Goal: Task Accomplishment & Management: Manage account settings

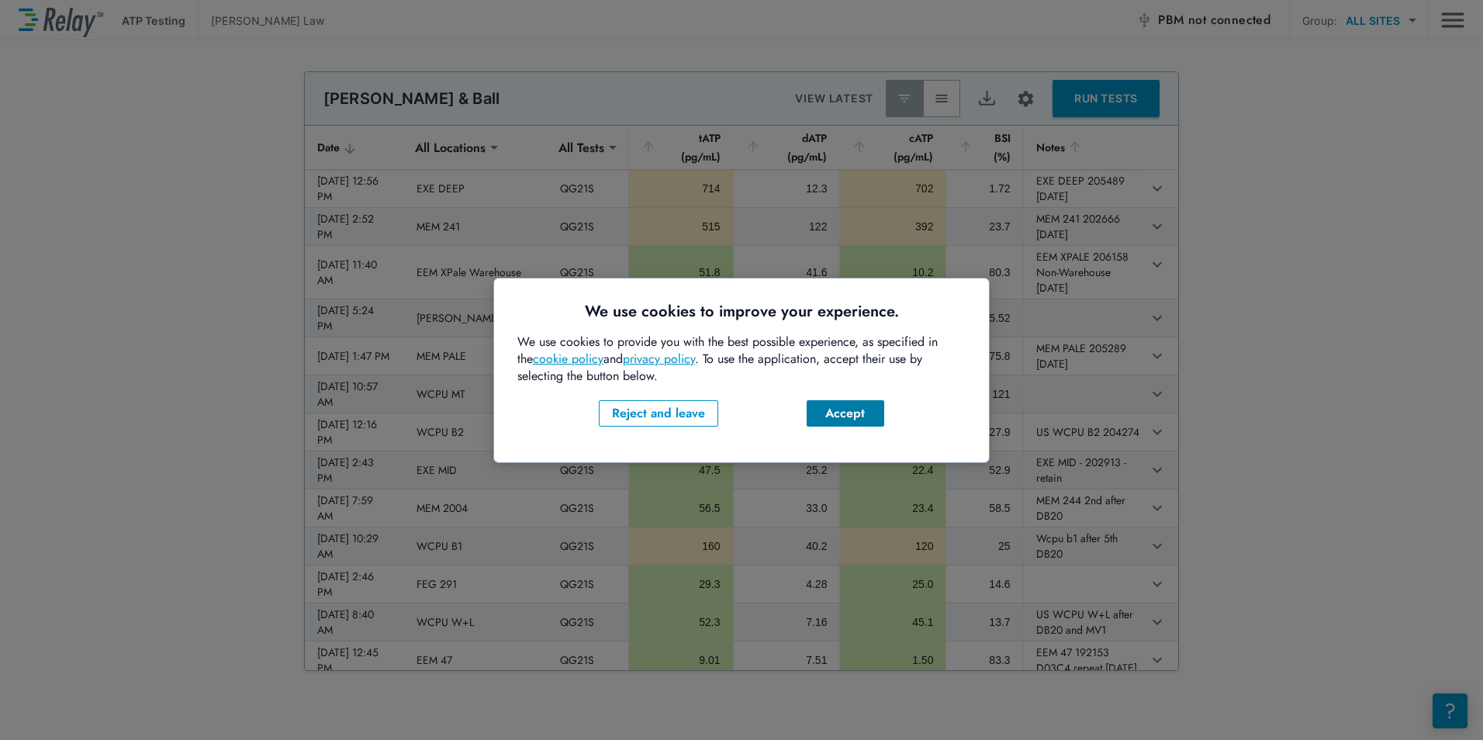
click at [846, 415] on div "Accept" at bounding box center [845, 413] width 53 height 19
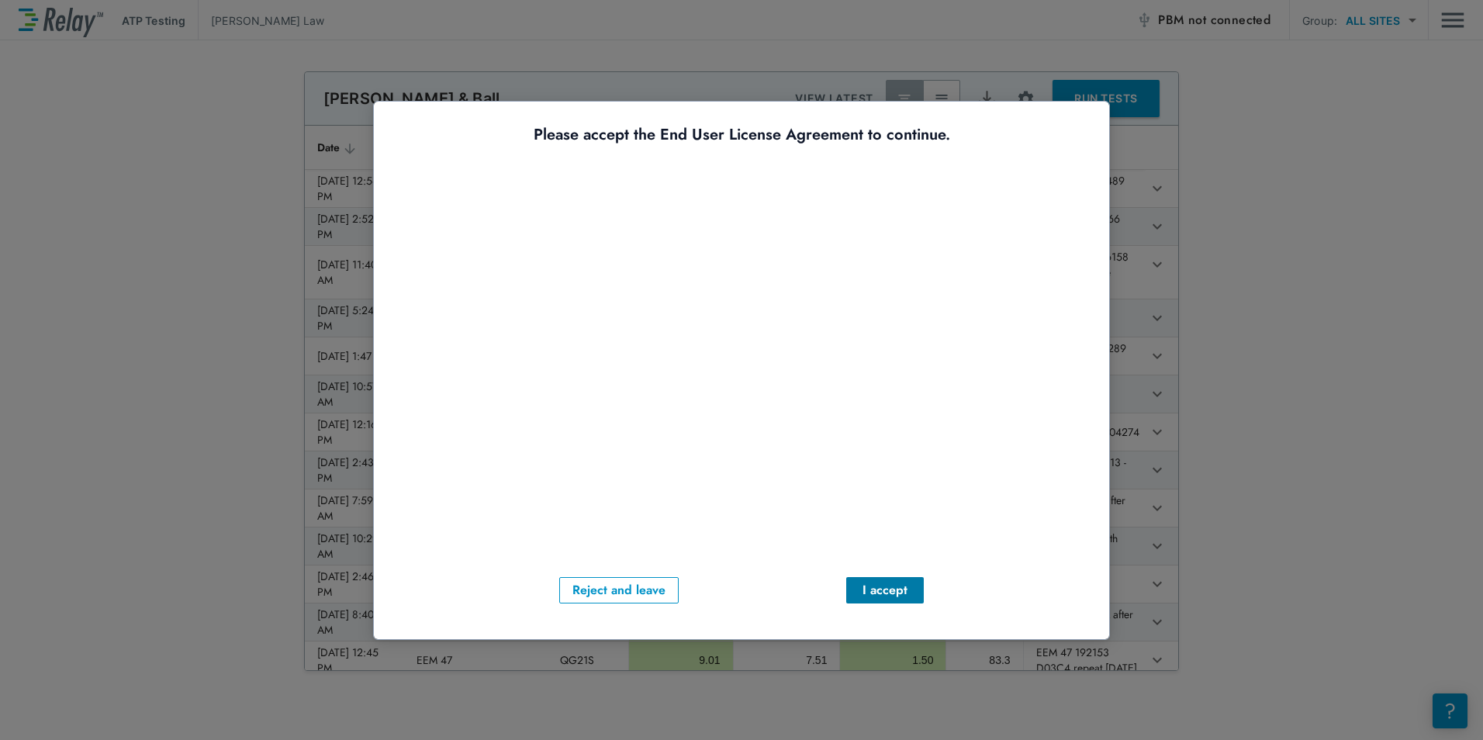
click at [917, 583] on button "I accept" at bounding box center [885, 590] width 78 height 26
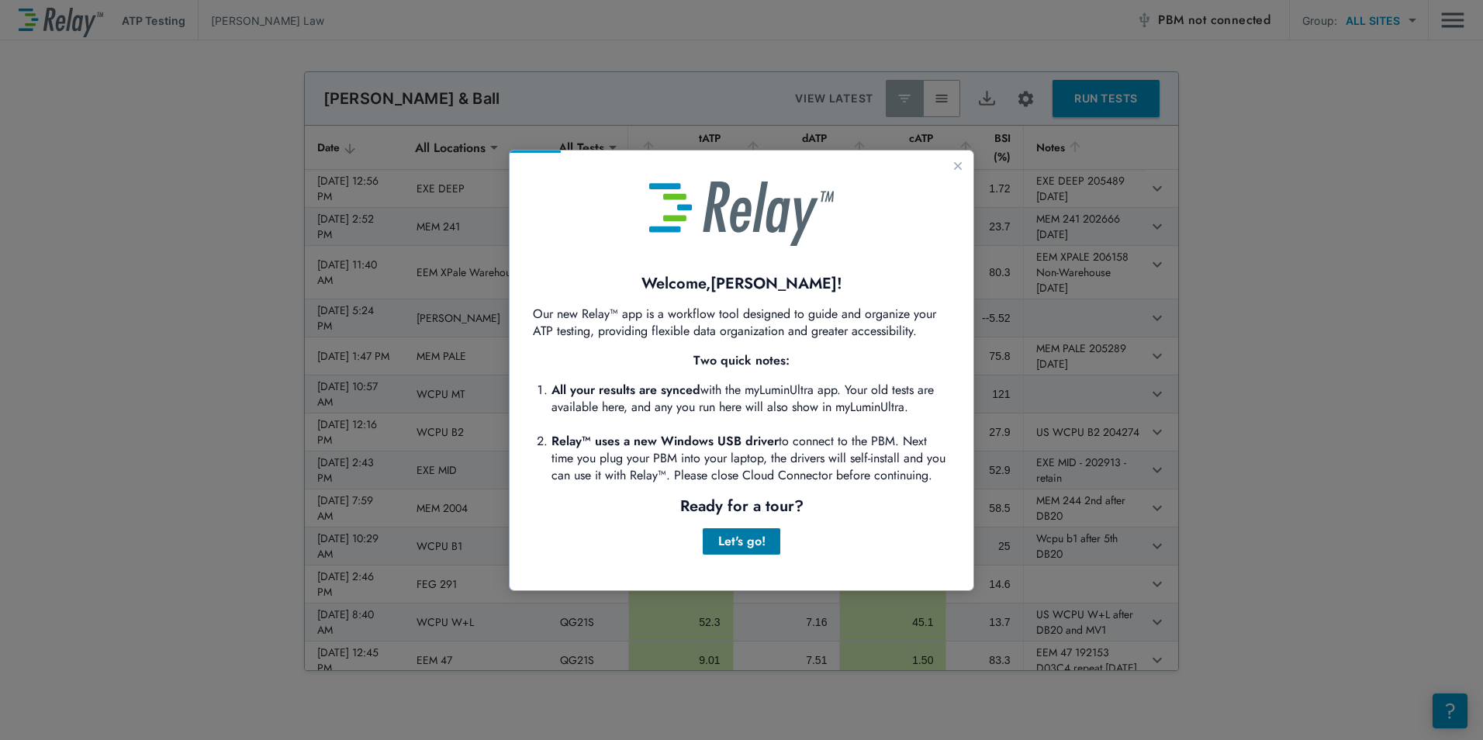
click at [745, 543] on div "Let's go!" at bounding box center [741, 541] width 53 height 19
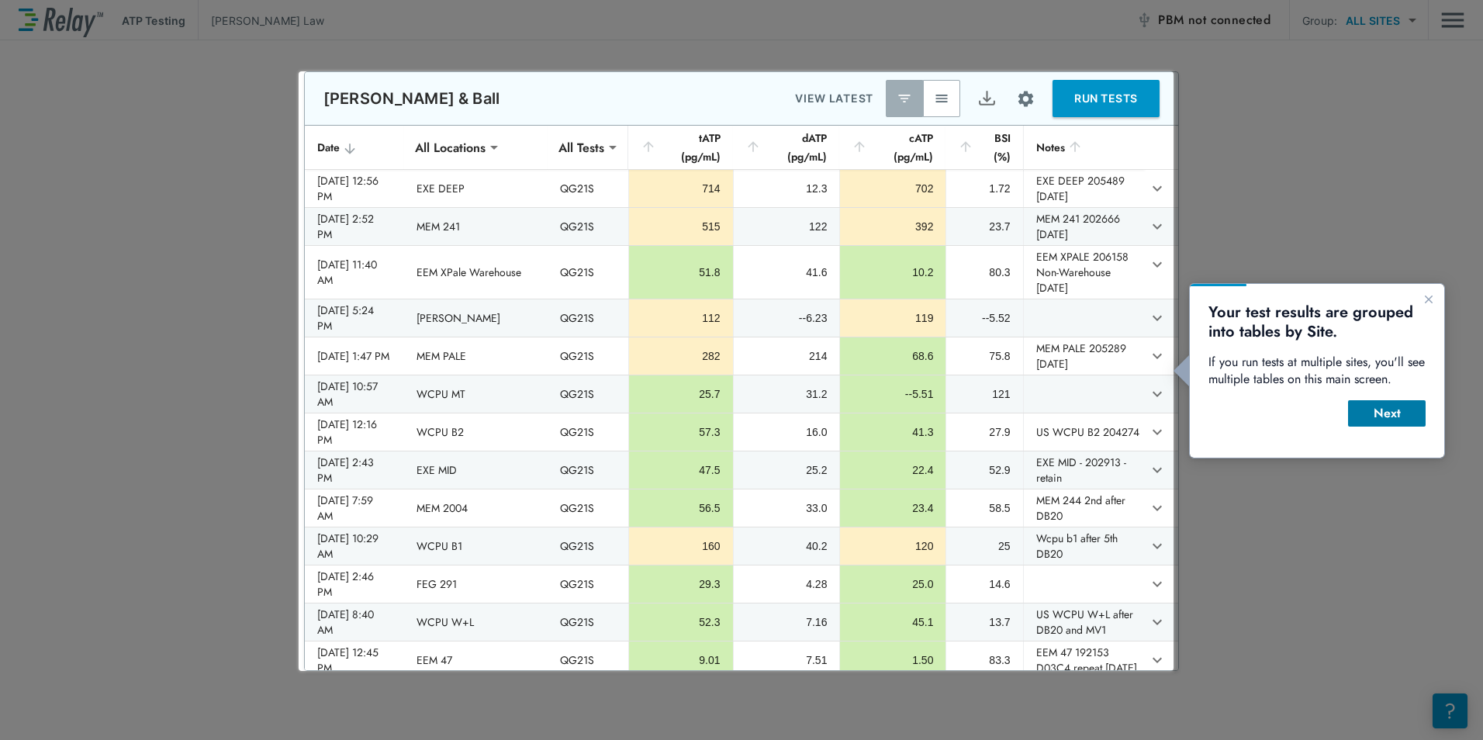
click at [1378, 410] on div "Next" at bounding box center [1387, 413] width 53 height 19
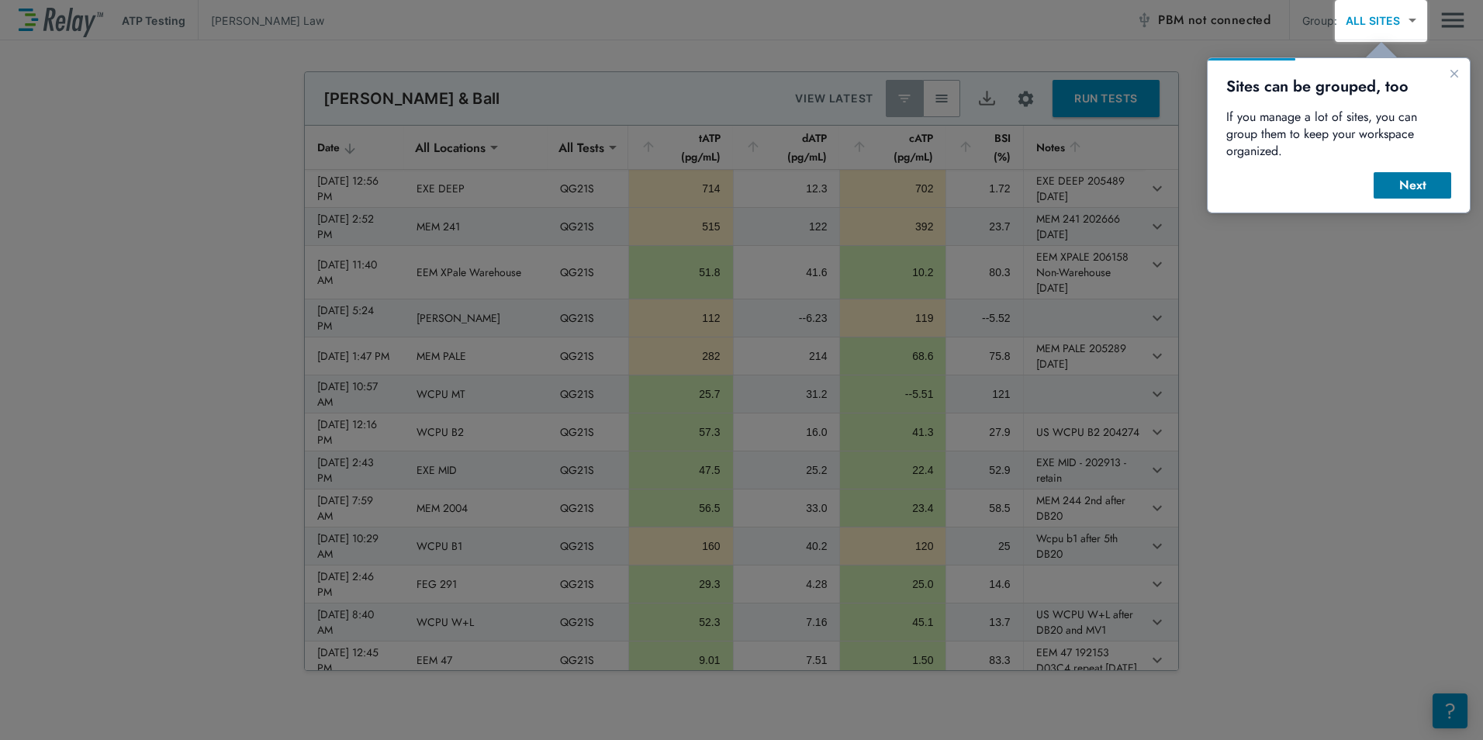
click at [1423, 176] on div "Next" at bounding box center [1412, 185] width 53 height 19
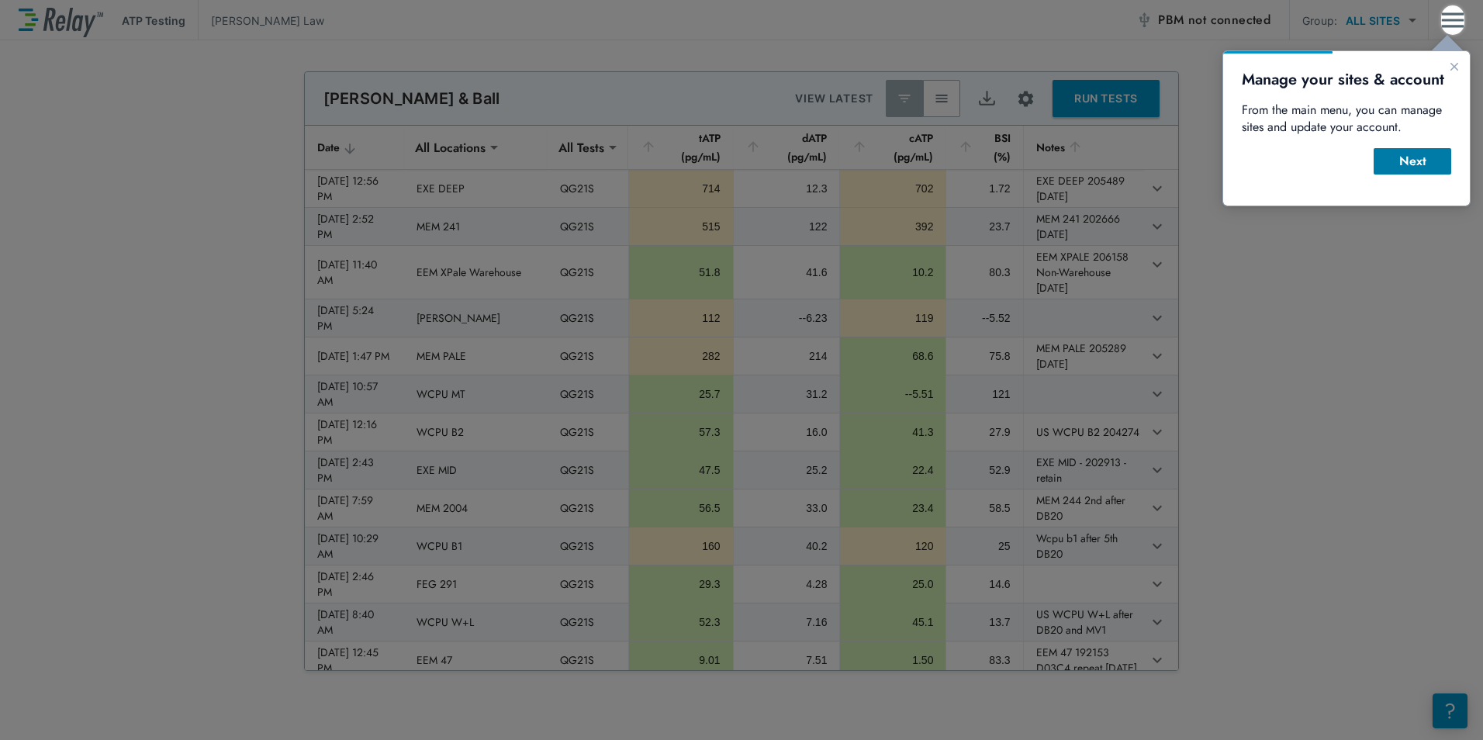
click at [1419, 161] on div "Next" at bounding box center [1412, 161] width 53 height 19
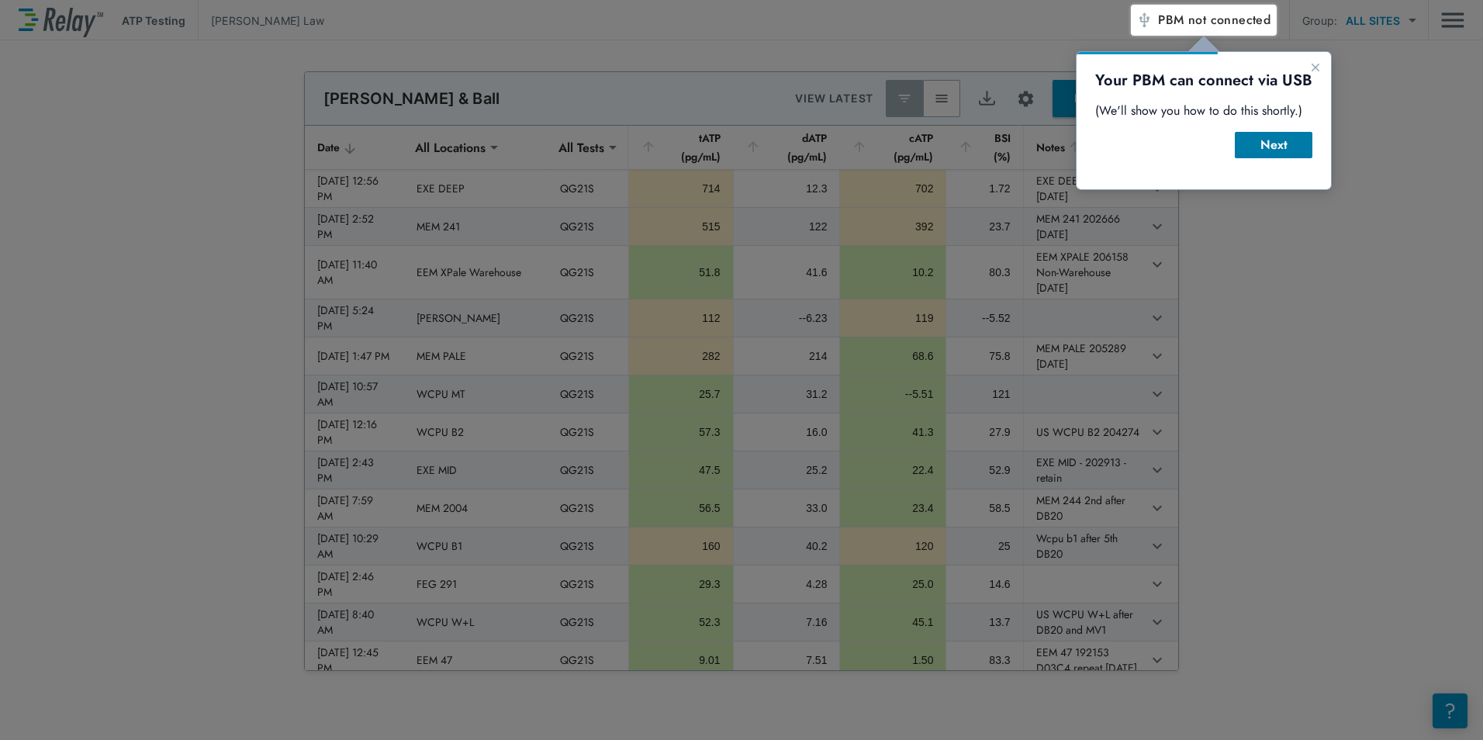
click at [1282, 141] on div "Next" at bounding box center [1274, 145] width 53 height 19
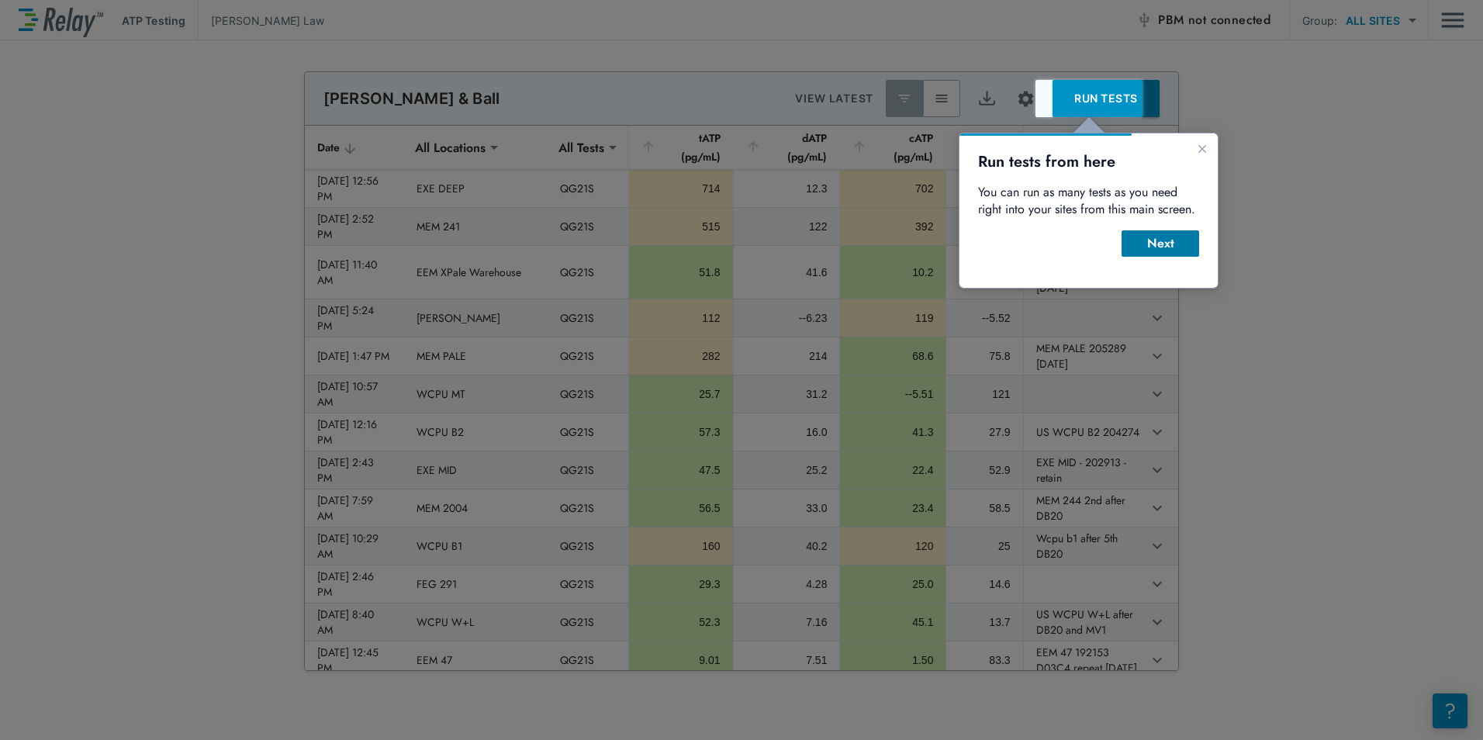
click at [1147, 253] on button "Next" at bounding box center [1161, 243] width 78 height 26
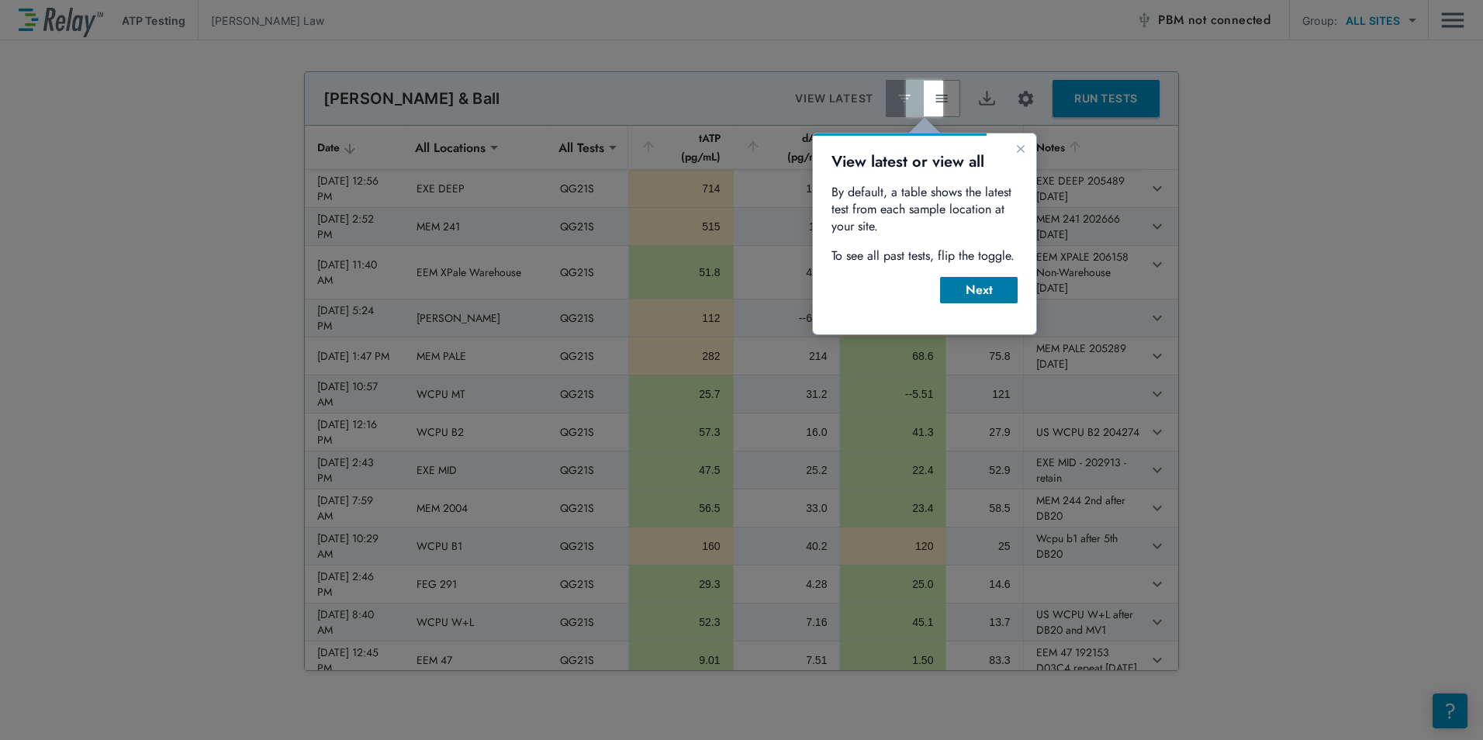
click at [999, 285] on div "Next" at bounding box center [979, 290] width 53 height 19
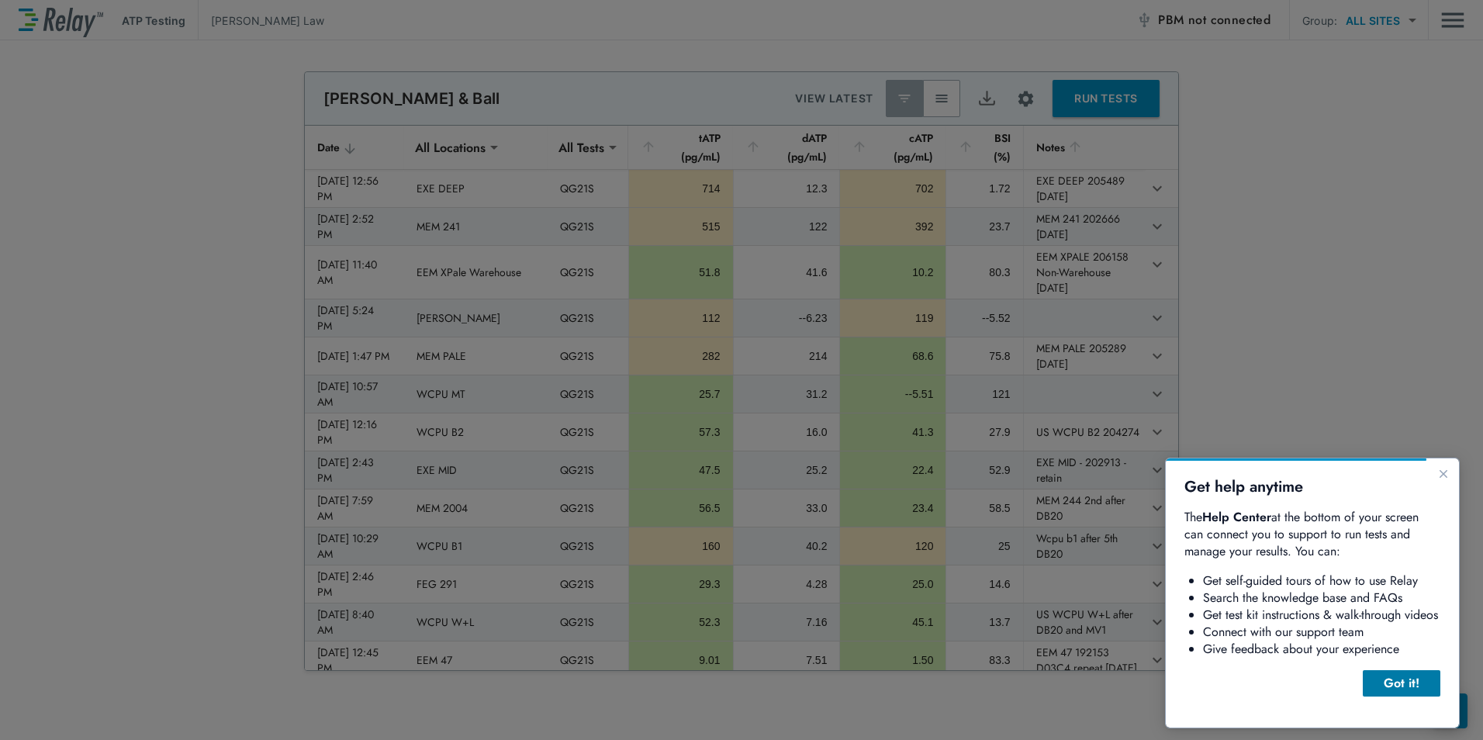
click at [1395, 684] on div "Got it!" at bounding box center [1402, 683] width 53 height 19
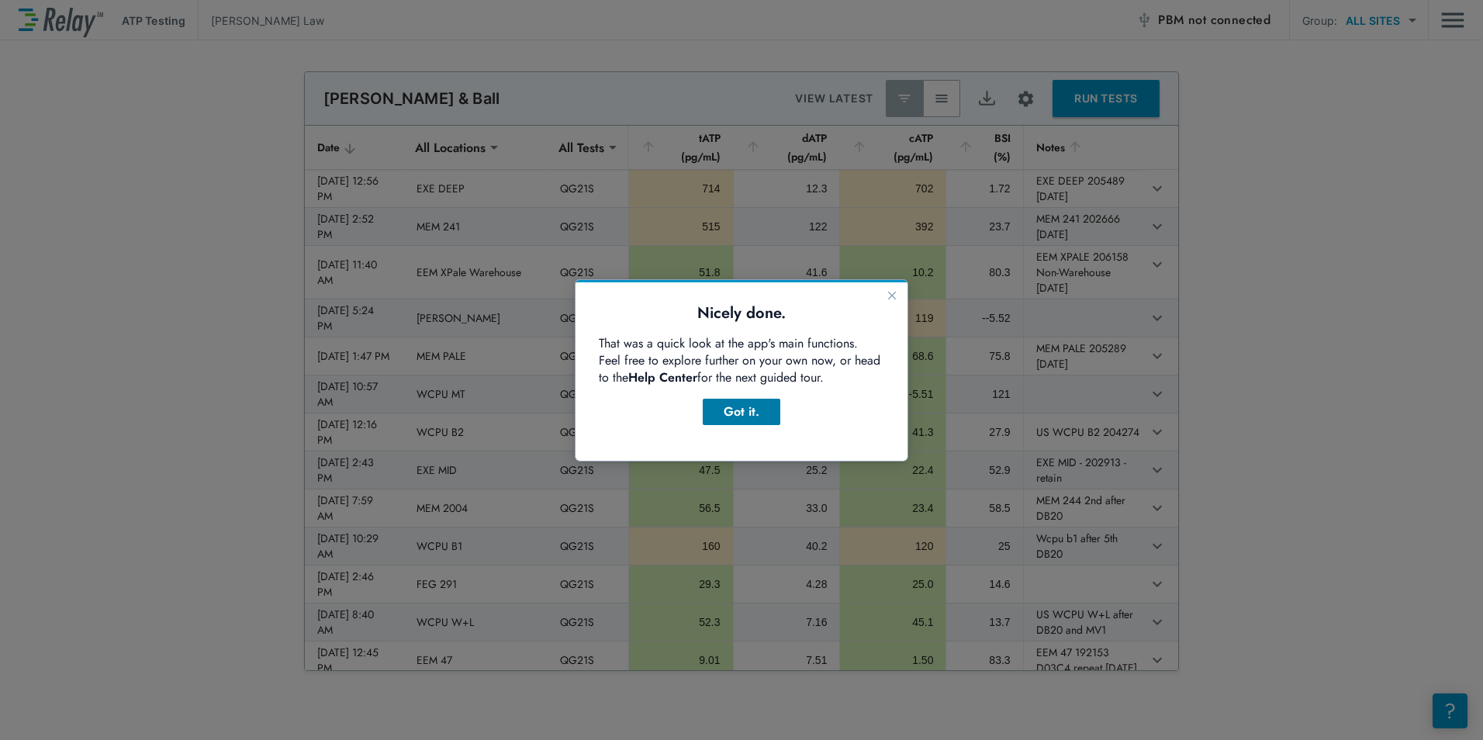
click at [716, 410] on div "Got it." at bounding box center [741, 412] width 53 height 19
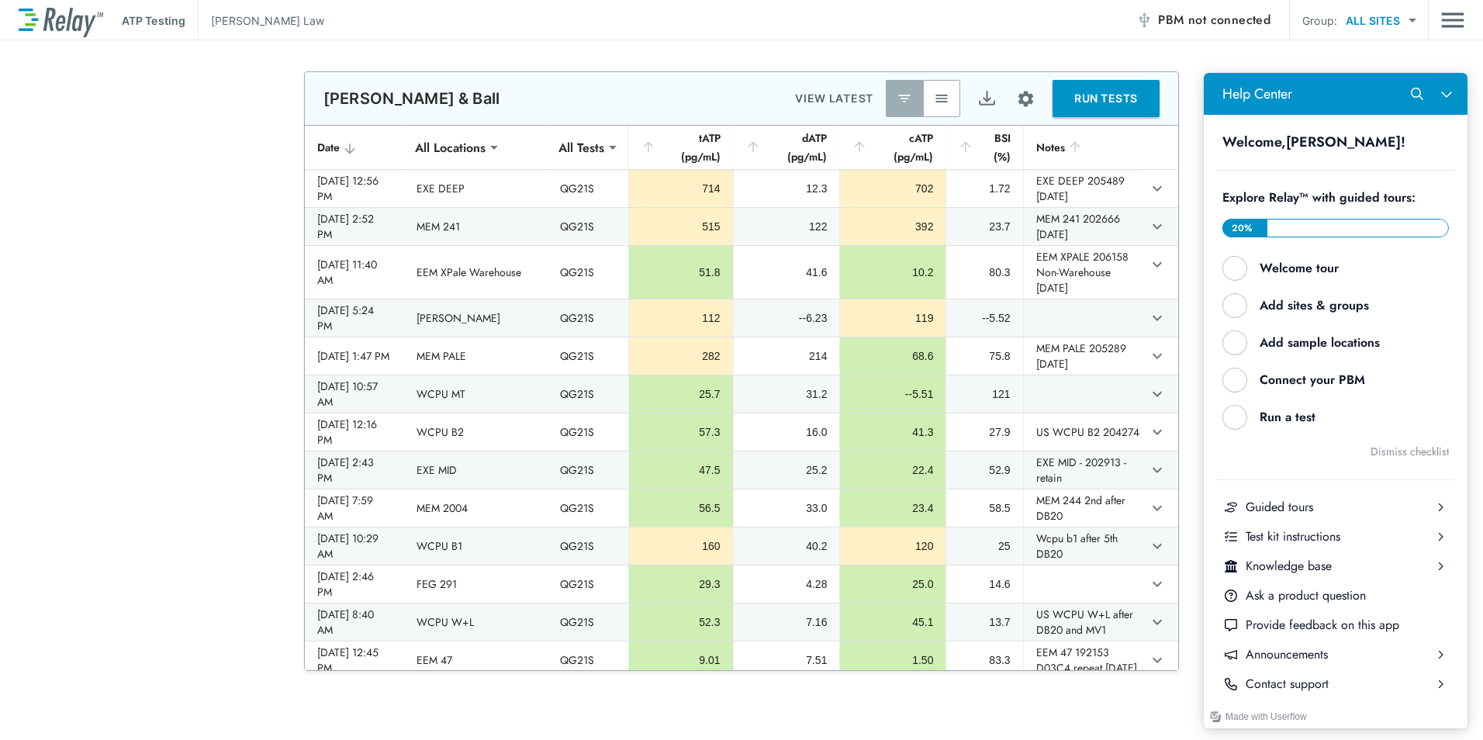
click at [1362, 321] on button "Add sites & groups" at bounding box center [1336, 305] width 239 height 37
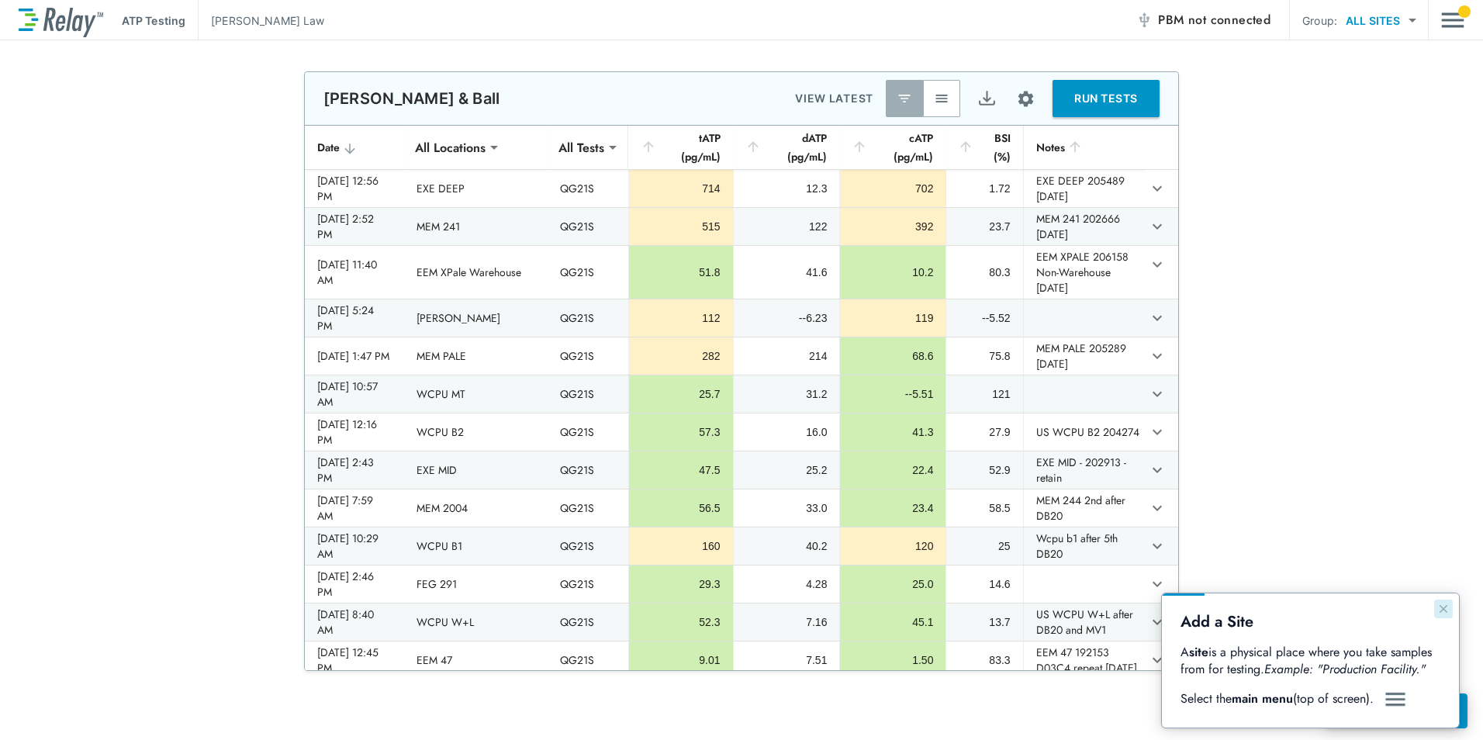
click at [1442, 607] on icon "Close guide" at bounding box center [1444, 609] width 8 height 8
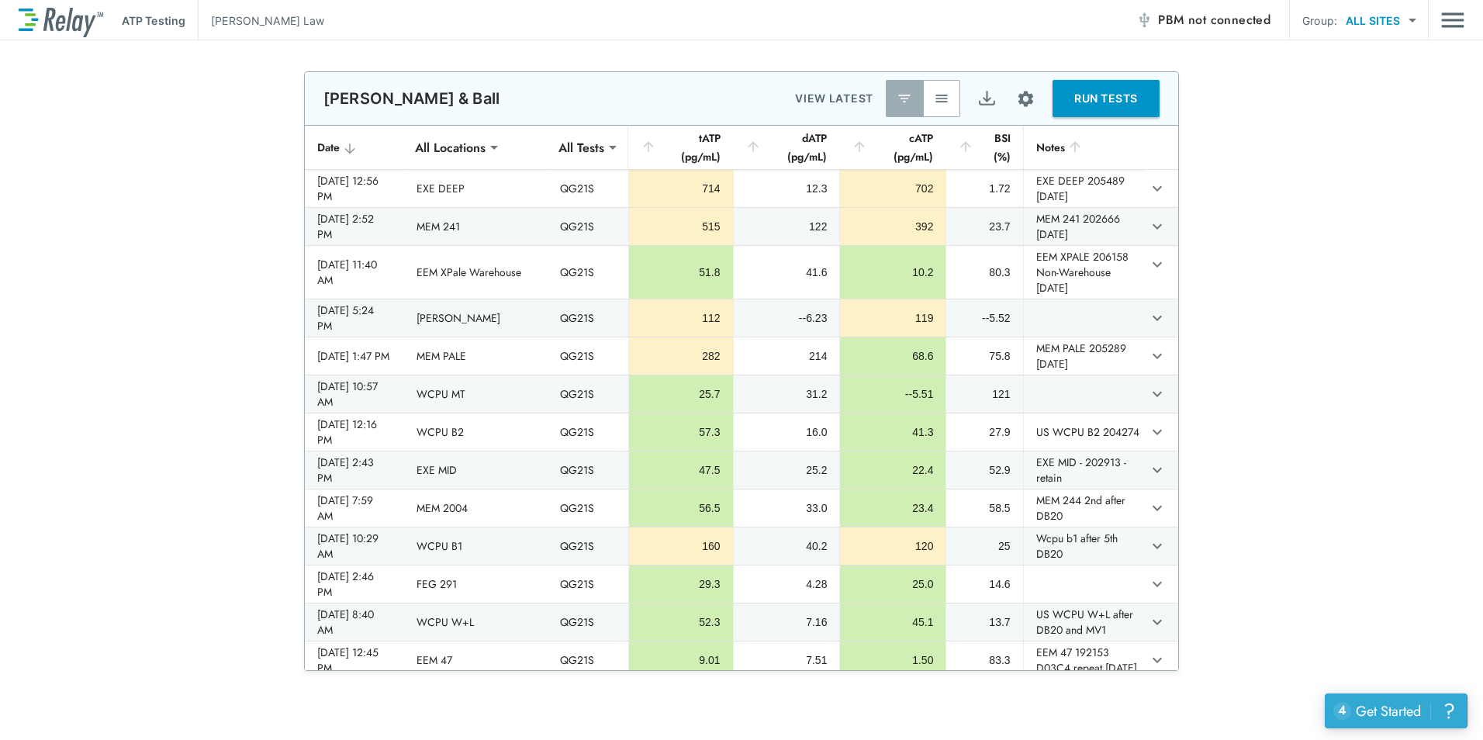
click at [1378, 717] on div "Get Started" at bounding box center [1388, 711] width 65 height 20
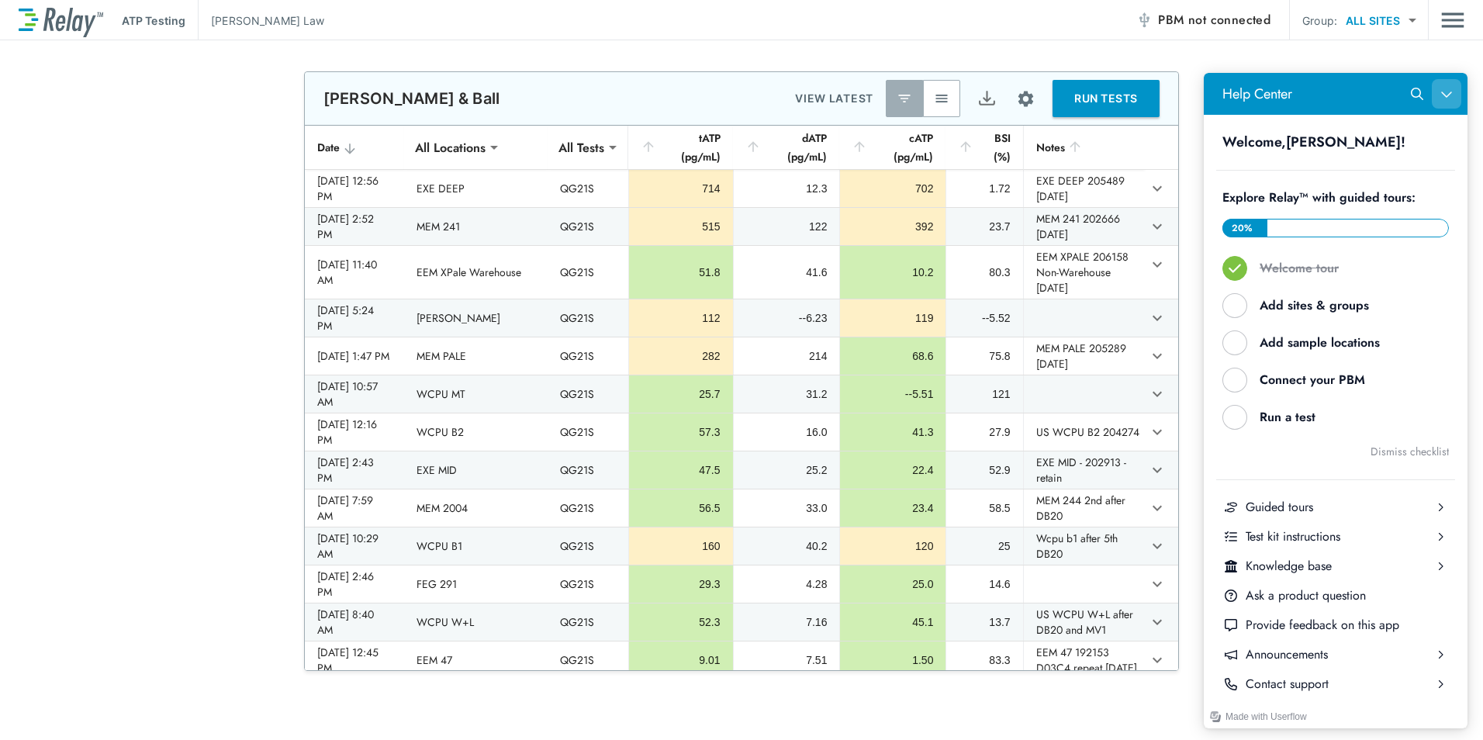
click at [1441, 95] on icon "Close Help Center" at bounding box center [1447, 94] width 12 height 12
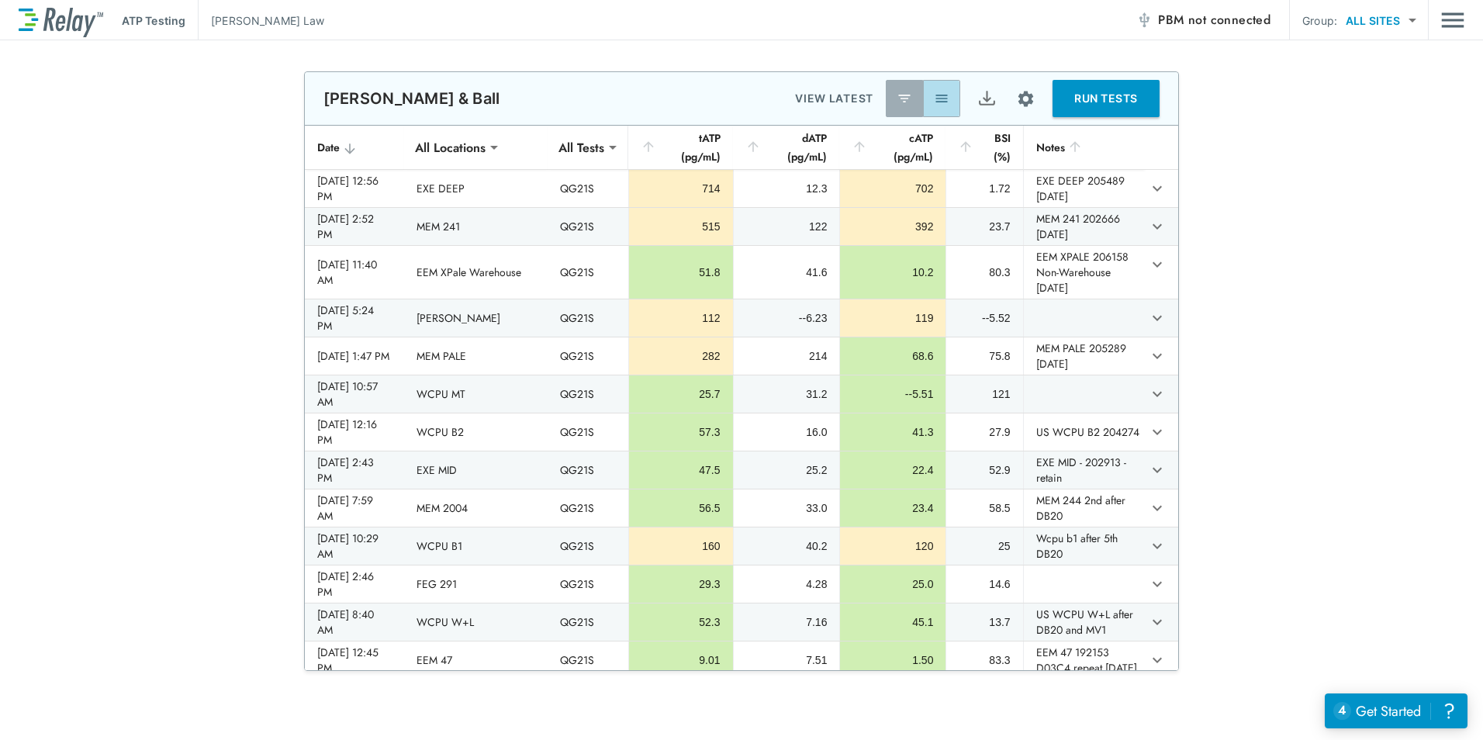
click at [934, 92] on img "button" at bounding box center [942, 99] width 16 height 16
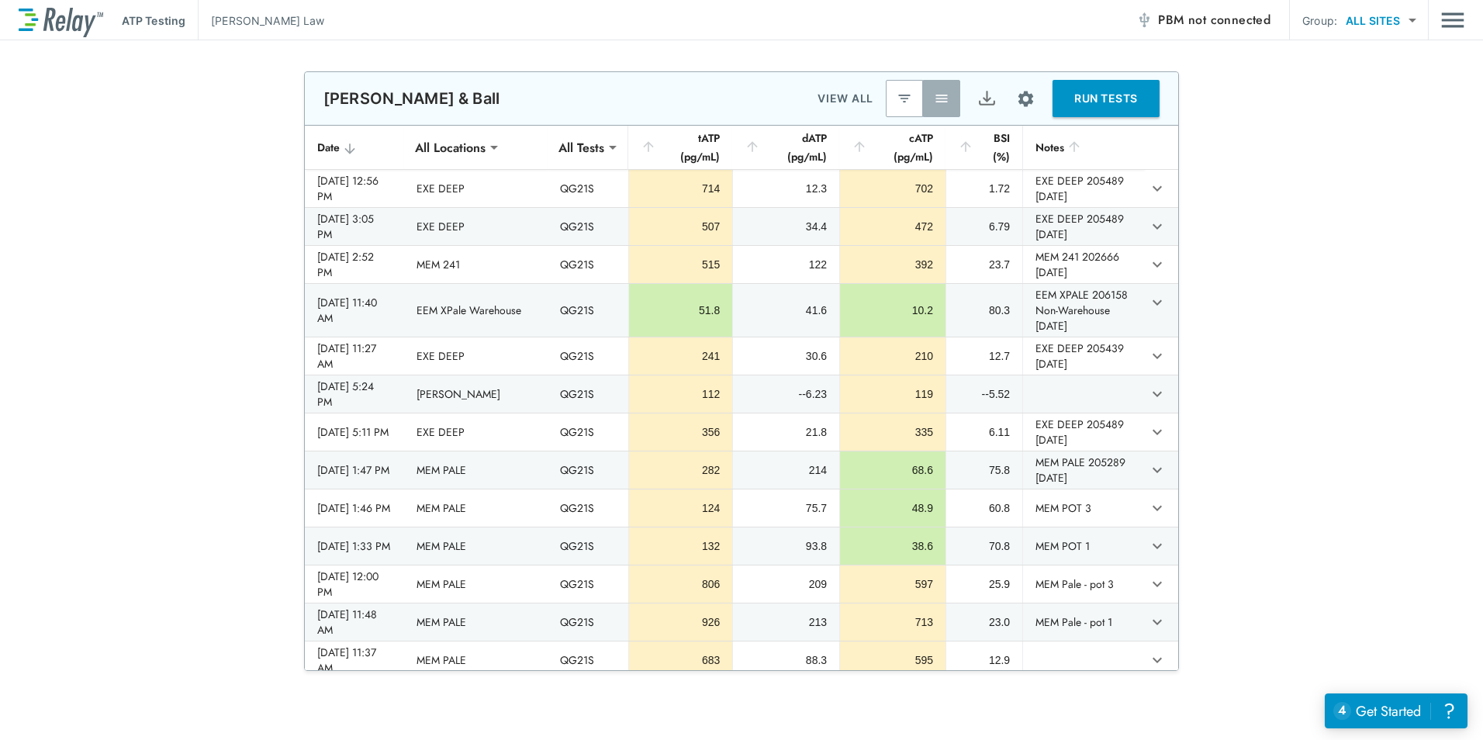
click at [1403, 28] on body "**********" at bounding box center [741, 370] width 1483 height 740
click at [1391, 25] on div at bounding box center [741, 370] width 1483 height 740
click at [1445, 22] on img "Main menu" at bounding box center [1453, 19] width 23 height 29
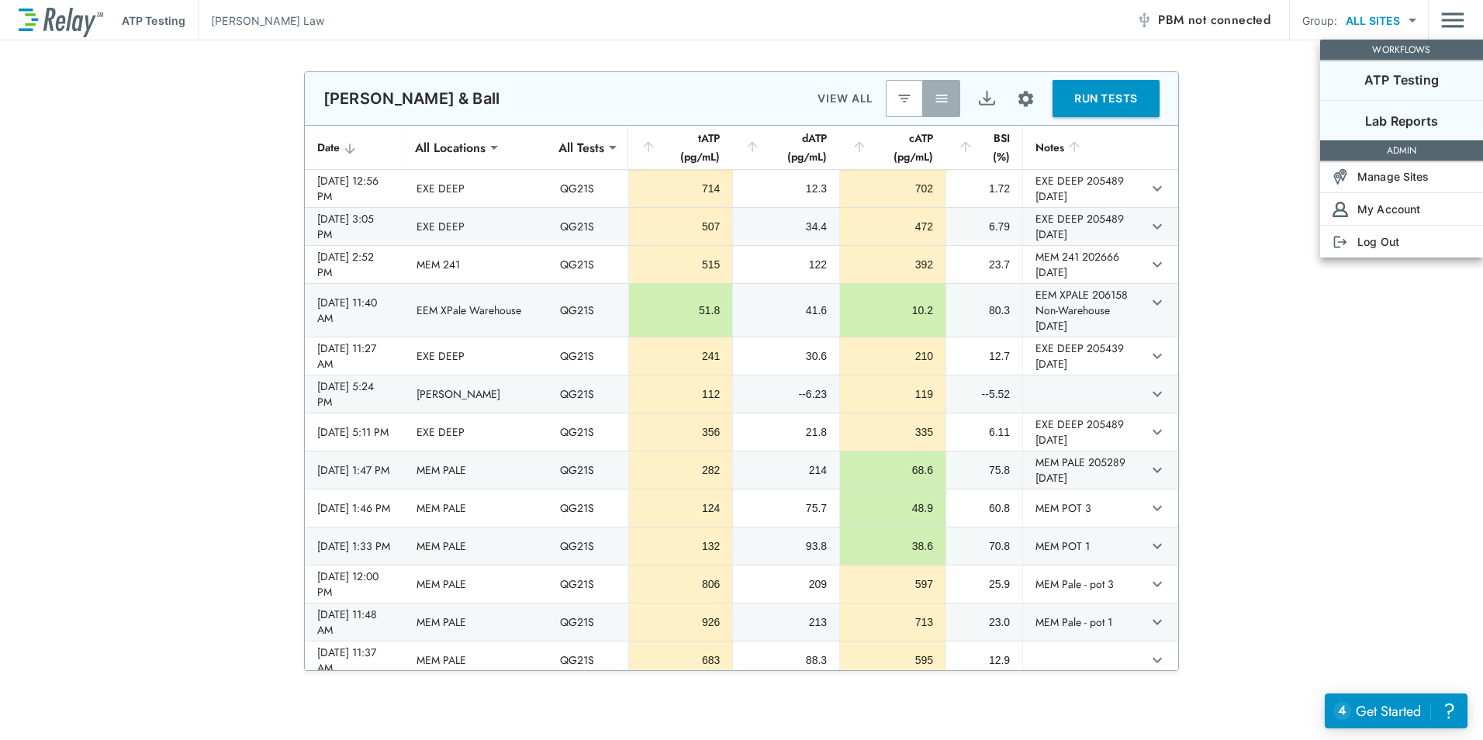
click at [1427, 115] on p "Lab Reports" at bounding box center [1401, 121] width 73 height 19
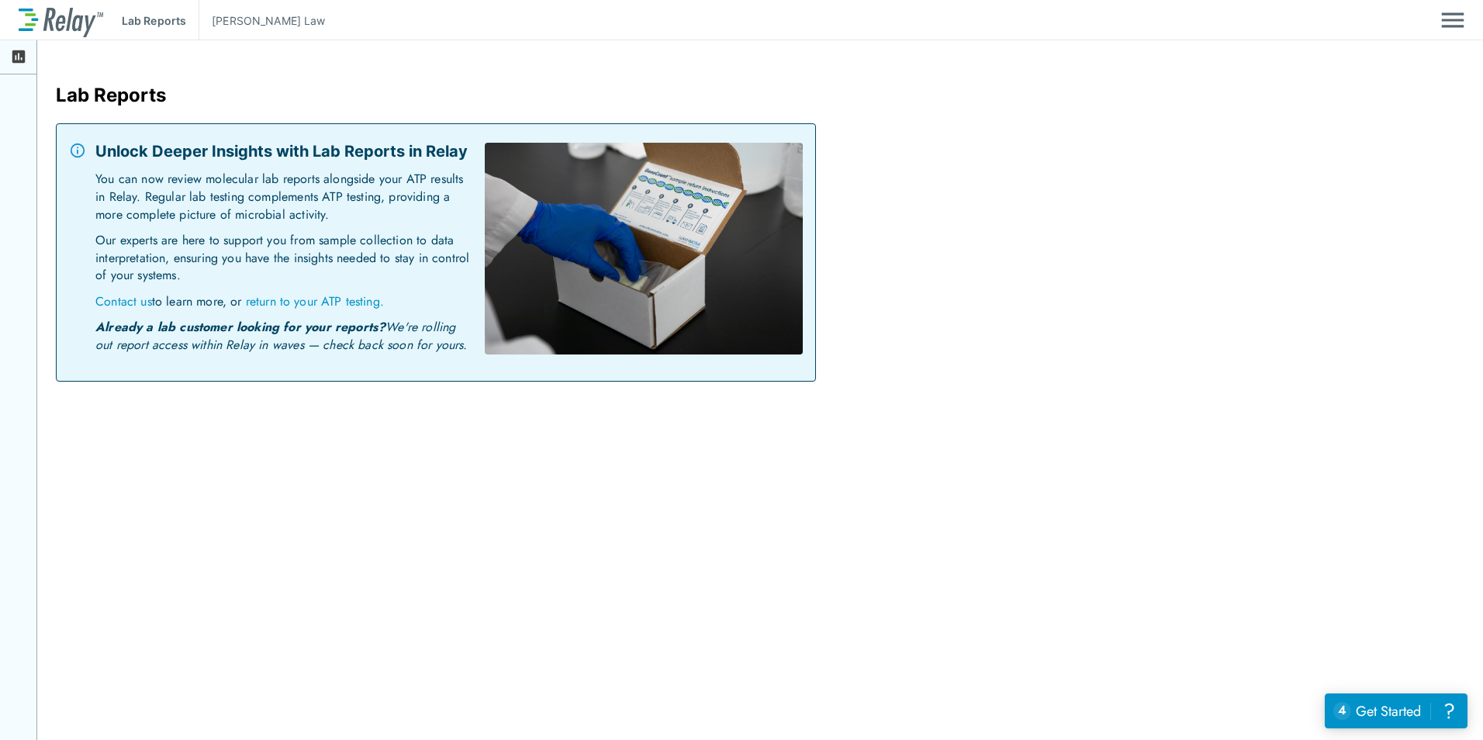
click at [310, 301] on p "return to your ATP testing." at bounding box center [315, 301] width 138 height 18
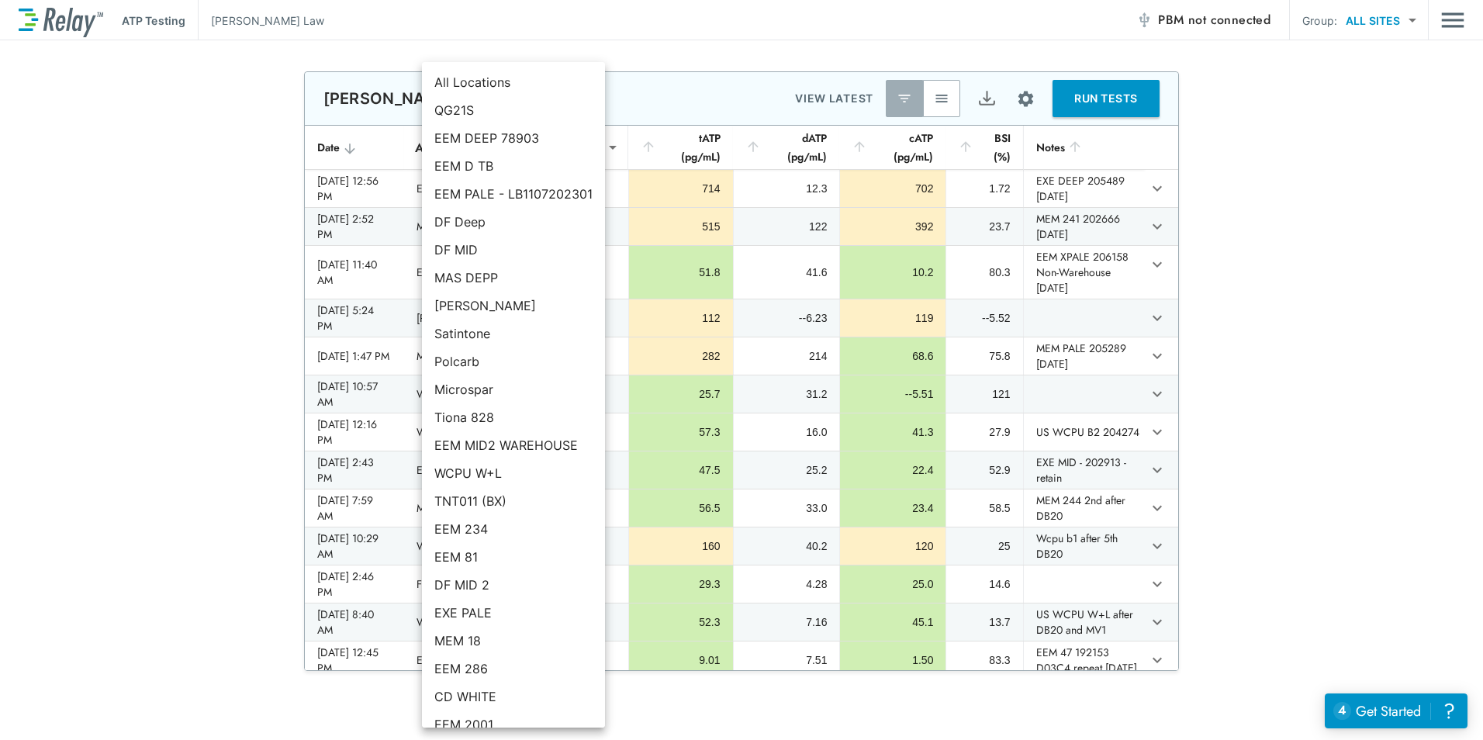
click at [503, 147] on body "**********" at bounding box center [741, 370] width 1483 height 740
click at [487, 85] on li "All Locations" at bounding box center [513, 82] width 183 height 28
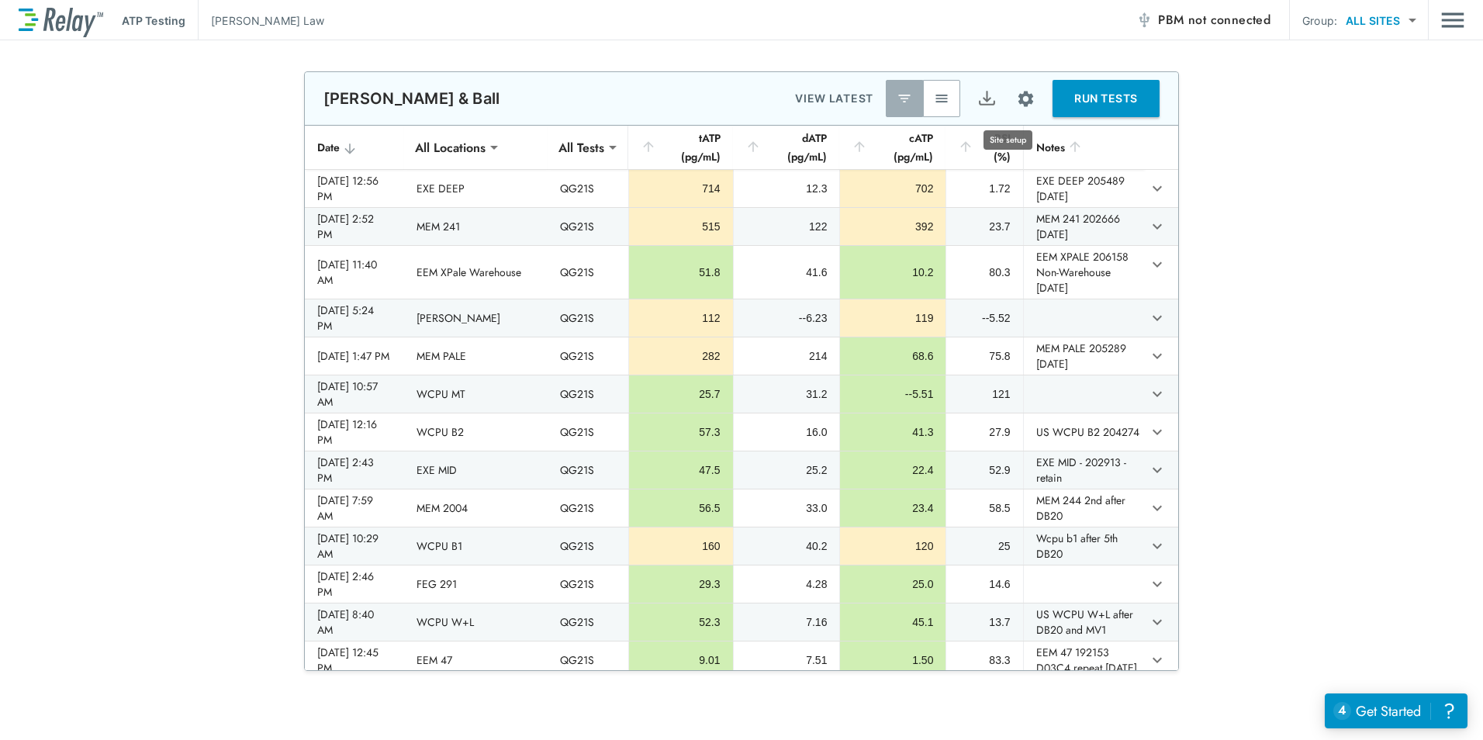
click at [1016, 100] on img "Site setup" at bounding box center [1025, 98] width 19 height 19
click at [998, 126] on p "Sample locations" at bounding box center [969, 134] width 86 height 16
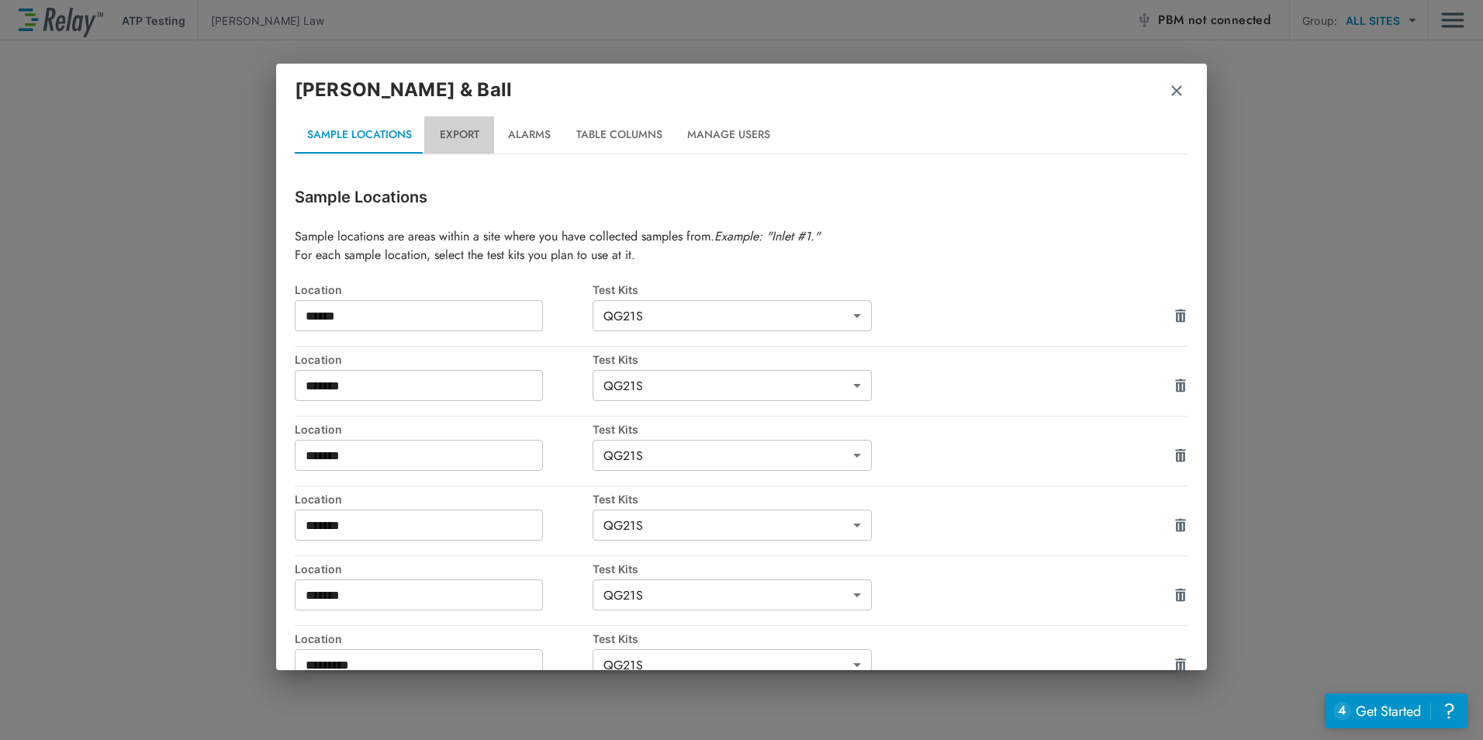
click at [475, 133] on button "Export" at bounding box center [459, 134] width 70 height 37
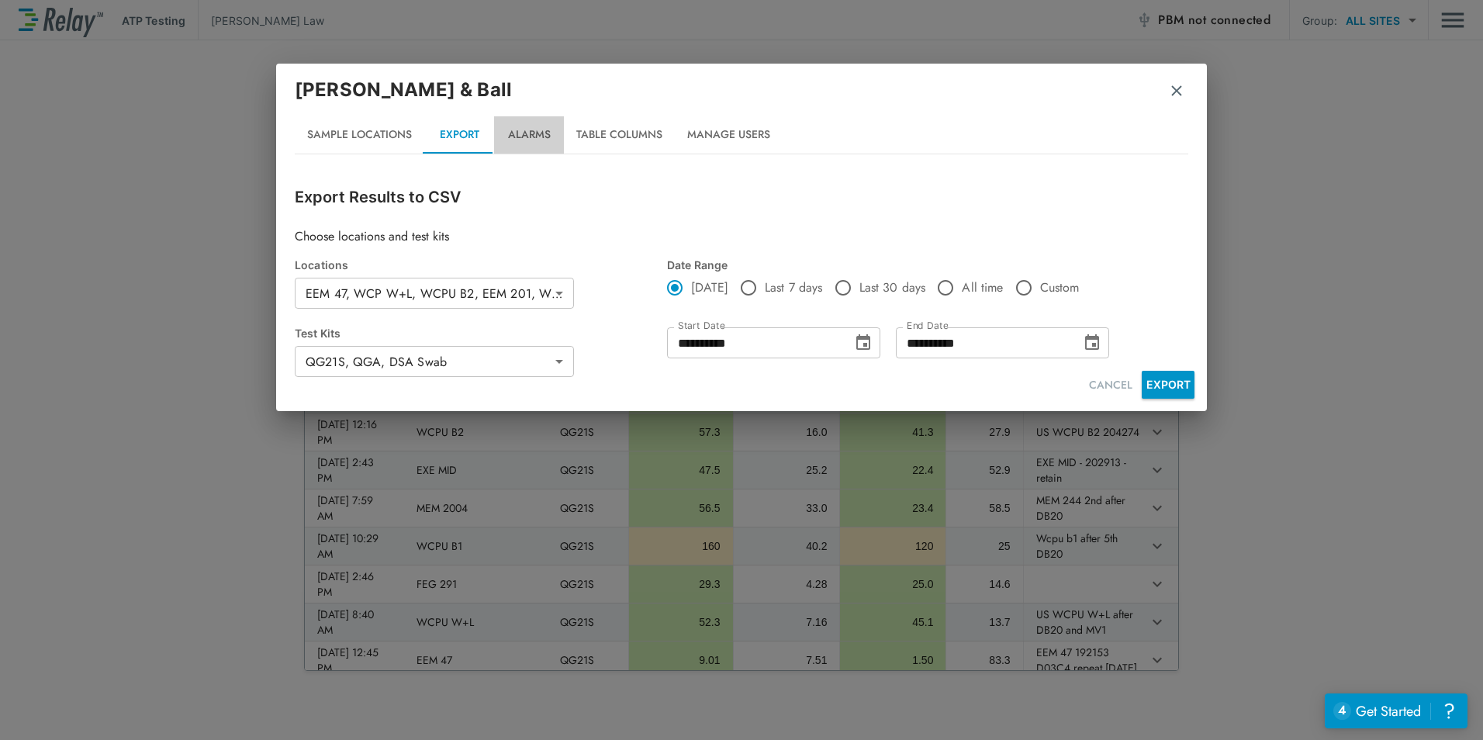
click at [522, 135] on button "Alarms" at bounding box center [529, 134] width 70 height 37
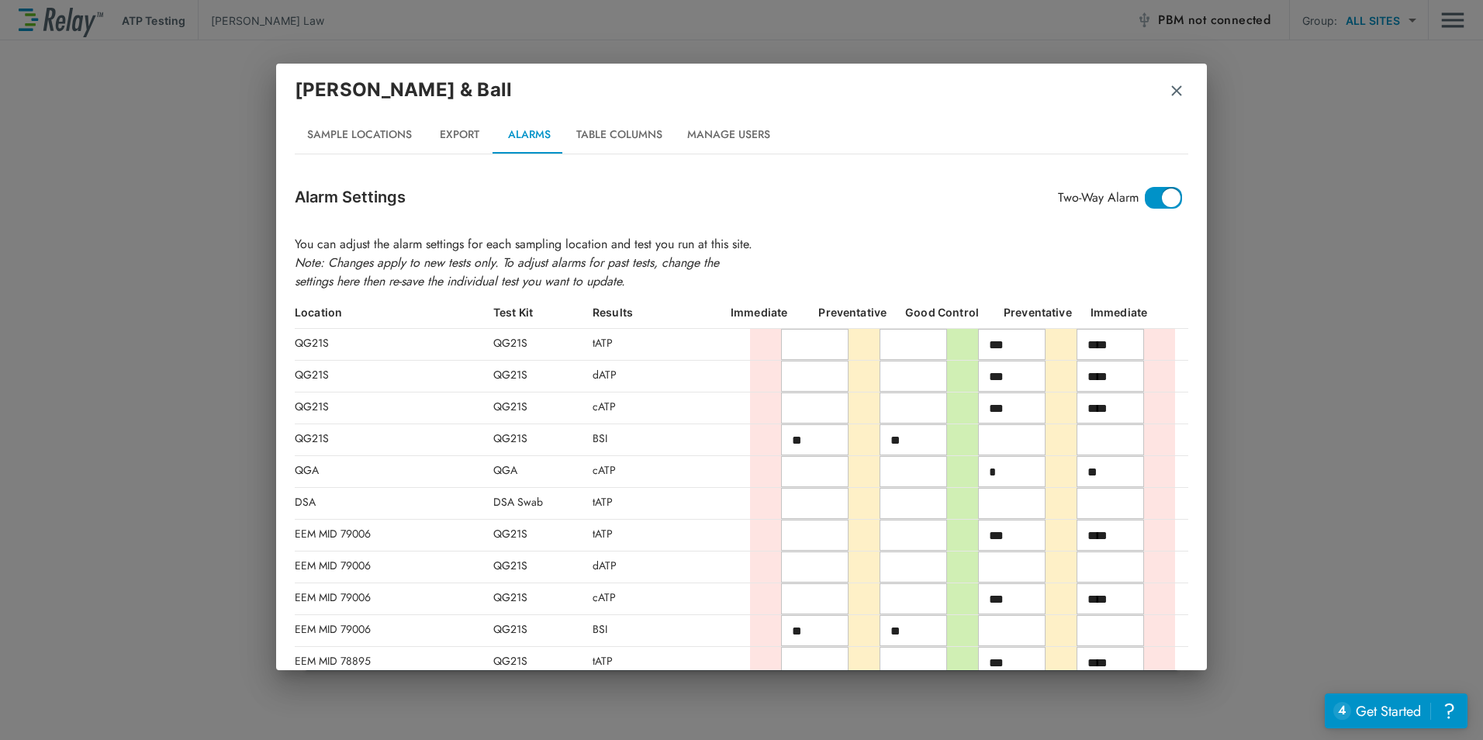
click at [616, 133] on button "Table Columns" at bounding box center [619, 134] width 111 height 37
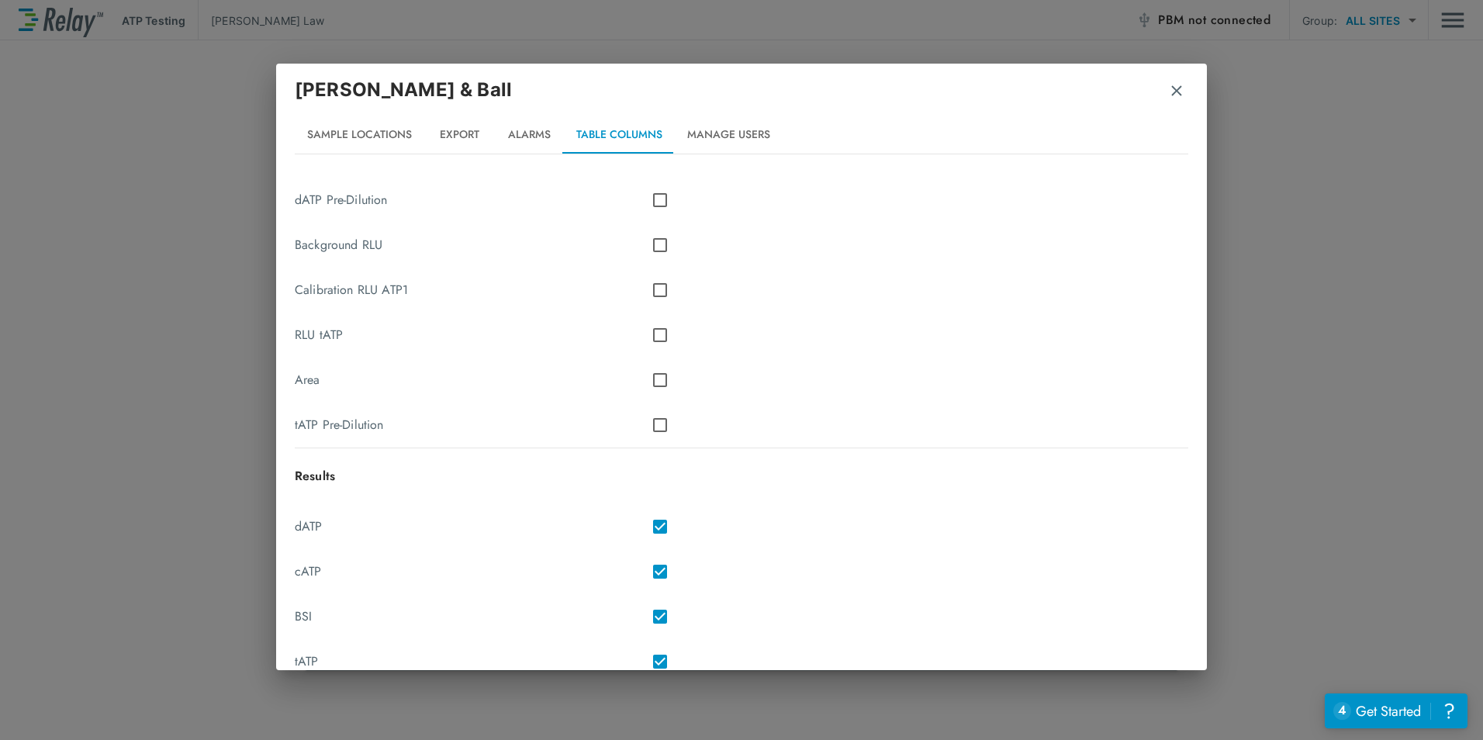
scroll to position [682, 0]
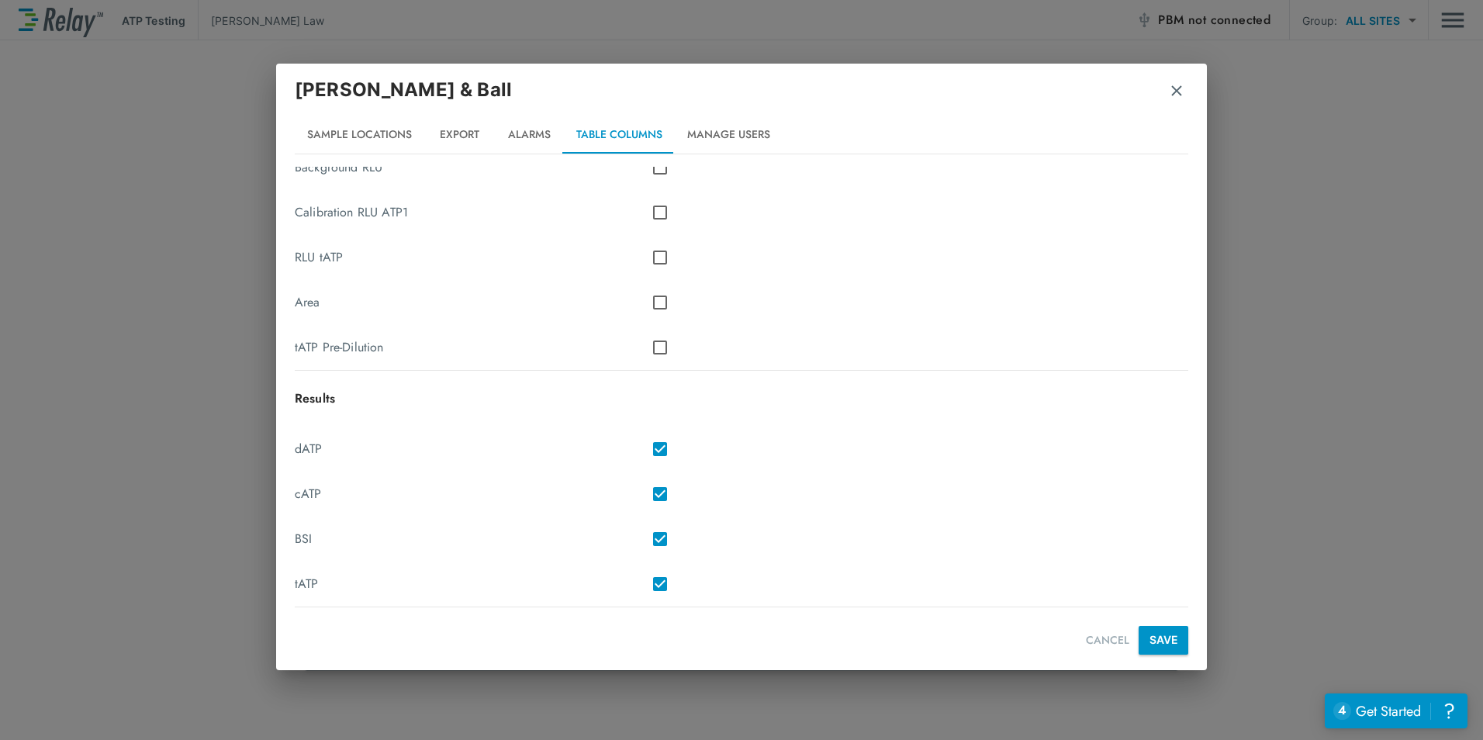
click at [700, 144] on button "Manage Users" at bounding box center [729, 134] width 108 height 37
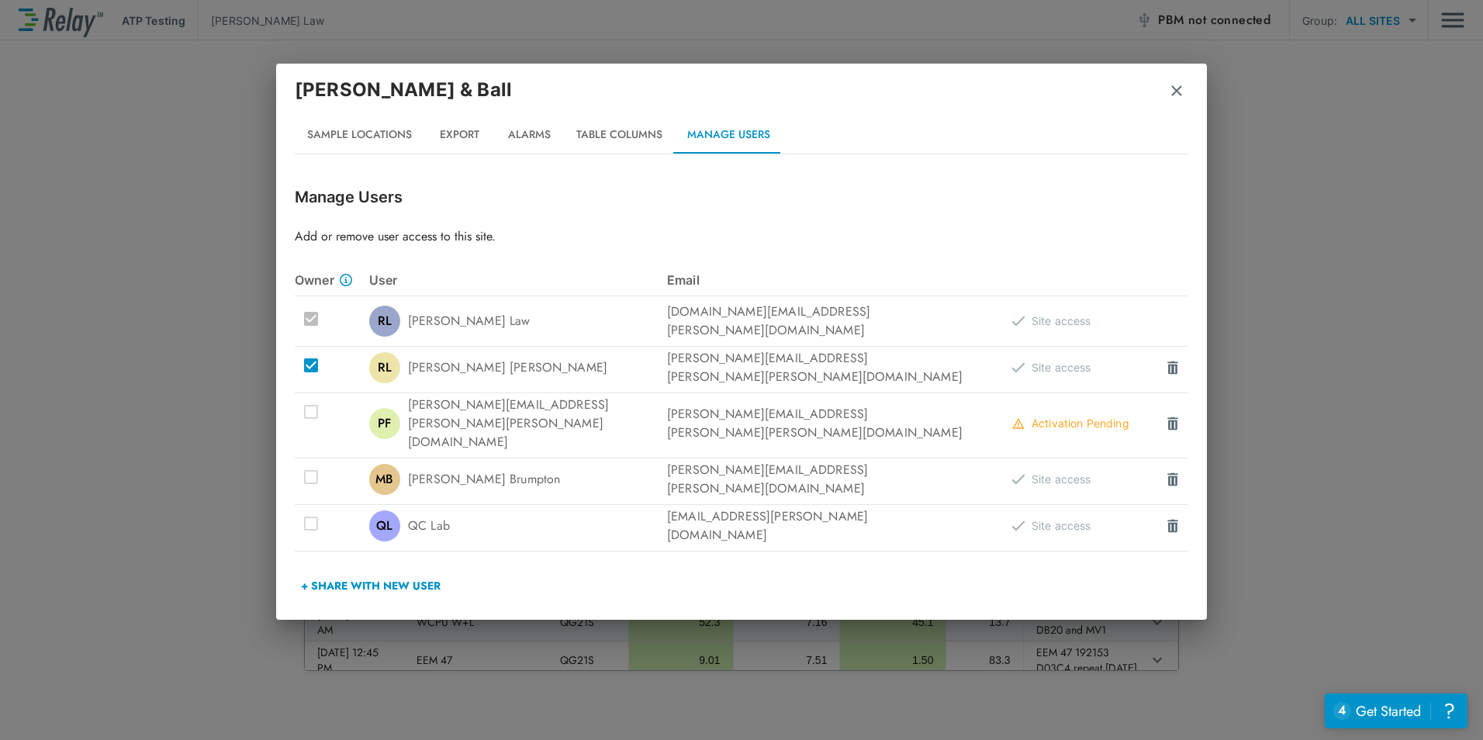
click at [379, 139] on button "Sample Locations" at bounding box center [360, 134] width 130 height 37
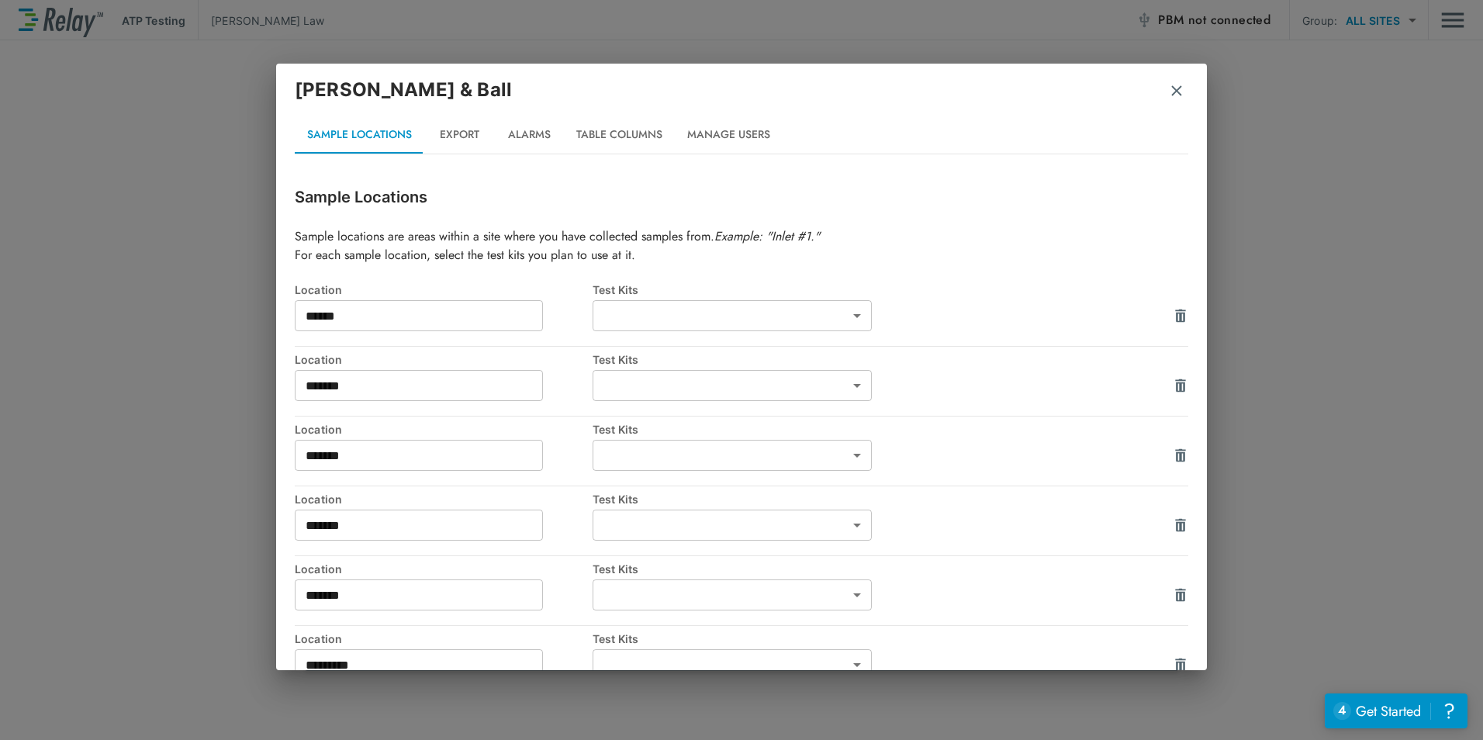
type input "*****"
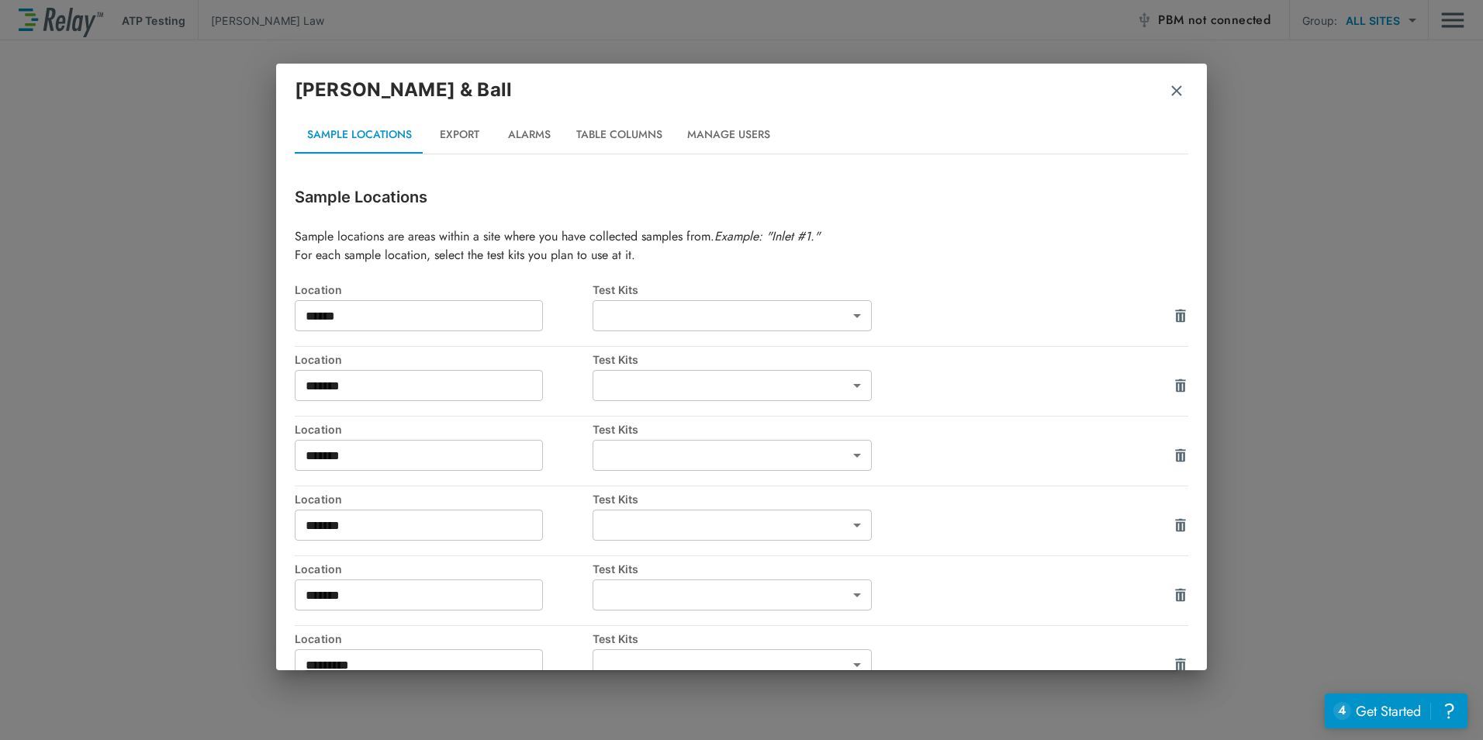
type input "*****"
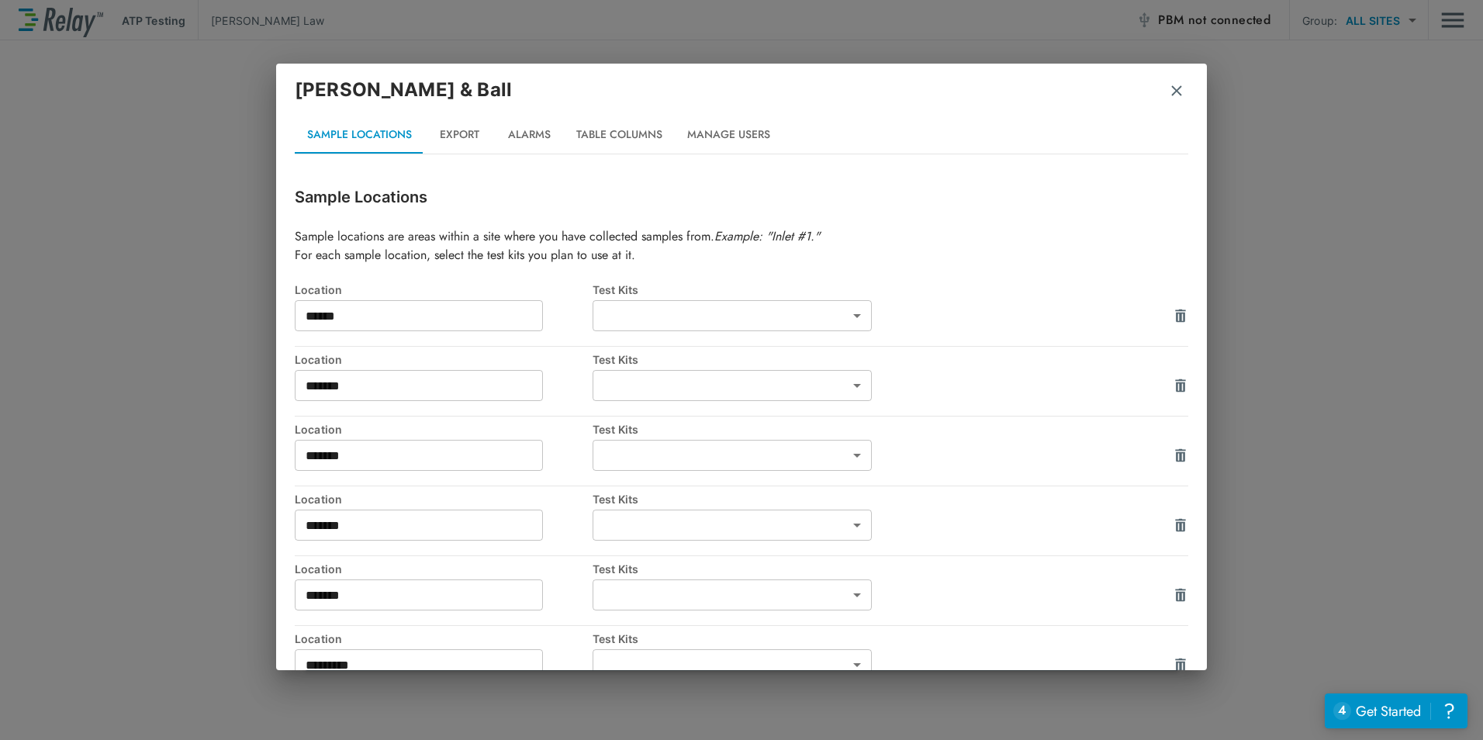
type input "***"
type input "********"
type input "*****"
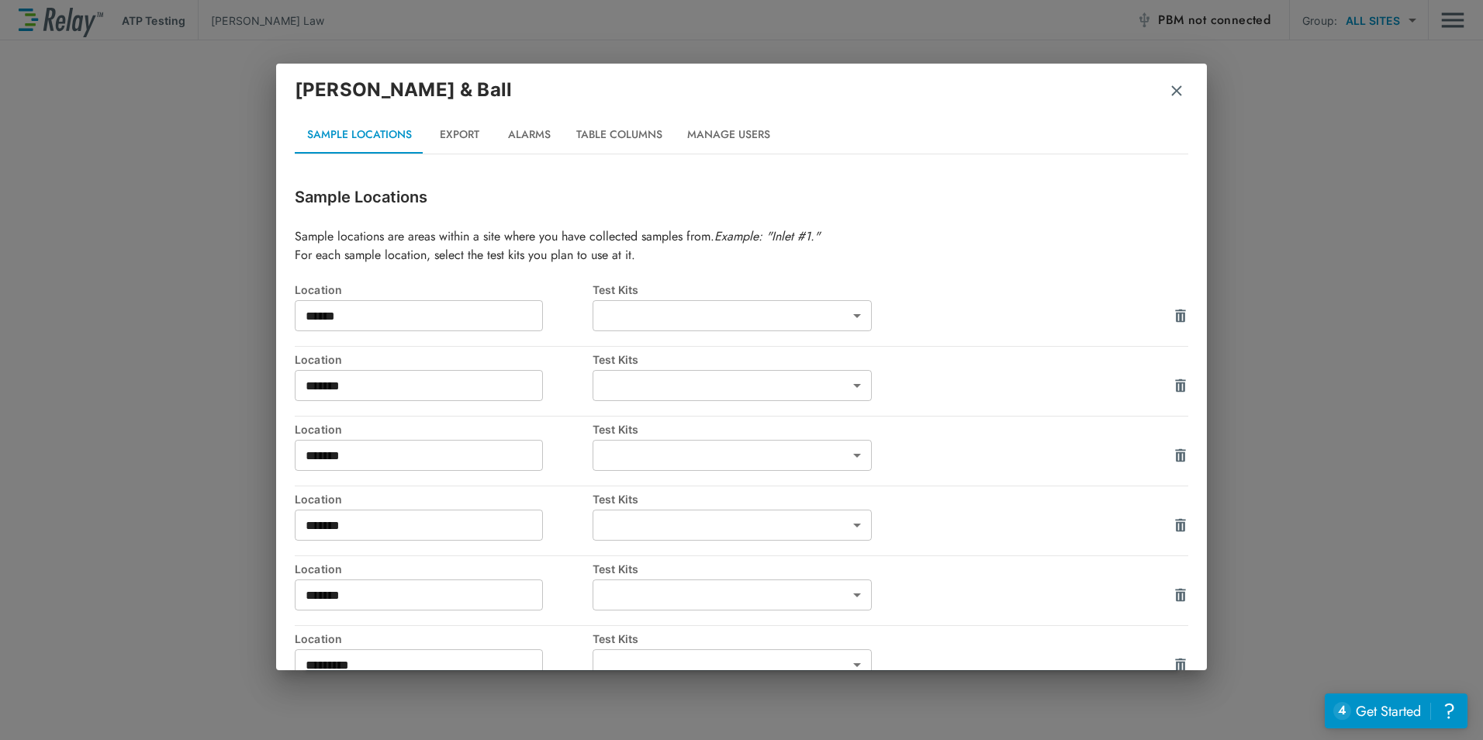
type input "*****"
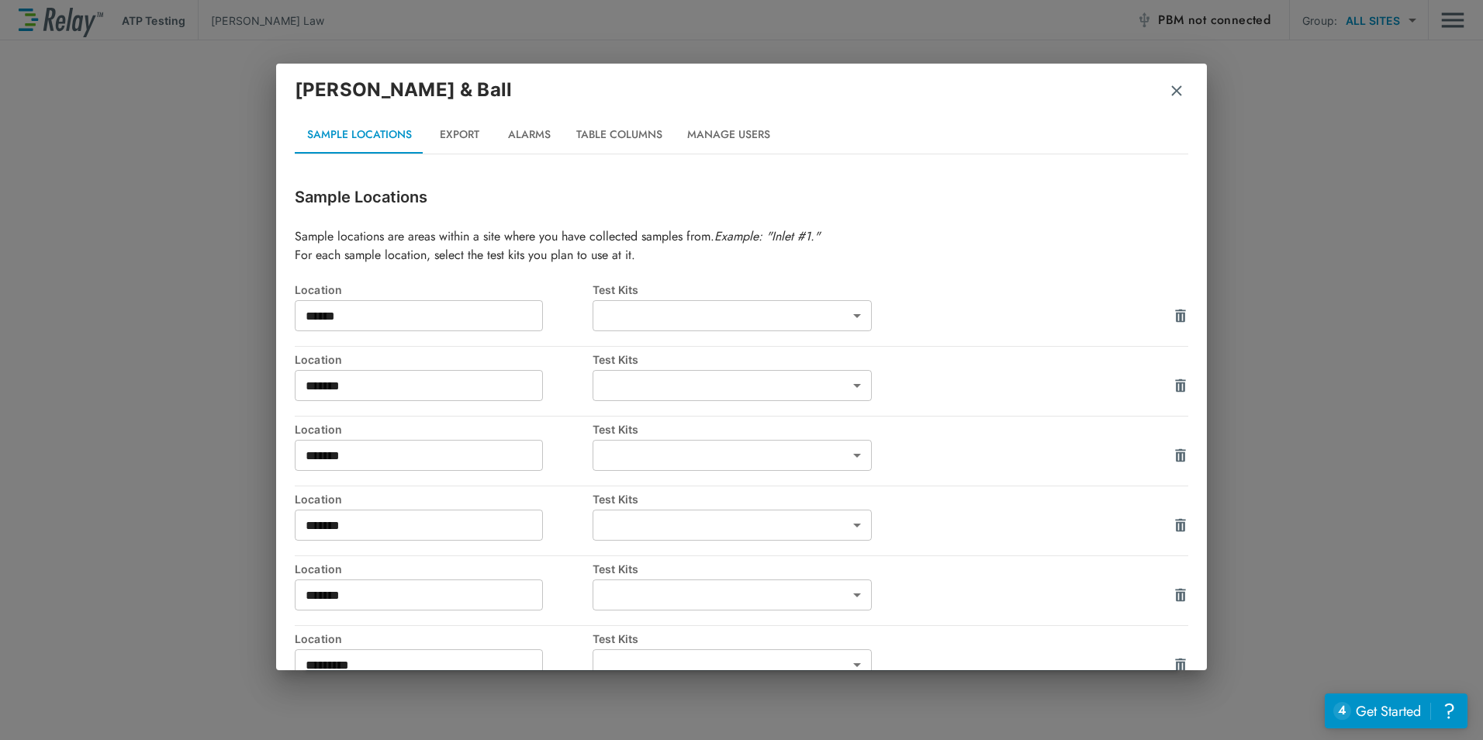
type input "*****"
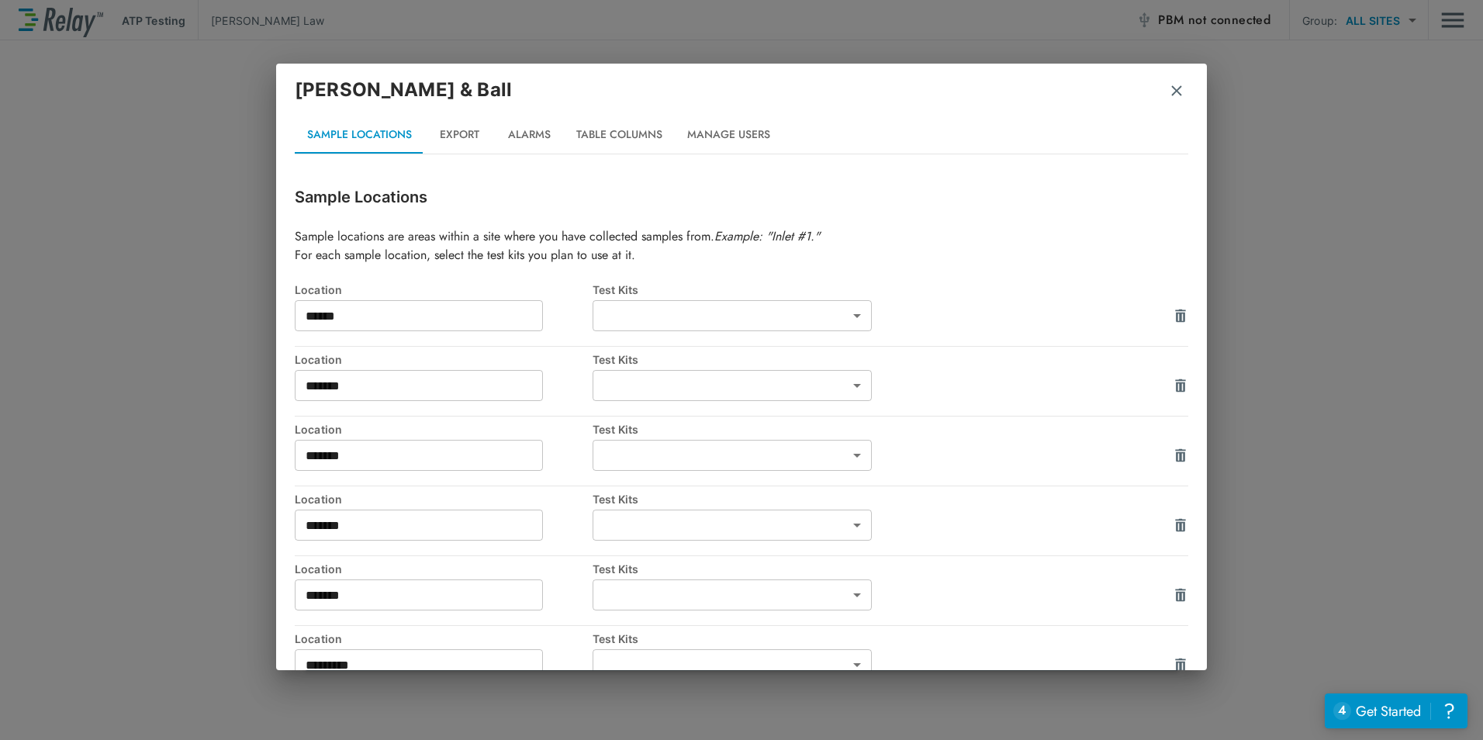
type input "*****"
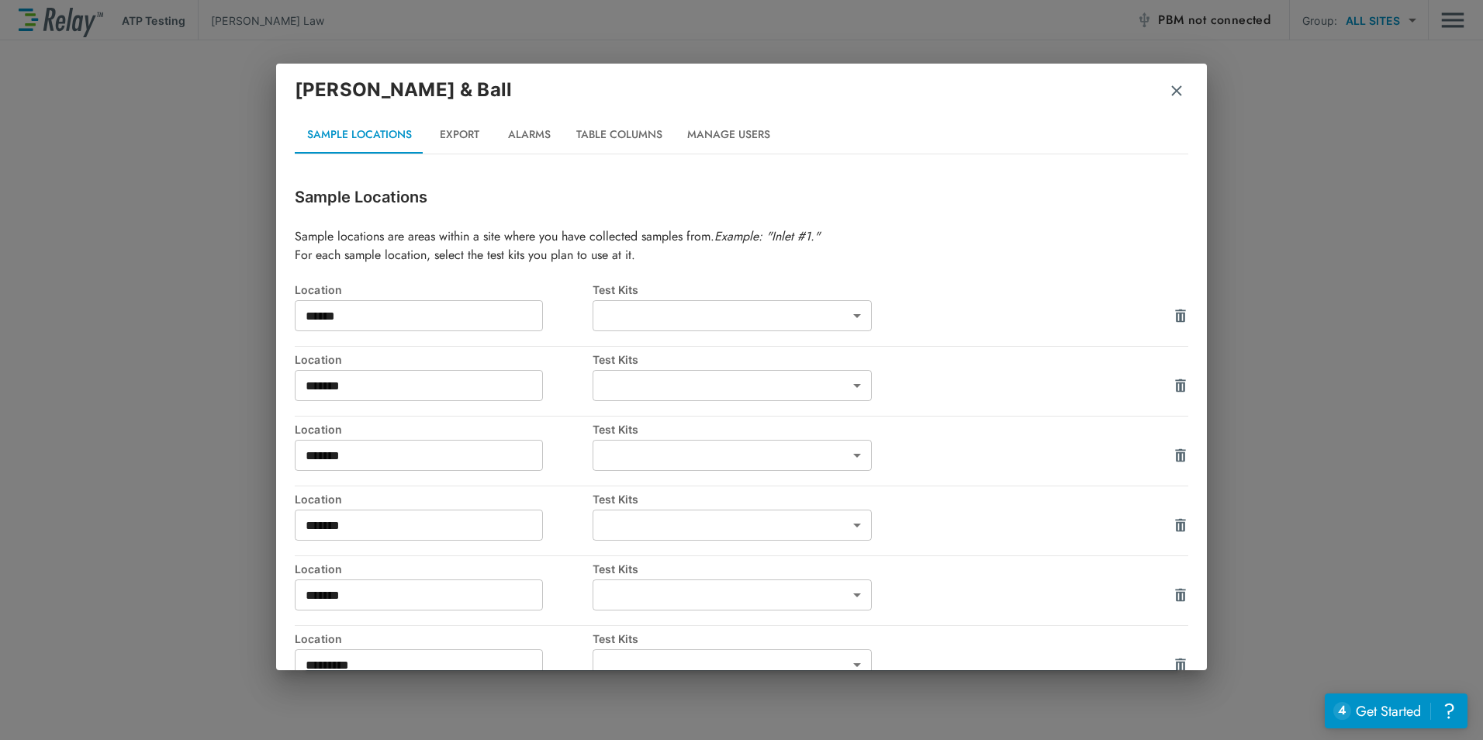
type input "*****"
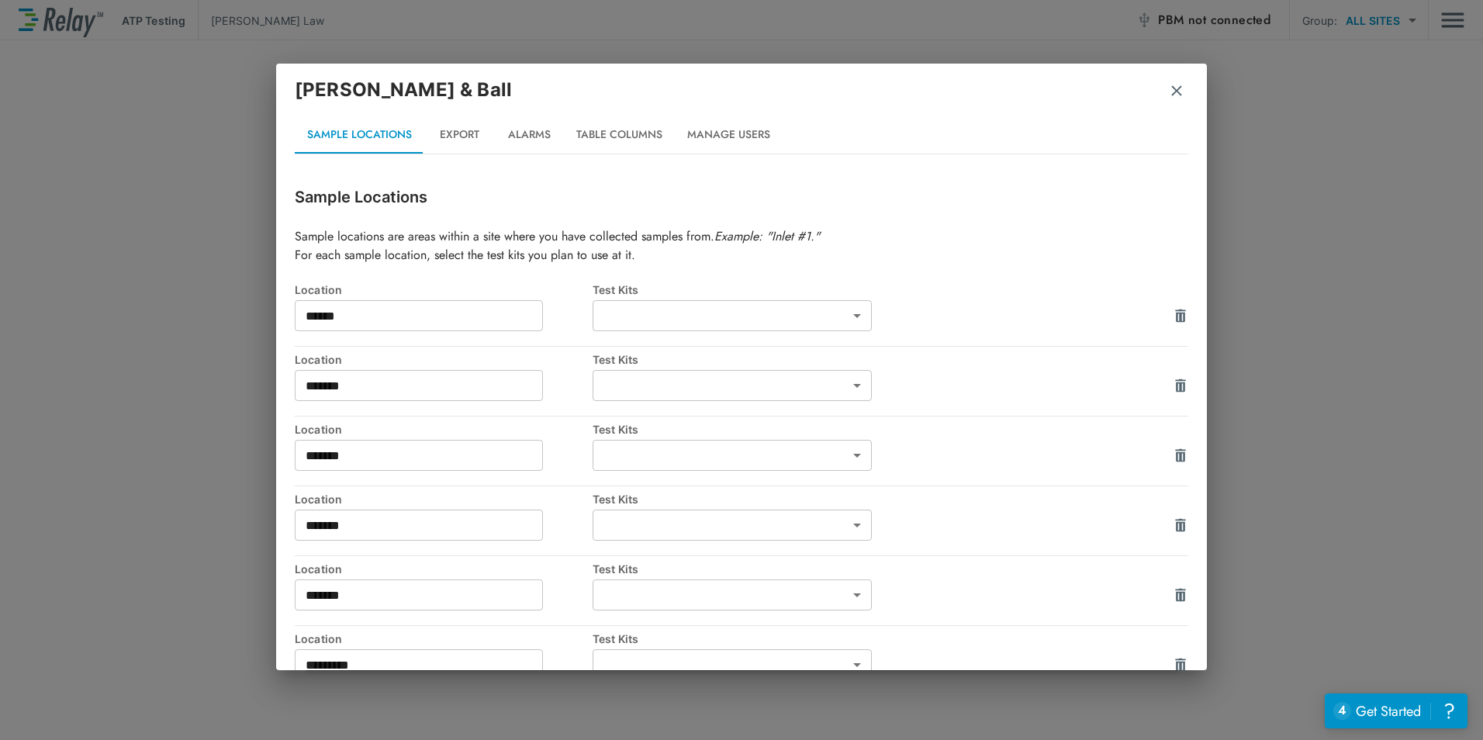
type input "*****"
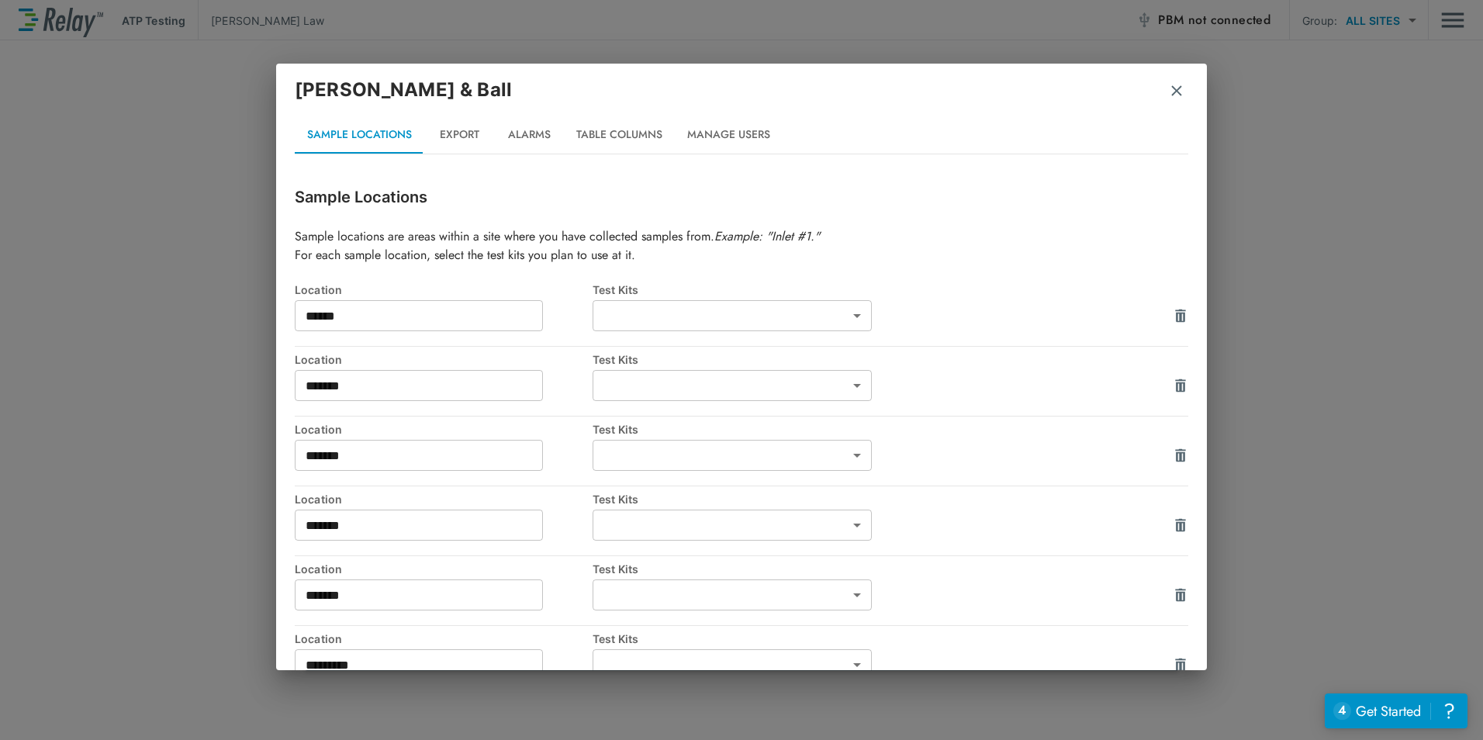
type input "*****"
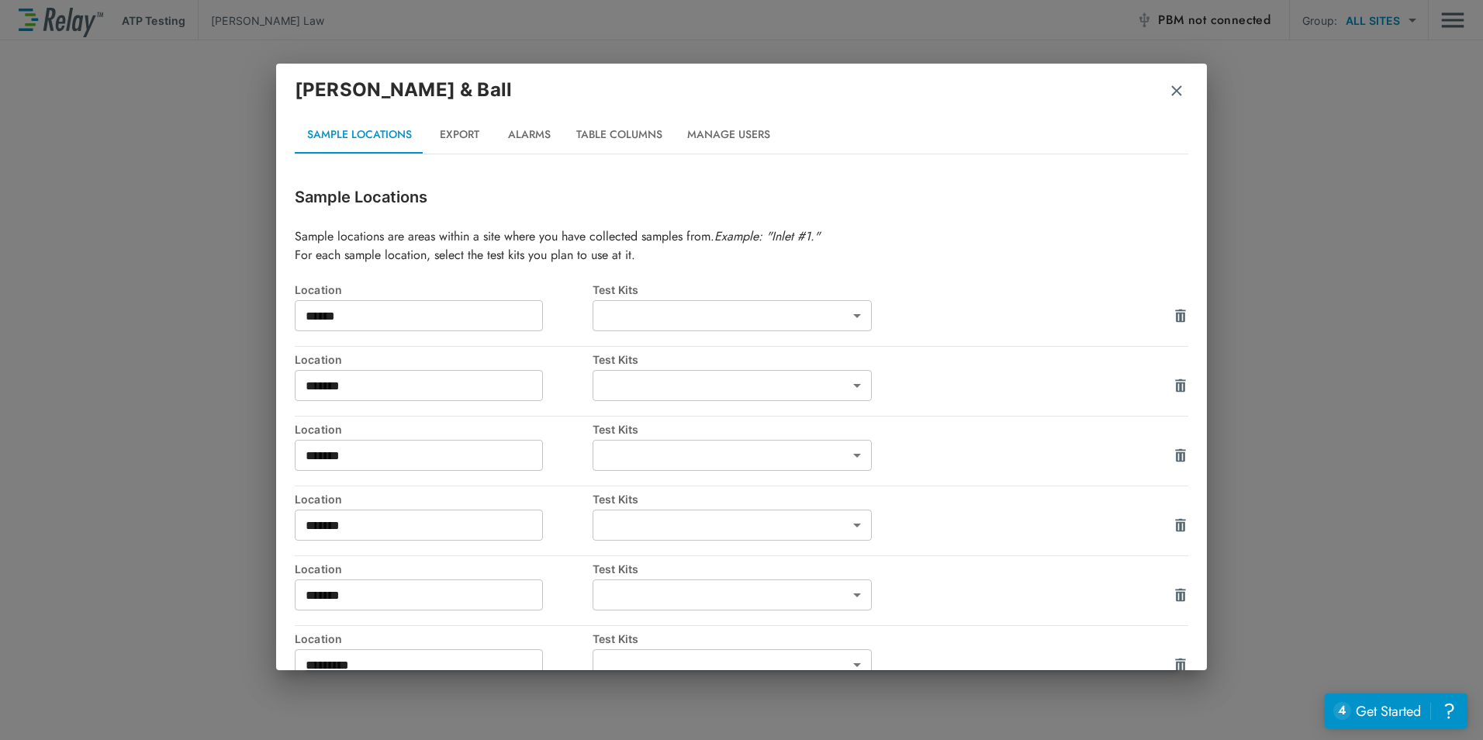
type input "*****"
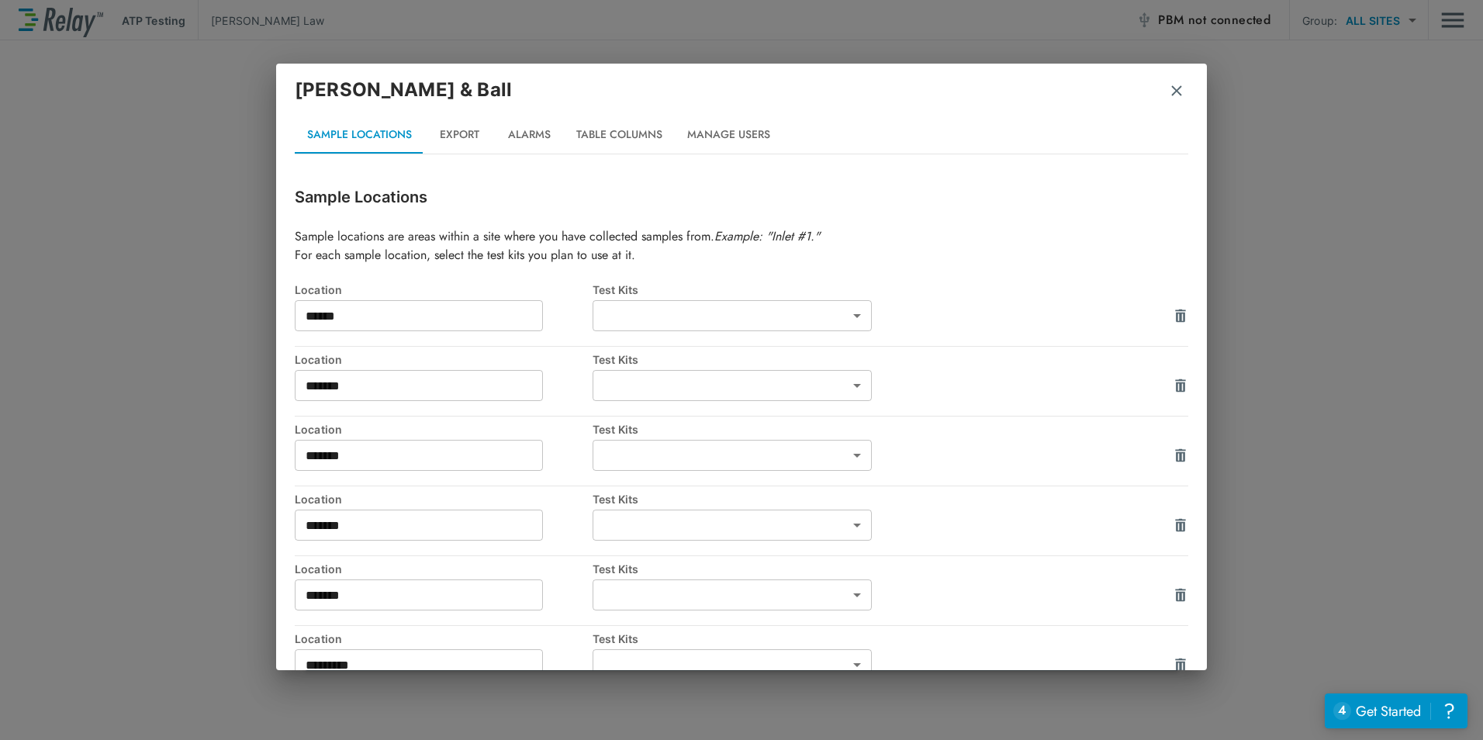
type input "*****"
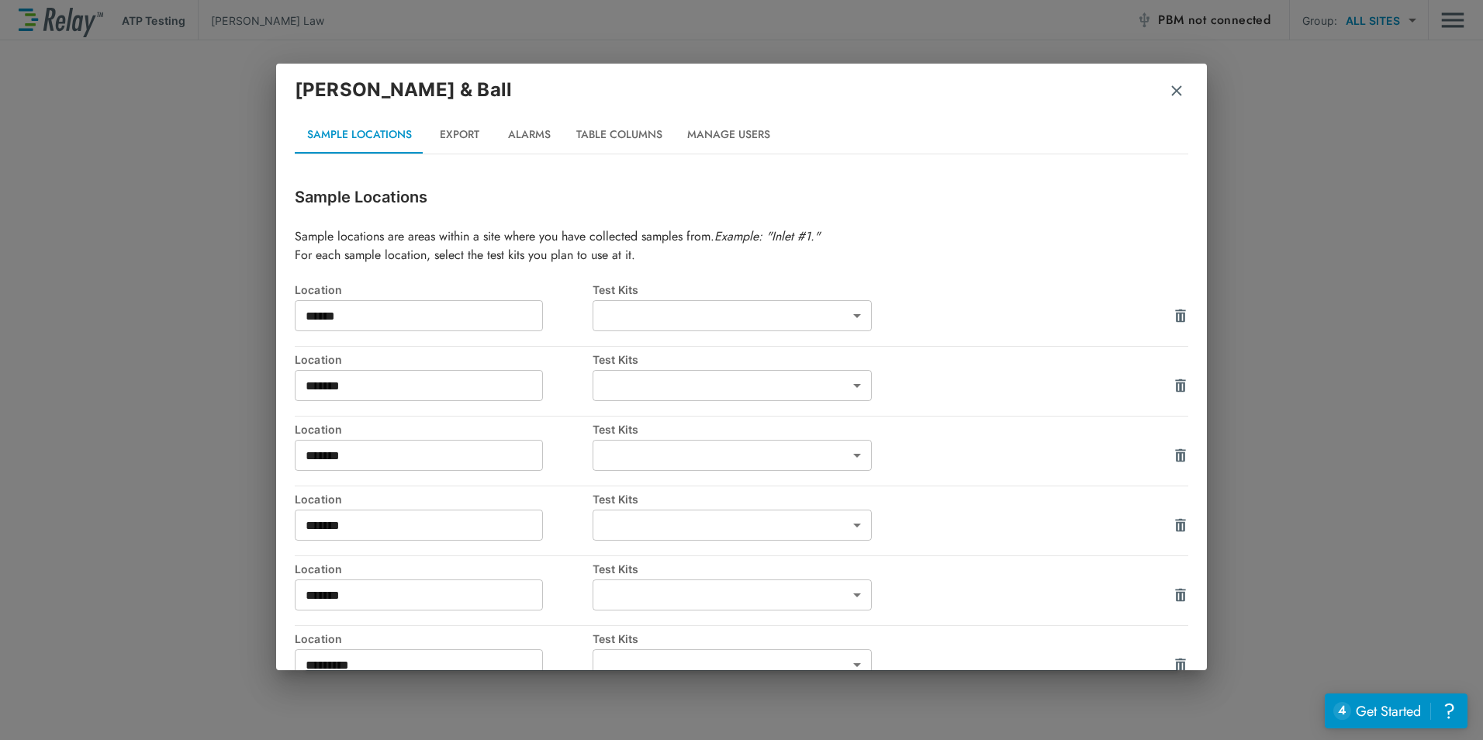
type input "*****"
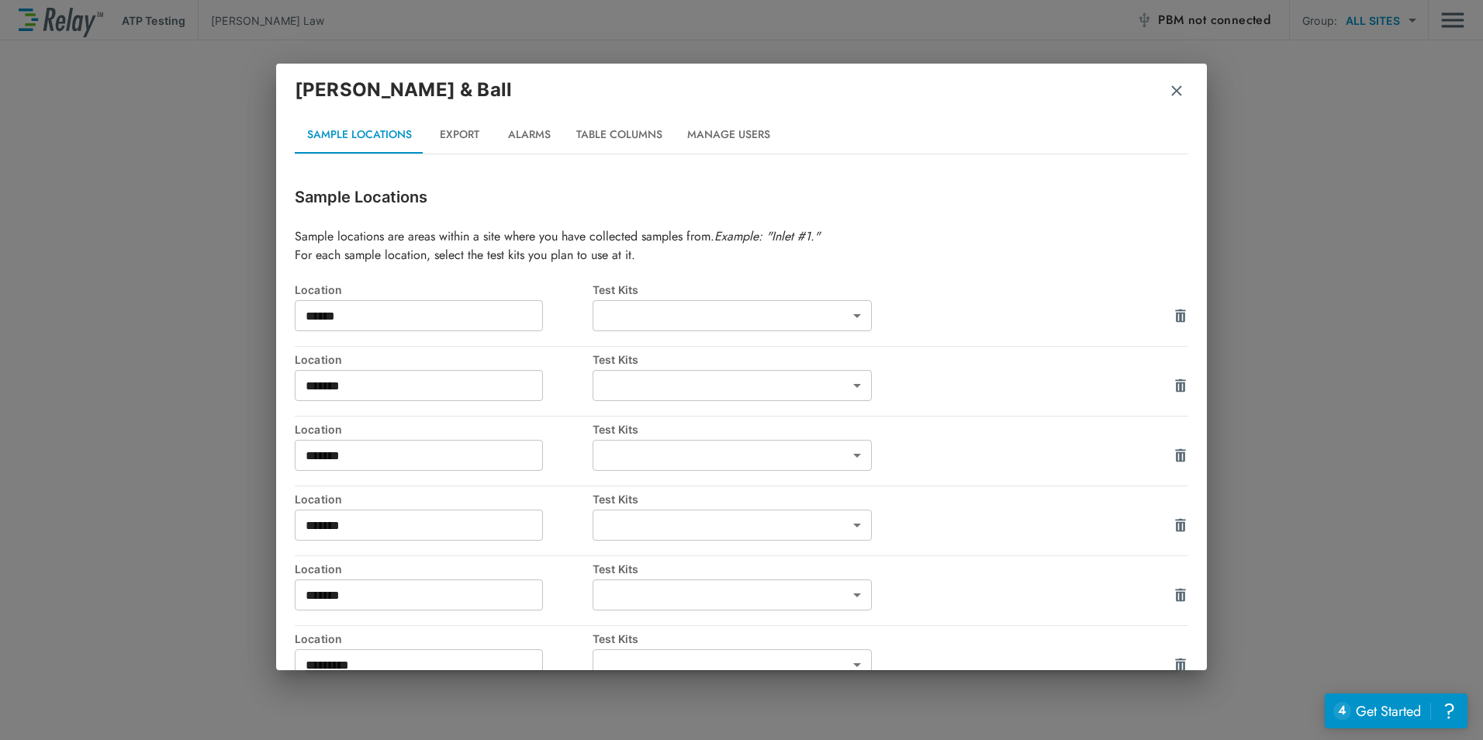
type input "*****"
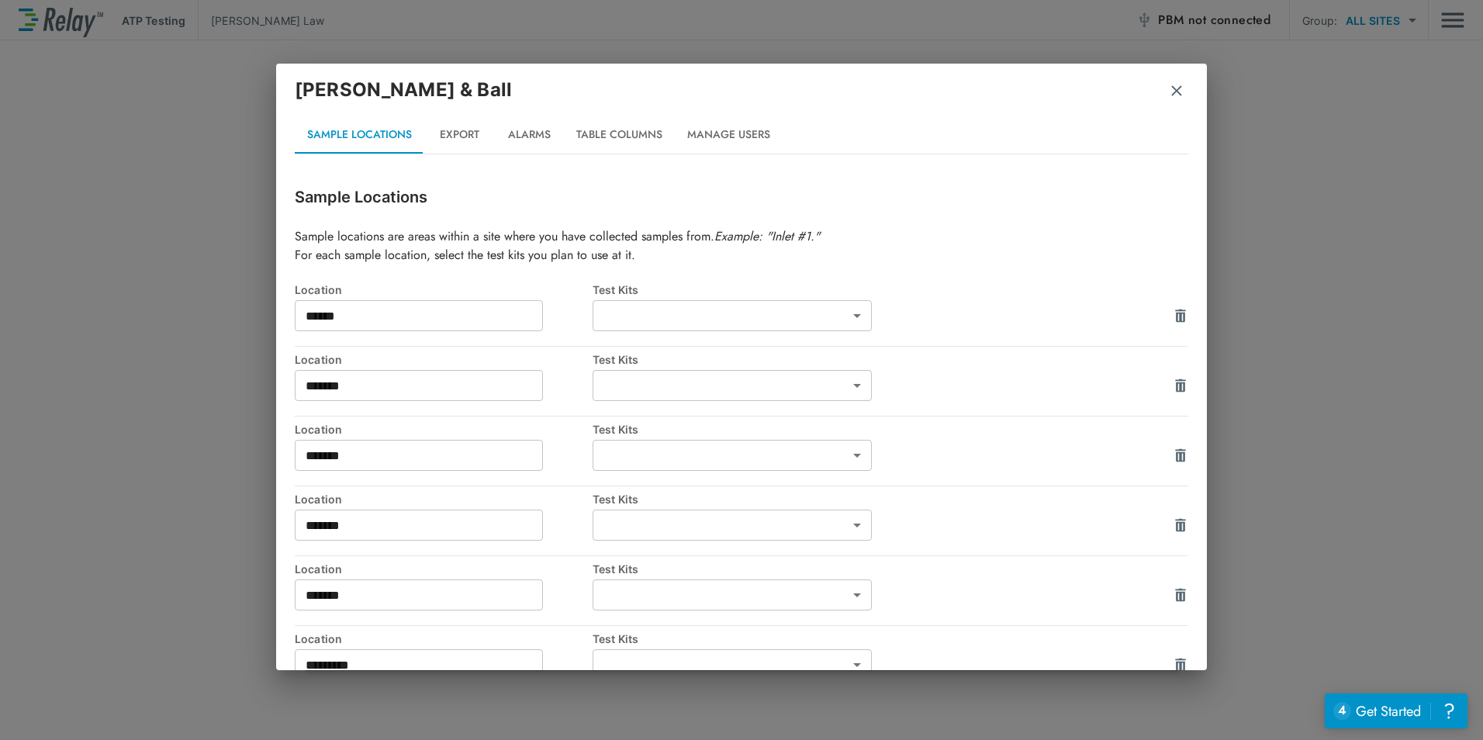
type input "*****"
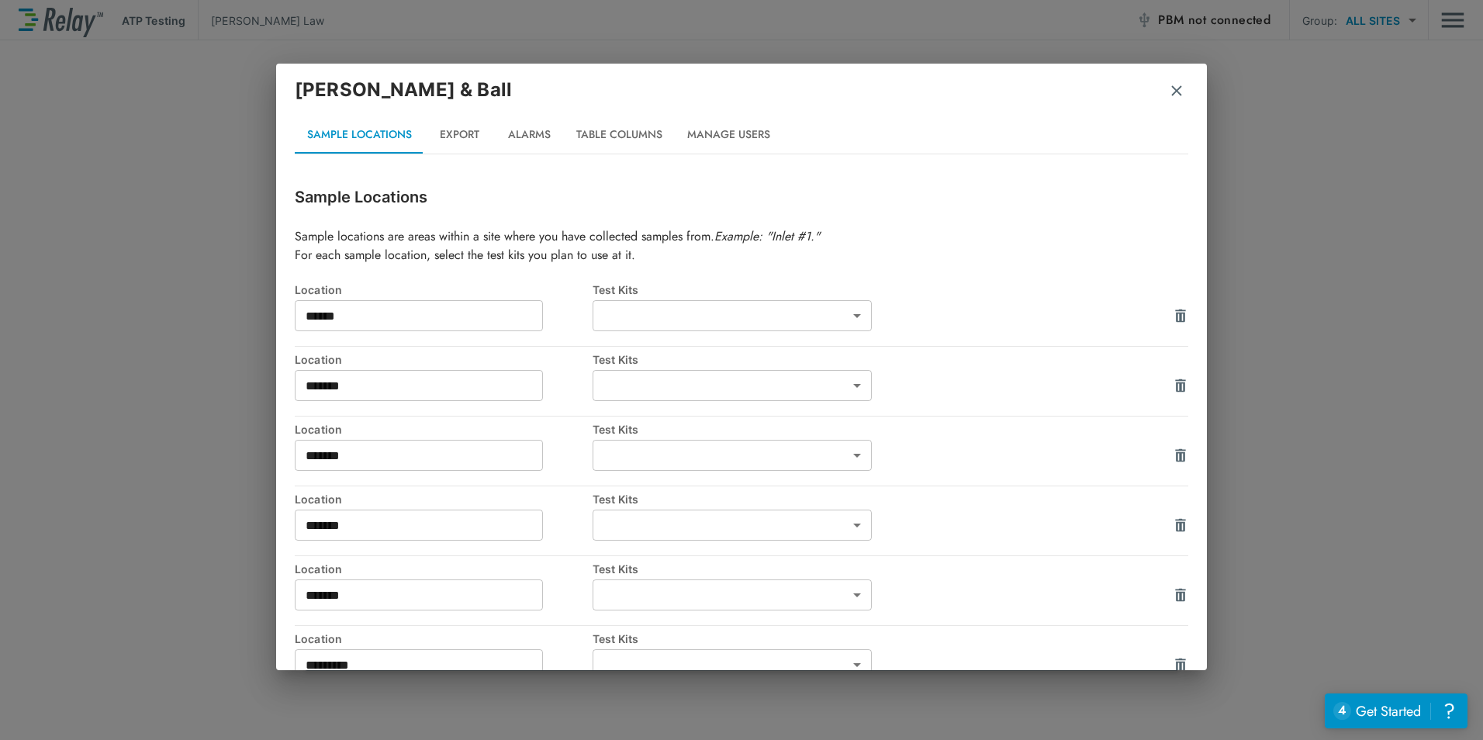
type input "*****"
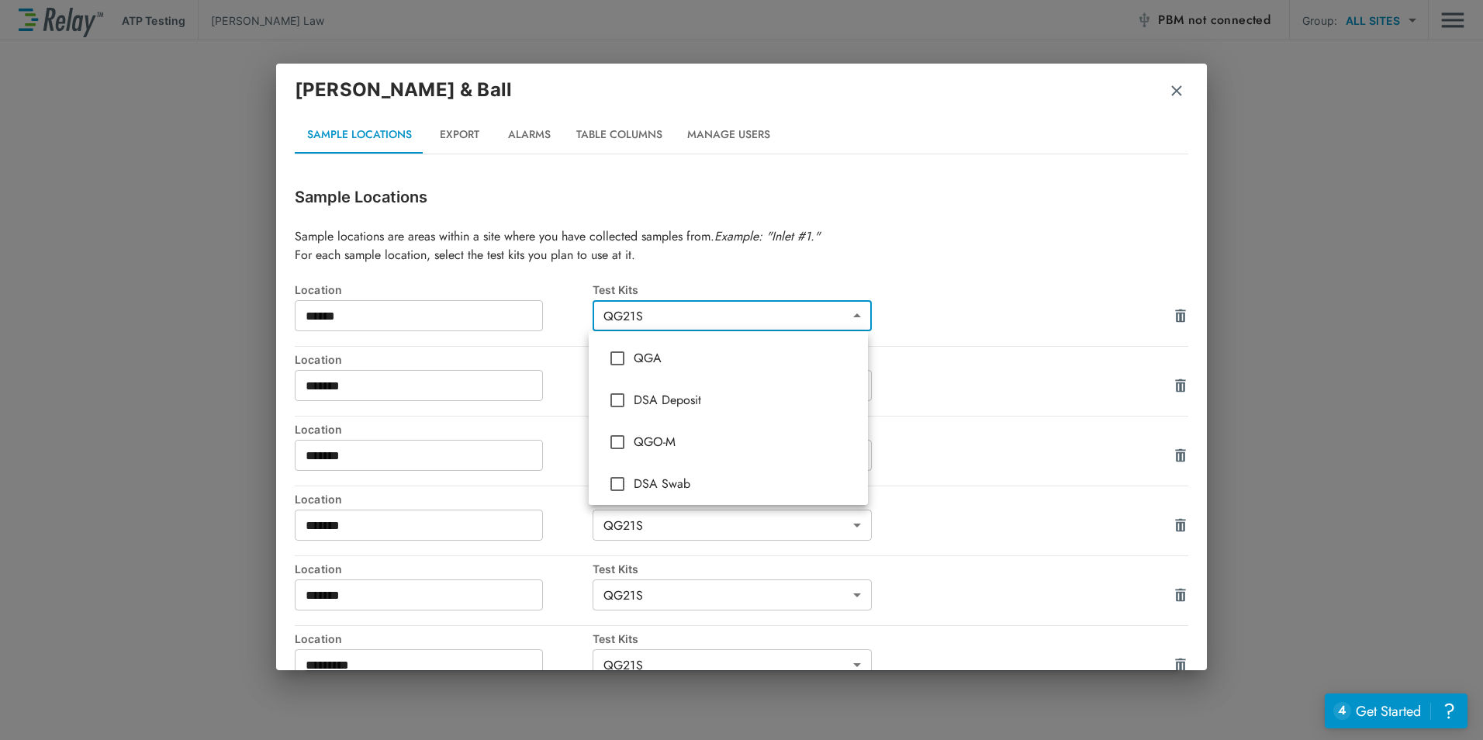
click at [843, 324] on body "**********" at bounding box center [741, 370] width 1483 height 740
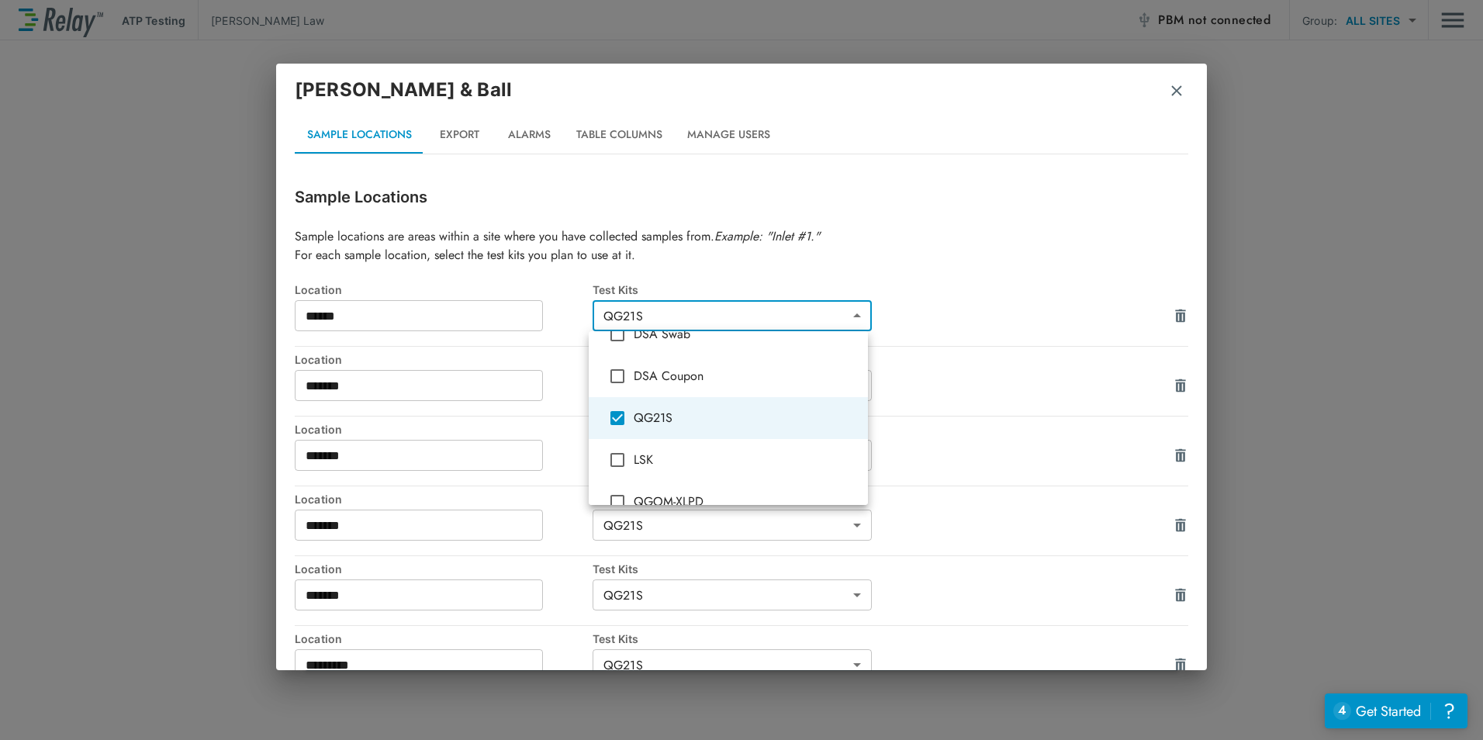
click at [801, 321] on div at bounding box center [741, 370] width 1483 height 740
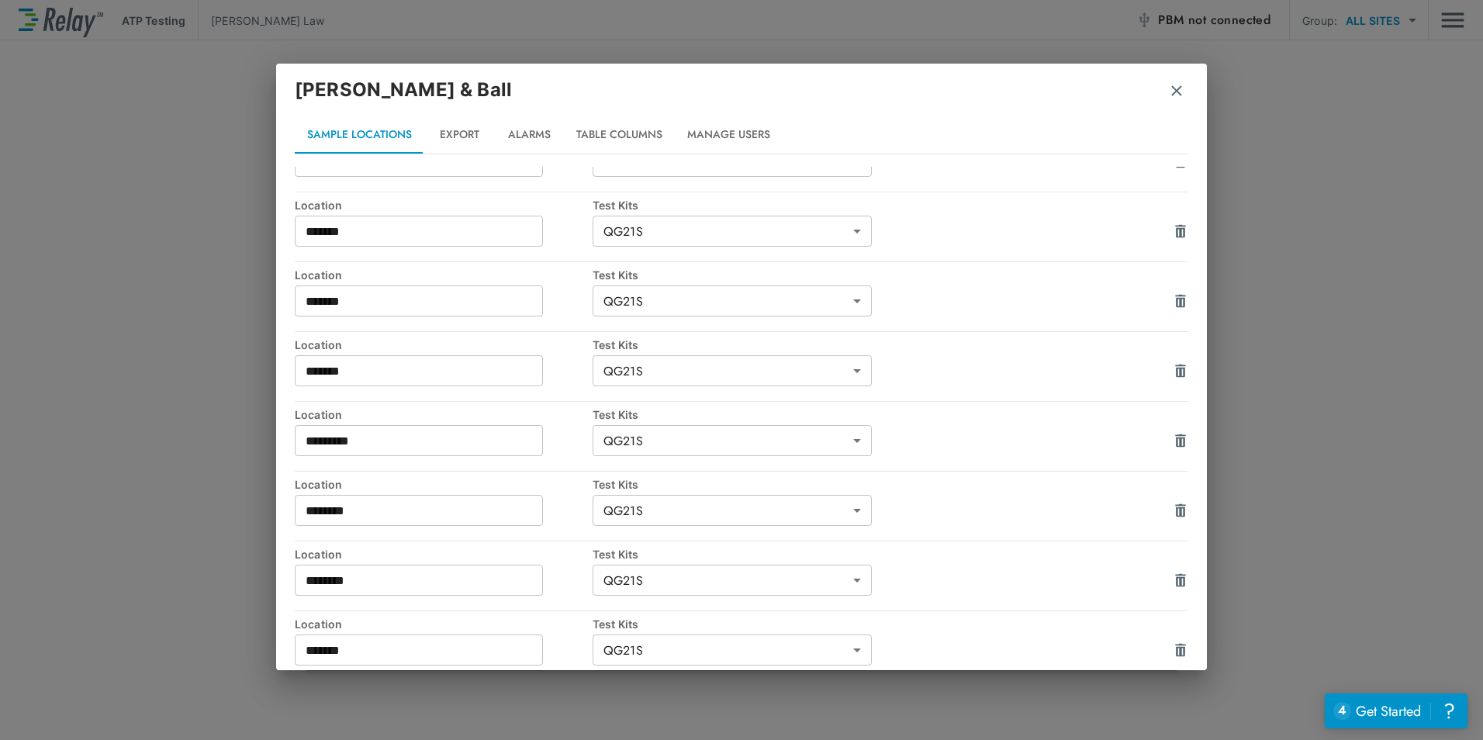
scroll to position [0, 0]
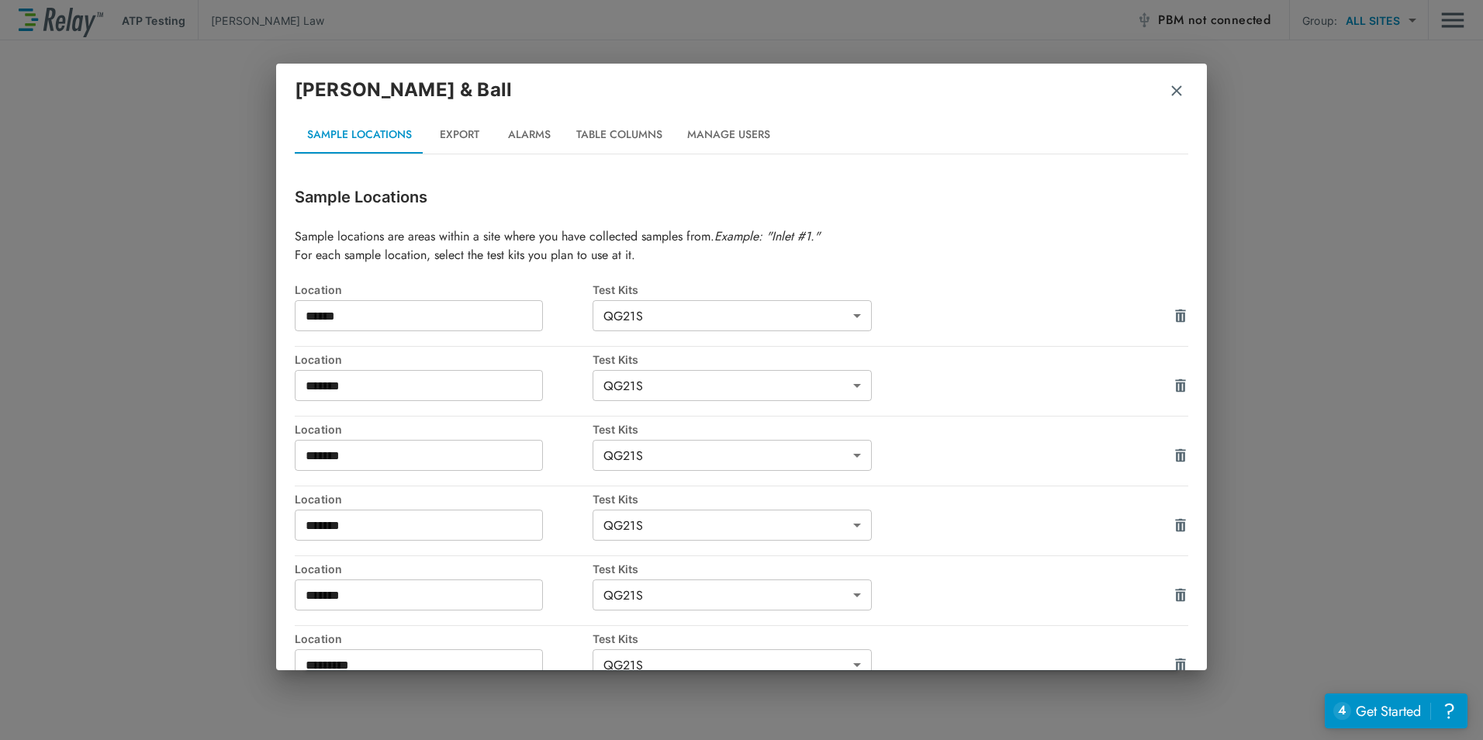
click at [1178, 96] on img "button" at bounding box center [1177, 91] width 16 height 16
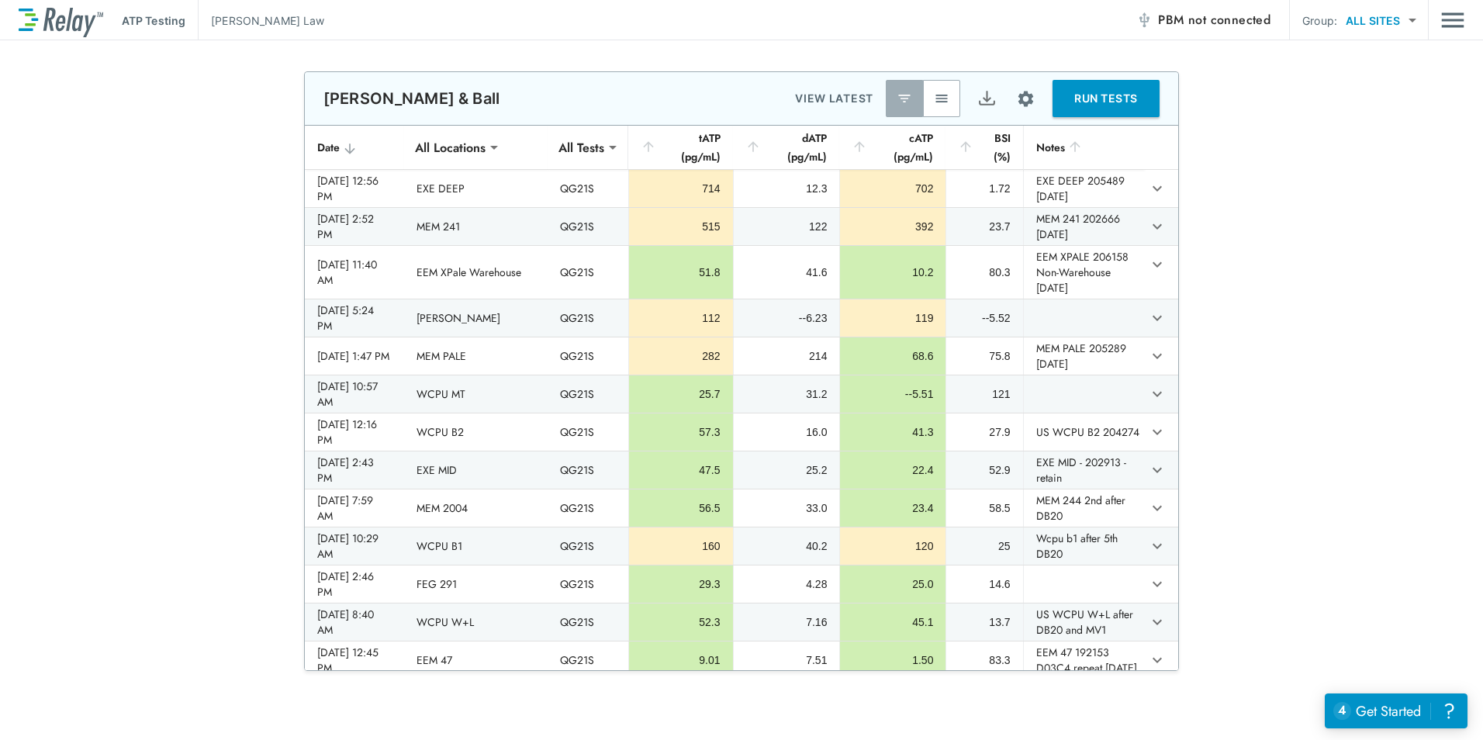
click at [1099, 107] on button "RUN TESTS" at bounding box center [1106, 98] width 107 height 37
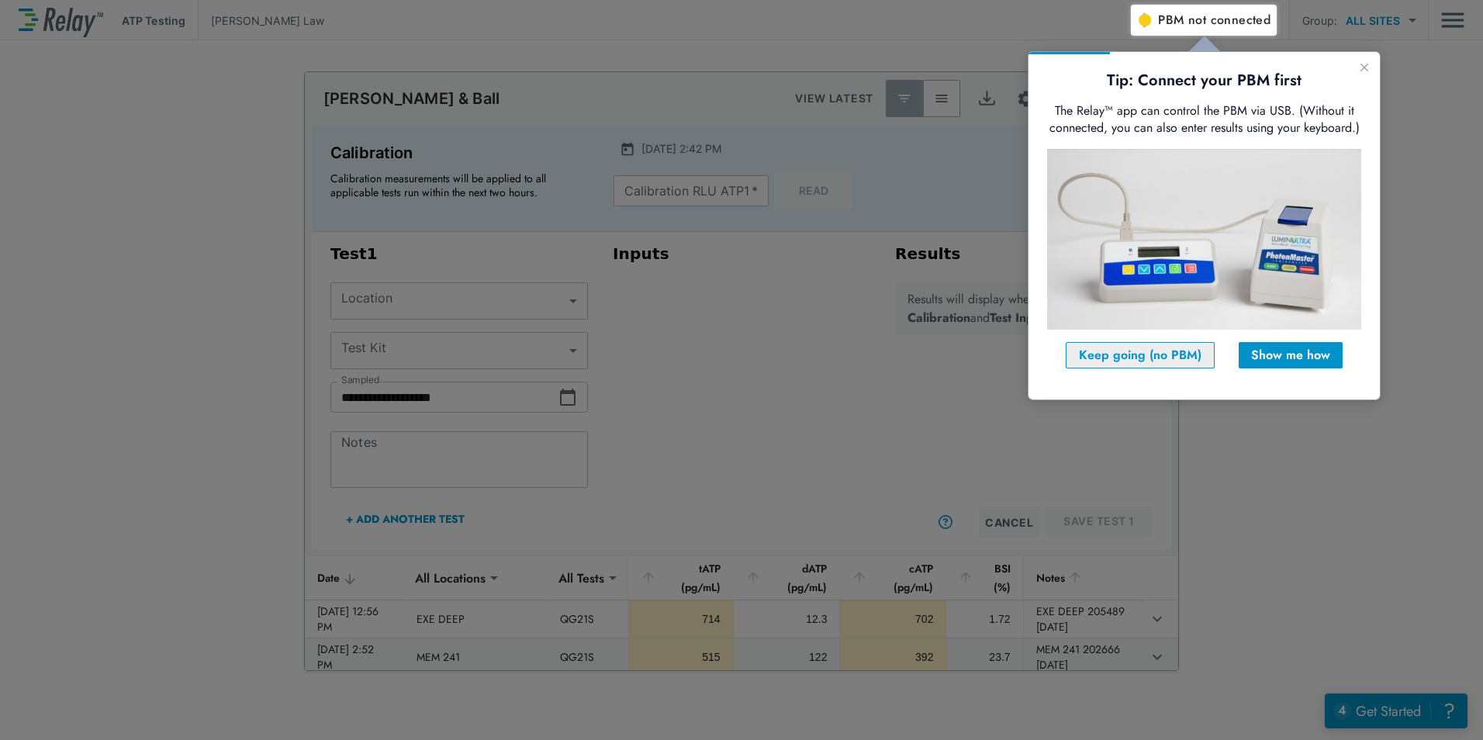
click at [1137, 352] on div "Keep going (no PBM)" at bounding box center [1140, 355] width 123 height 19
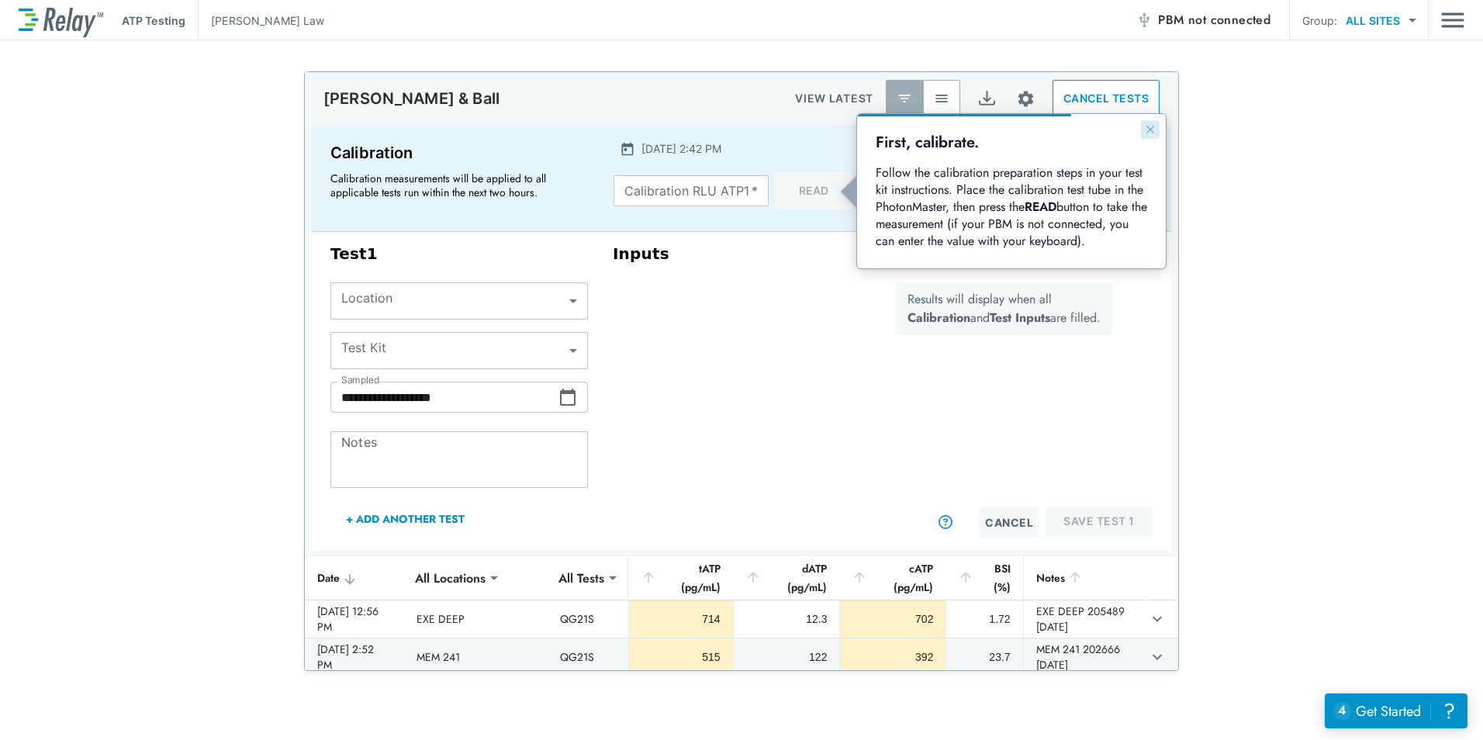
click at [1155, 133] on icon "Close guide" at bounding box center [1150, 129] width 12 height 12
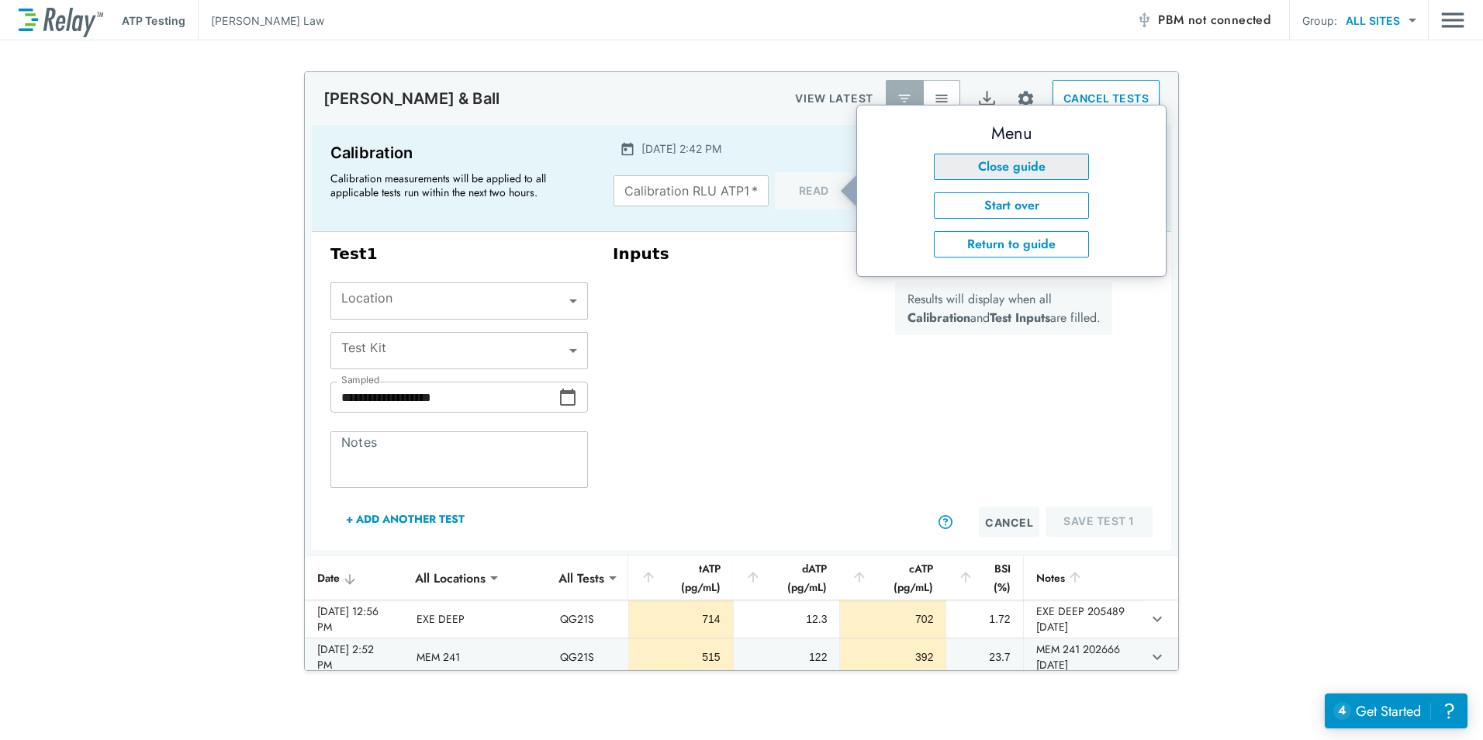
click at [1033, 168] on button "Close guide" at bounding box center [1011, 167] width 155 height 26
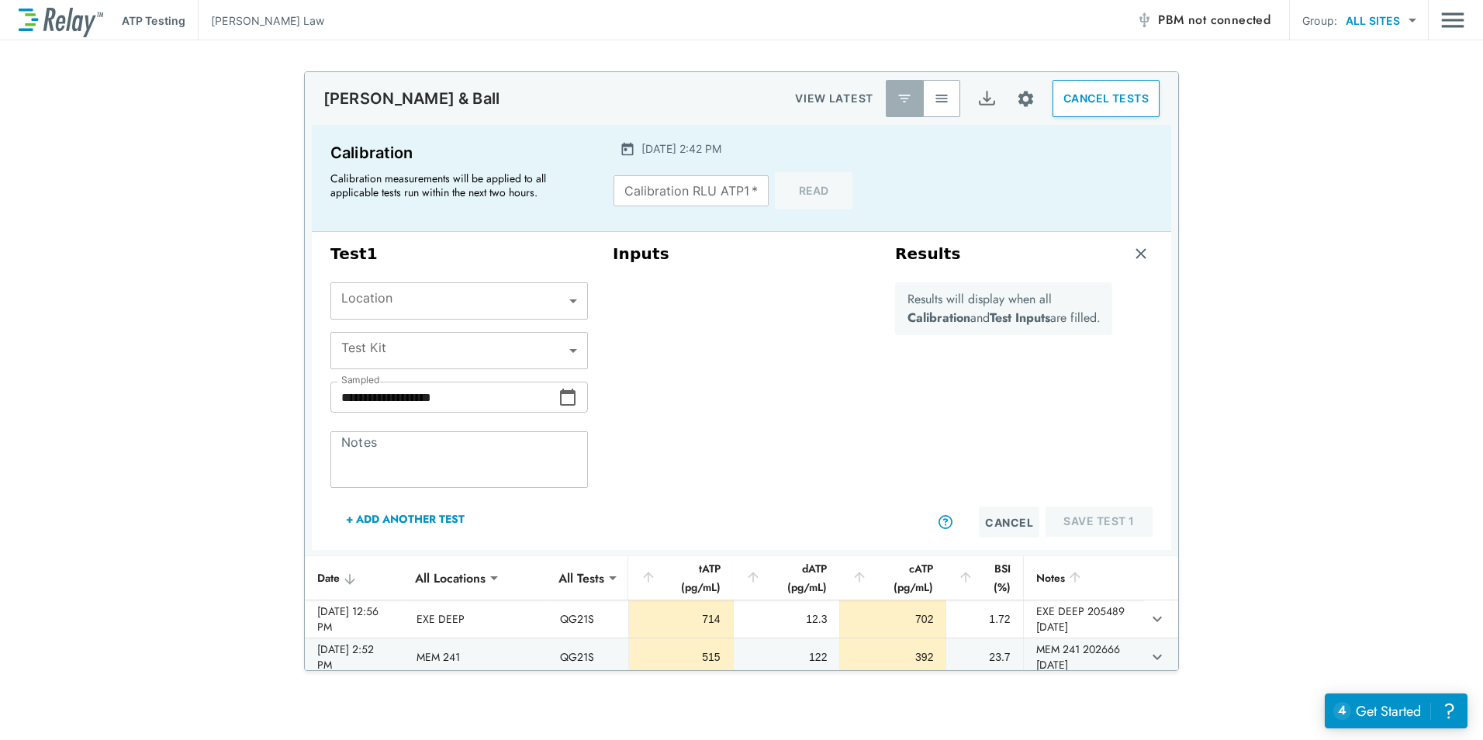
click at [1116, 100] on button "CANCEL TESTS" at bounding box center [1106, 98] width 107 height 37
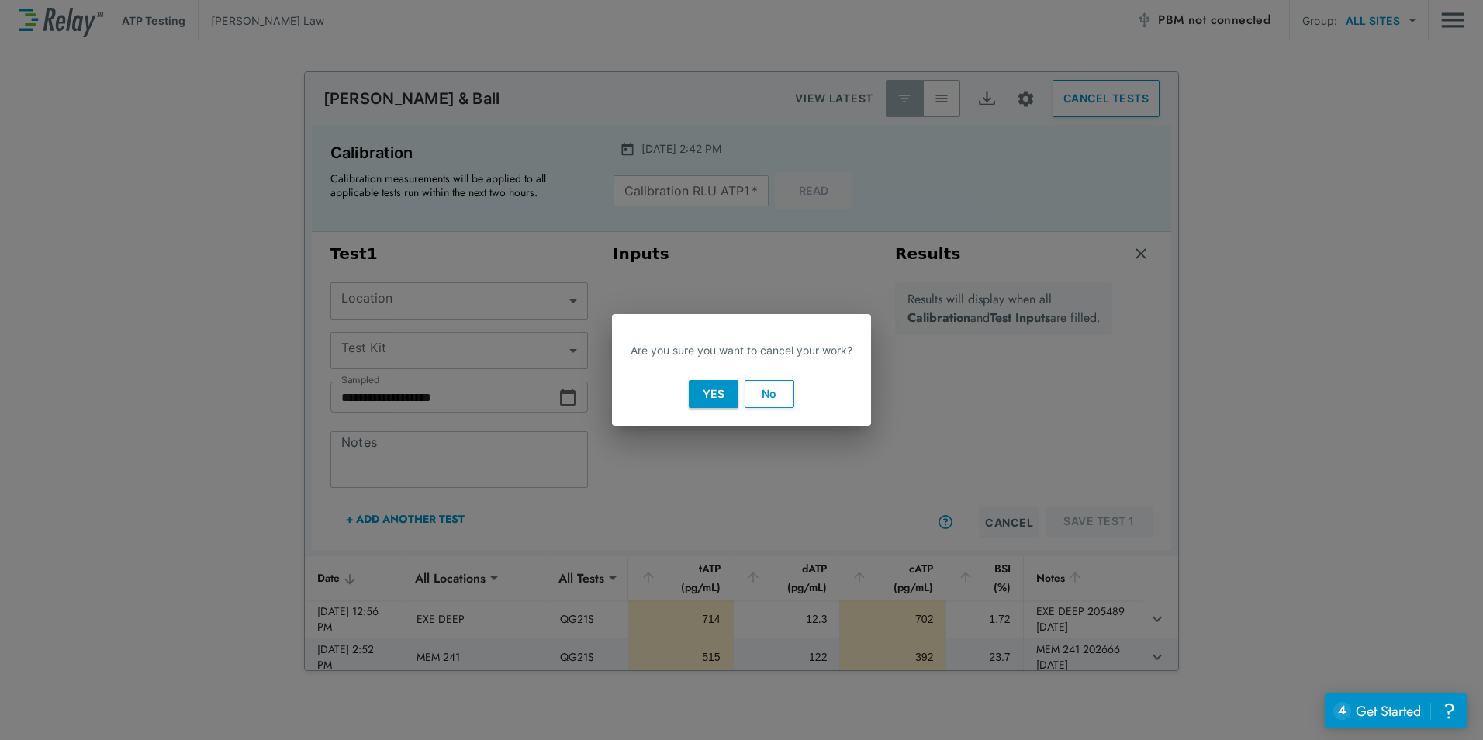
click at [722, 382] on button "Yes" at bounding box center [714, 394] width 50 height 28
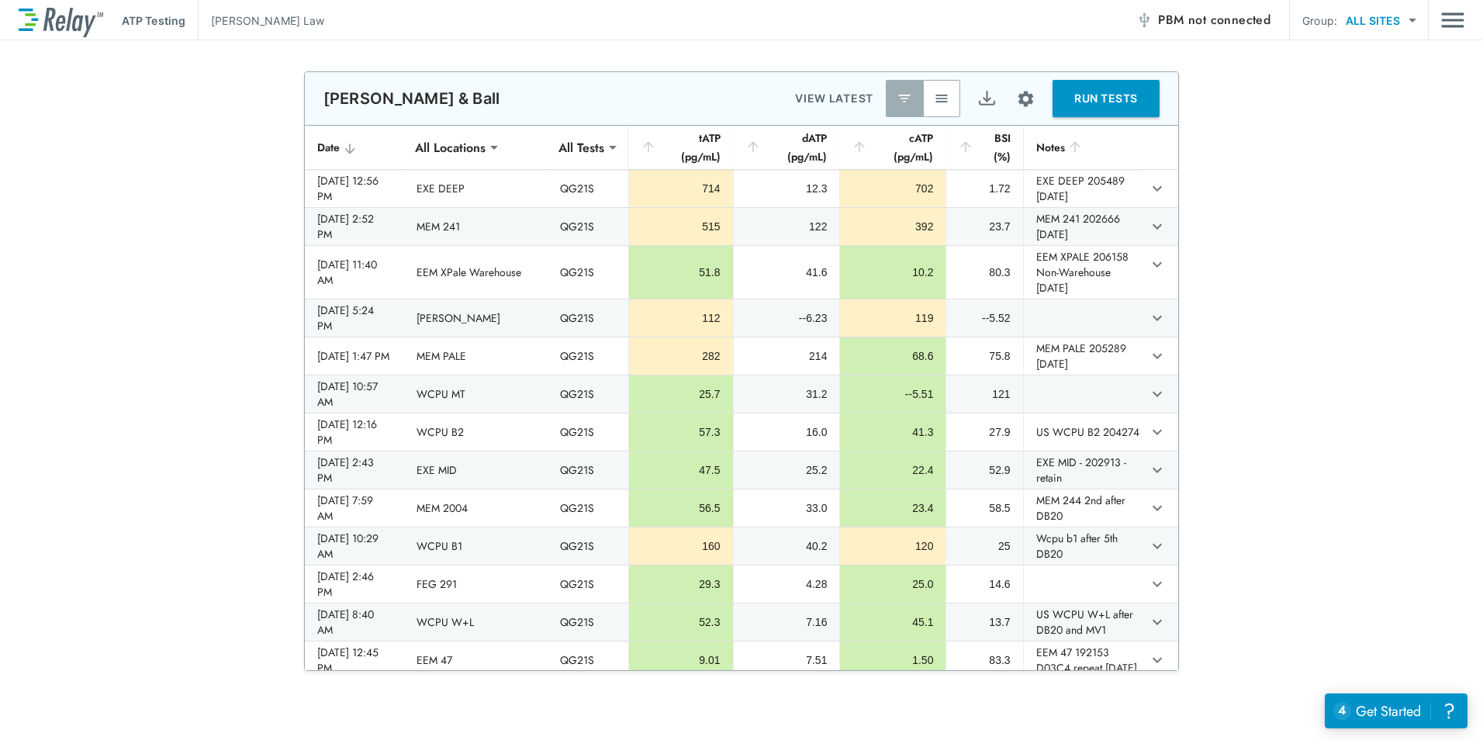
click at [1414, 732] on div "**********" at bounding box center [741, 741] width 1483 height 1340
click at [1405, 715] on div "Get Started" at bounding box center [1388, 711] width 65 height 20
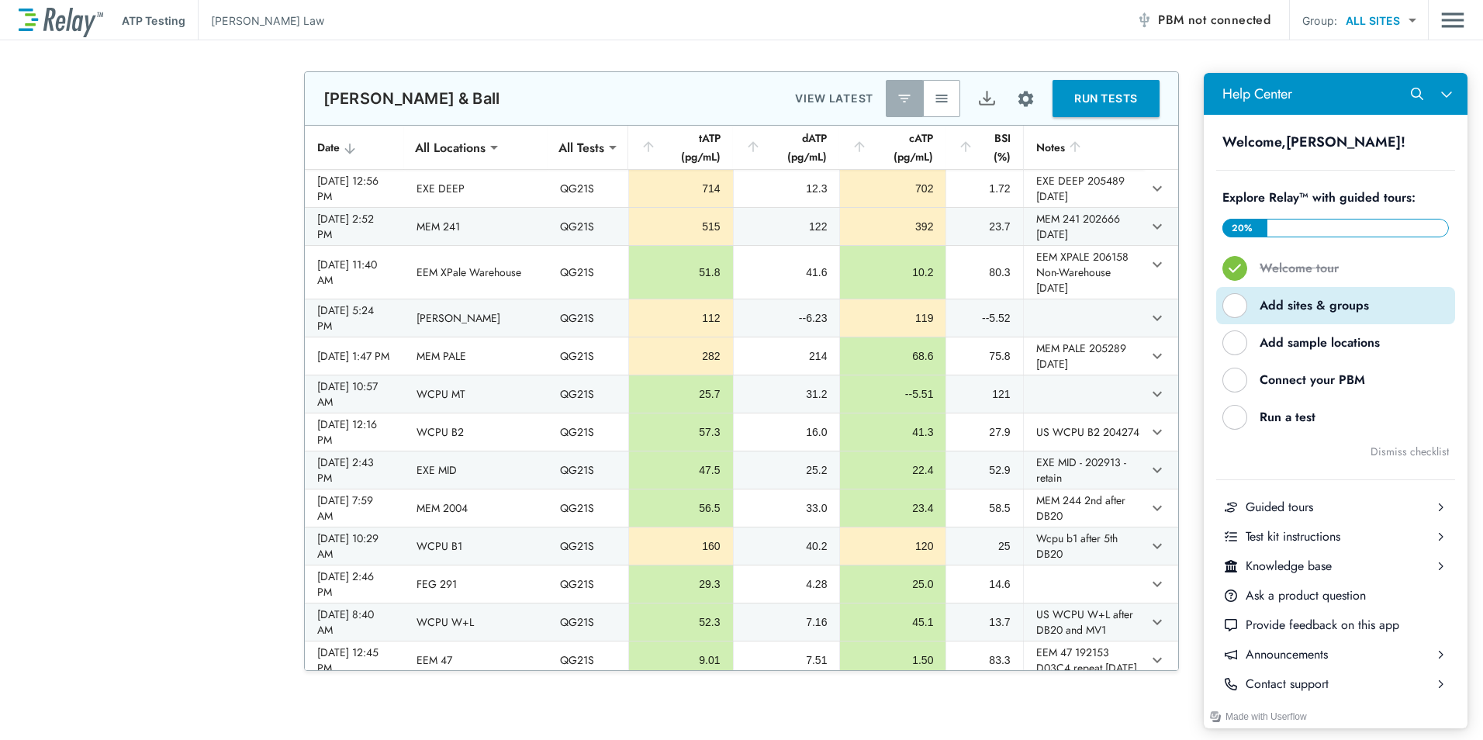
click at [1345, 304] on div "Add sites & groups" at bounding box center [1342, 305] width 164 height 17
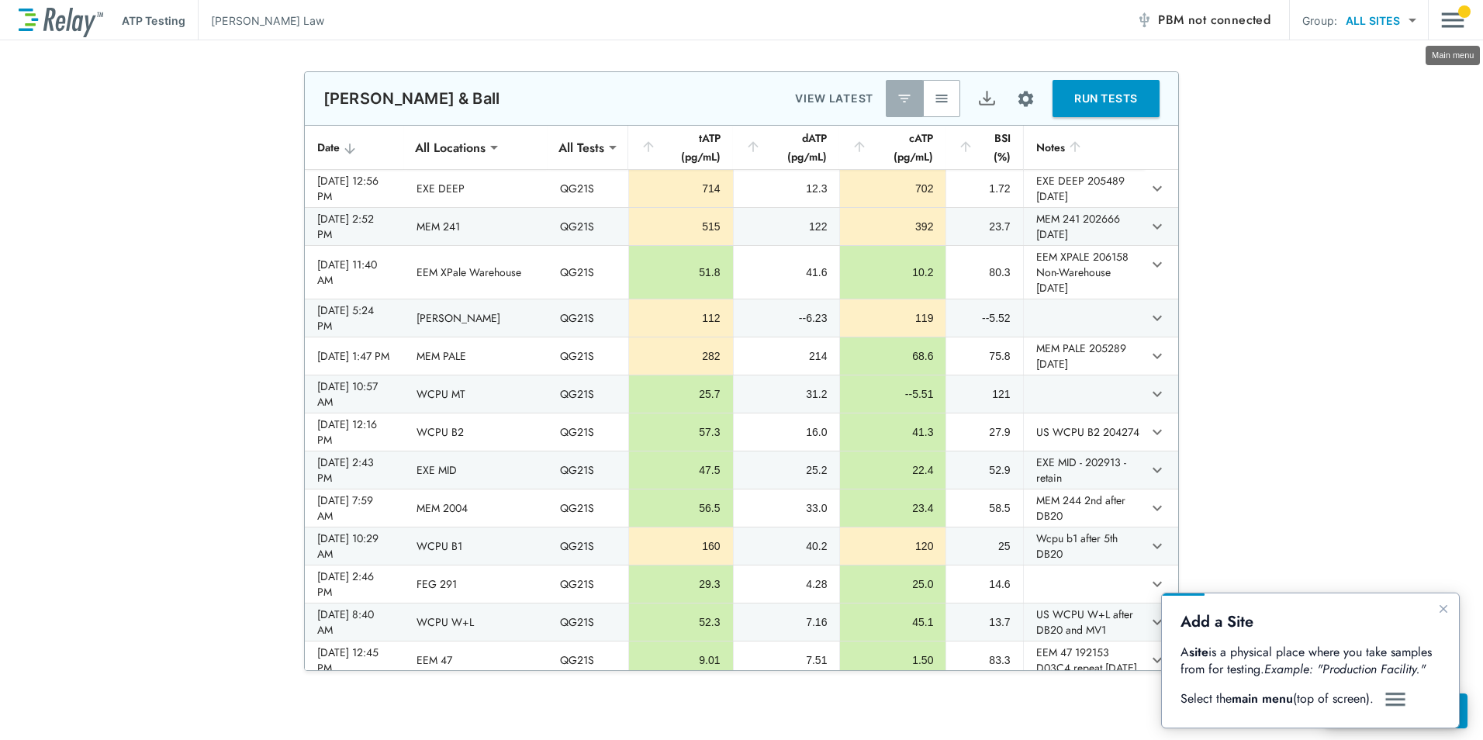
click at [1445, 16] on img "Main menu" at bounding box center [1453, 19] width 23 height 29
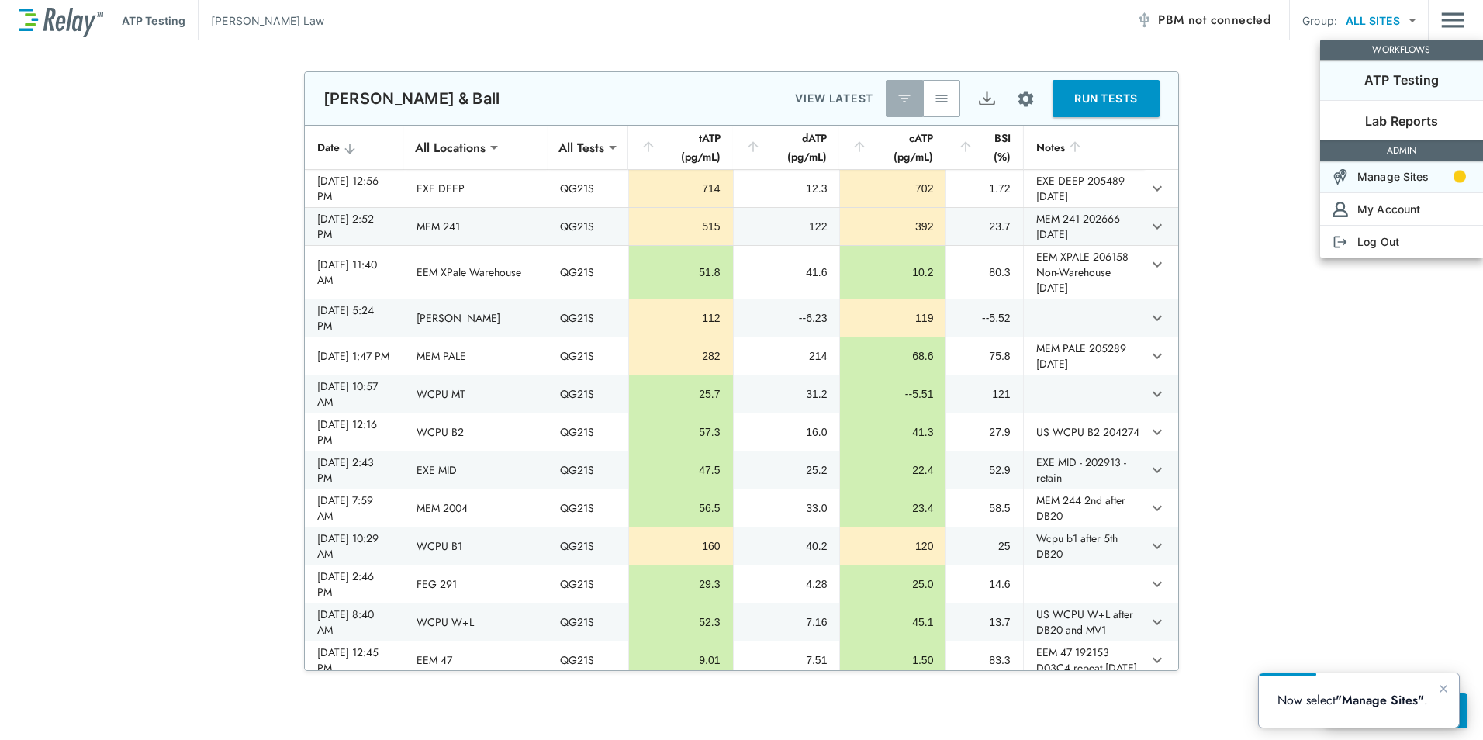
click at [1425, 171] on p "Manage Sites" at bounding box center [1394, 176] width 72 height 16
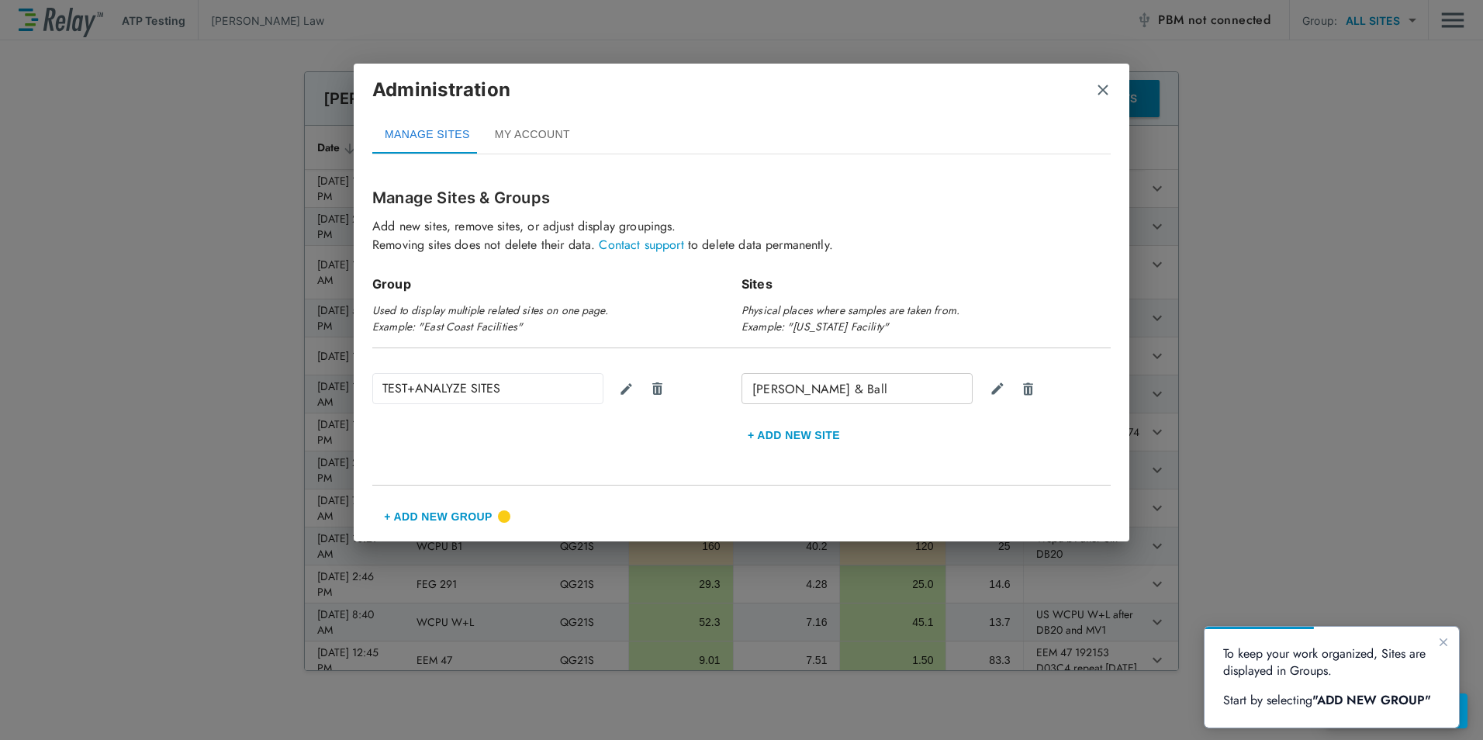
click at [458, 516] on button "+ Add New Group" at bounding box center [438, 516] width 132 height 37
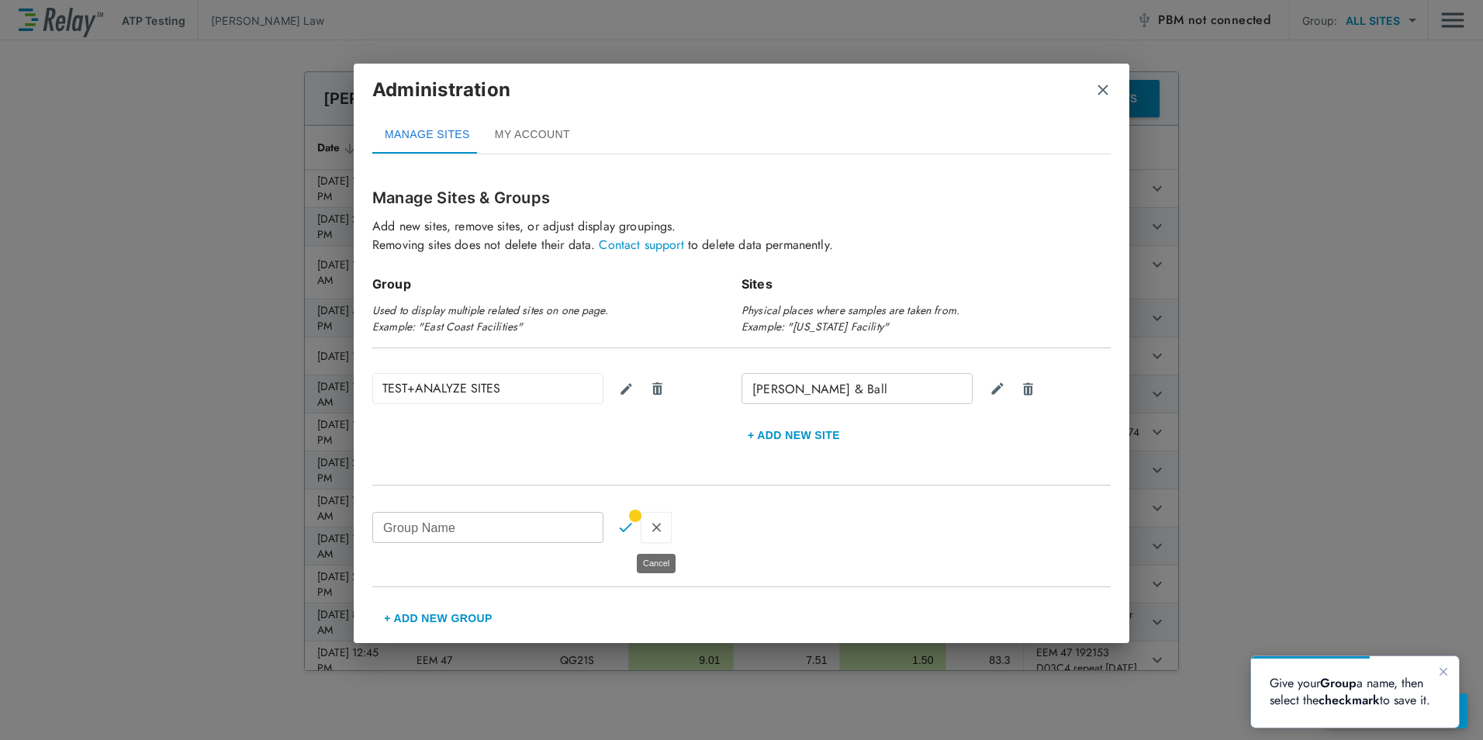
click at [660, 531] on img "Cancel" at bounding box center [656, 528] width 13 height 14
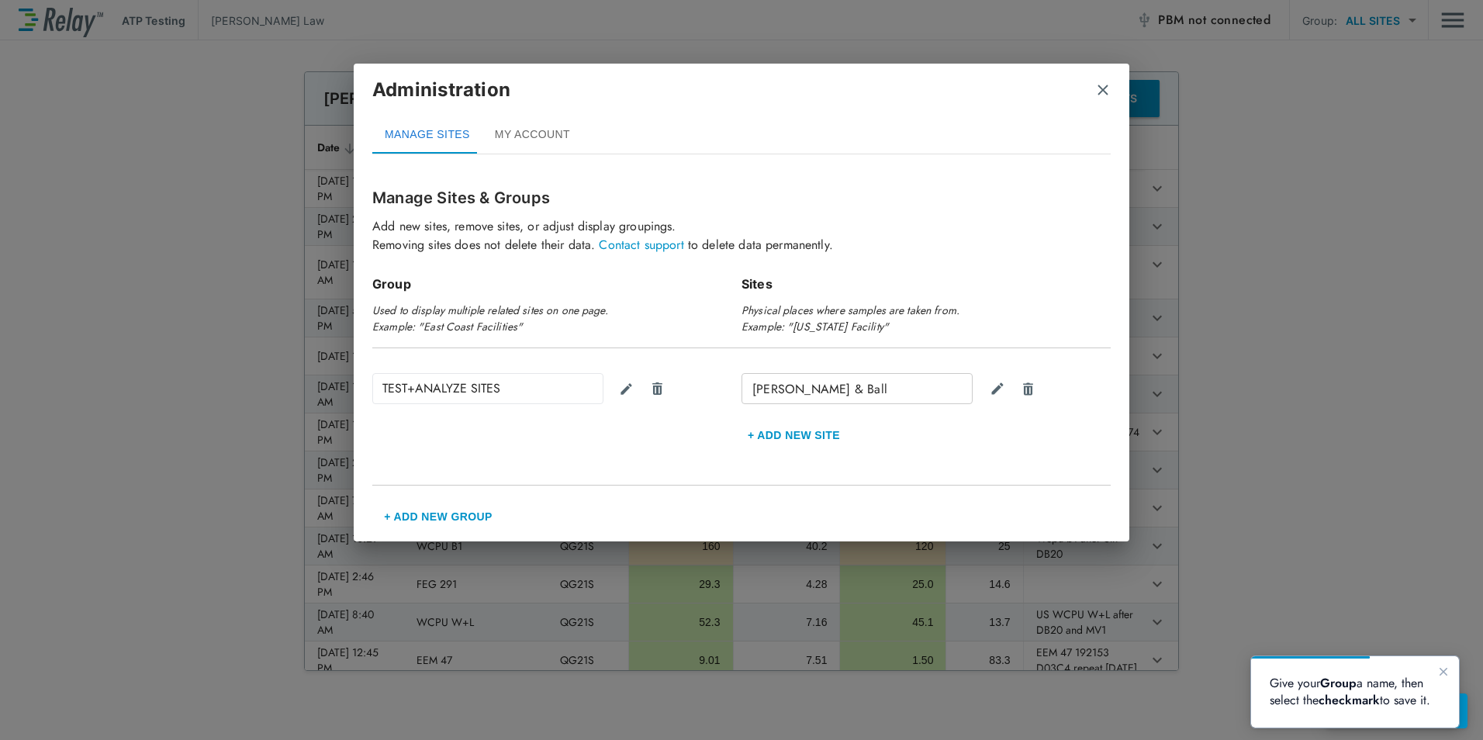
click at [1102, 88] on img "close" at bounding box center [1103, 90] width 16 height 16
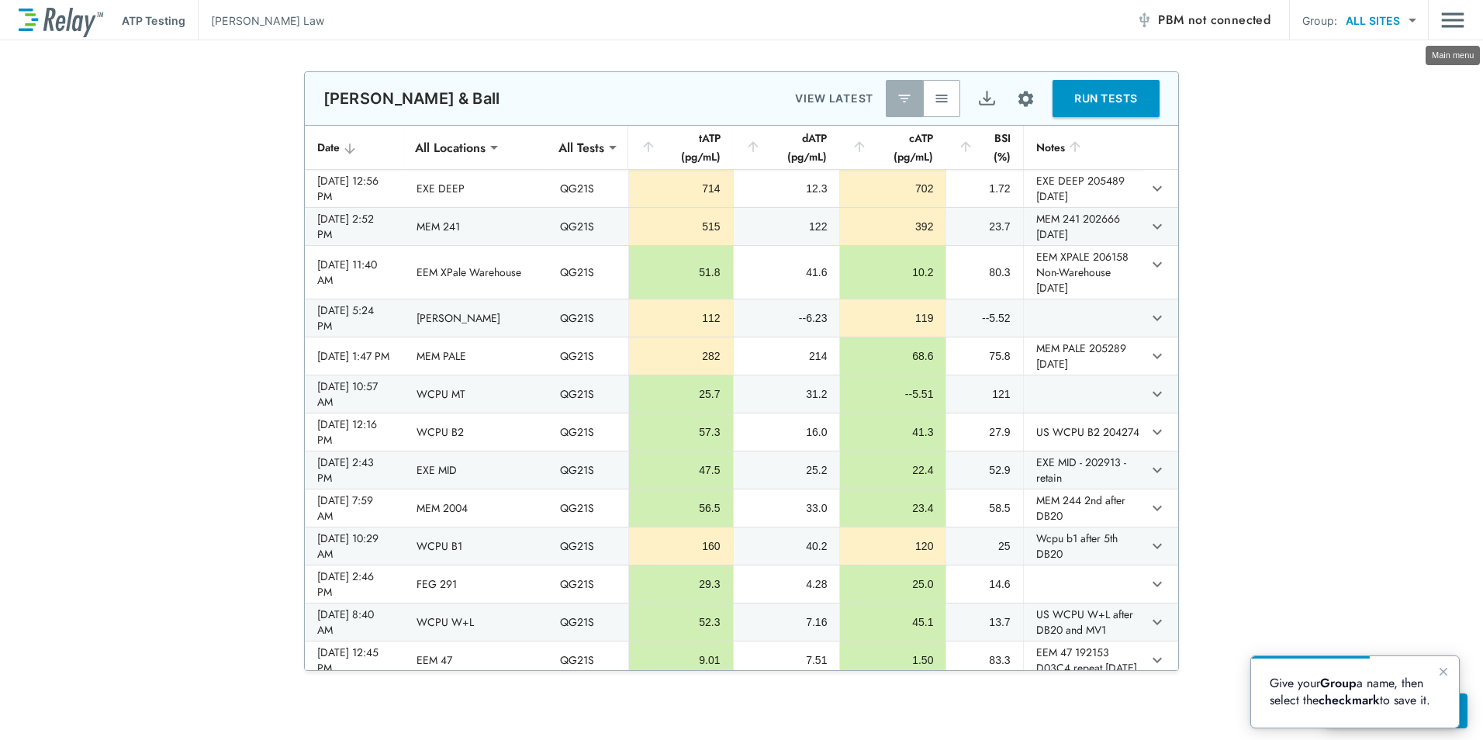
click at [1449, 13] on img "Main menu" at bounding box center [1453, 19] width 23 height 29
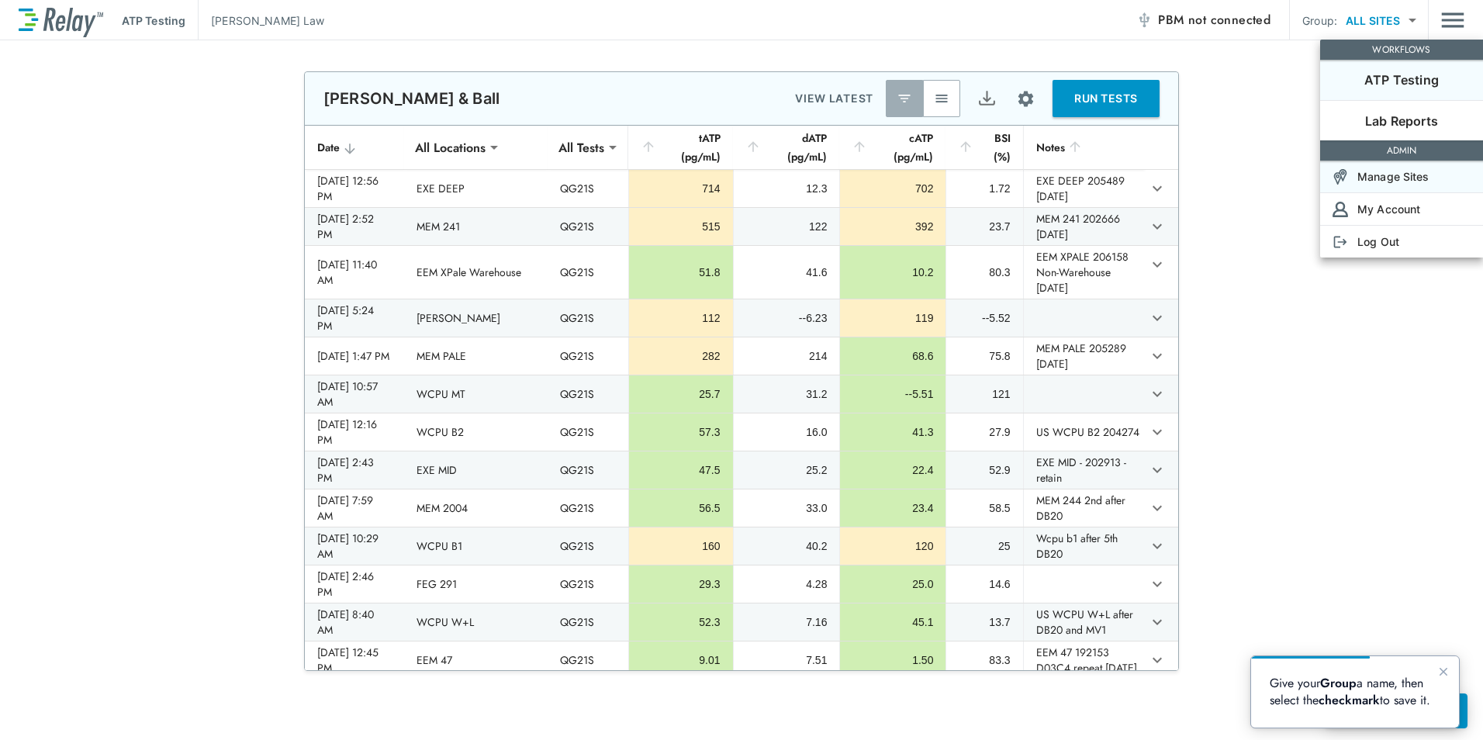
click at [1407, 179] on p "Manage Sites" at bounding box center [1394, 176] width 72 height 16
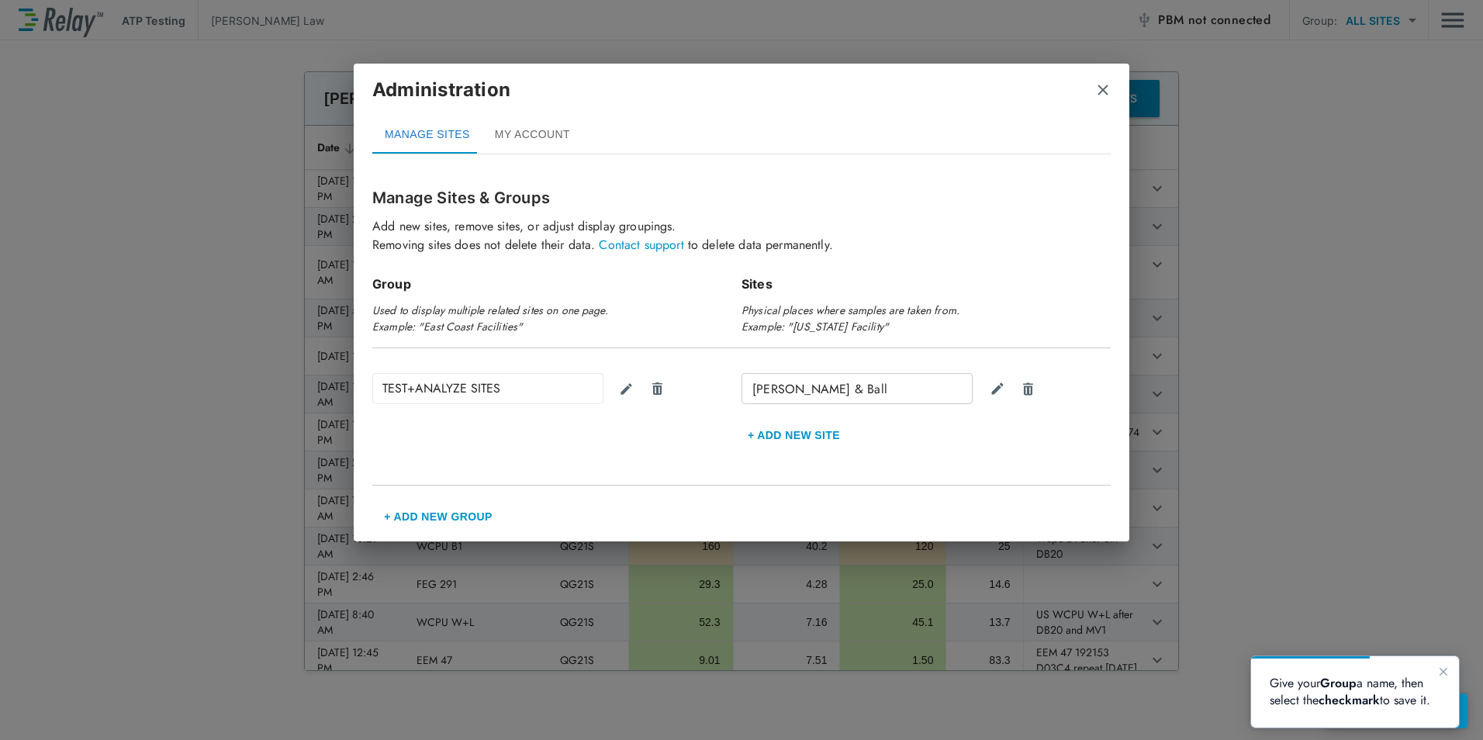
click at [1099, 91] on img "close" at bounding box center [1103, 90] width 16 height 16
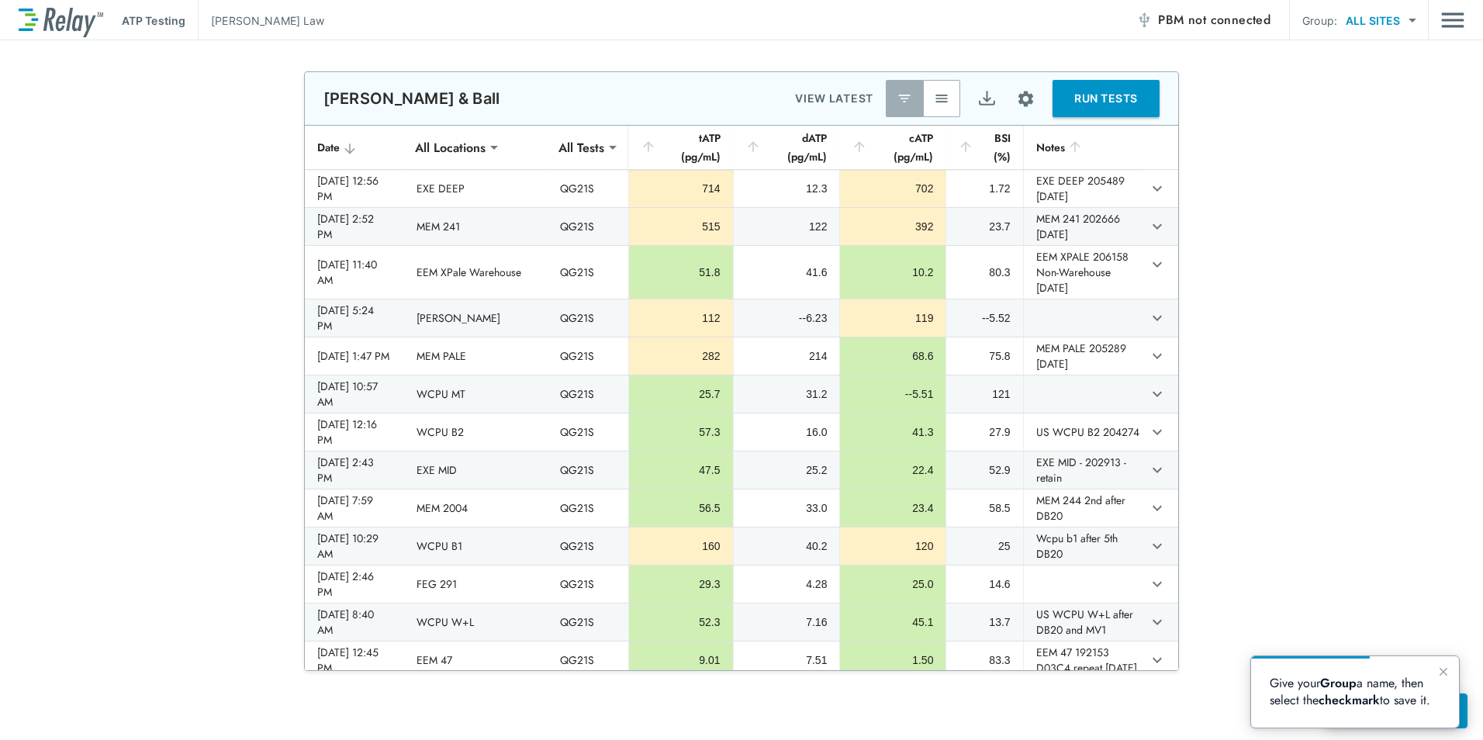
click at [1306, 703] on p "Give your Group a name, then select the checkmark to save it." at bounding box center [1355, 692] width 171 height 34
click at [1442, 675] on icon "Close guide" at bounding box center [1444, 672] width 12 height 12
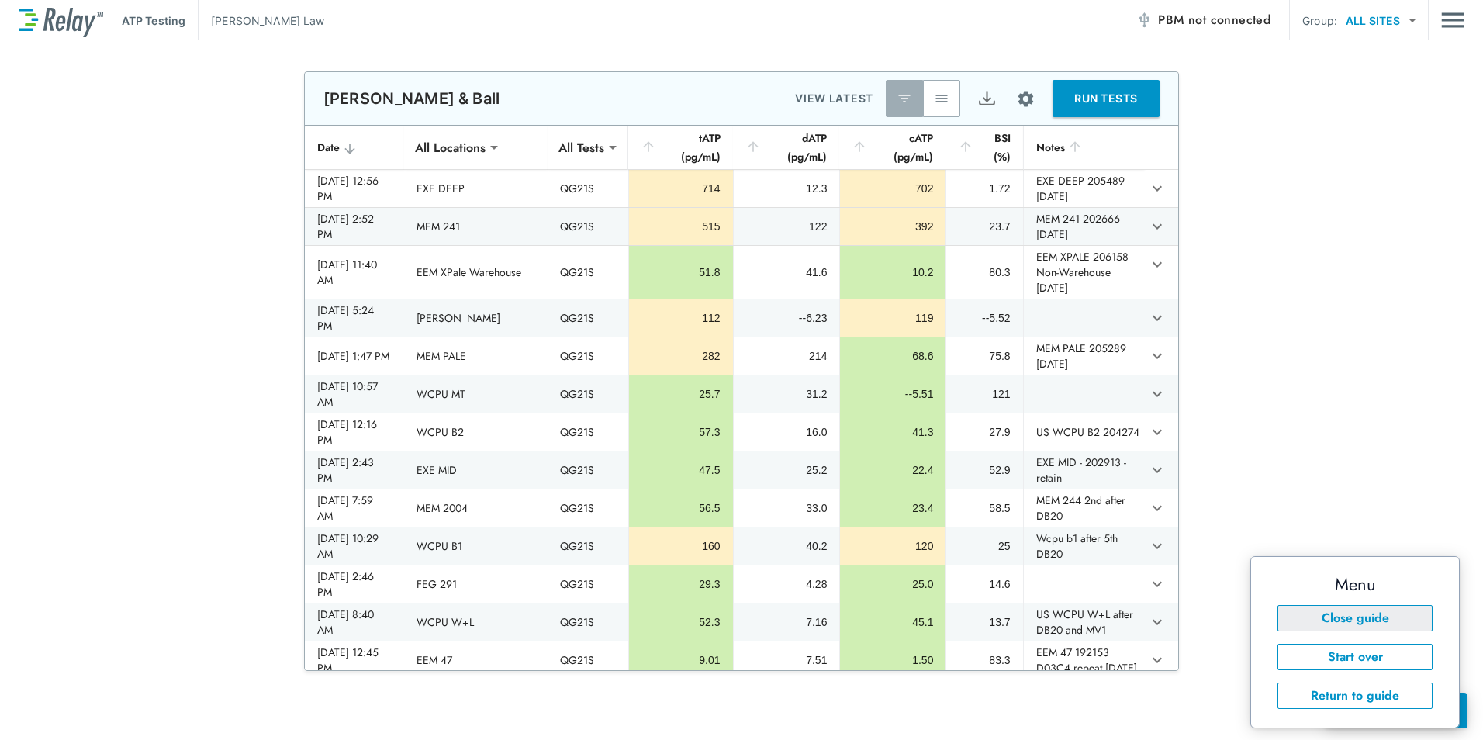
click at [1389, 618] on button "Close guide" at bounding box center [1355, 618] width 155 height 26
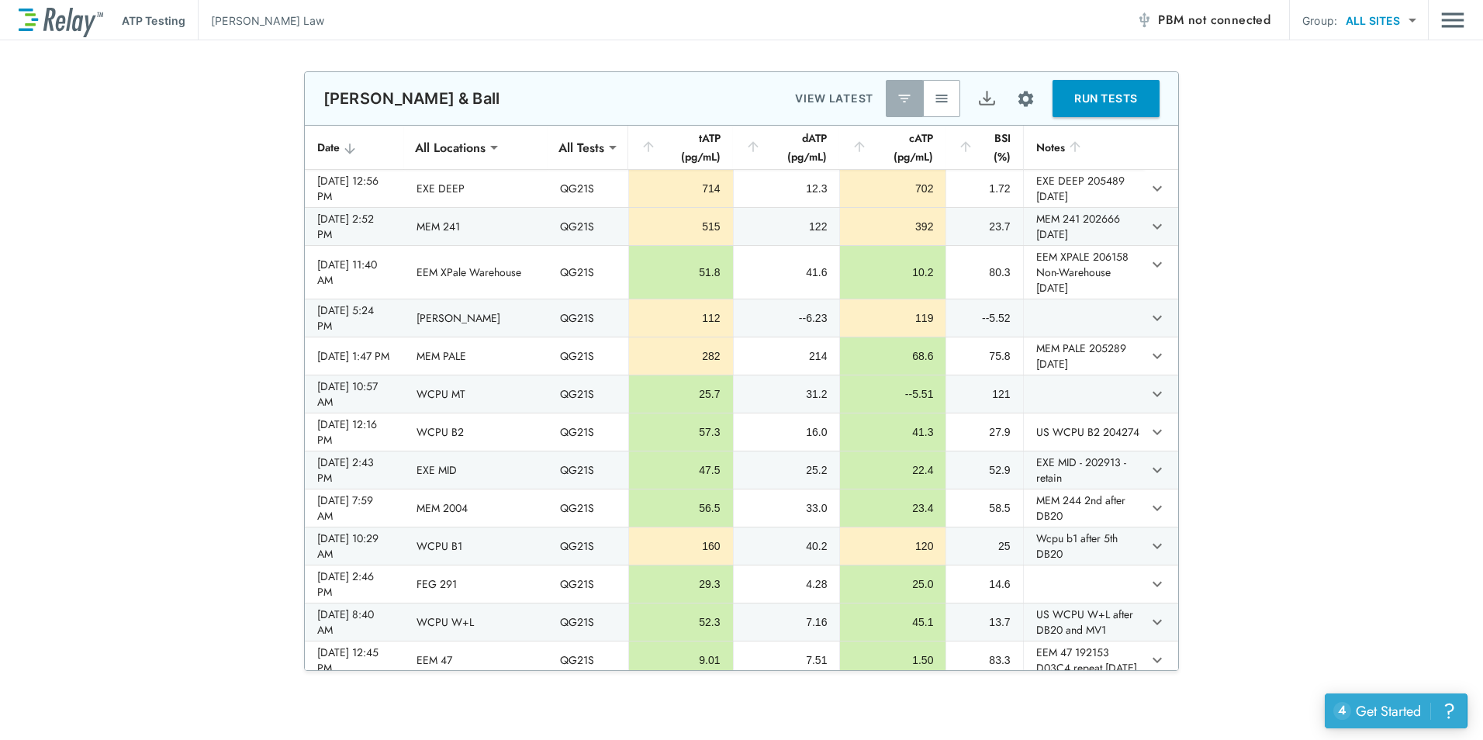
click at [1368, 702] on div "Get Started" at bounding box center [1388, 711] width 65 height 20
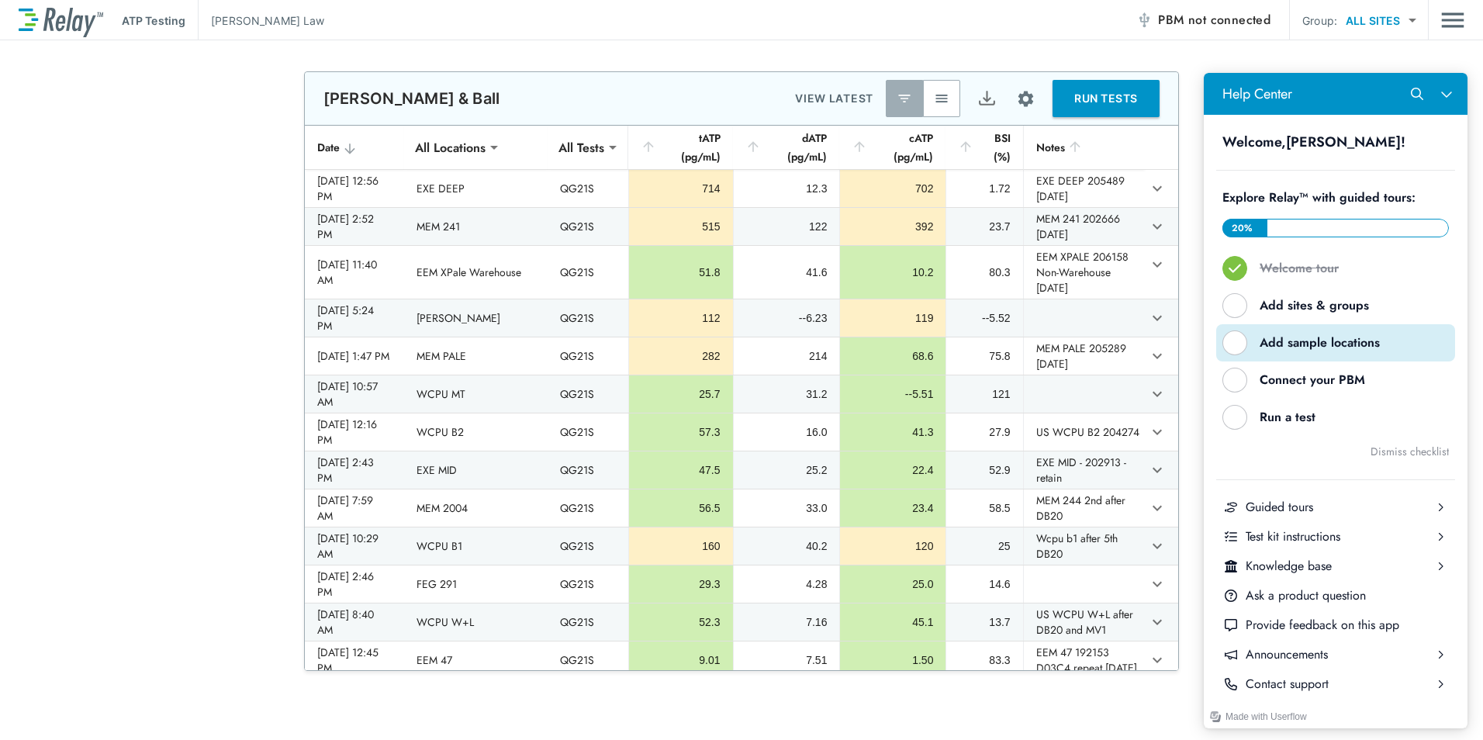
drag, startPoint x: 1326, startPoint y: 341, endPoint x: 2530, endPoint y: 415, distance: 1206.4
click at [1326, 341] on div "Add sample locations" at bounding box center [1342, 342] width 164 height 17
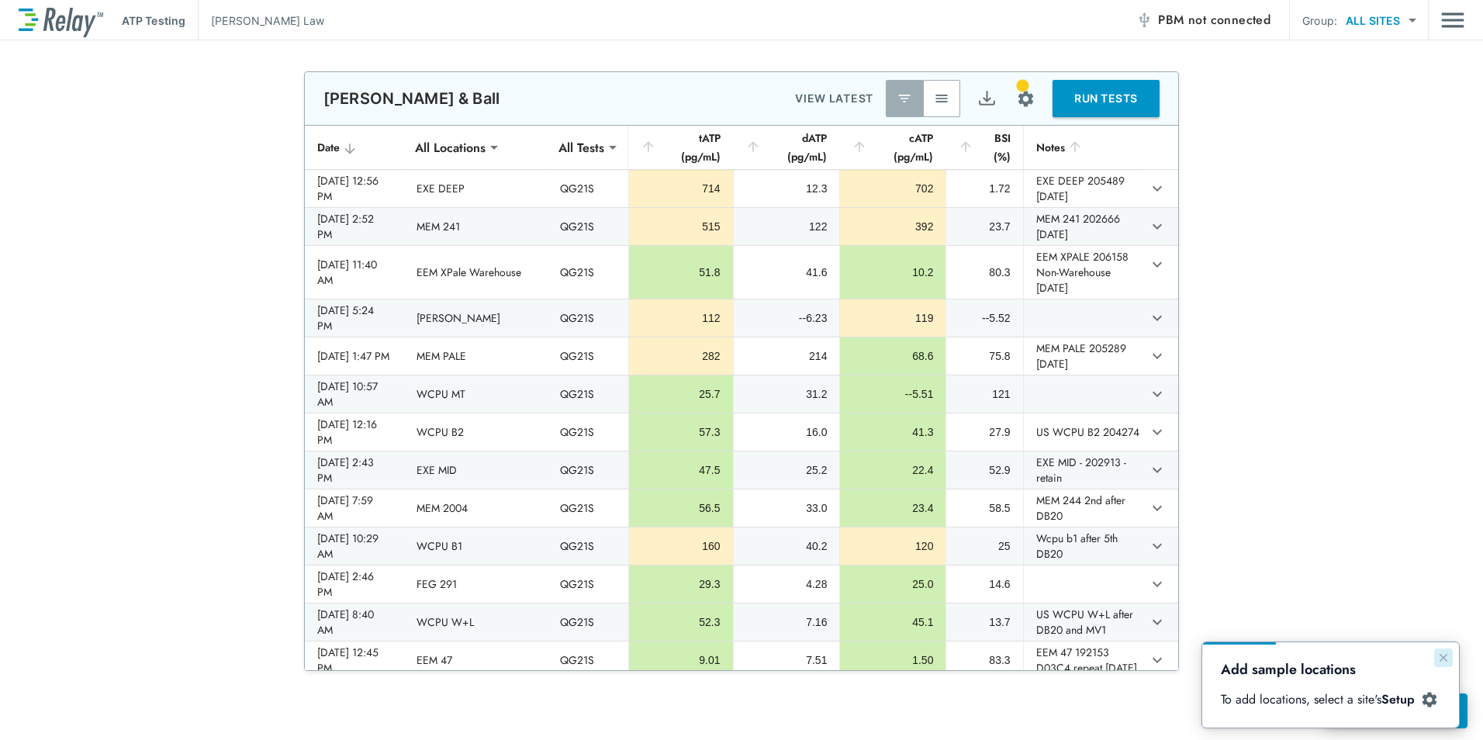
click at [1443, 658] on icon "Close guide" at bounding box center [1444, 658] width 8 height 8
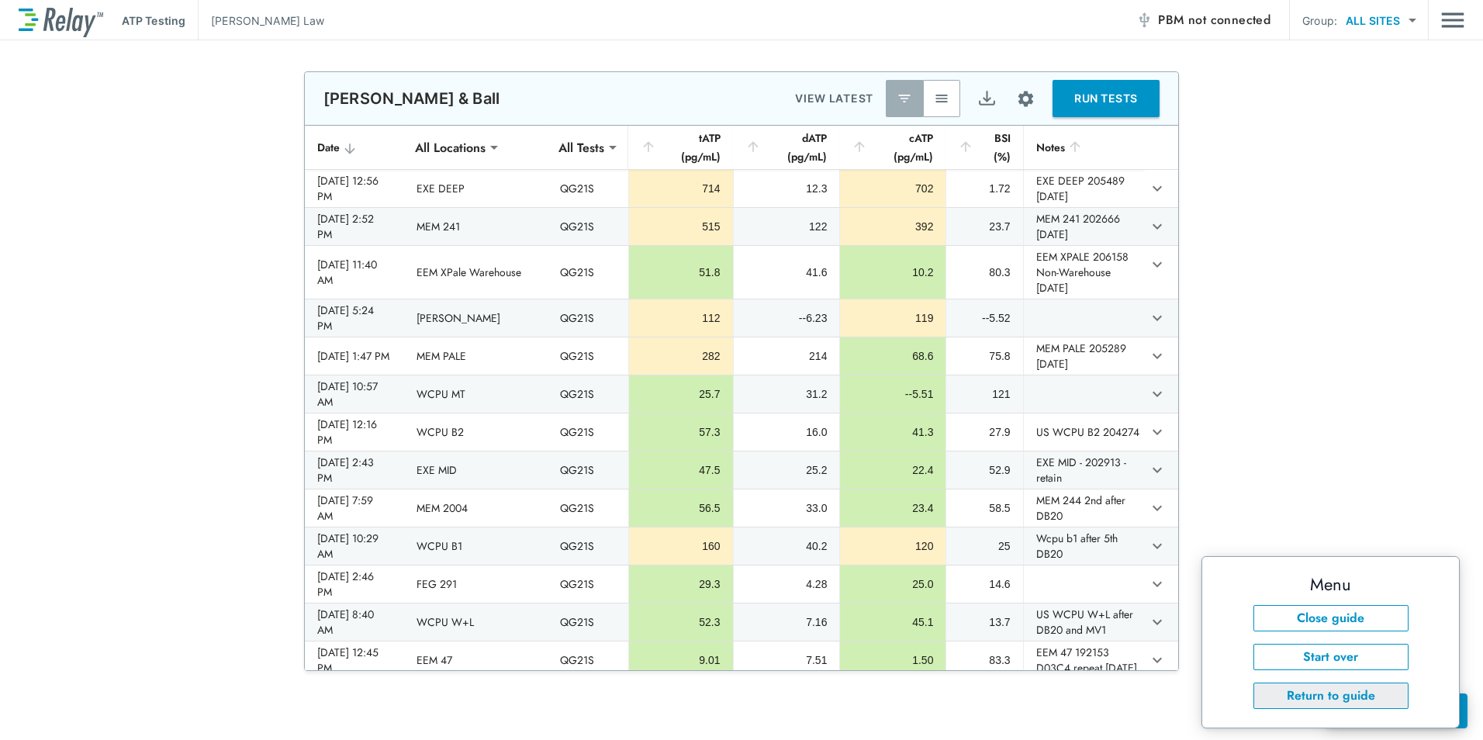
click at [1353, 697] on button "Return to guide" at bounding box center [1331, 696] width 155 height 26
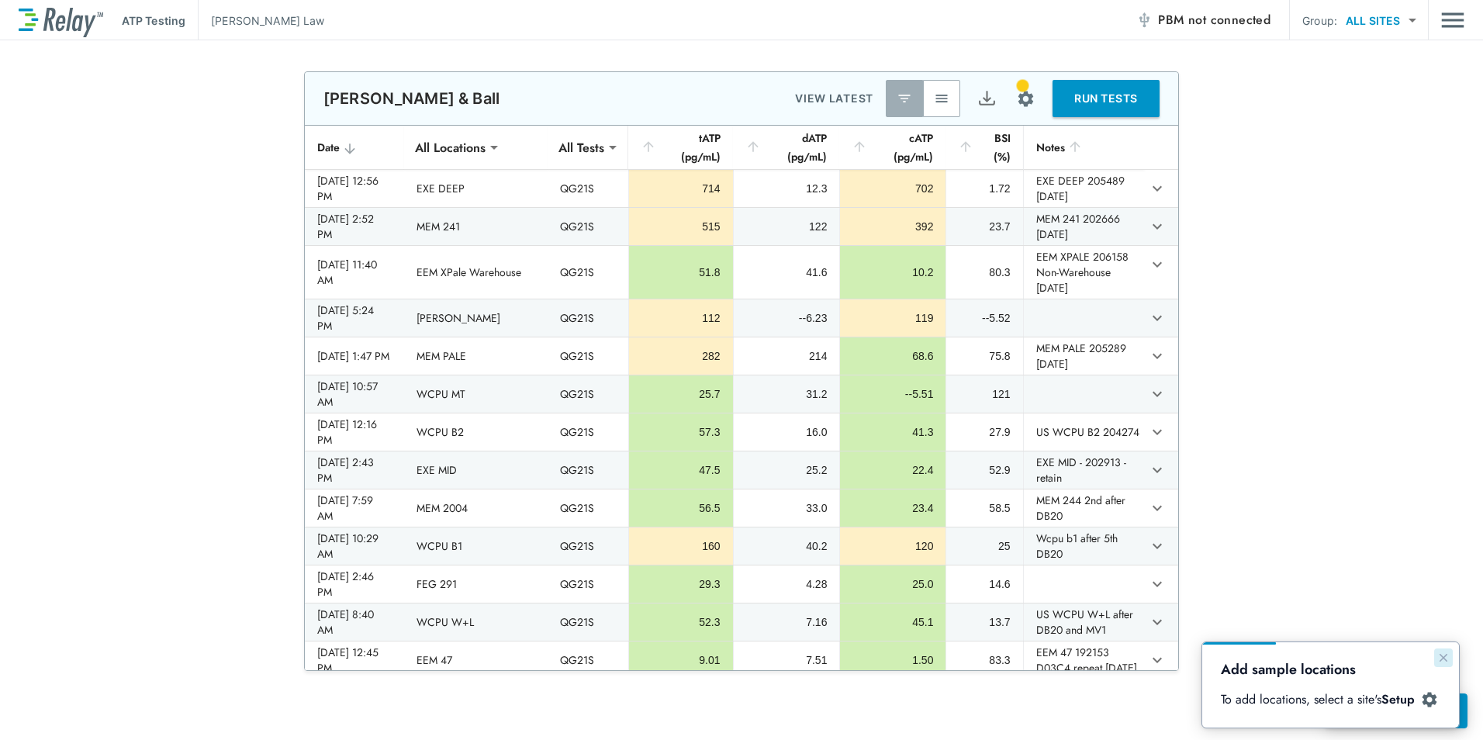
click at [1439, 659] on icon "Close guide" at bounding box center [1444, 658] width 12 height 12
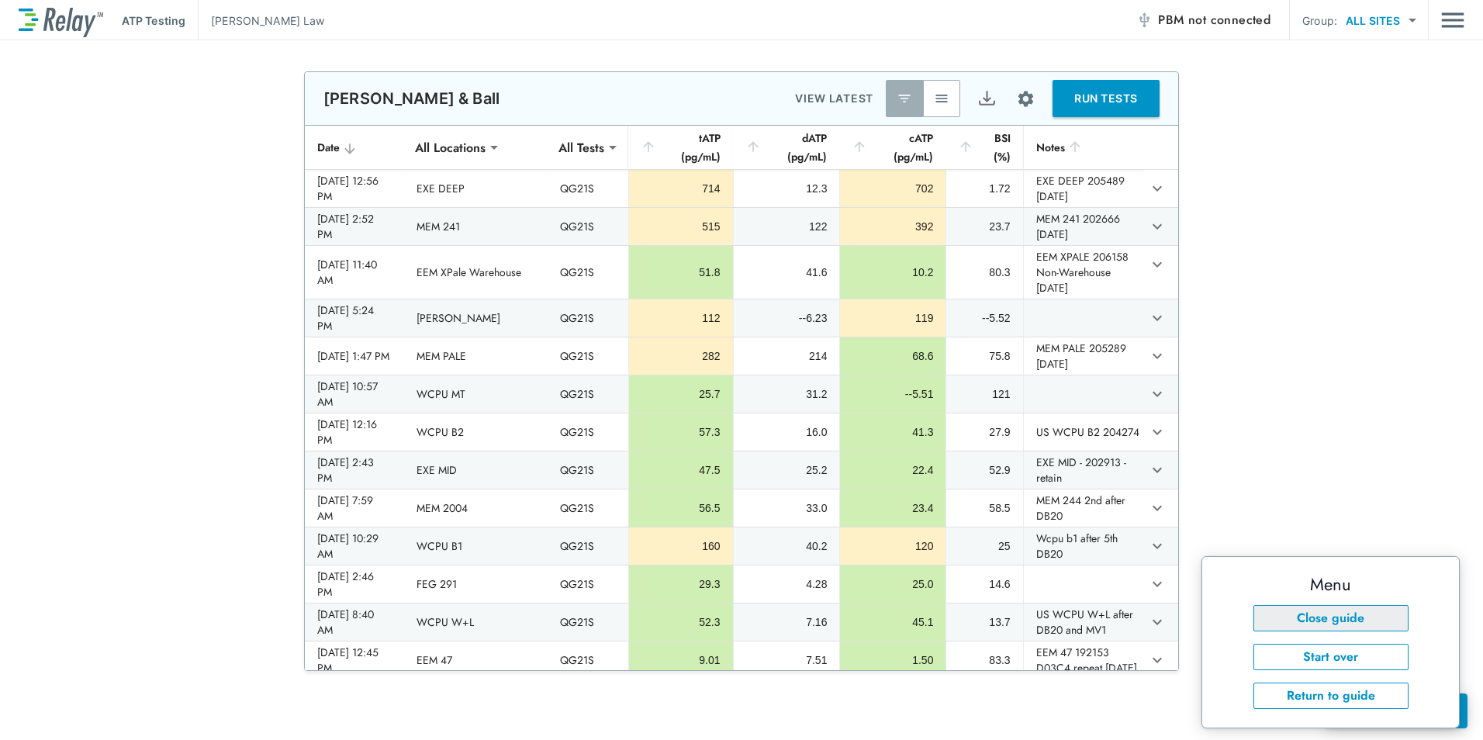
click at [1360, 608] on button "Close guide" at bounding box center [1331, 618] width 155 height 26
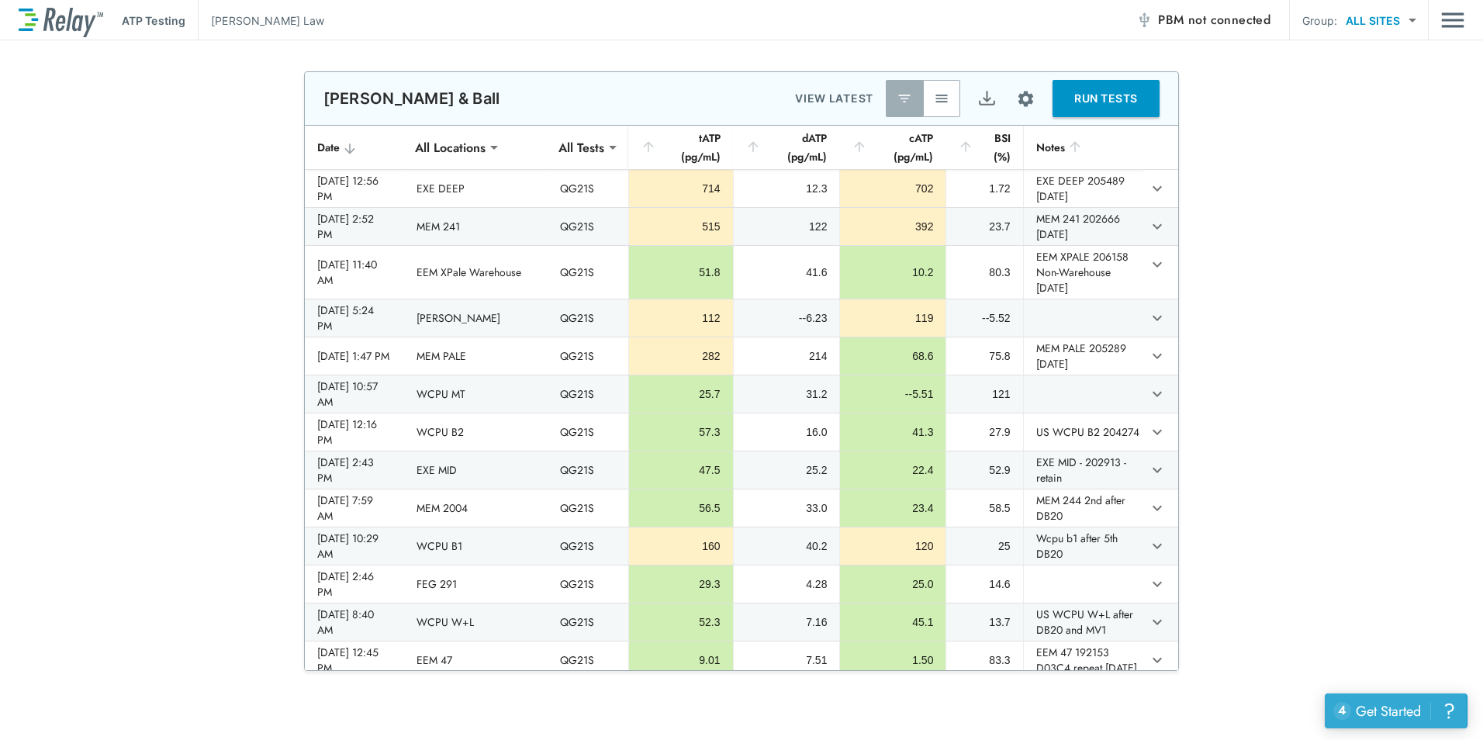
click at [1397, 703] on div "Get Started" at bounding box center [1388, 711] width 65 height 20
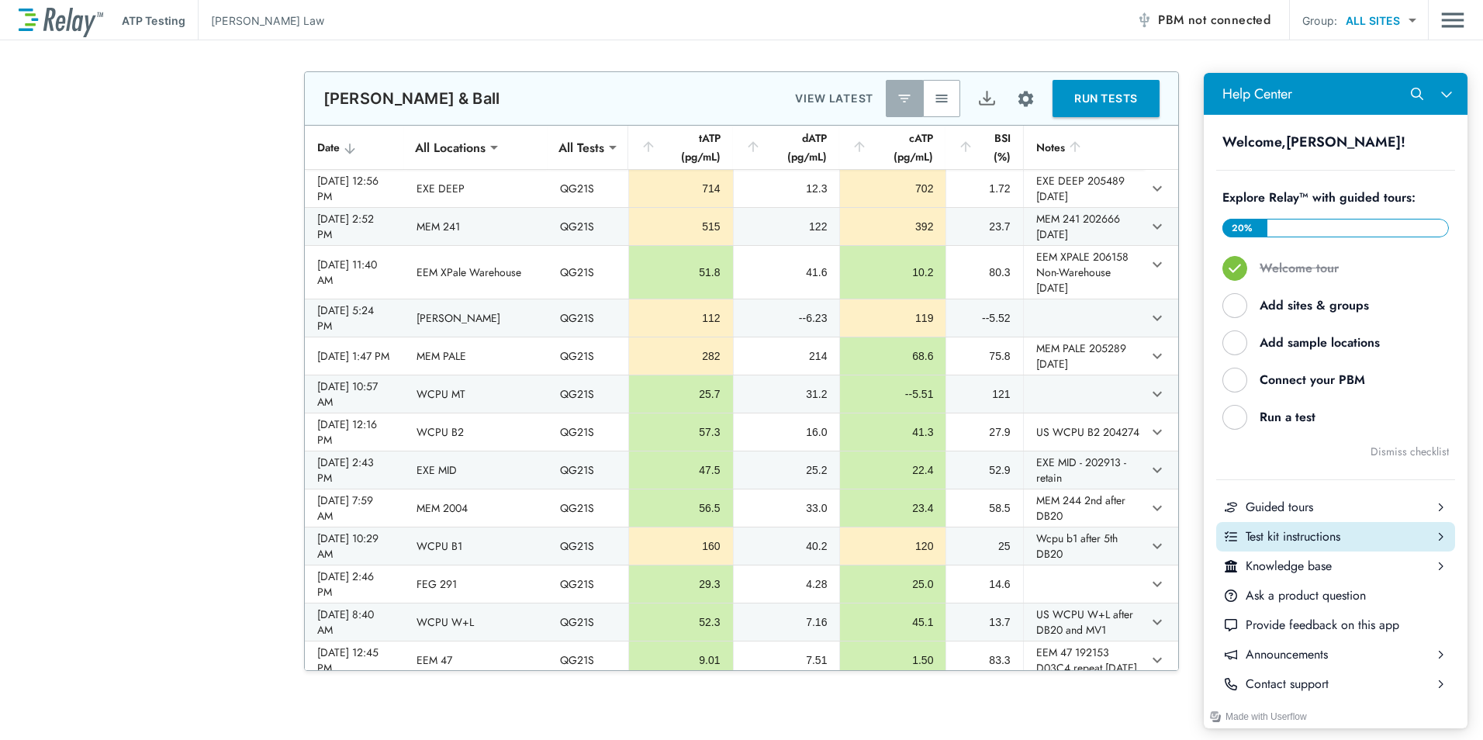
click at [1299, 532] on div "Test kit instructions" at bounding box center [1336, 536] width 180 height 17
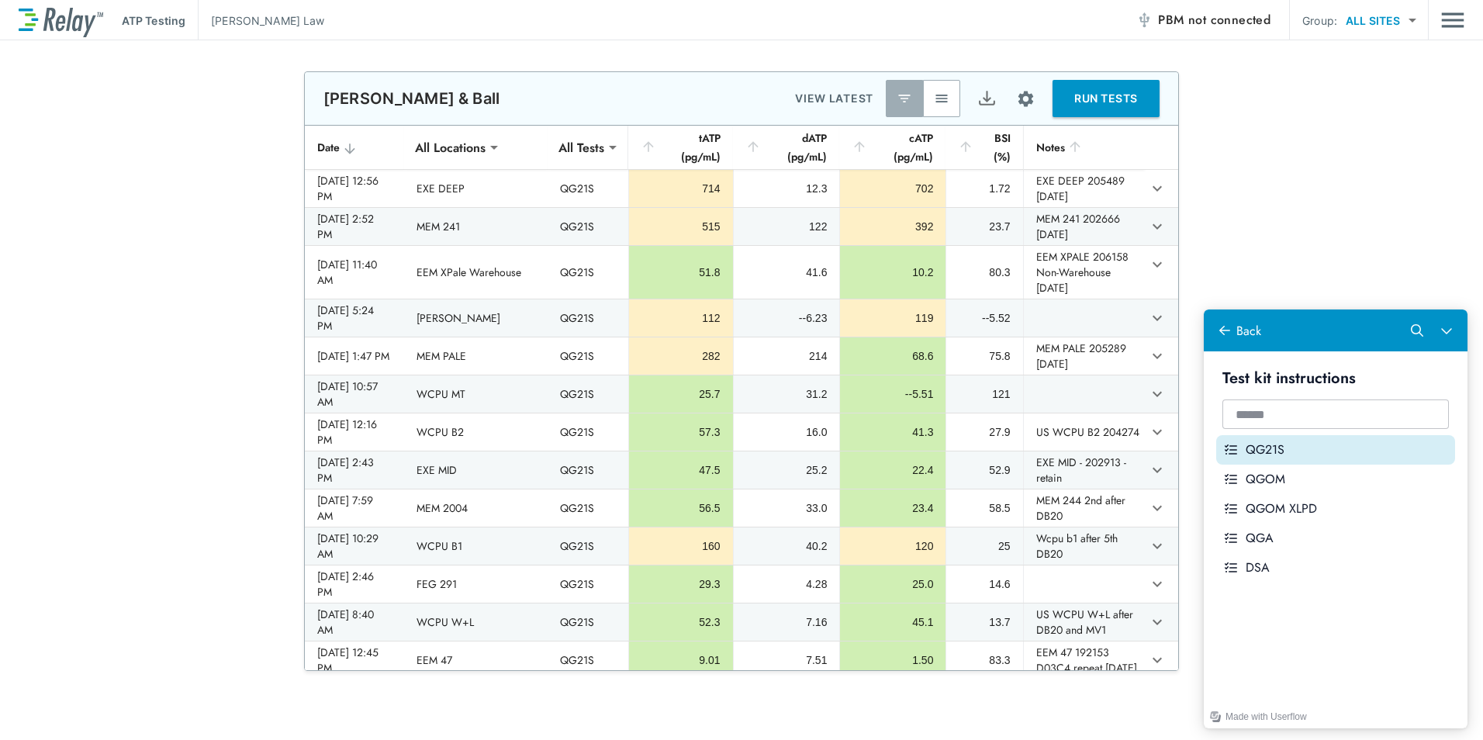
click at [1297, 449] on div "QG21S" at bounding box center [1347, 449] width 203 height 17
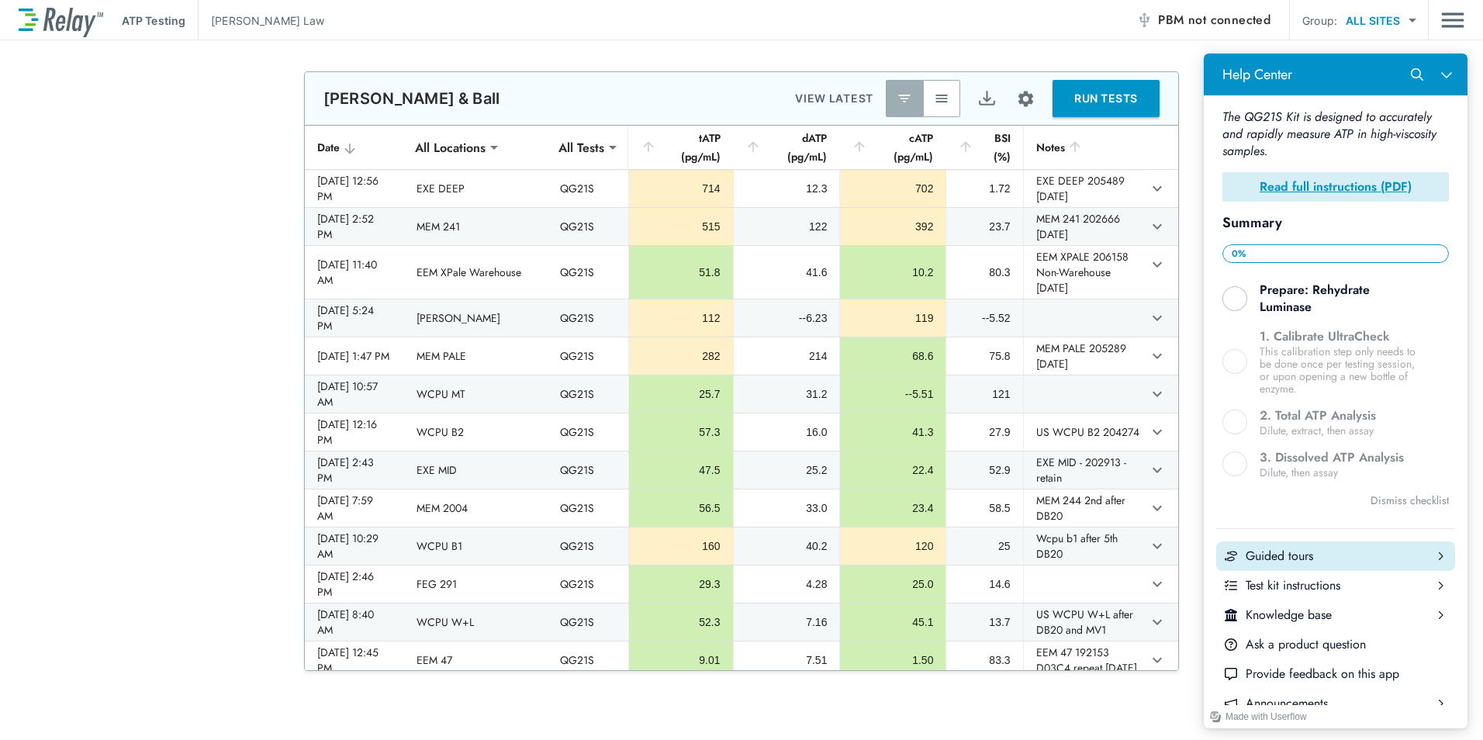
scroll to position [275, 0]
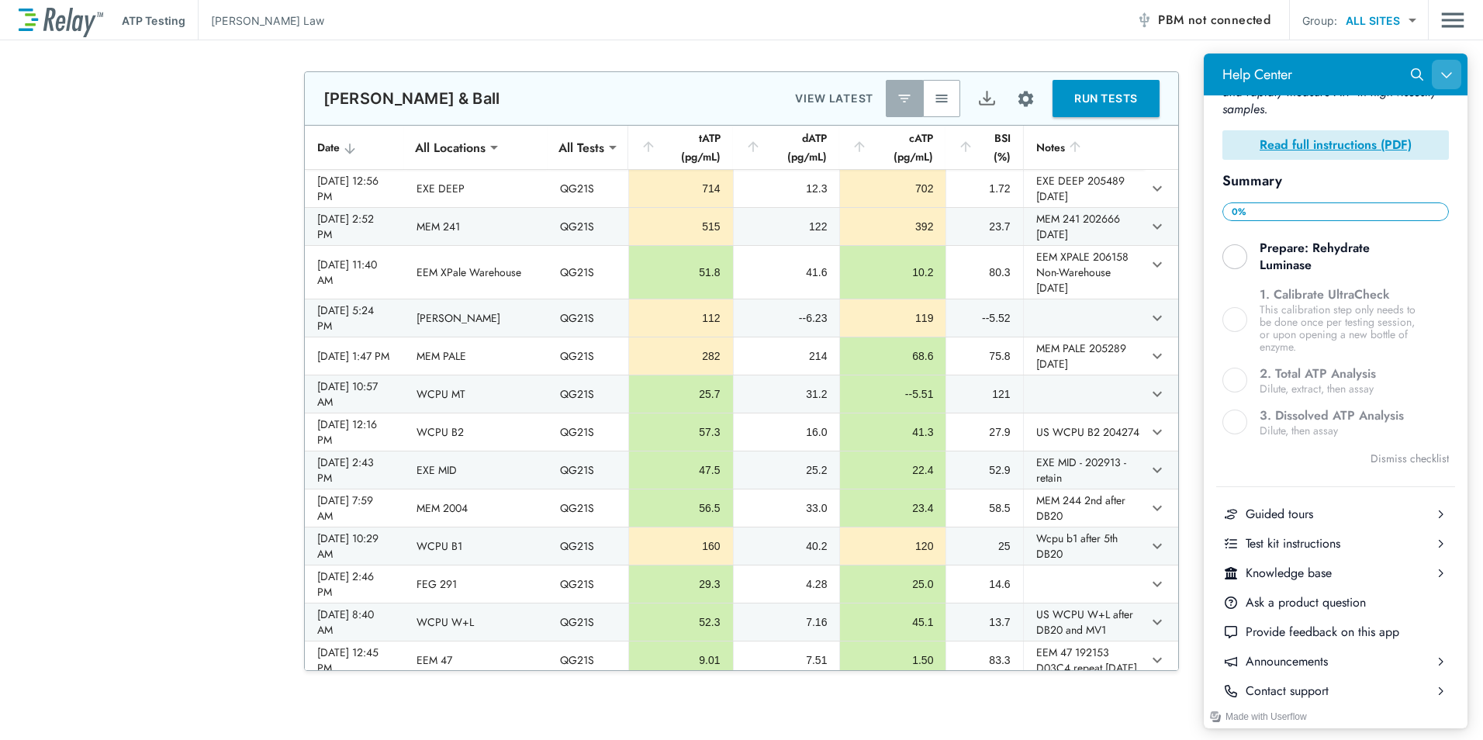
click at [1449, 74] on icon "Close Help Center" at bounding box center [1447, 74] width 12 height 12
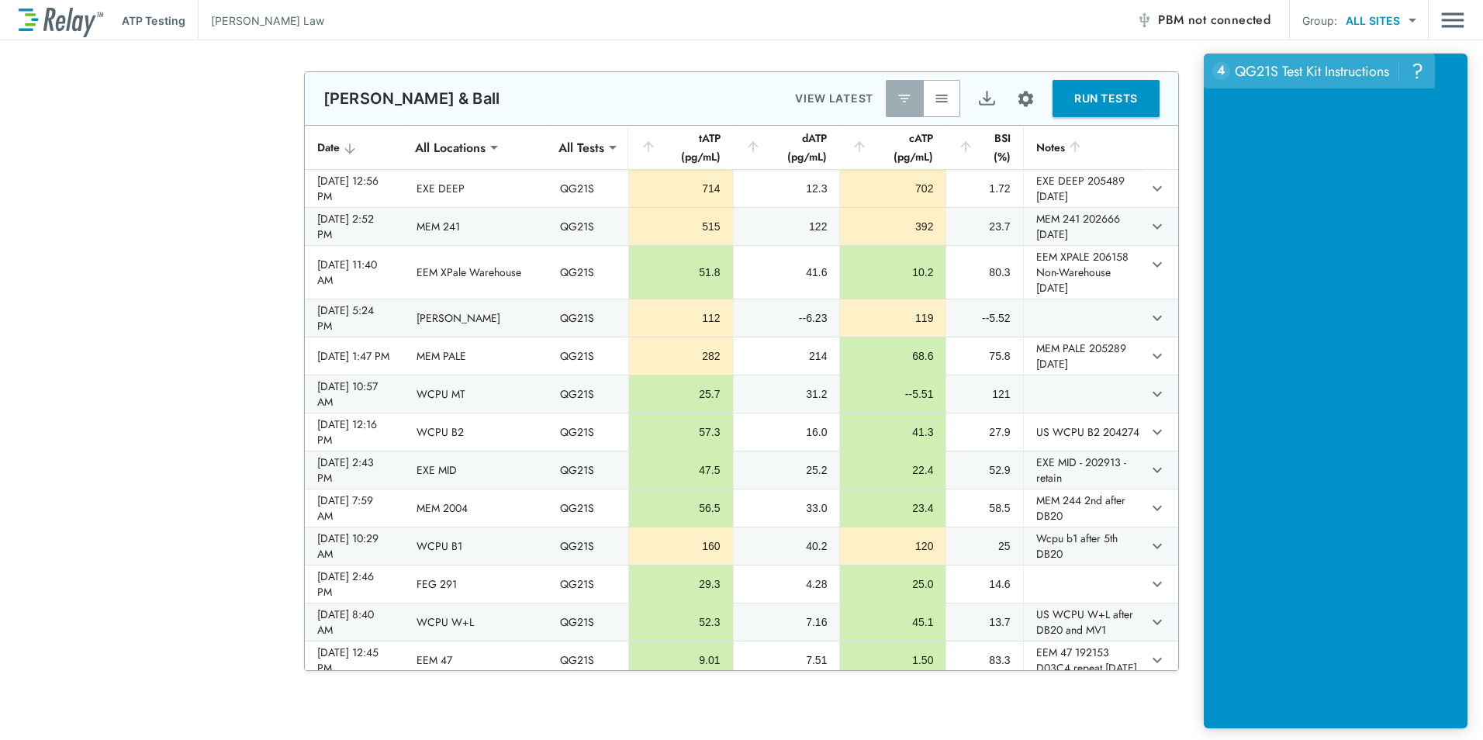
scroll to position [0, 0]
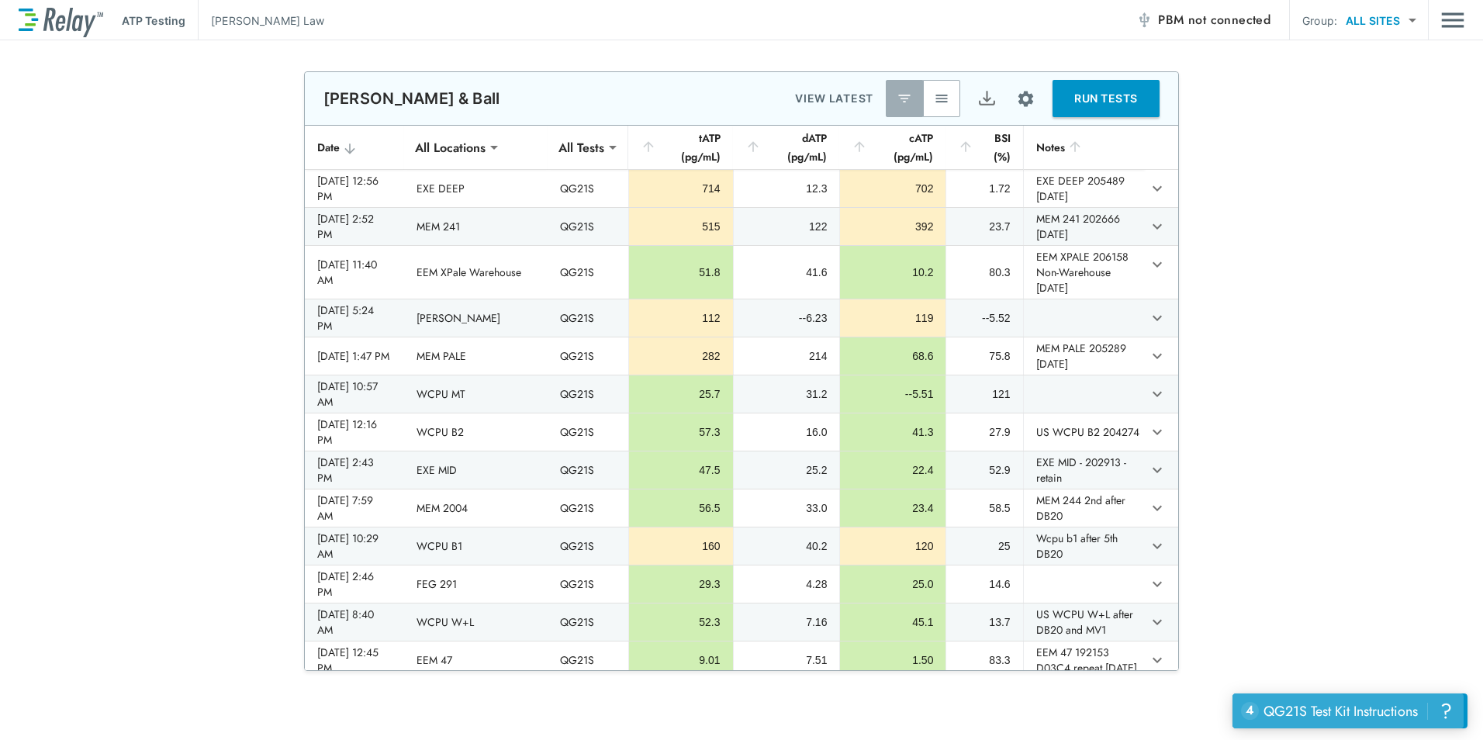
click at [1320, 715] on div "QG21S Test Kit Instructions" at bounding box center [1341, 711] width 154 height 20
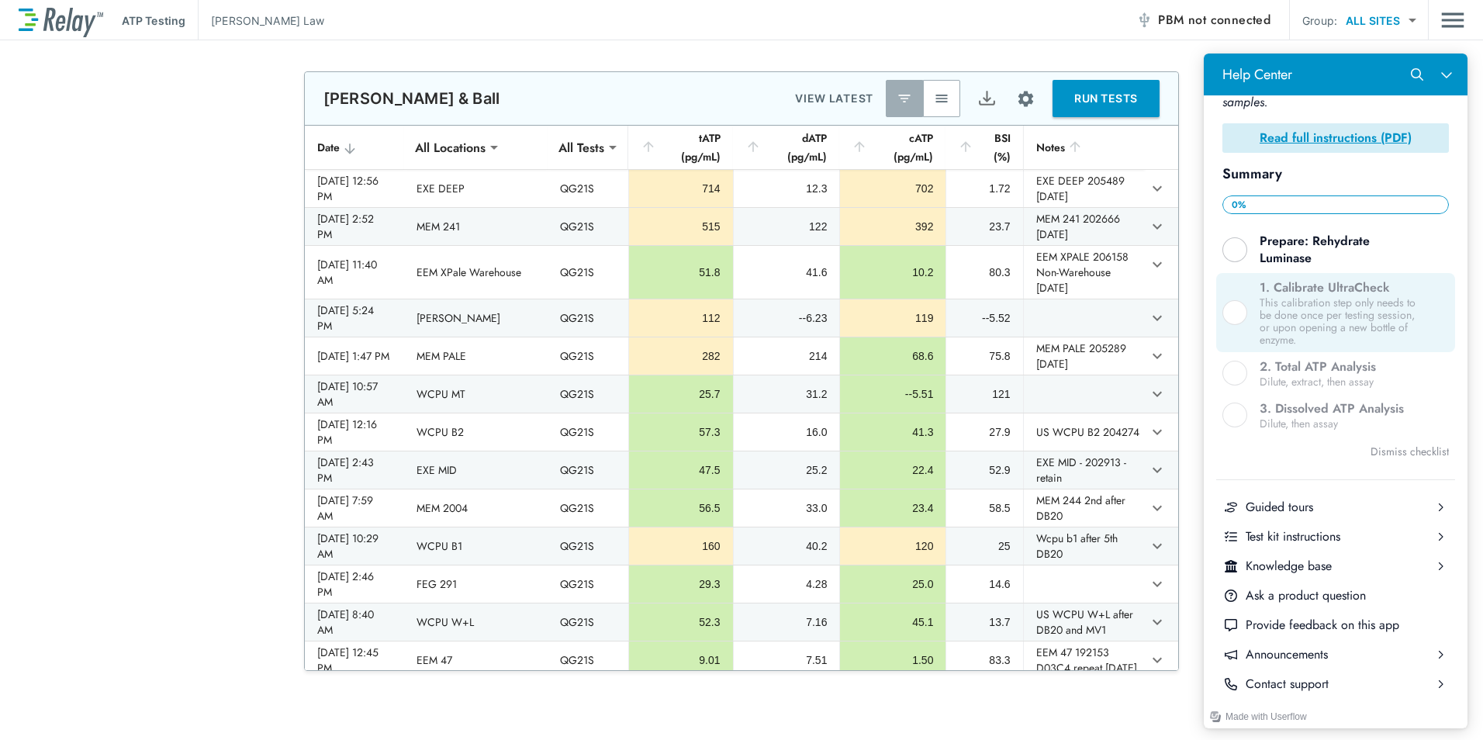
scroll to position [275, 0]
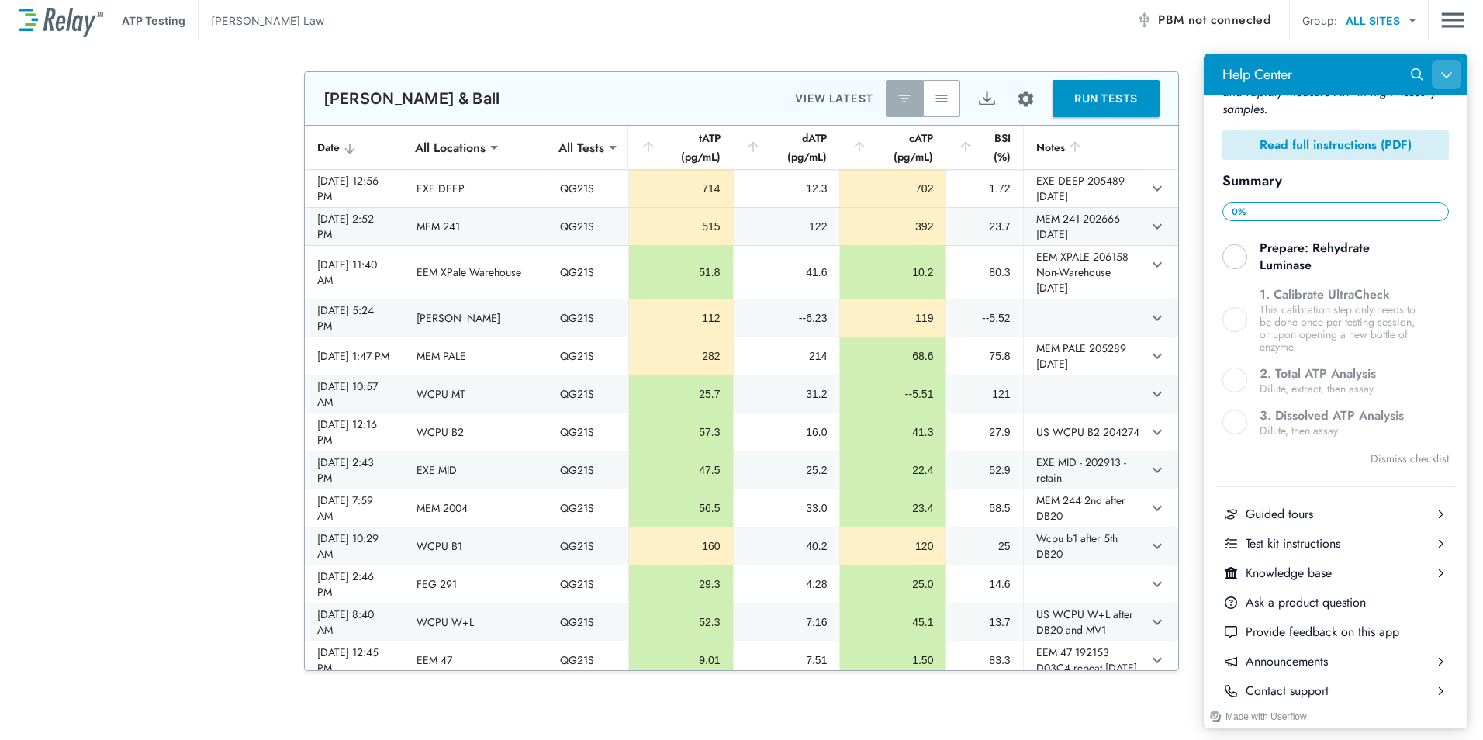
click at [1455, 84] on button "Close Help Center" at bounding box center [1446, 74] width 29 height 29
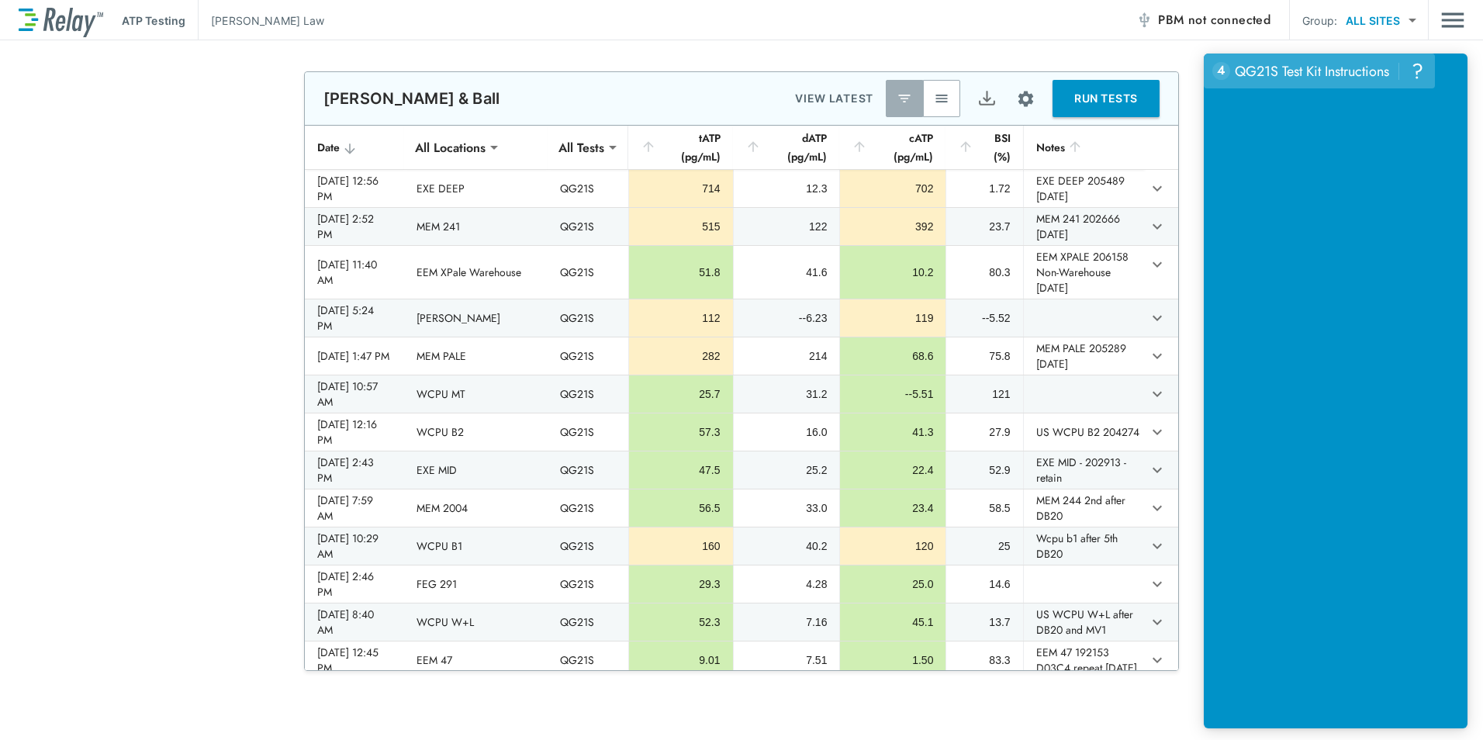
scroll to position [0, 0]
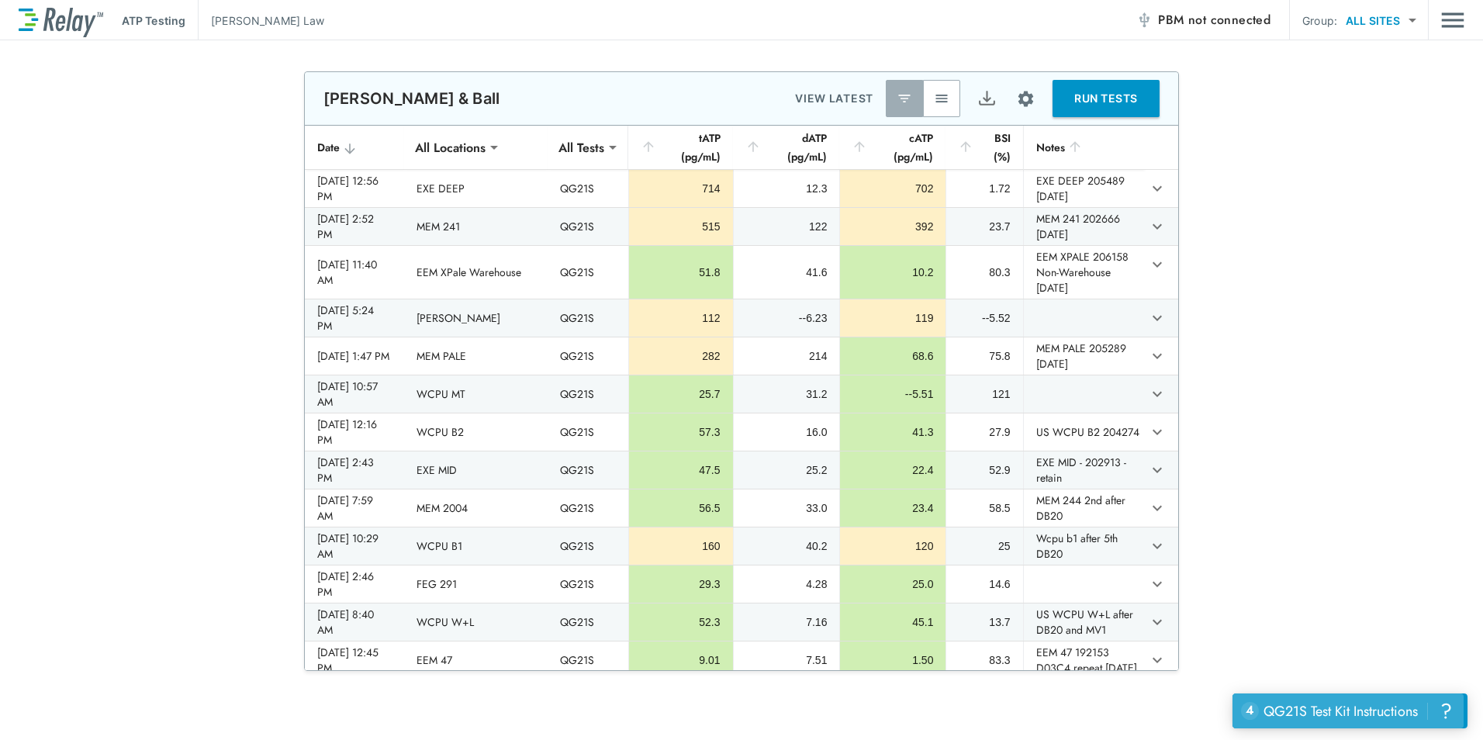
click at [1364, 712] on div "QG21S Test Kit Instructions" at bounding box center [1341, 711] width 154 height 20
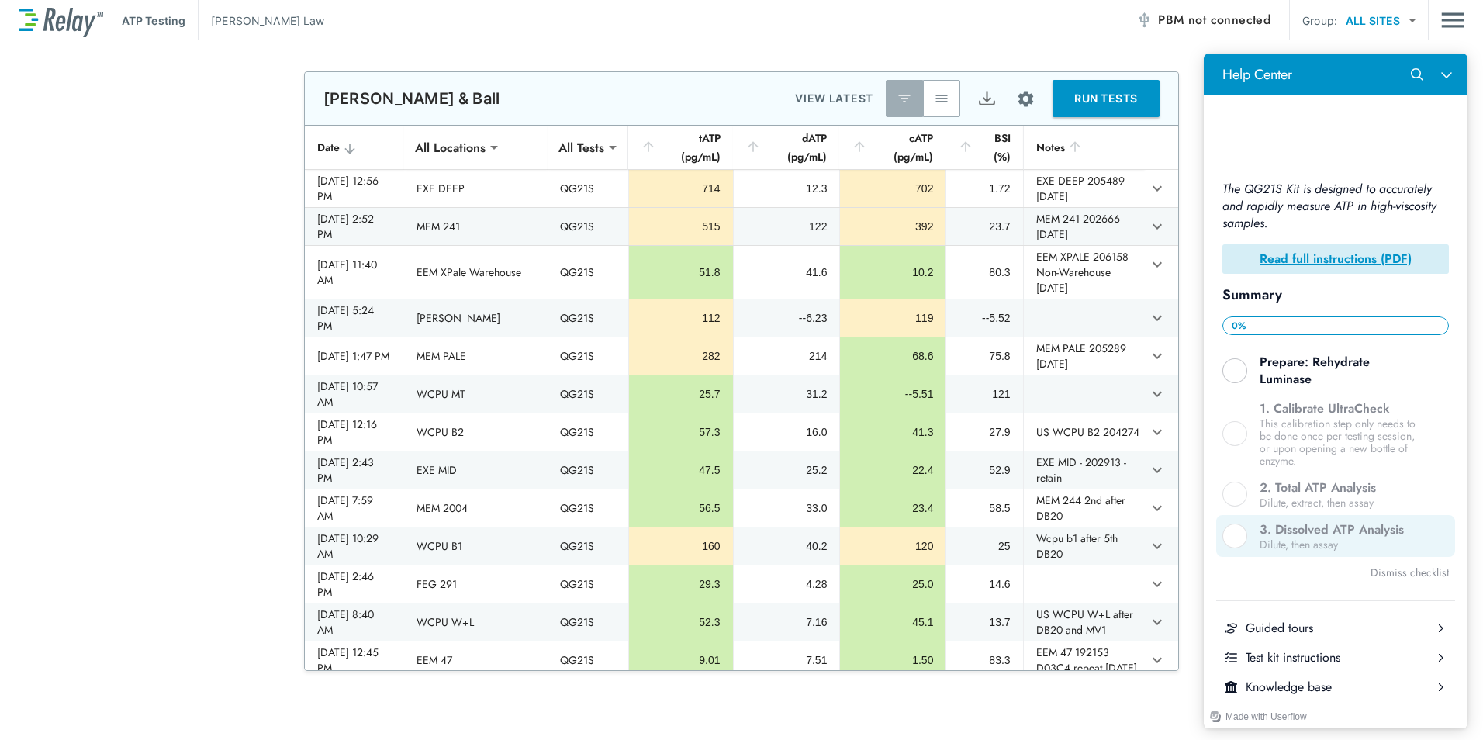
scroll to position [275, 0]
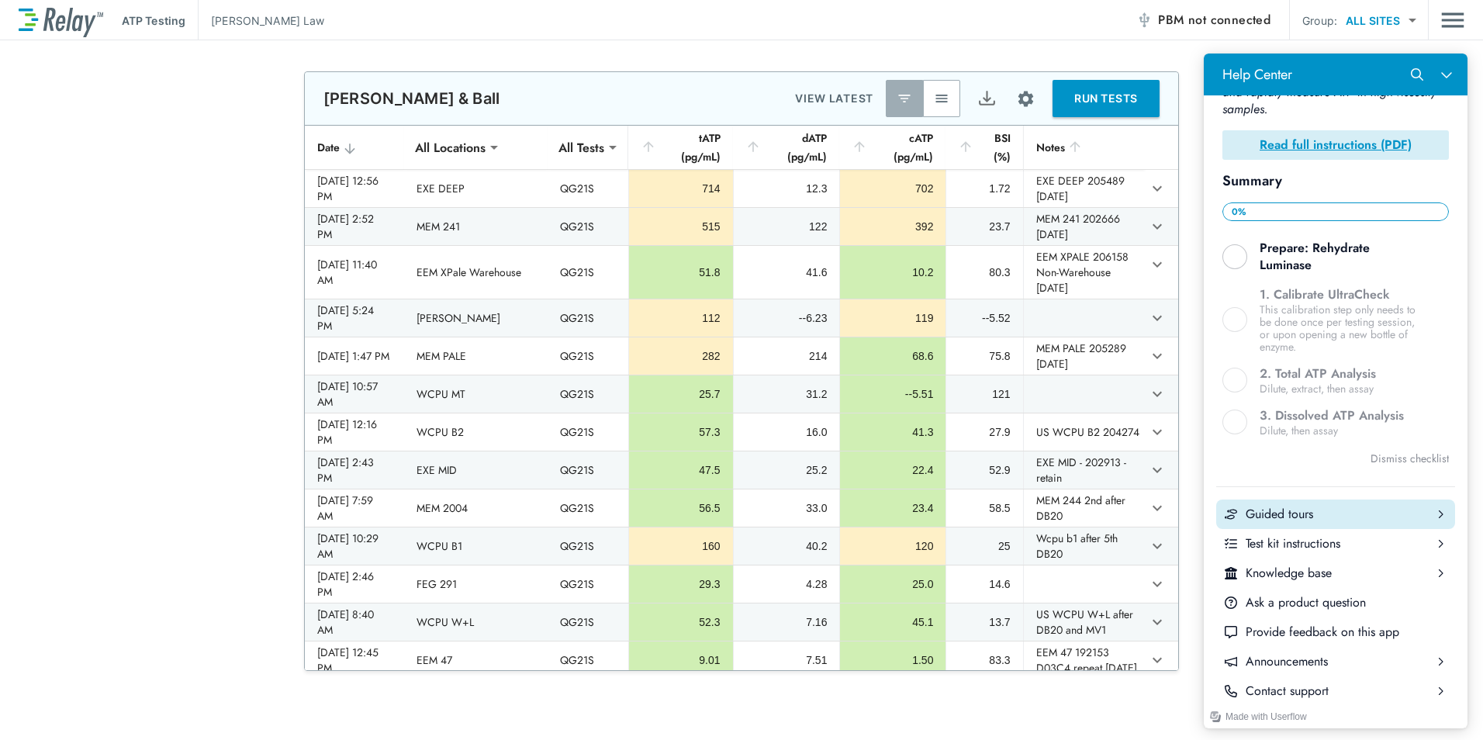
click at [1267, 506] on div "Guided tours" at bounding box center [1336, 514] width 180 height 17
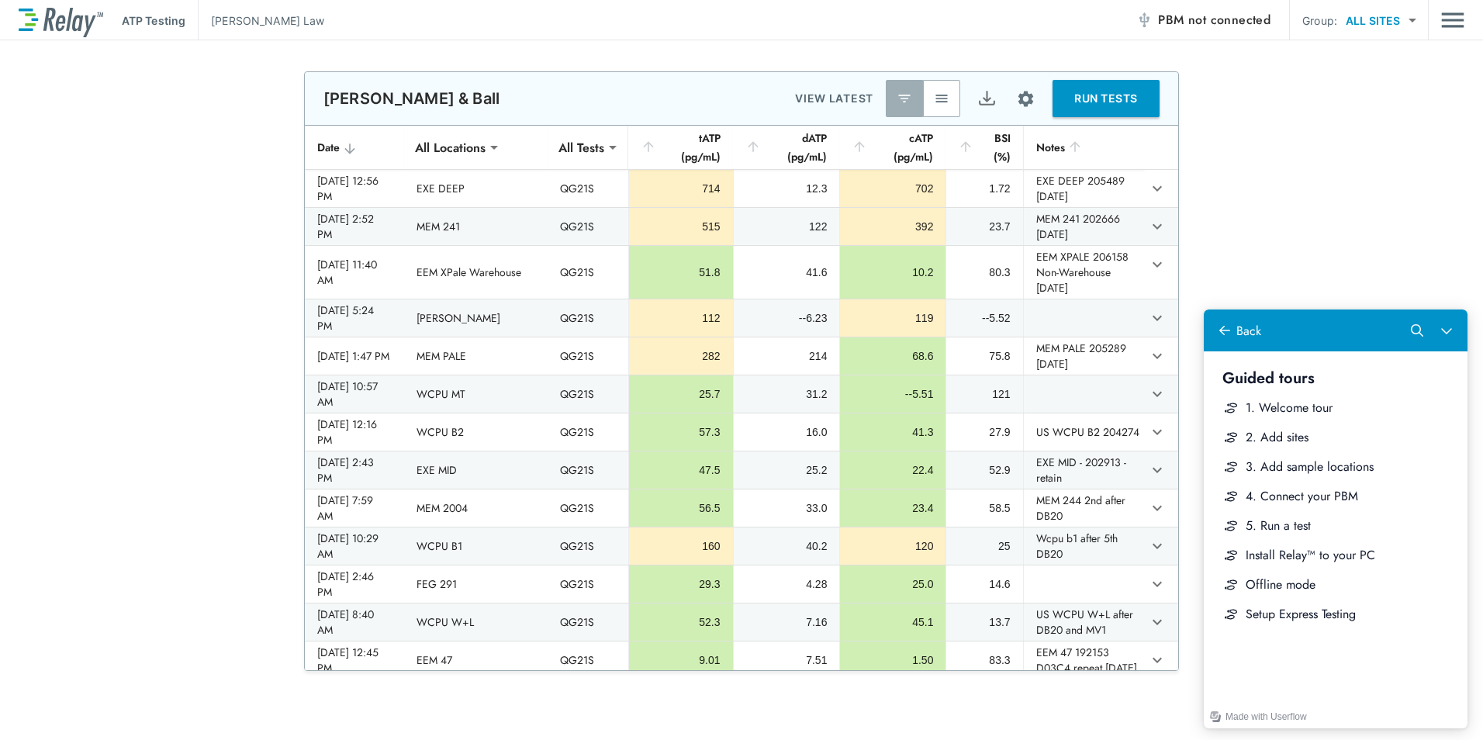
click at [1338, 149] on div "**********" at bounding box center [741, 371] width 1483 height 600
click at [1395, 7] on body "**********" at bounding box center [741, 370] width 1483 height 740
click at [1289, 137] on div at bounding box center [741, 370] width 1483 height 740
click at [1458, 30] on img "Main menu" at bounding box center [1453, 19] width 23 height 29
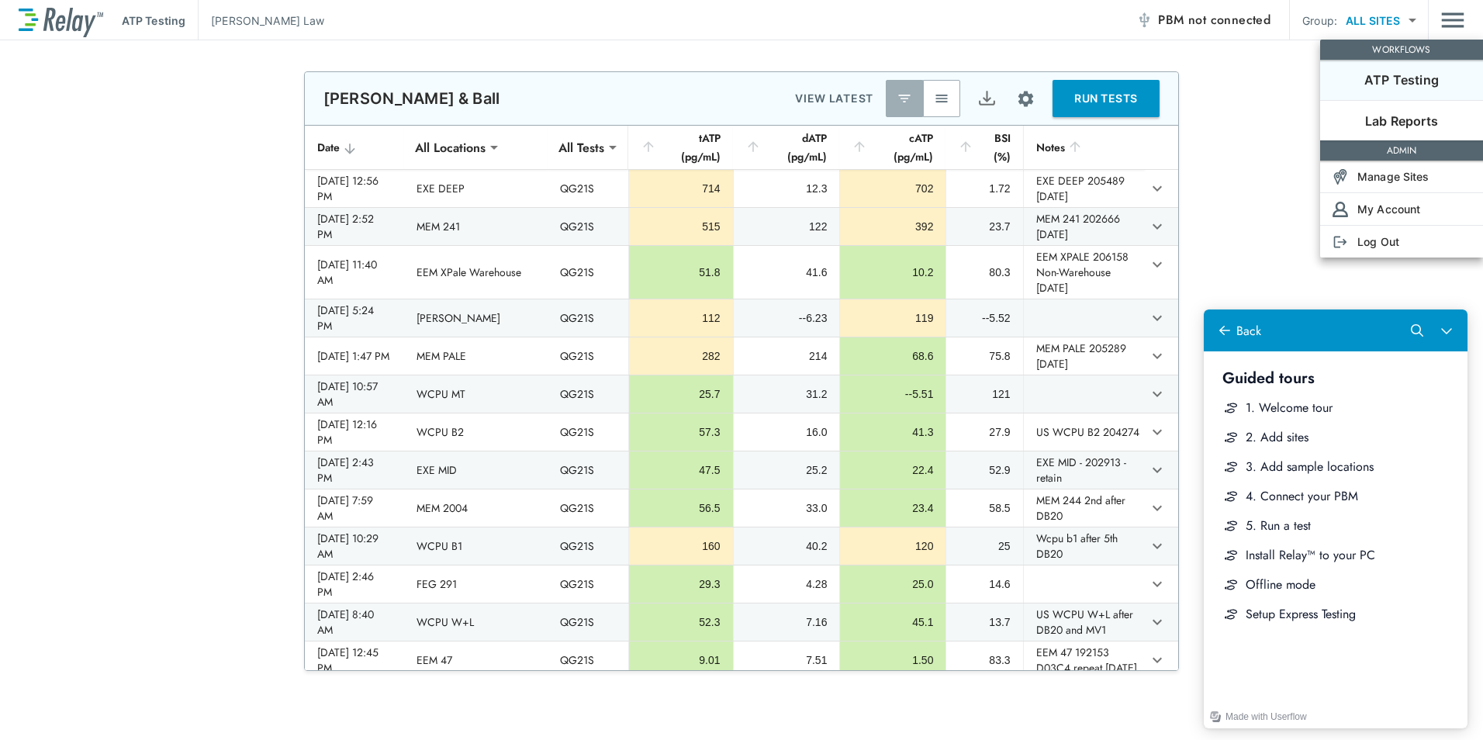
click at [1215, 234] on div at bounding box center [741, 370] width 1483 height 740
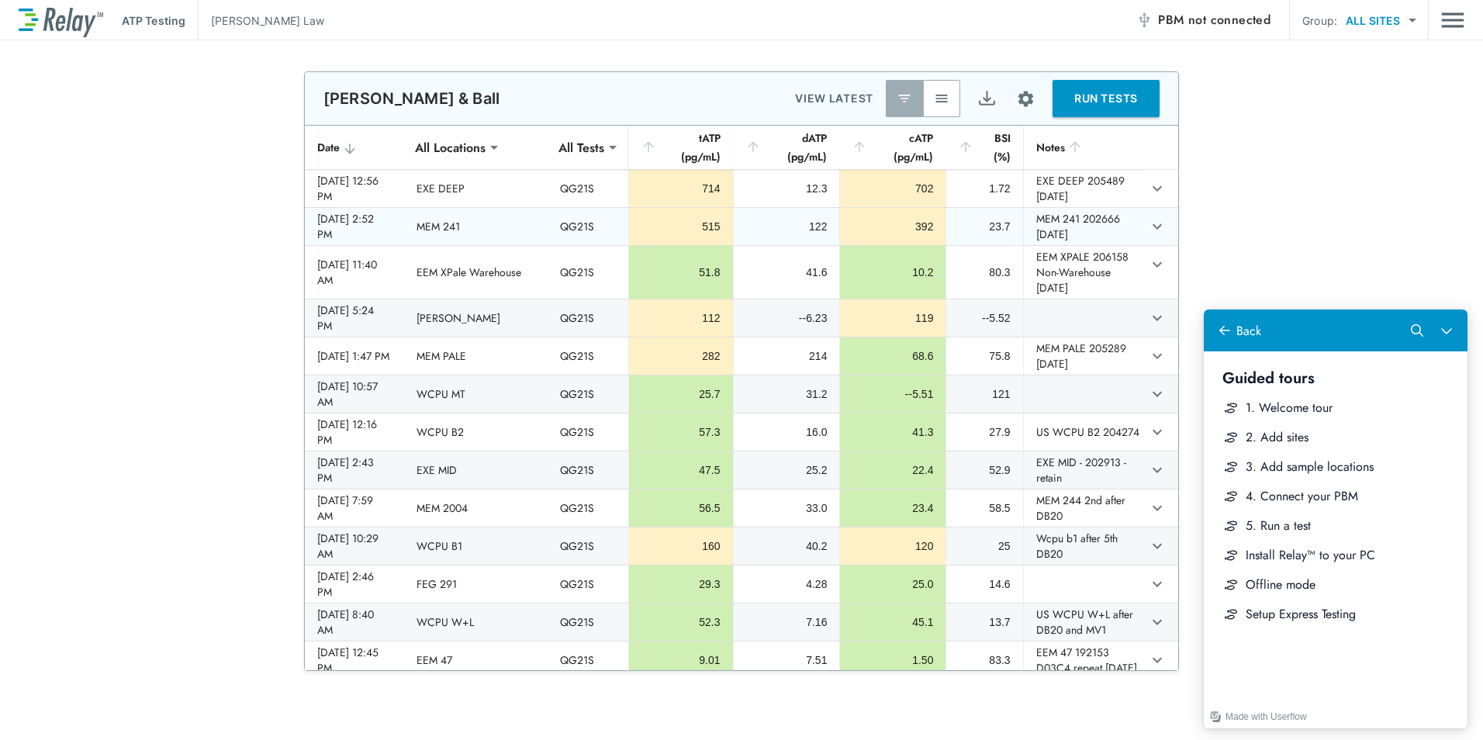
click at [376, 225] on div "[DATE] 2:52 PM" at bounding box center [354, 226] width 74 height 31
click at [441, 223] on td "MEM 241" at bounding box center [476, 226] width 144 height 37
click at [673, 234] on div "515" at bounding box center [681, 227] width 78 height 16
click at [1148, 227] on icon "expand row" at bounding box center [1157, 226] width 19 height 19
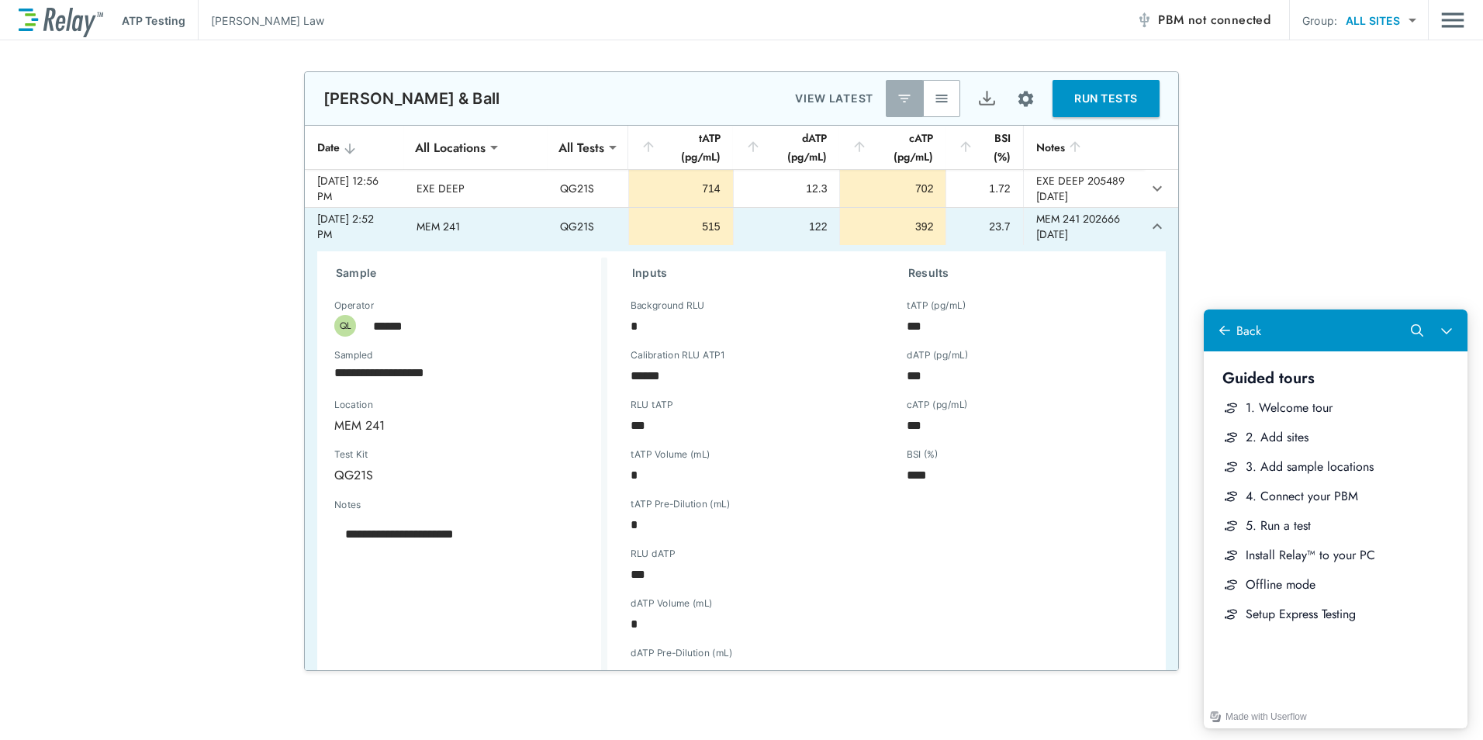
type textarea "*"
click at [1153, 227] on icon "expand row" at bounding box center [1157, 225] width 9 height 5
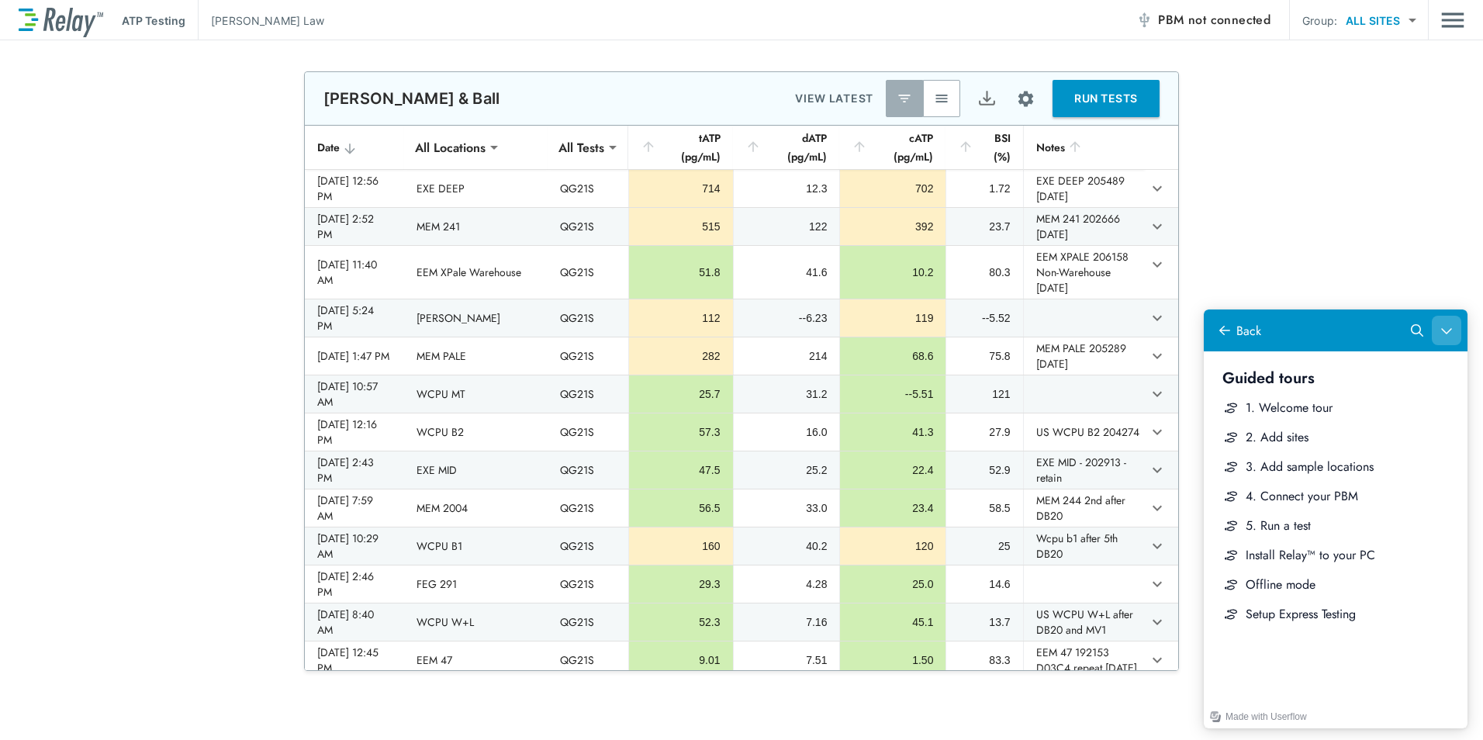
click at [1448, 333] on icon "Close Help Center" at bounding box center [1447, 331] width 10 height 6
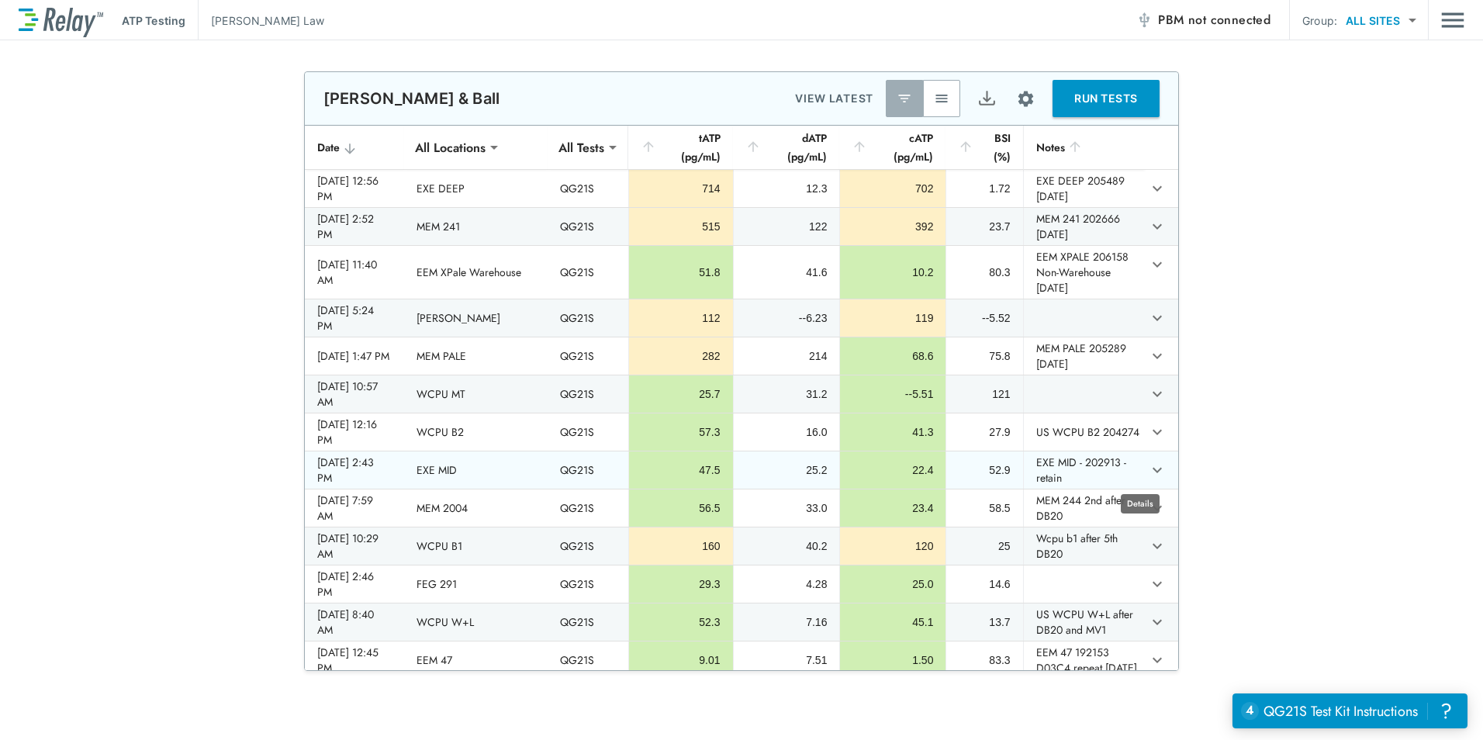
click at [1148, 470] on icon "expand row" at bounding box center [1157, 470] width 19 height 19
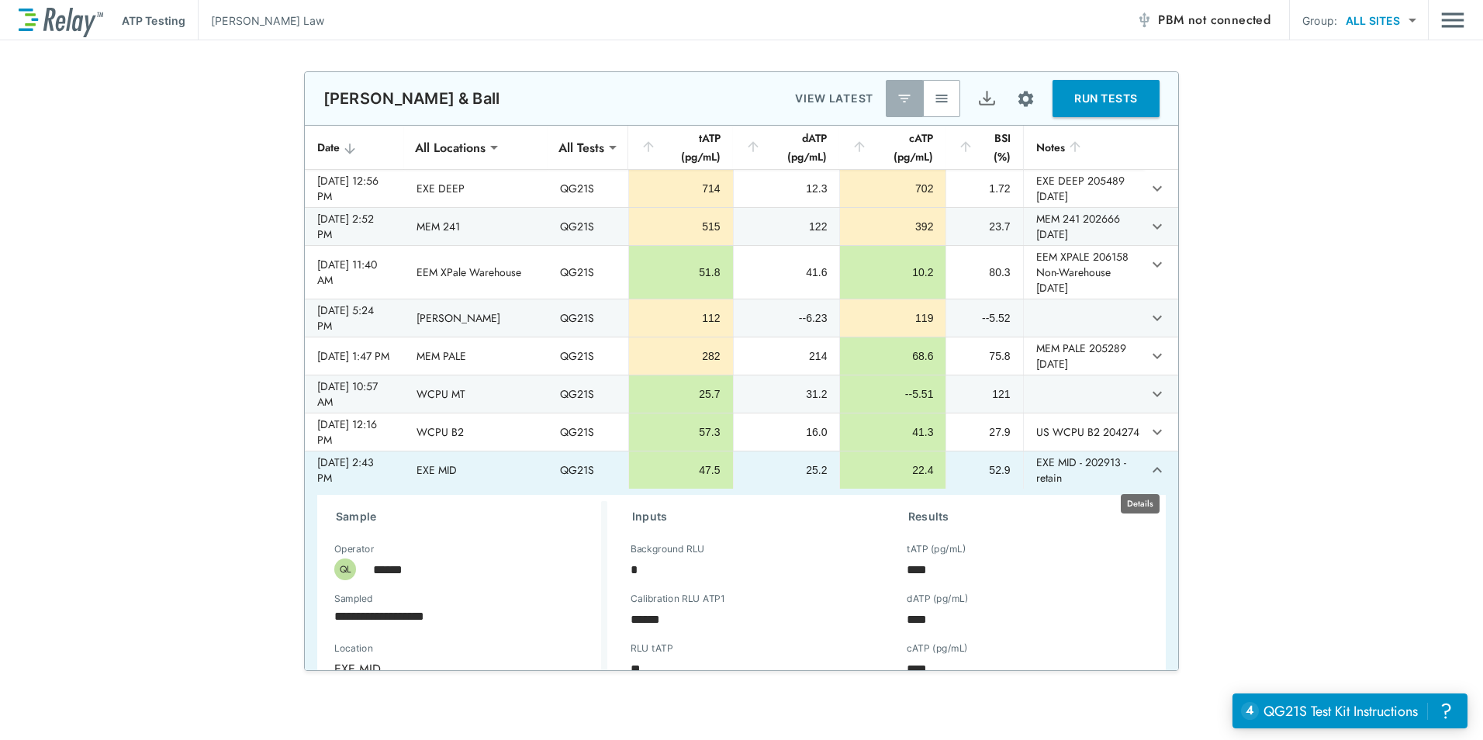
type textarea "*"
click at [1148, 470] on icon "expand row" at bounding box center [1157, 470] width 19 height 19
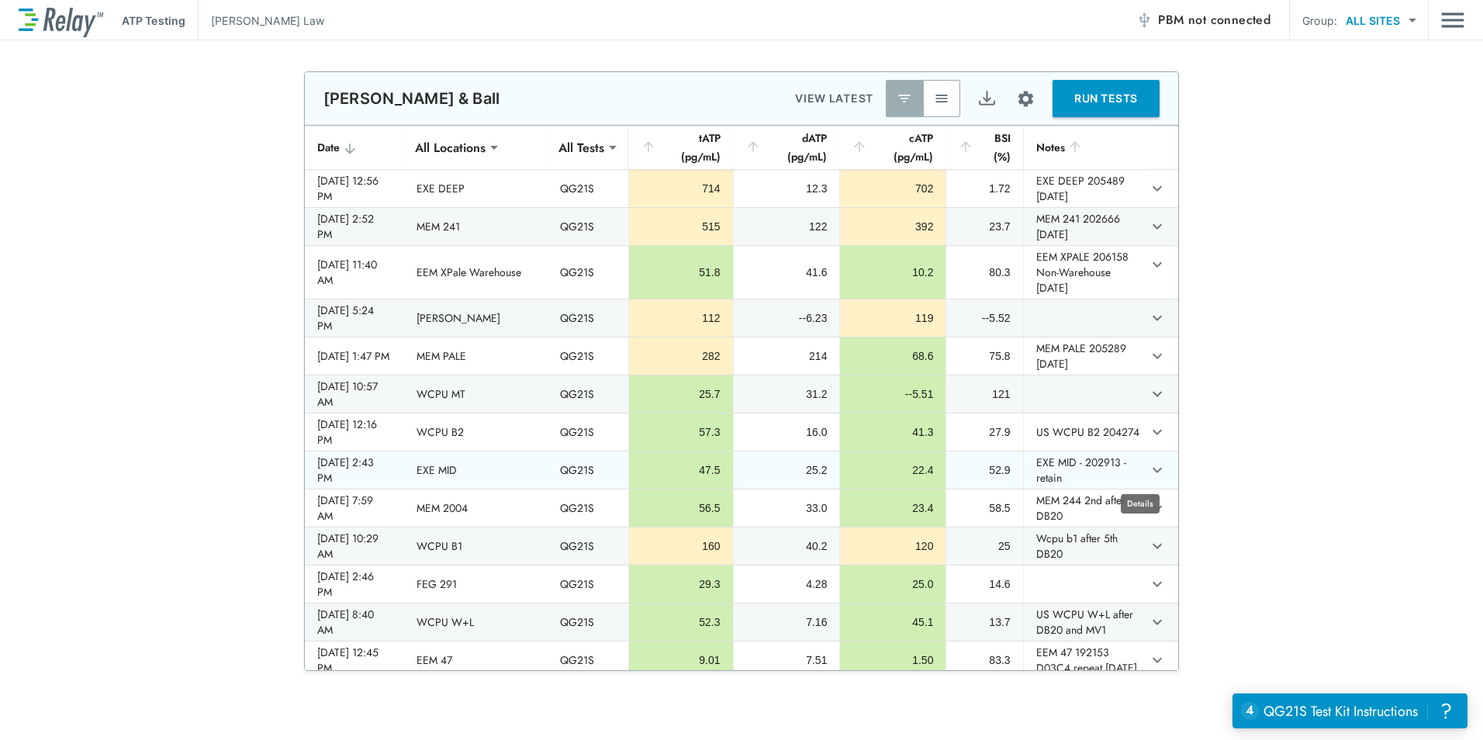
type textarea "*"
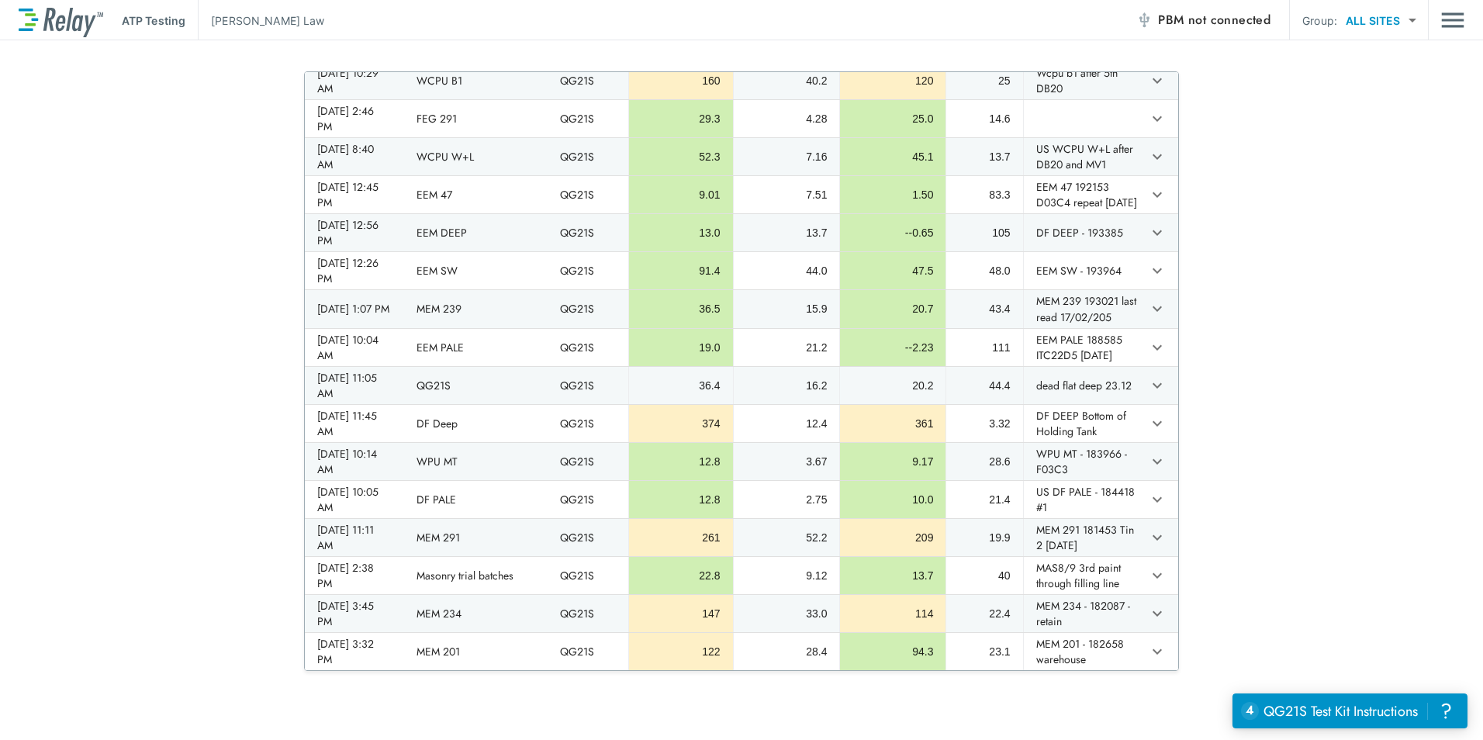
scroll to position [1670, 0]
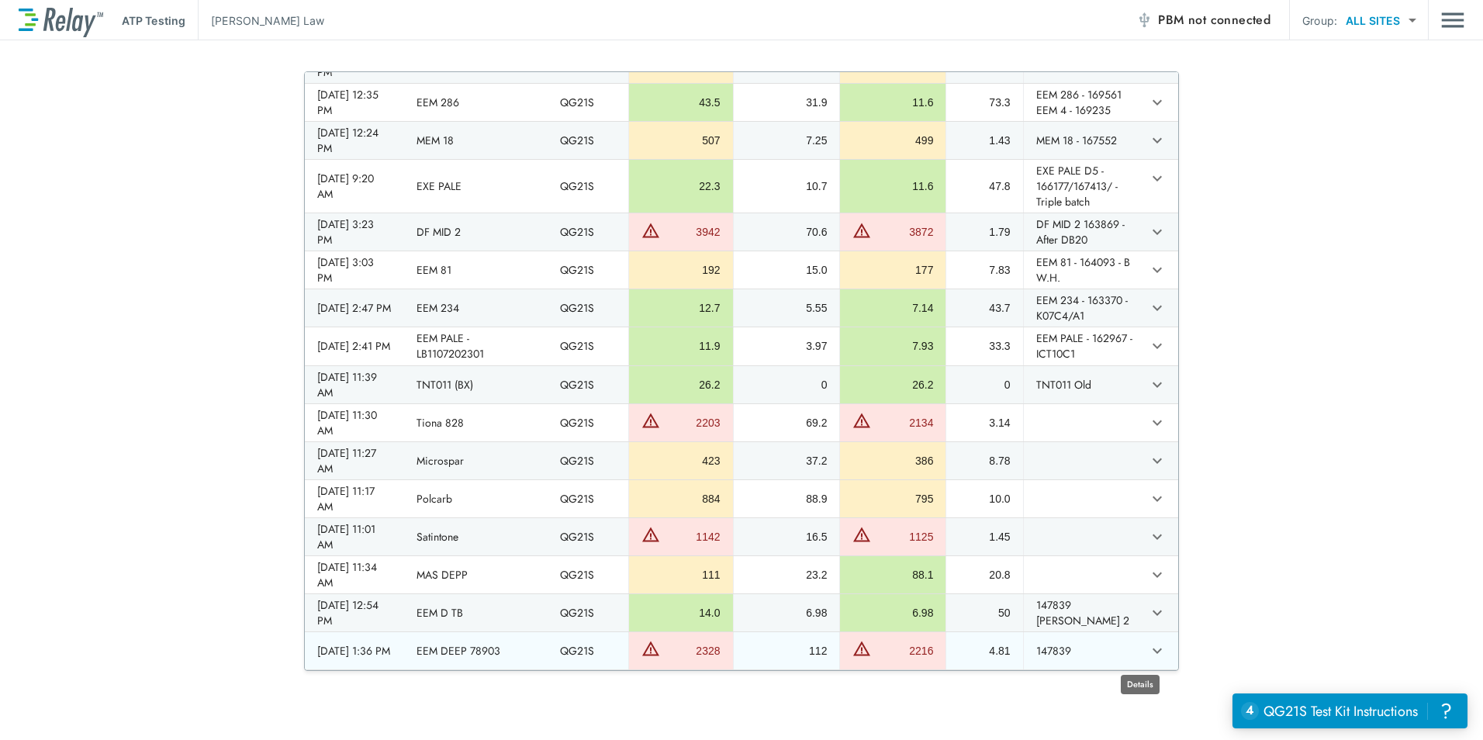
click at [1149, 648] on icon "expand row" at bounding box center [1157, 651] width 19 height 19
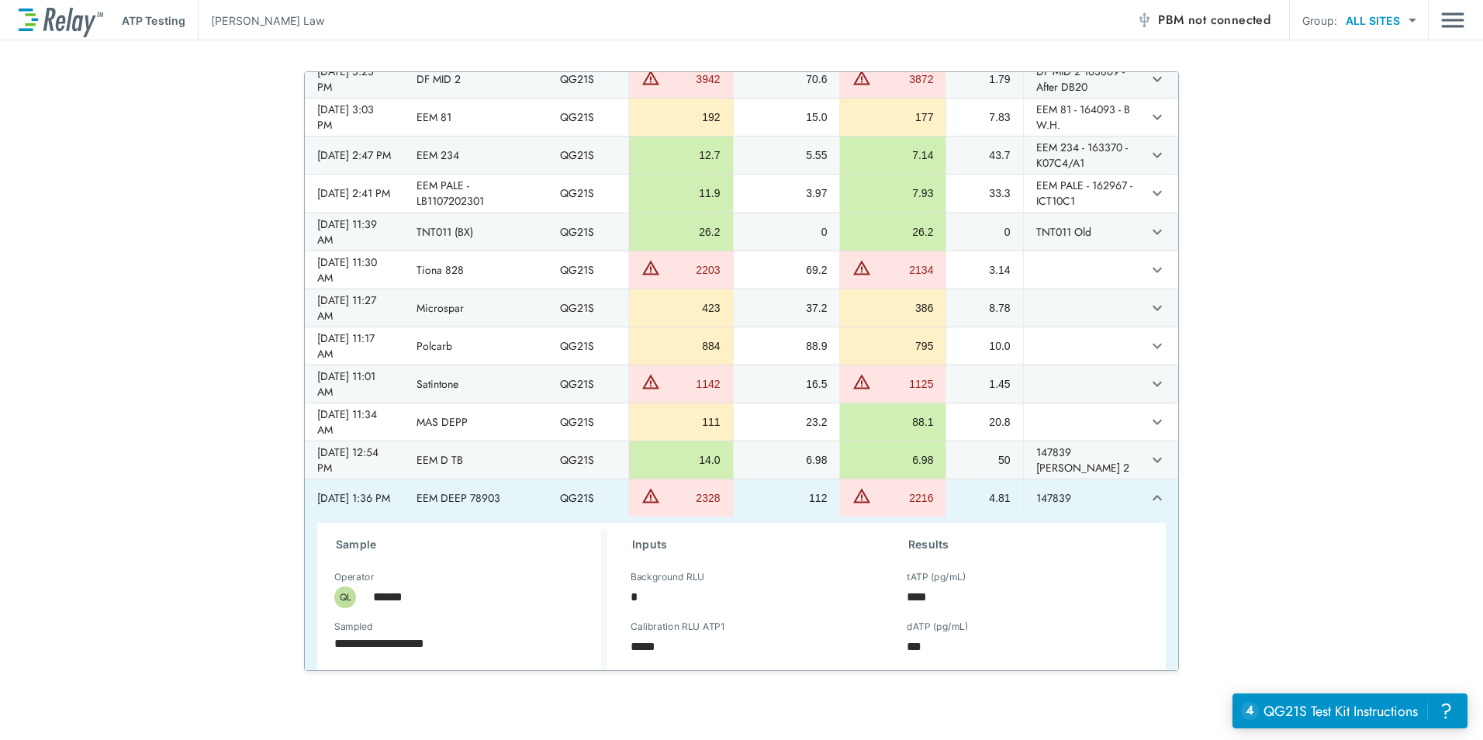
scroll to position [1772, 0]
type textarea "*"
click at [1148, 511] on icon "expand row" at bounding box center [1157, 502] width 19 height 19
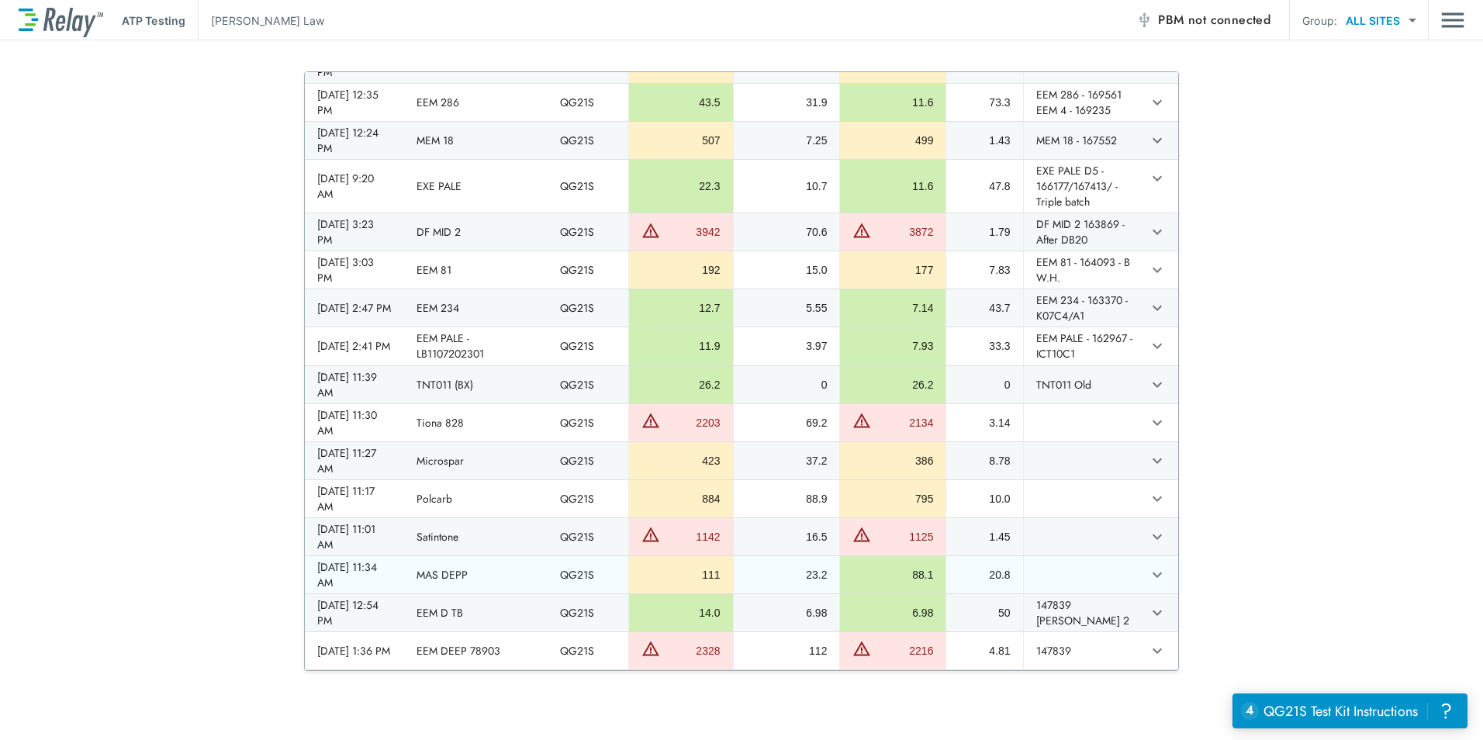
scroll to position [1670, 0]
click at [1153, 538] on icon "expand row" at bounding box center [1157, 536] width 9 height 5
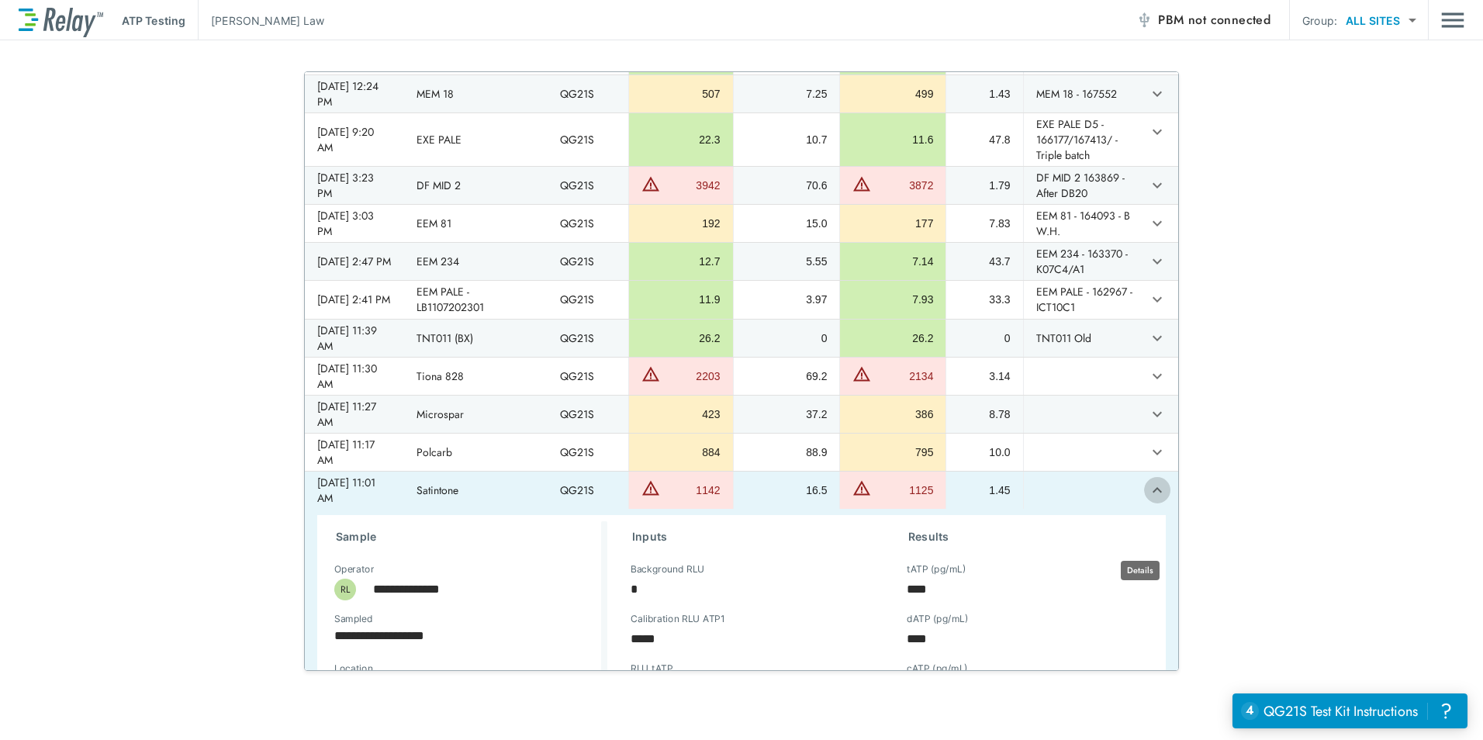
click at [1148, 500] on icon "expand row" at bounding box center [1157, 490] width 19 height 19
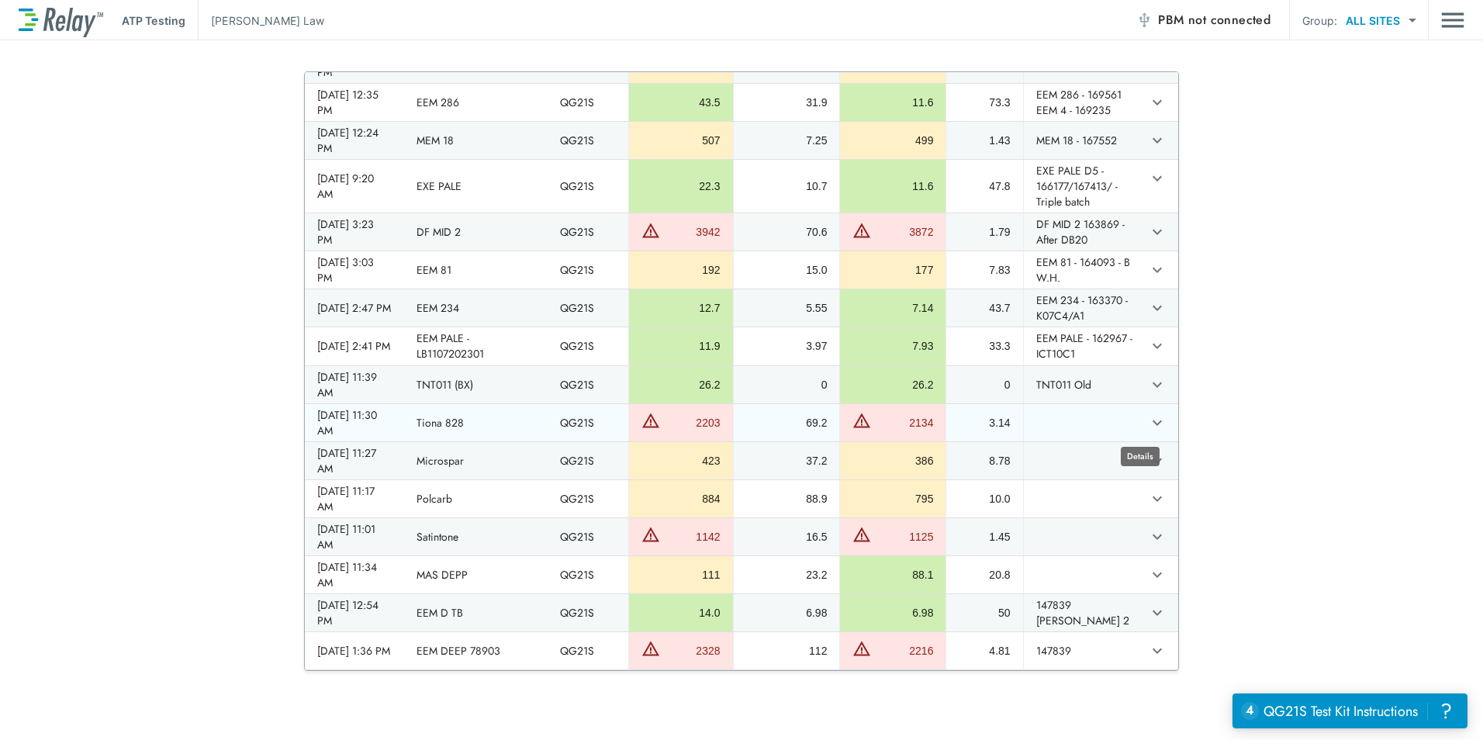
click at [1148, 418] on icon "expand row" at bounding box center [1157, 423] width 19 height 19
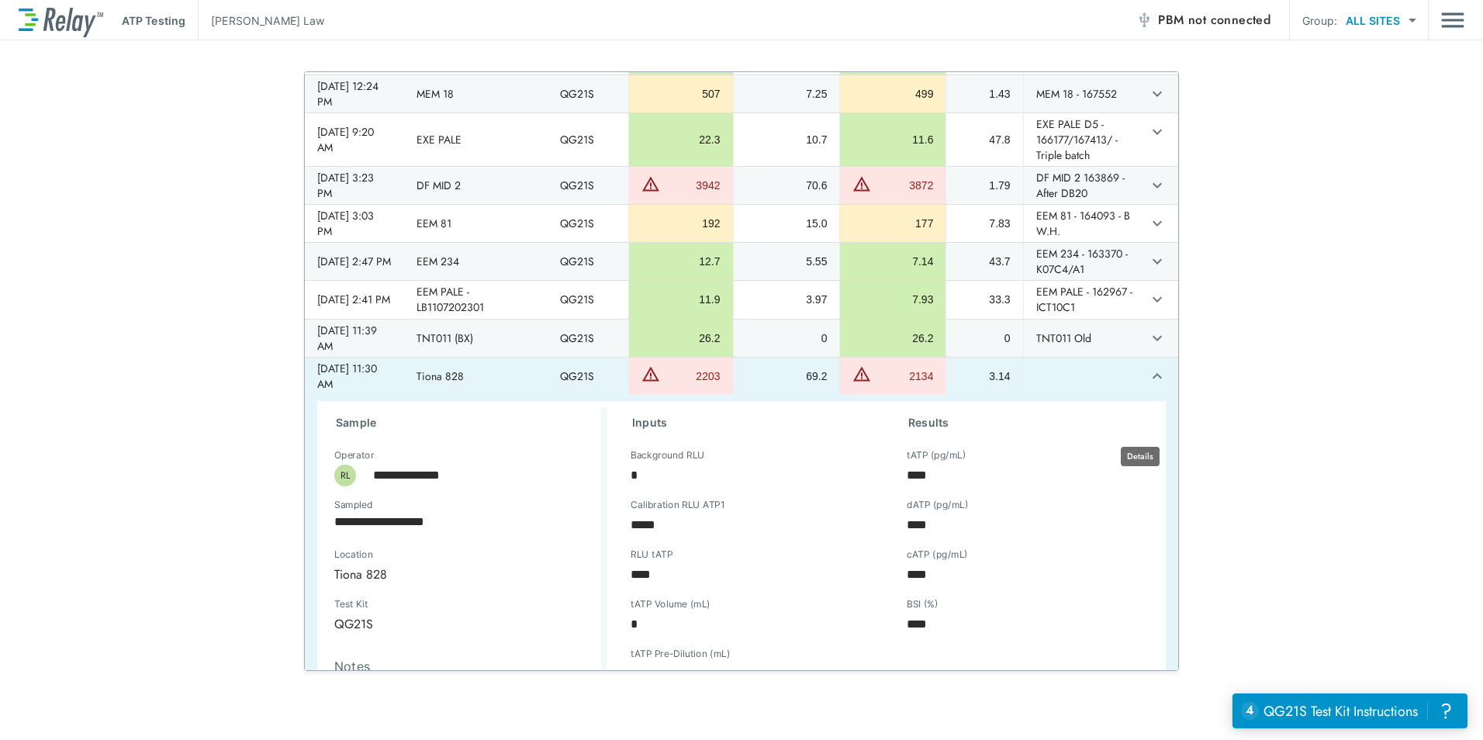
click at [1148, 386] on icon "expand row" at bounding box center [1157, 376] width 19 height 19
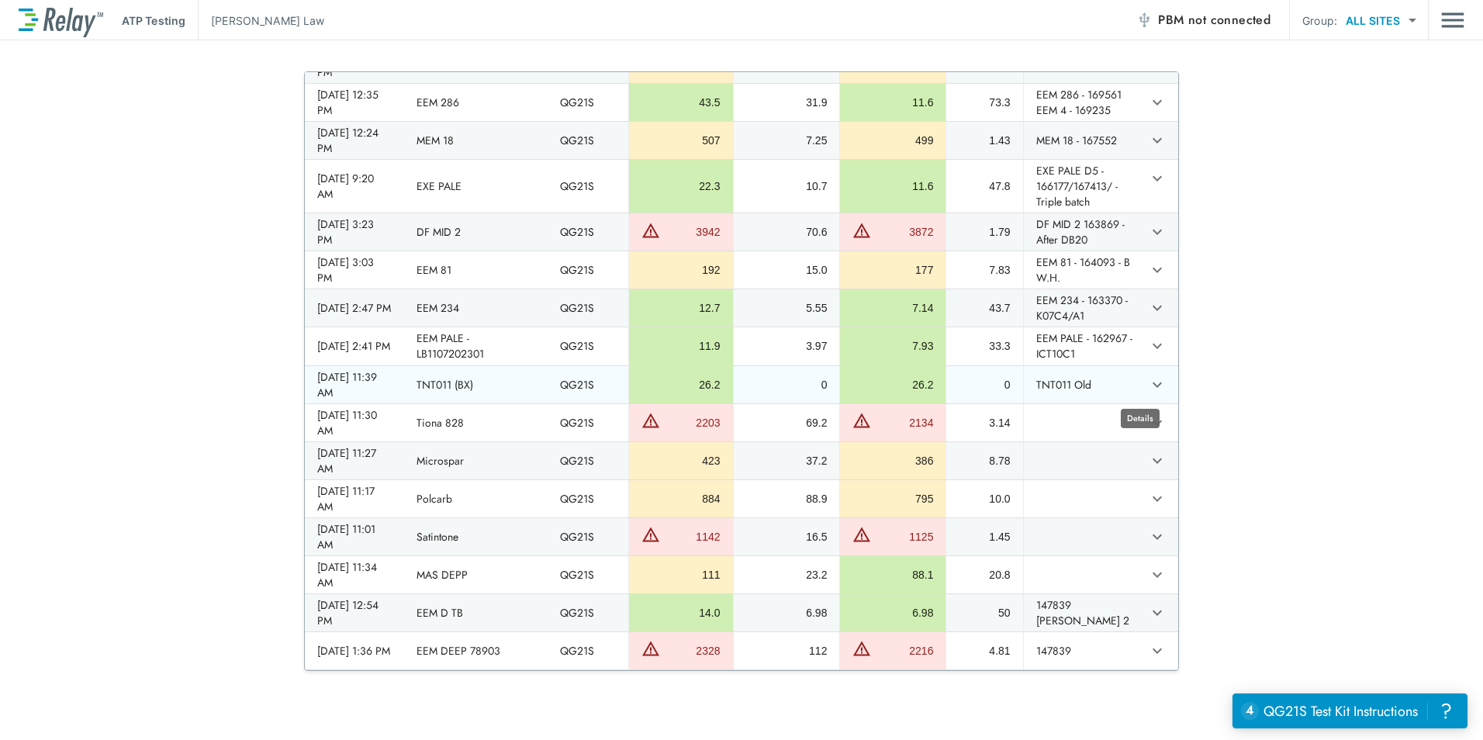
click at [1148, 389] on icon "expand row" at bounding box center [1157, 385] width 19 height 19
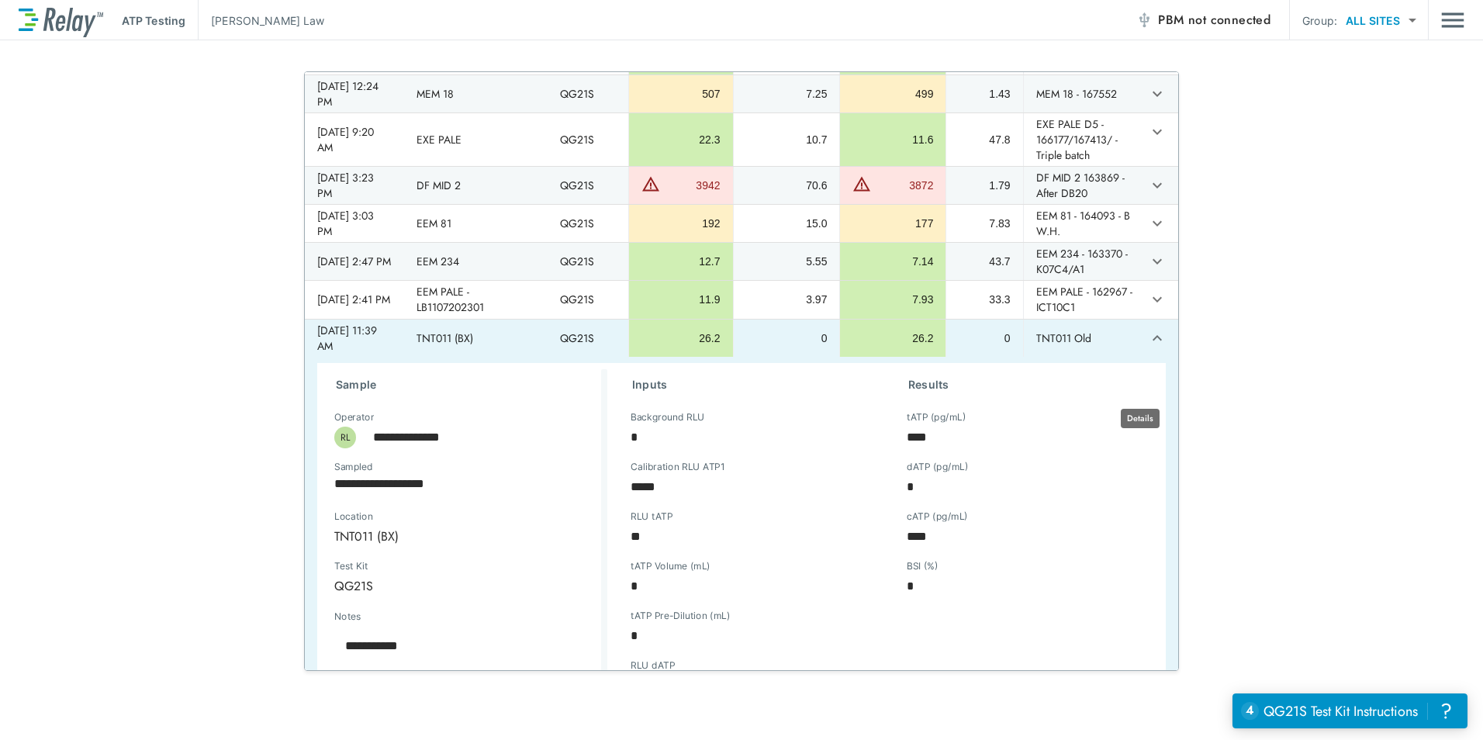
type textarea "*"
click at [1148, 348] on icon "expand row" at bounding box center [1157, 338] width 19 height 19
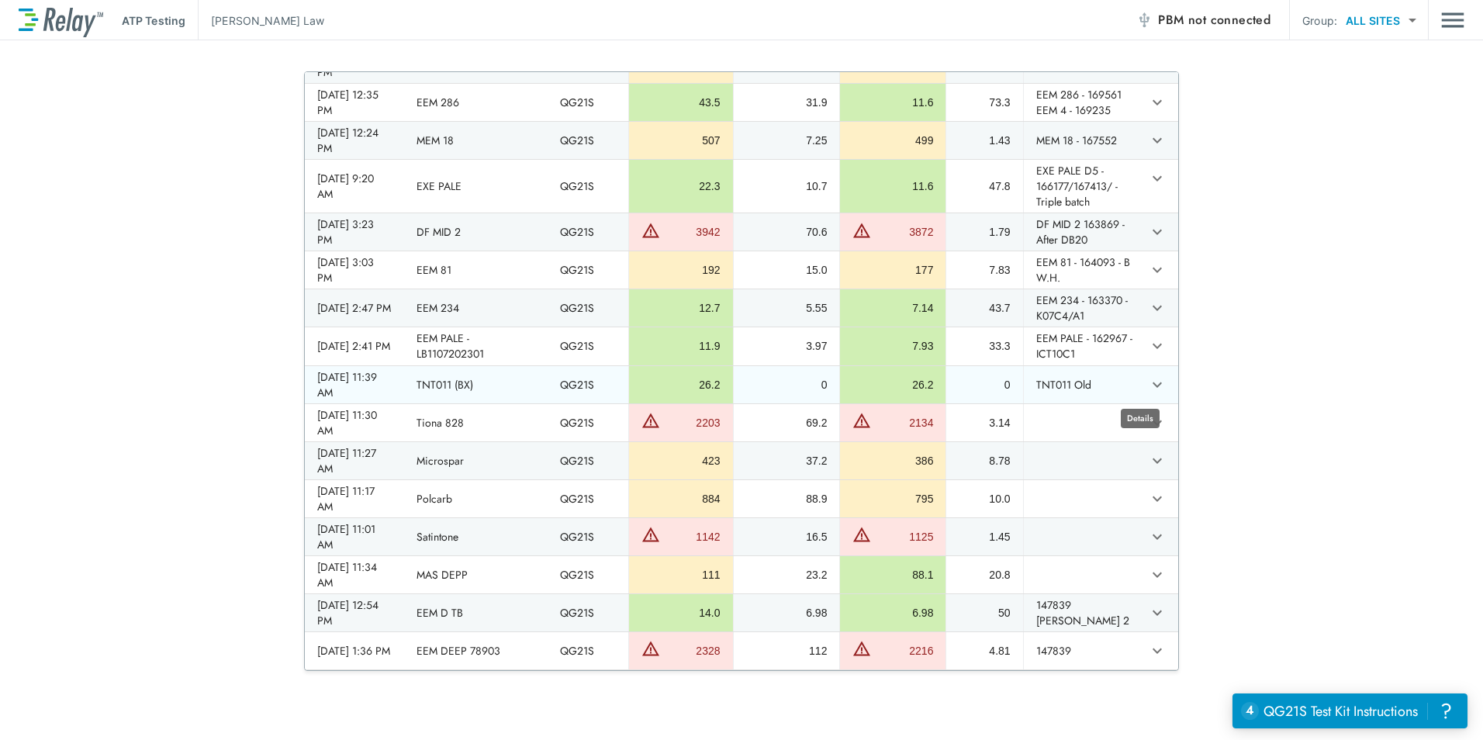
type textarea "*"
click at [1153, 347] on icon "expand row" at bounding box center [1157, 346] width 9 height 5
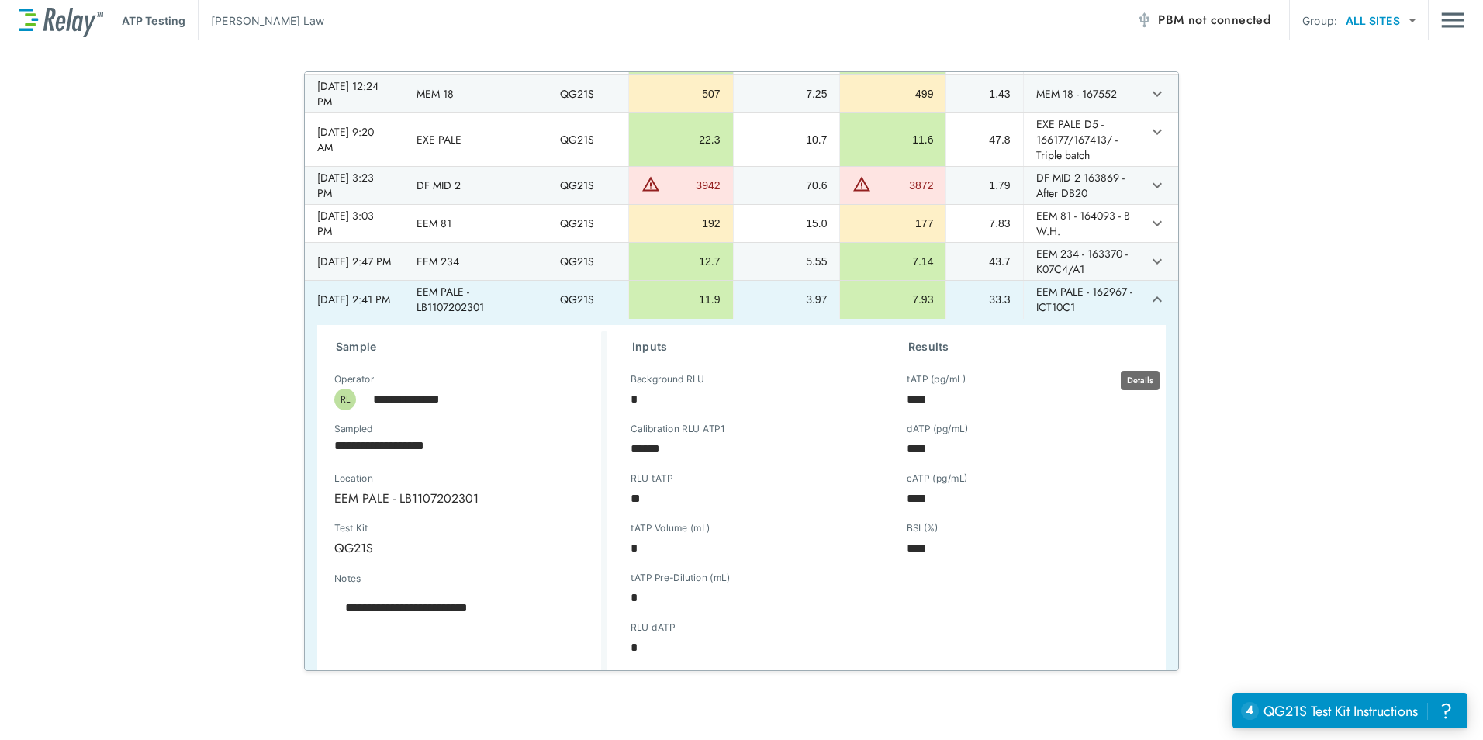
click at [1153, 302] on icon "expand row" at bounding box center [1157, 298] width 9 height 5
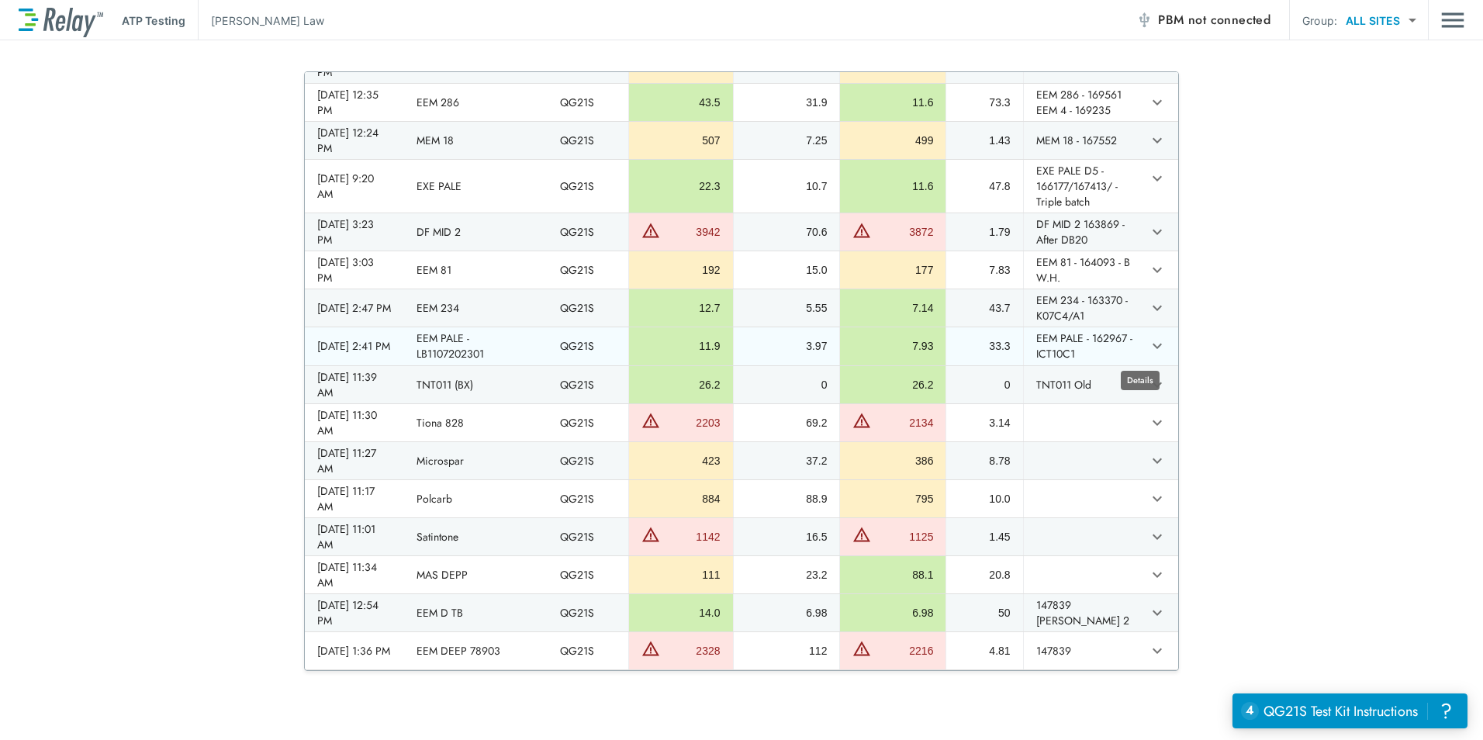
type textarea "*"
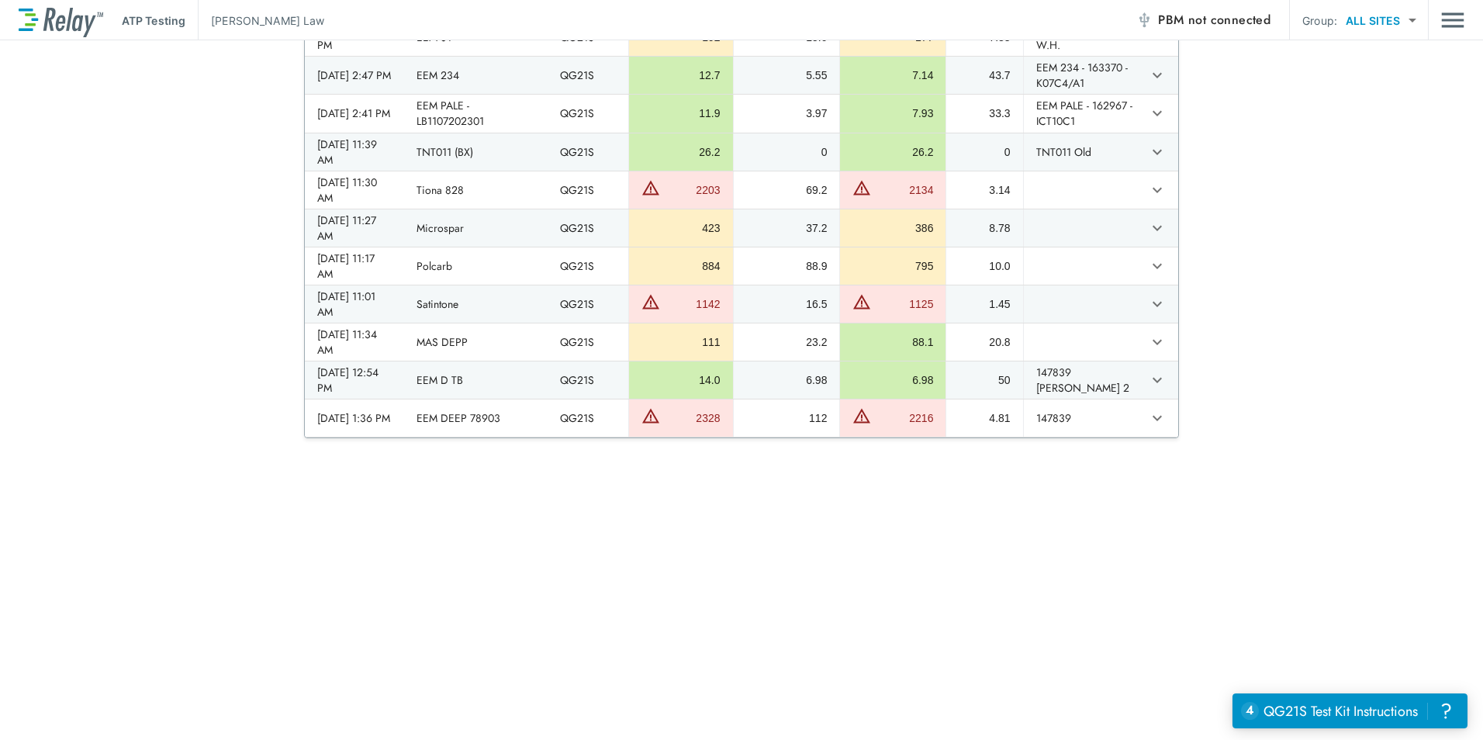
scroll to position [0, 0]
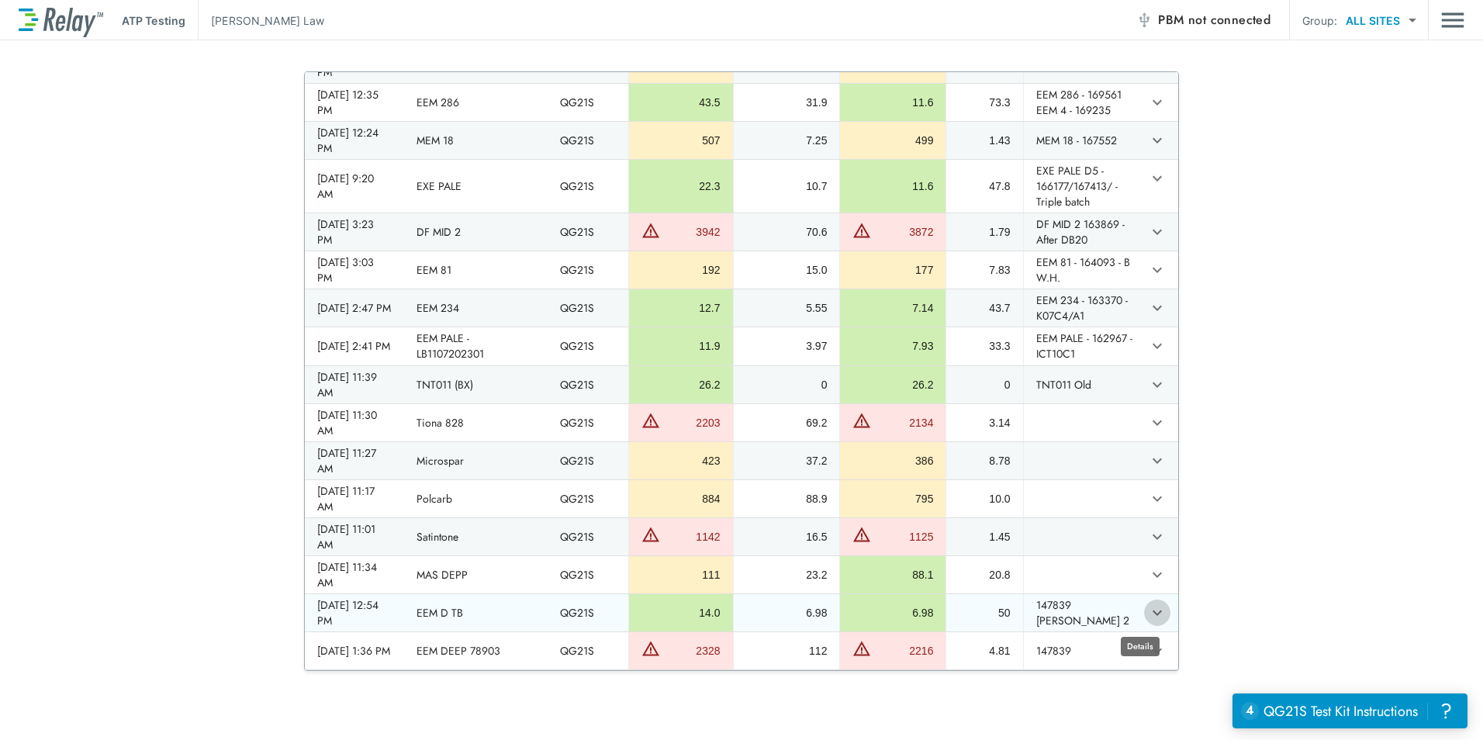
click at [1148, 614] on icon "expand row" at bounding box center [1157, 613] width 19 height 19
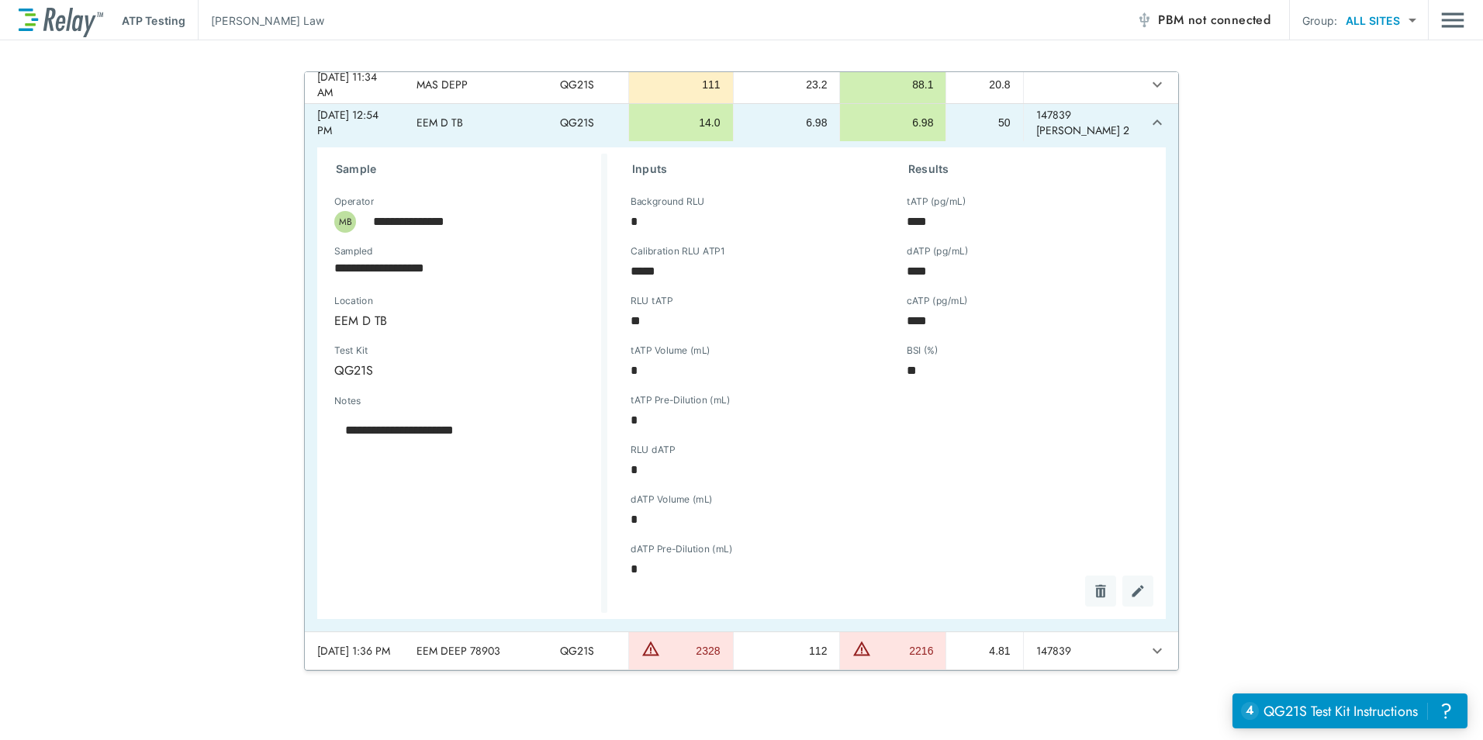
scroll to position [2135, 0]
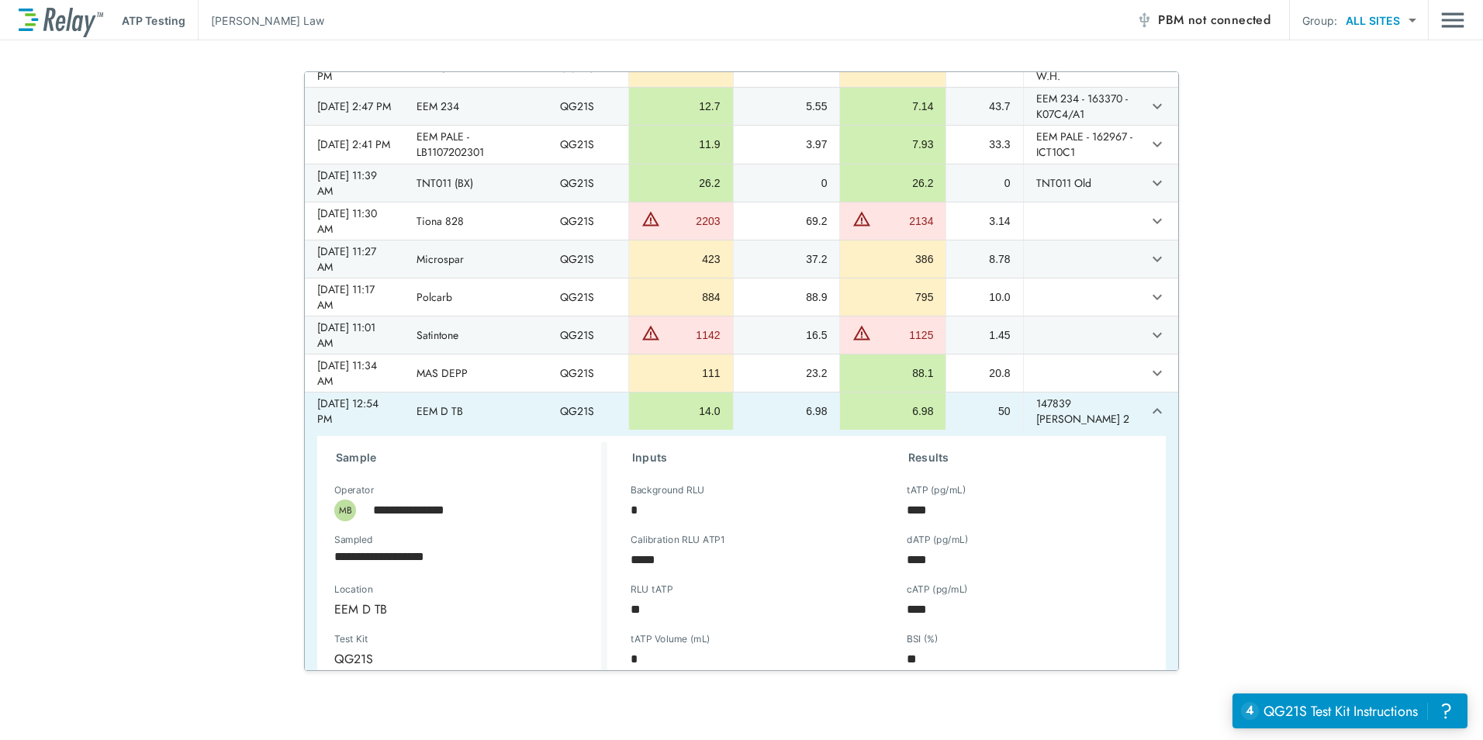
type textarea "*"
click at [1148, 421] on icon "expand row" at bounding box center [1157, 411] width 19 height 19
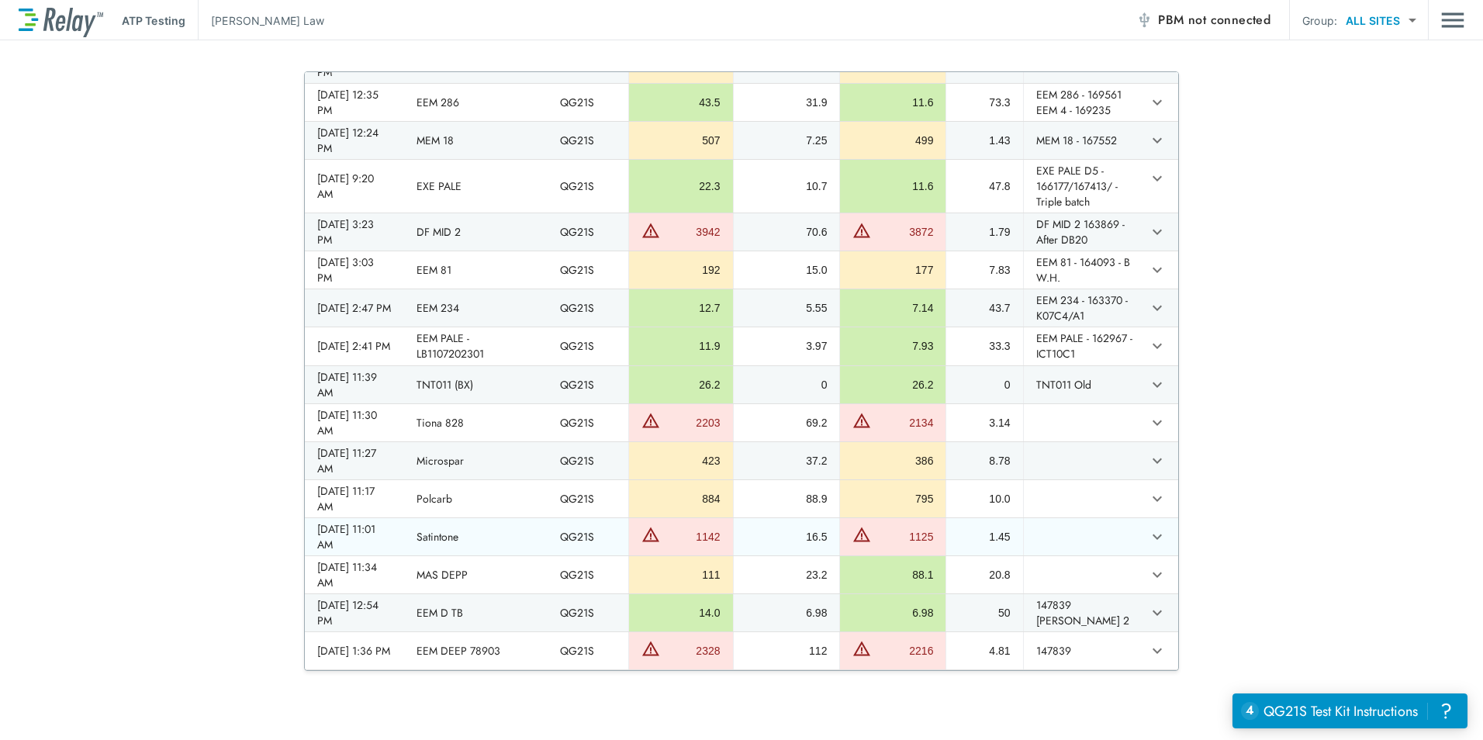
type textarea "*"
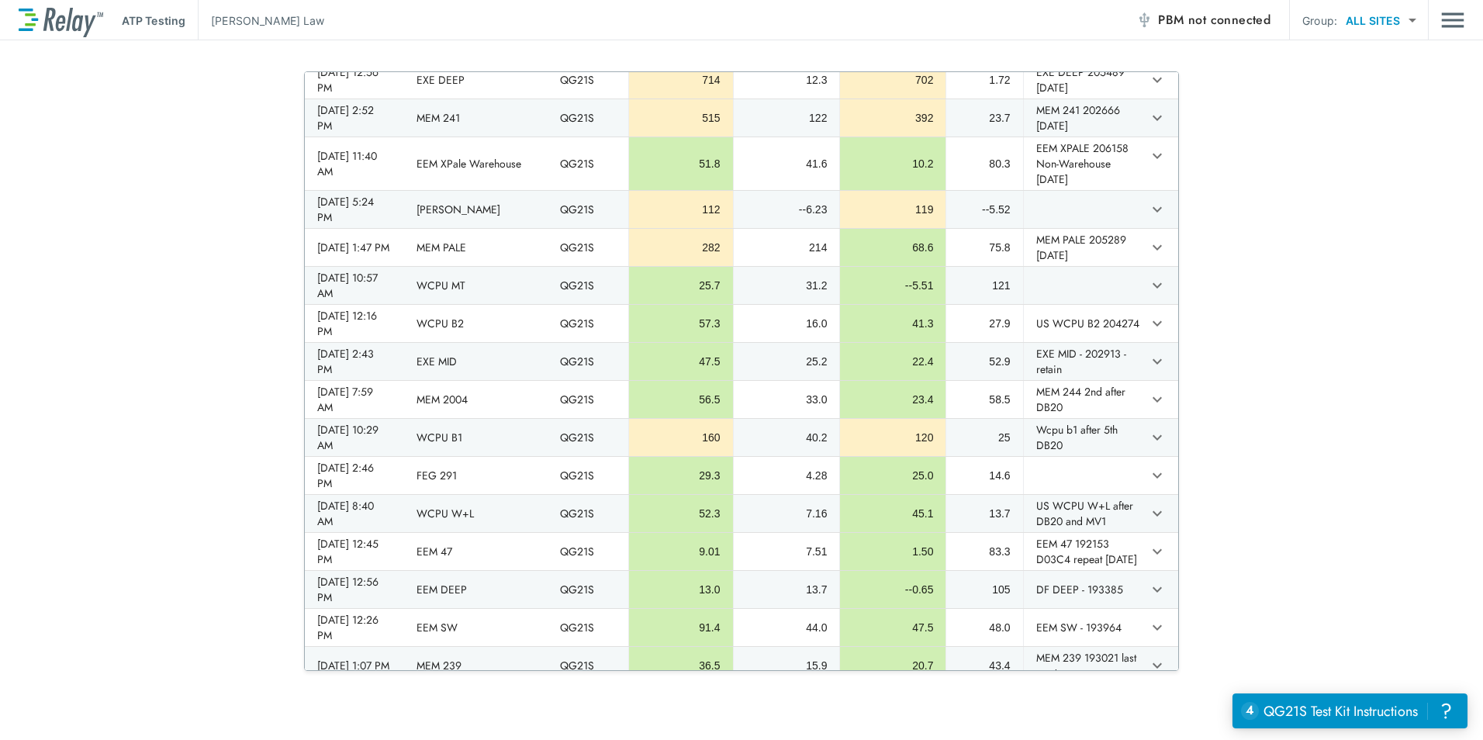
scroll to position [0, 0]
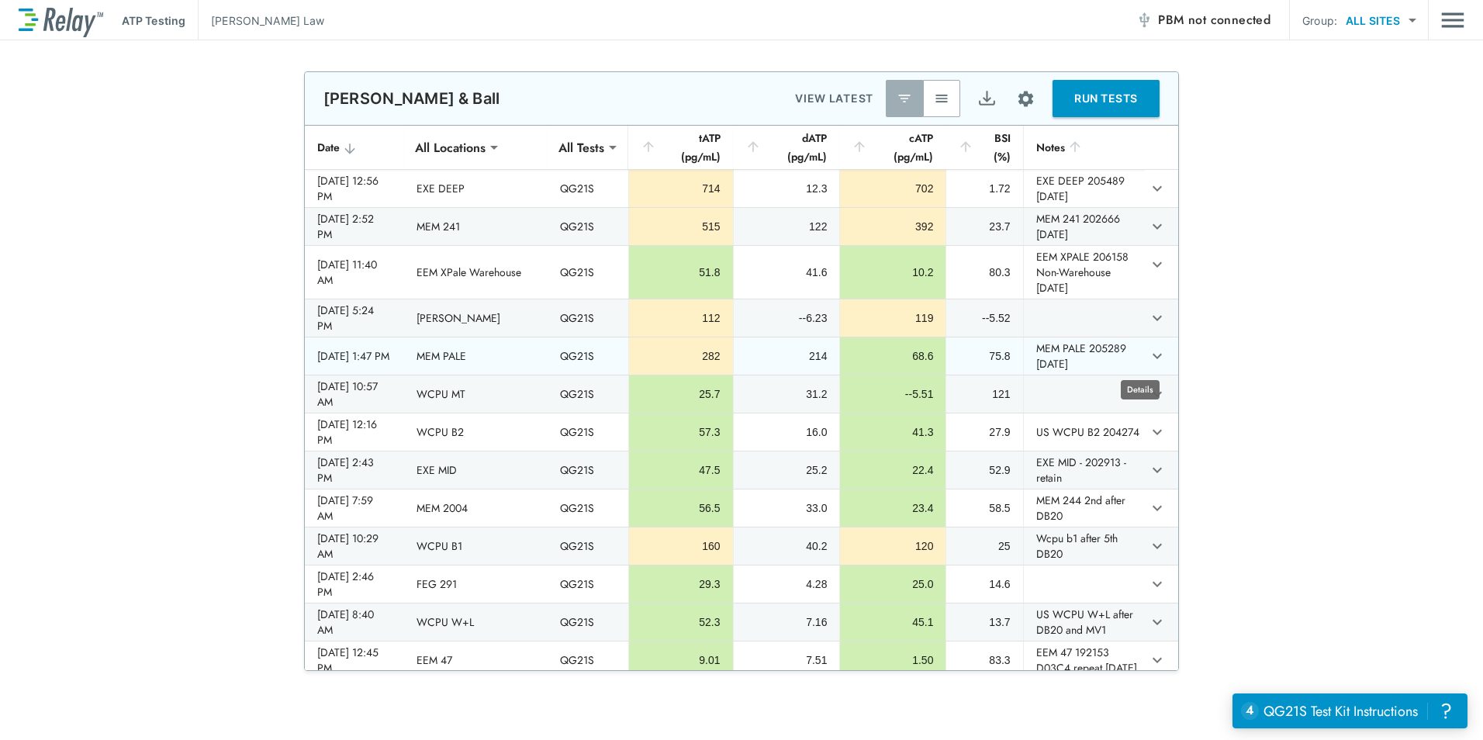
click at [1148, 351] on icon "expand row" at bounding box center [1157, 356] width 19 height 19
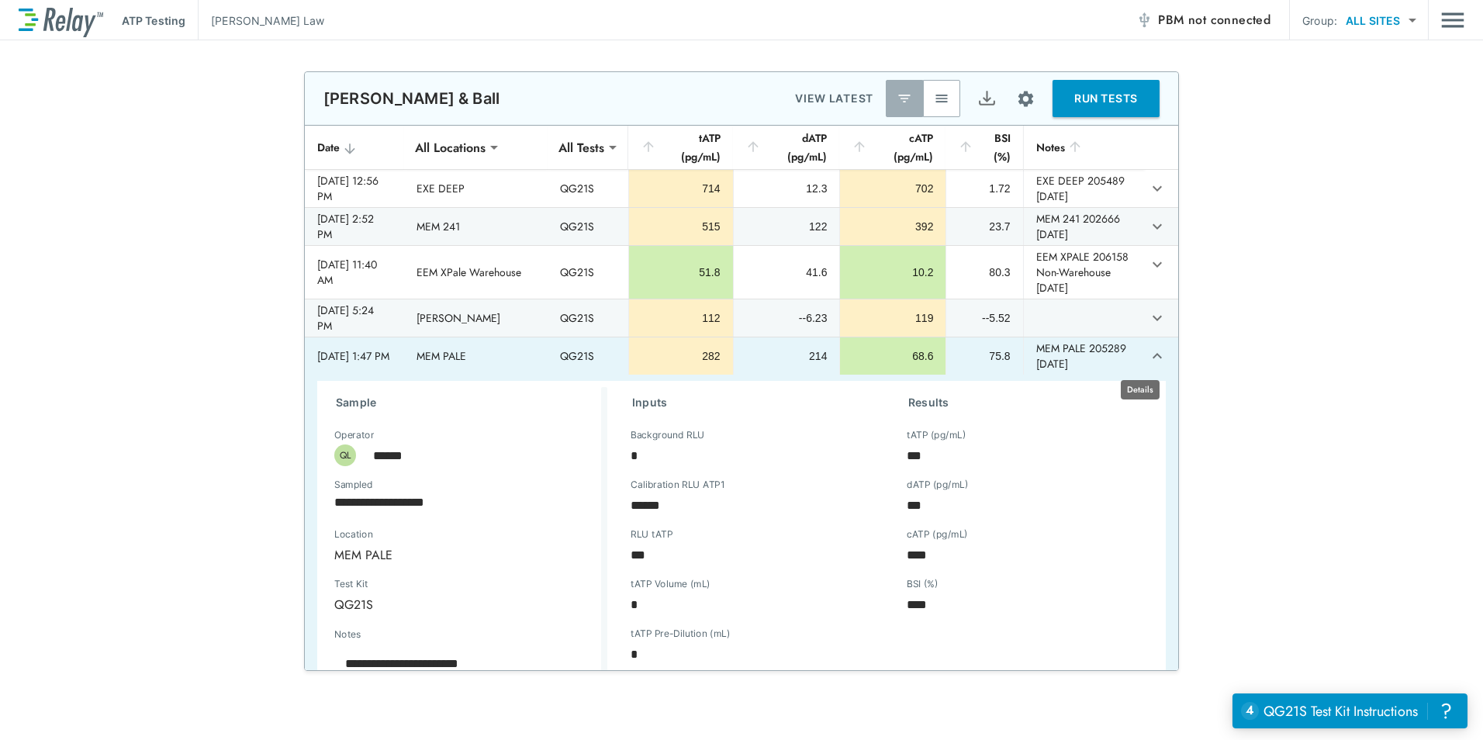
click at [1148, 351] on icon "expand row" at bounding box center [1157, 356] width 19 height 19
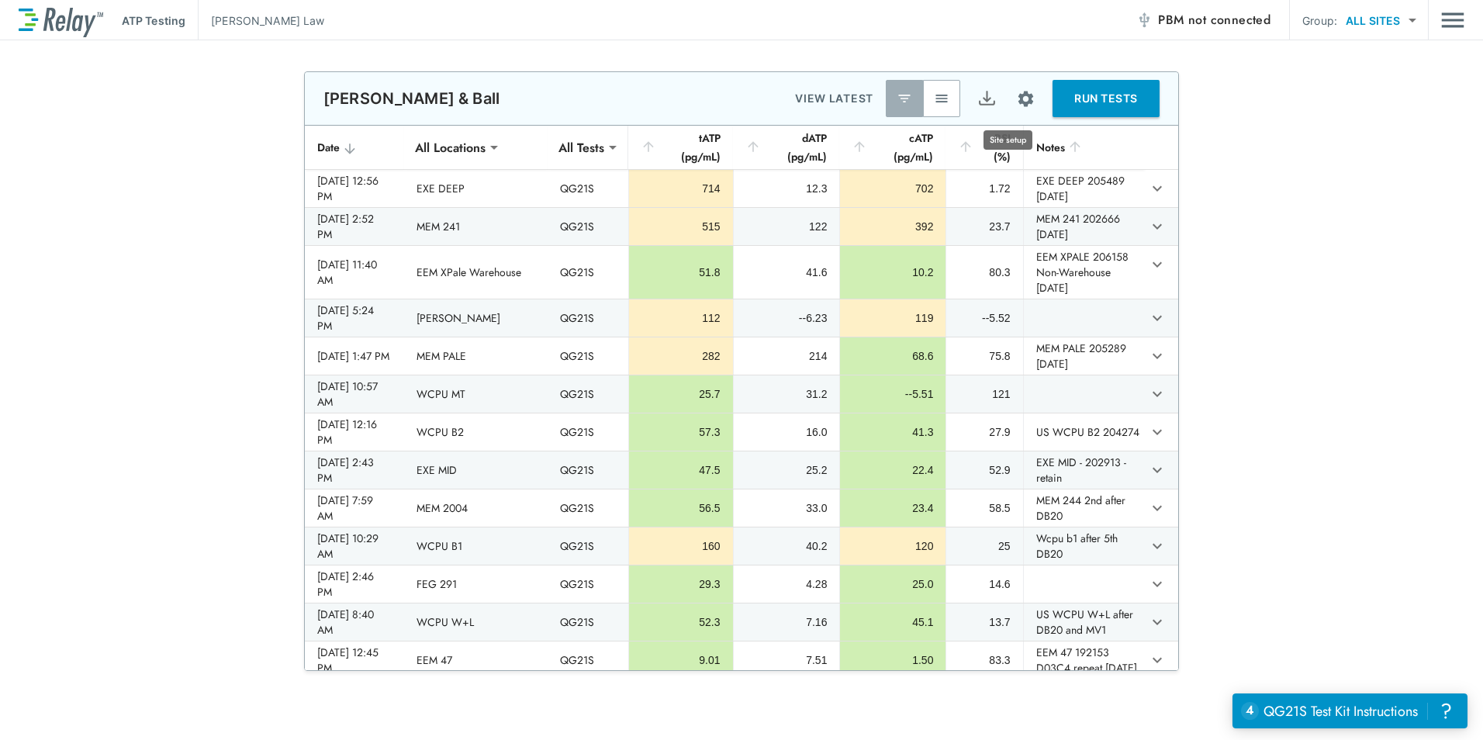
click at [1016, 99] on img "Site setup" at bounding box center [1025, 98] width 19 height 19
click at [993, 131] on p "Sample locations" at bounding box center [969, 134] width 86 height 16
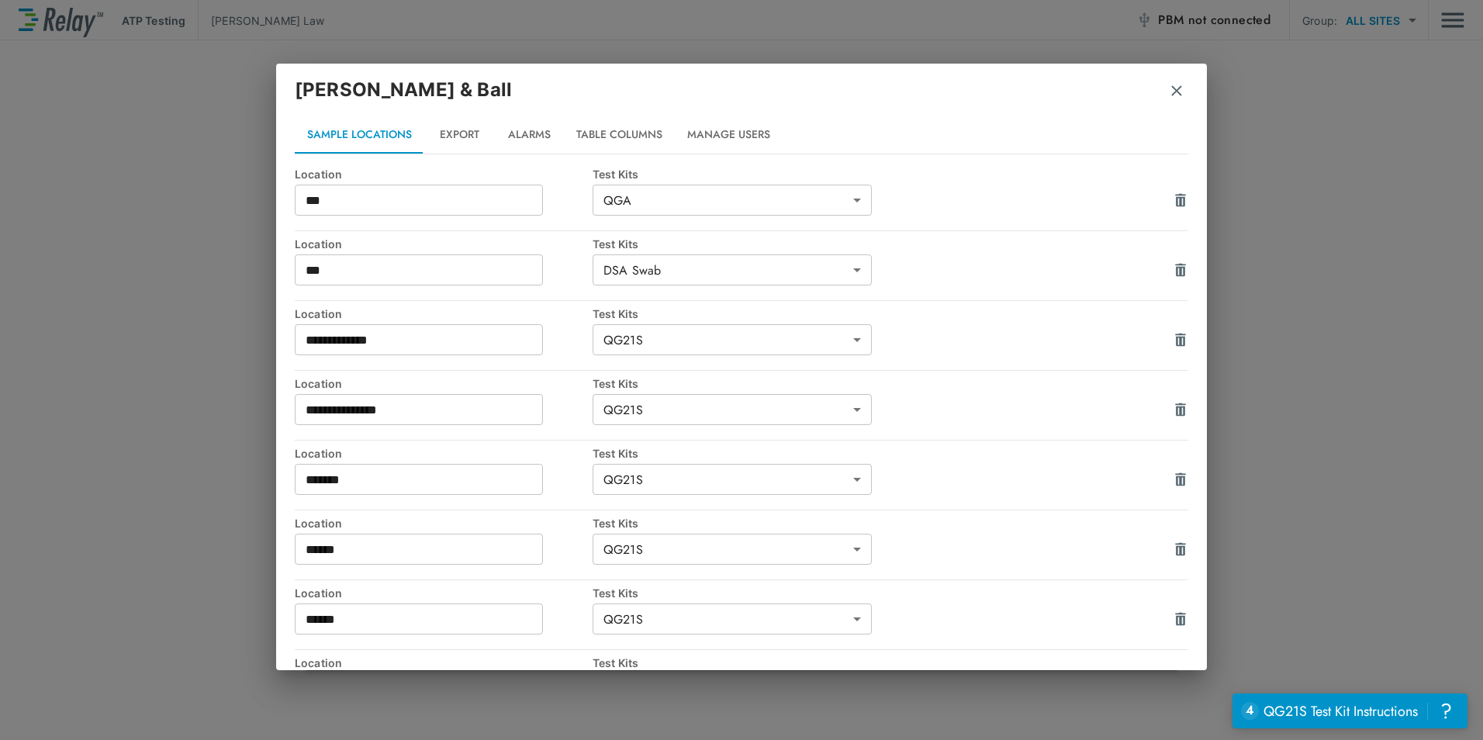
scroll to position [853, 0]
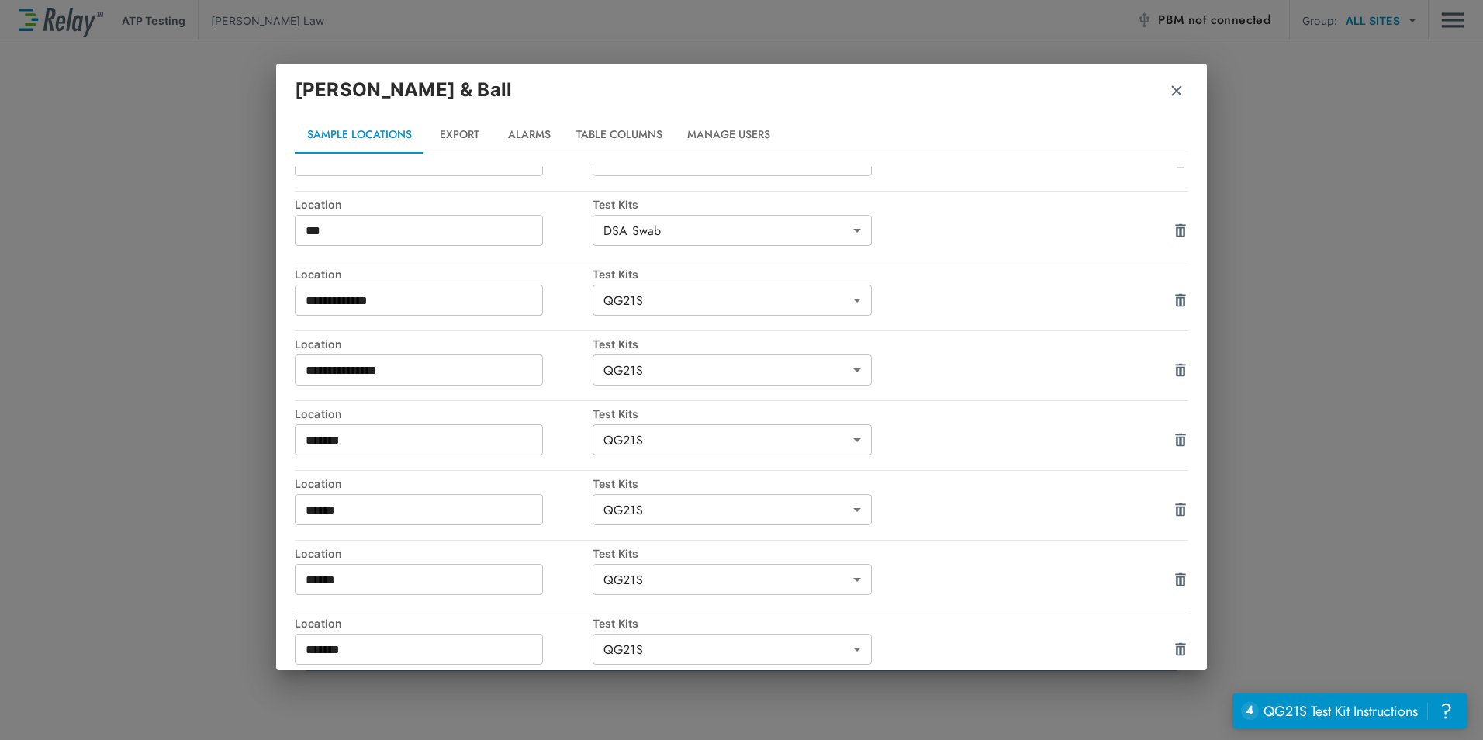
click at [1175, 92] on img "button" at bounding box center [1177, 91] width 16 height 16
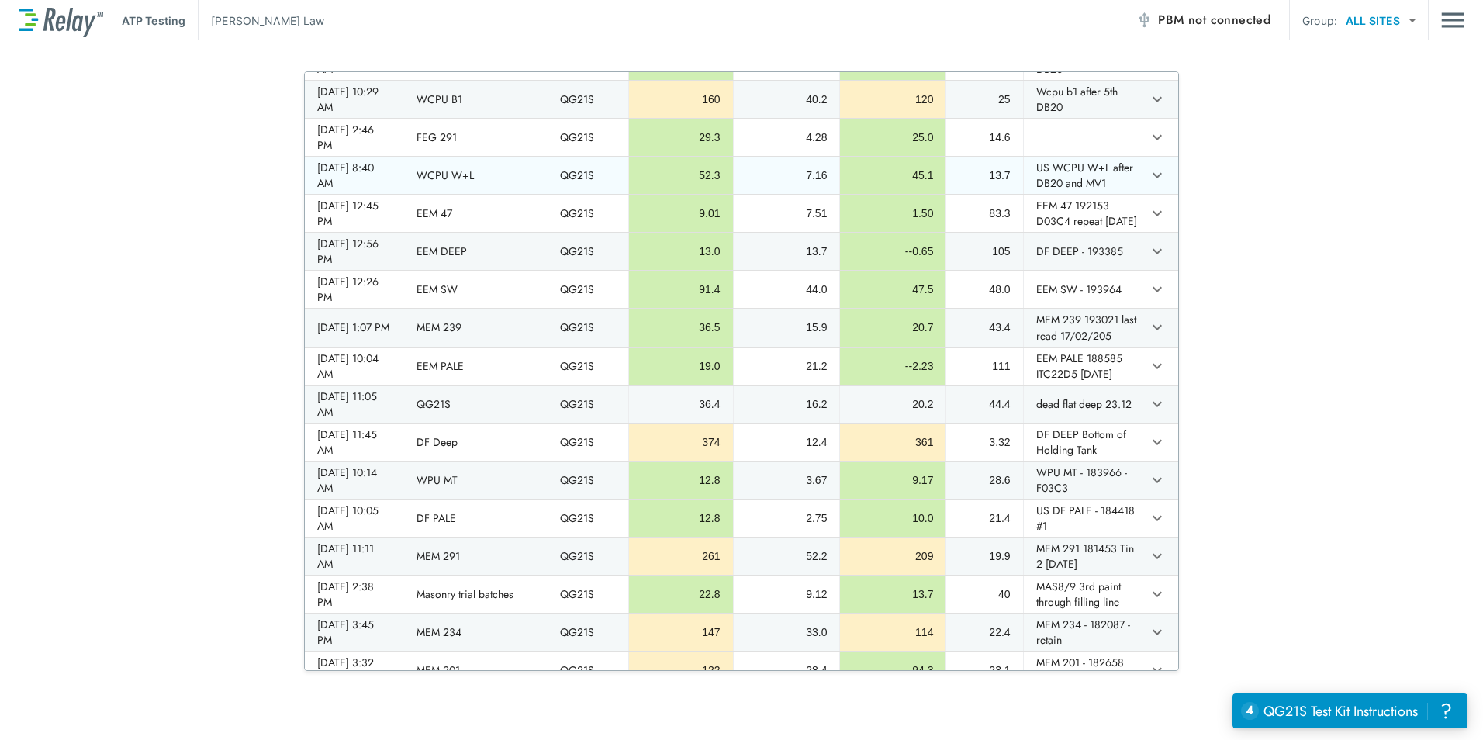
scroll to position [466, 0]
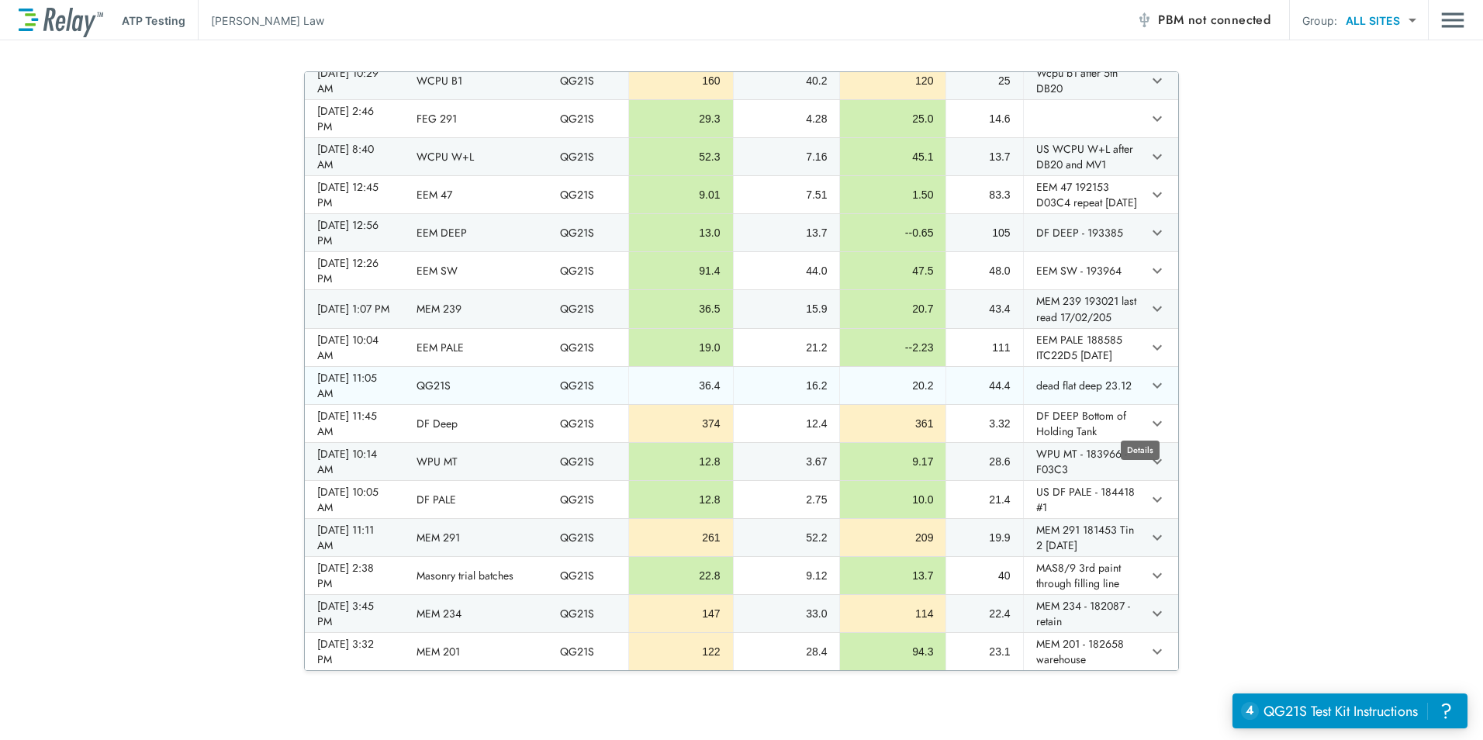
click at [1148, 395] on icon "expand row" at bounding box center [1157, 385] width 19 height 19
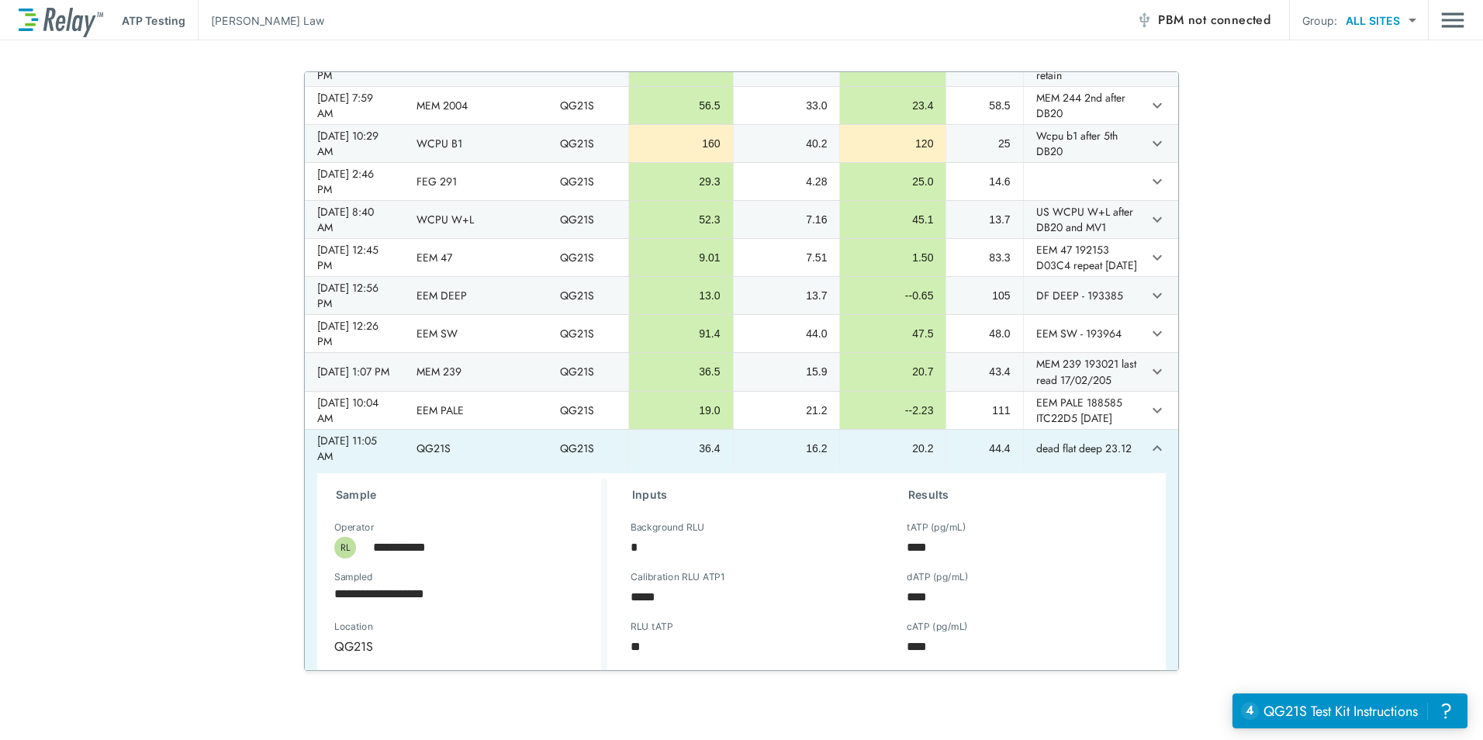
scroll to position [388, 0]
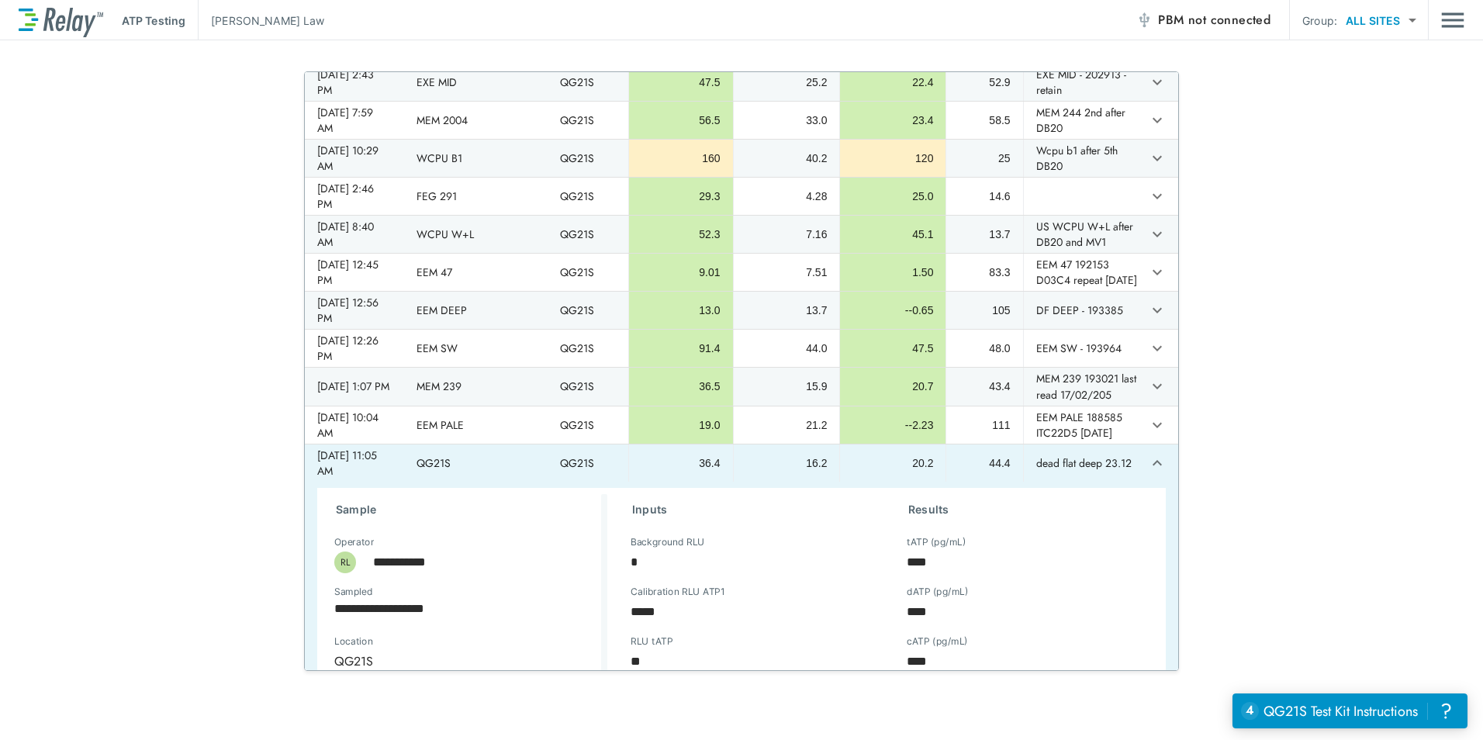
type textarea "*"
click at [1148, 472] on icon "expand row" at bounding box center [1157, 463] width 19 height 19
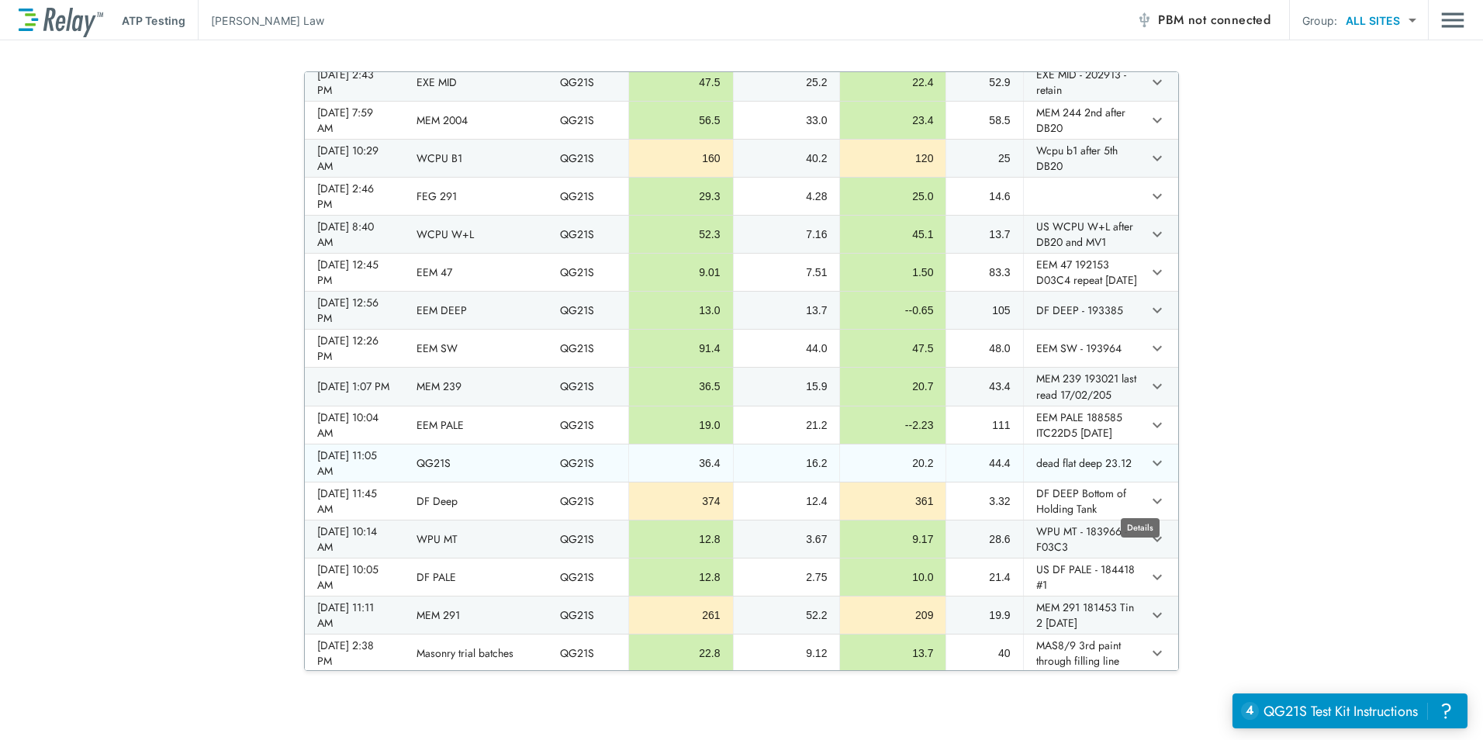
type textarea "*"
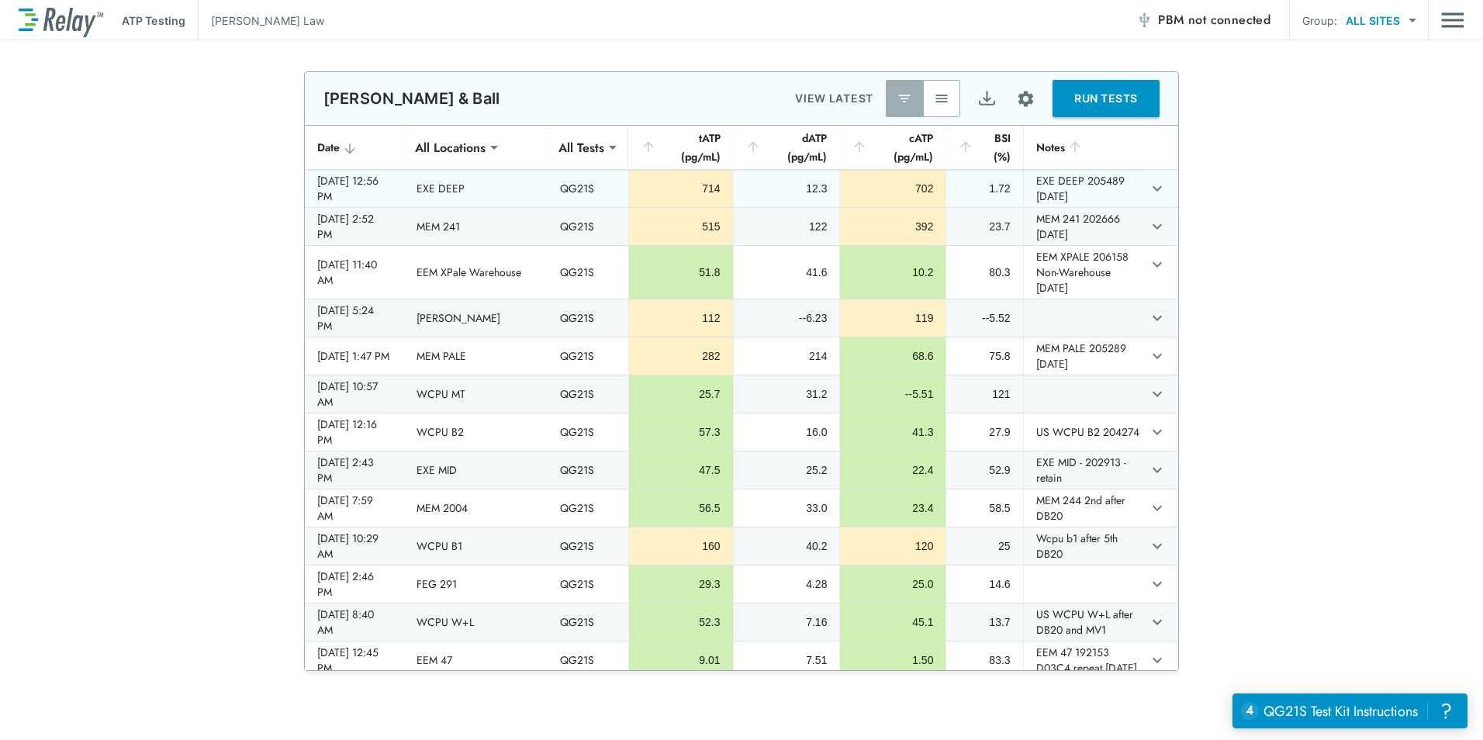
click at [373, 181] on div "[DATE] 12:56 PM" at bounding box center [354, 188] width 74 height 31
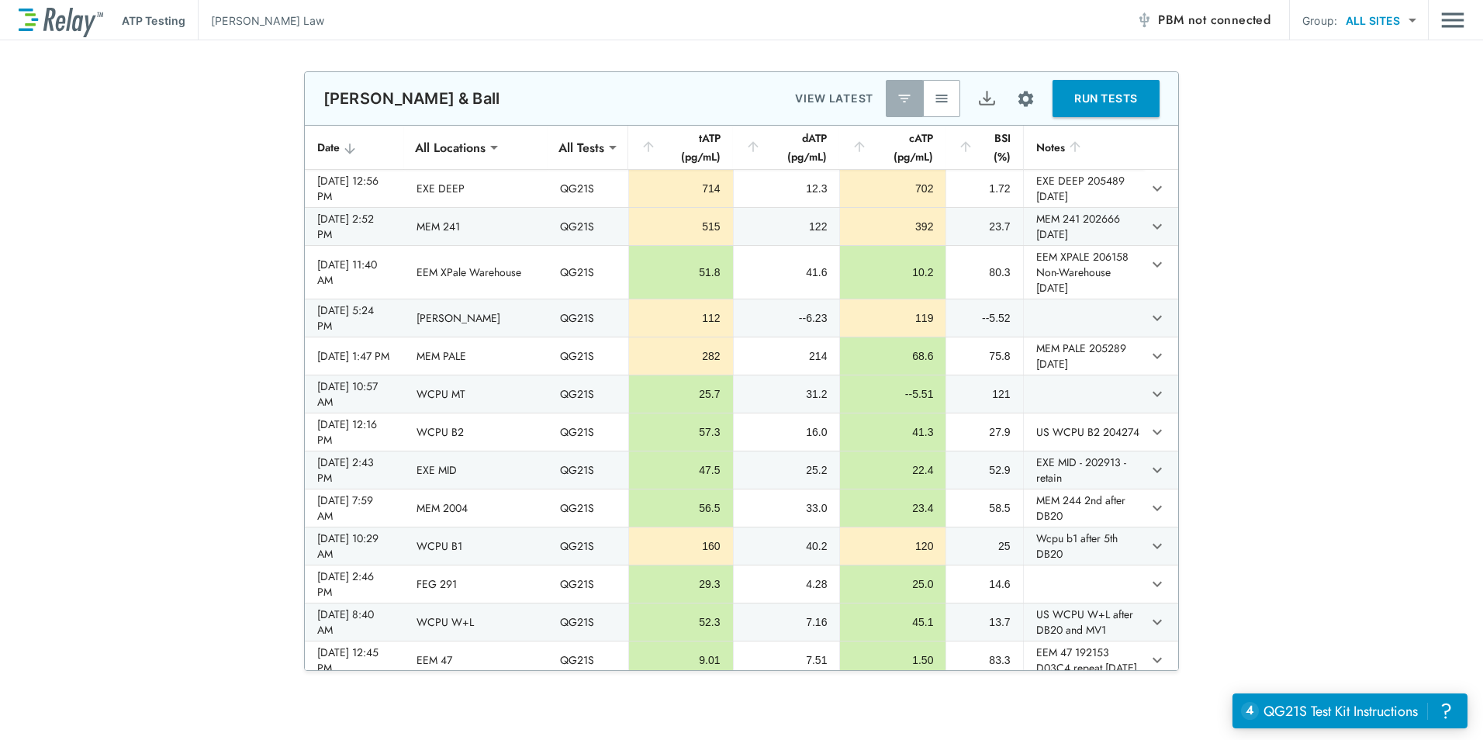
click at [934, 104] on img "button" at bounding box center [942, 99] width 16 height 16
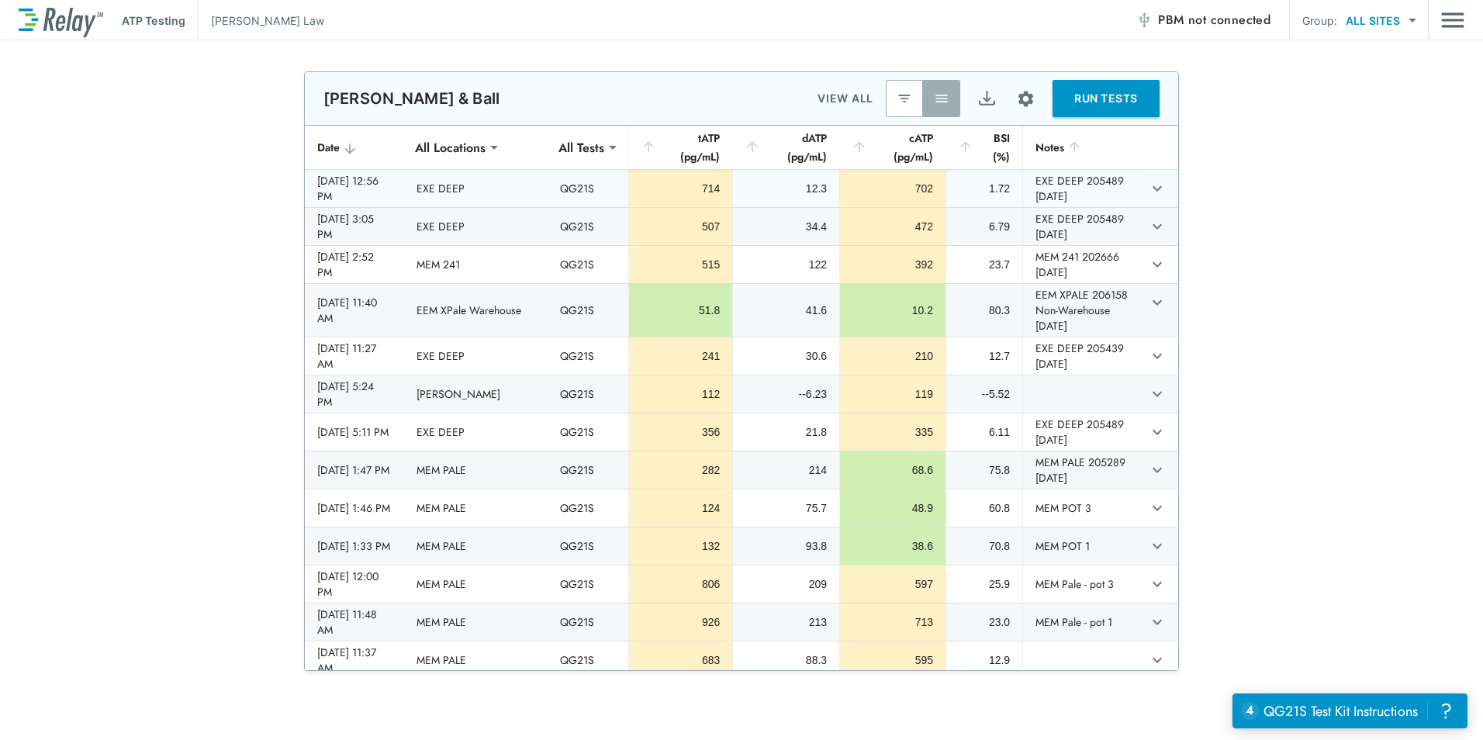
click at [327, 182] on div "[DATE] 12:56 PM" at bounding box center [354, 188] width 74 height 31
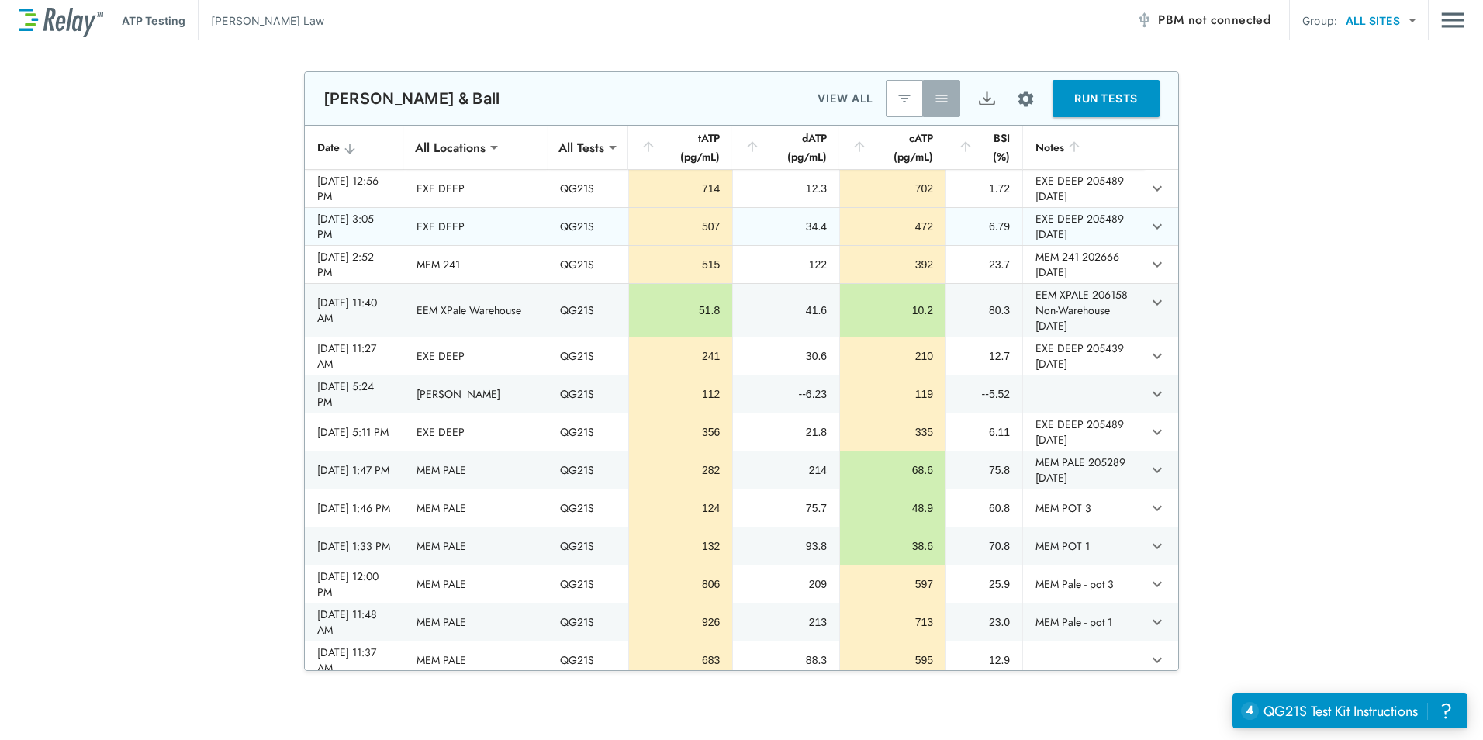
click at [392, 227] on div "[DATE] 3:05 PM" at bounding box center [354, 226] width 74 height 31
click at [714, 235] on td "507" at bounding box center [680, 226] width 104 height 37
drag, startPoint x: 714, startPoint y: 235, endPoint x: 810, endPoint y: 224, distance: 96.8
click at [810, 224] on div "34.4" at bounding box center [786, 227] width 81 height 16
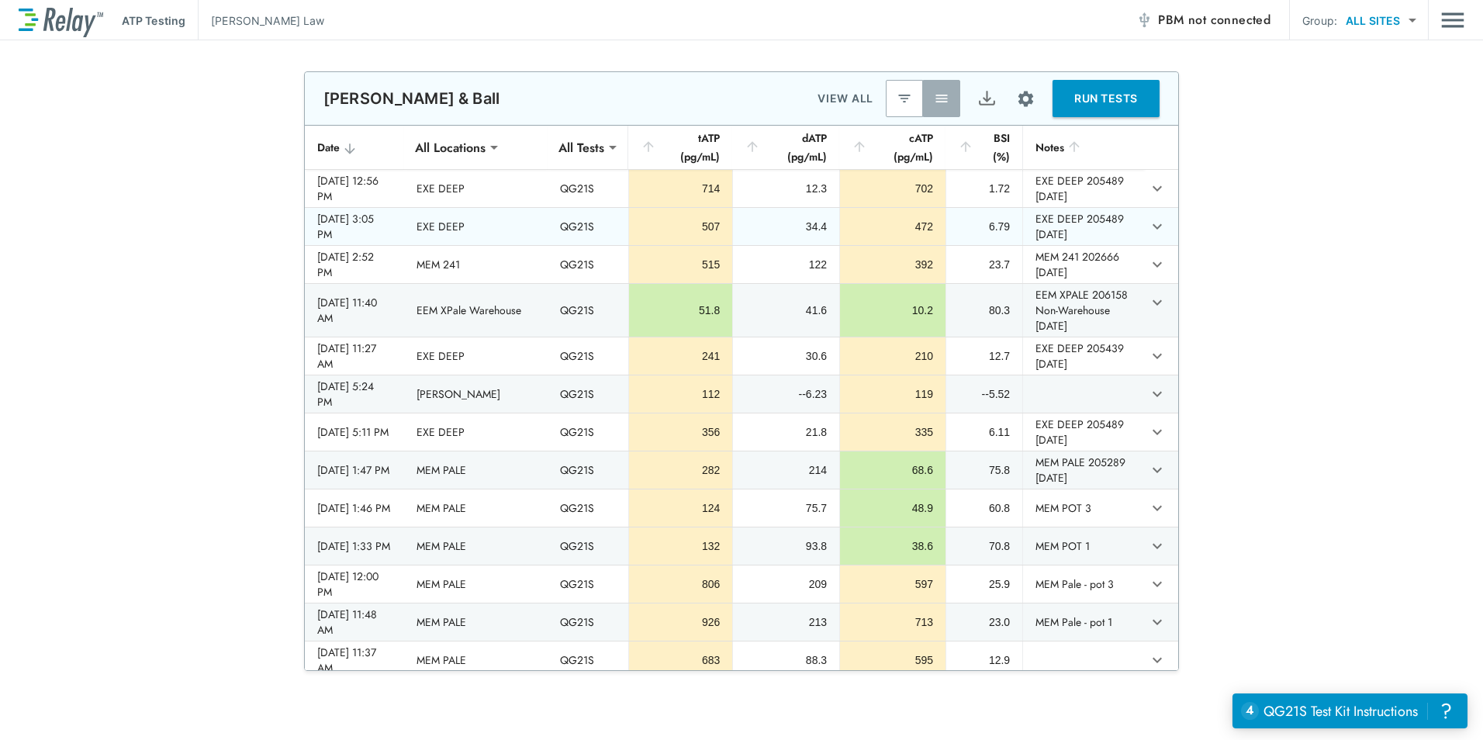
click at [1048, 227] on td "EXE DEEP 205489 [DATE]" at bounding box center [1084, 226] width 122 height 37
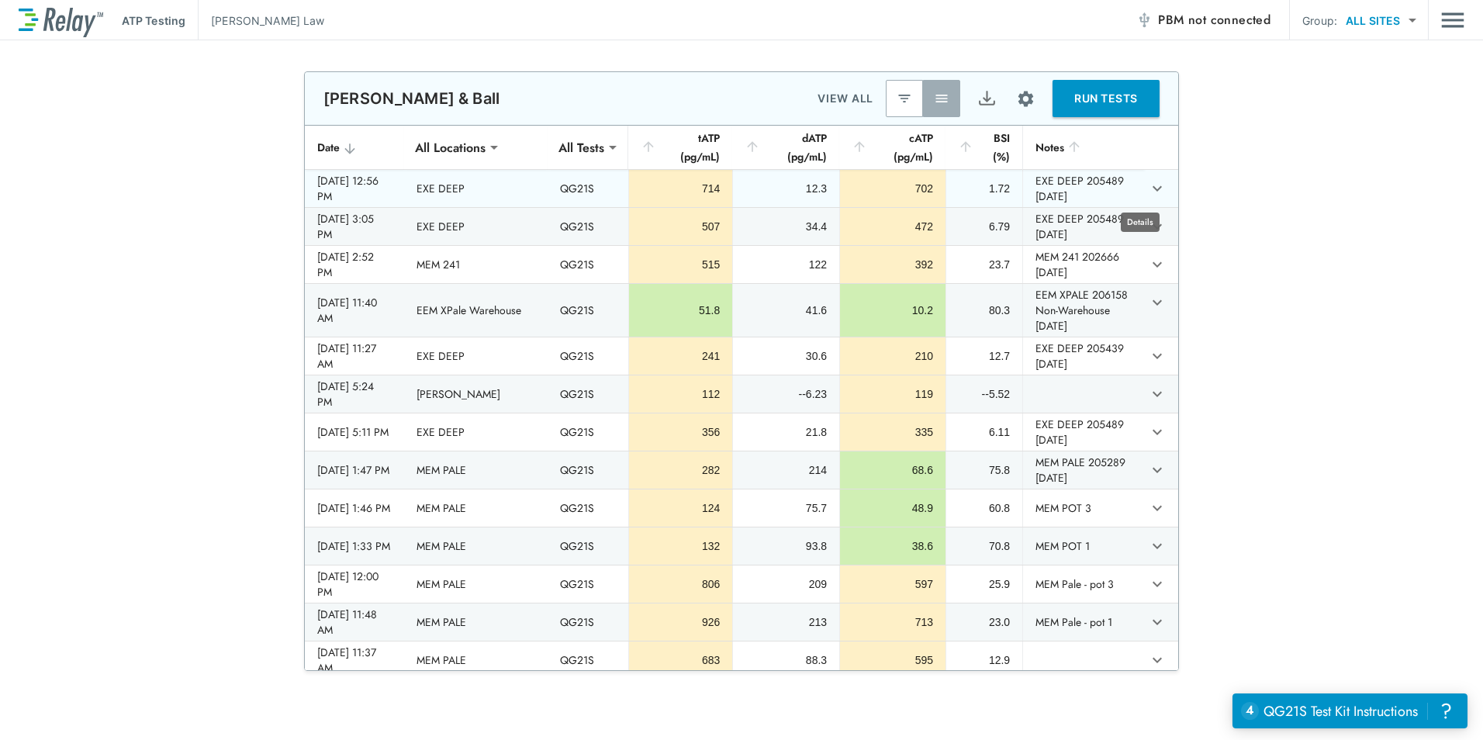
click at [1148, 195] on icon "expand row" at bounding box center [1157, 188] width 19 height 19
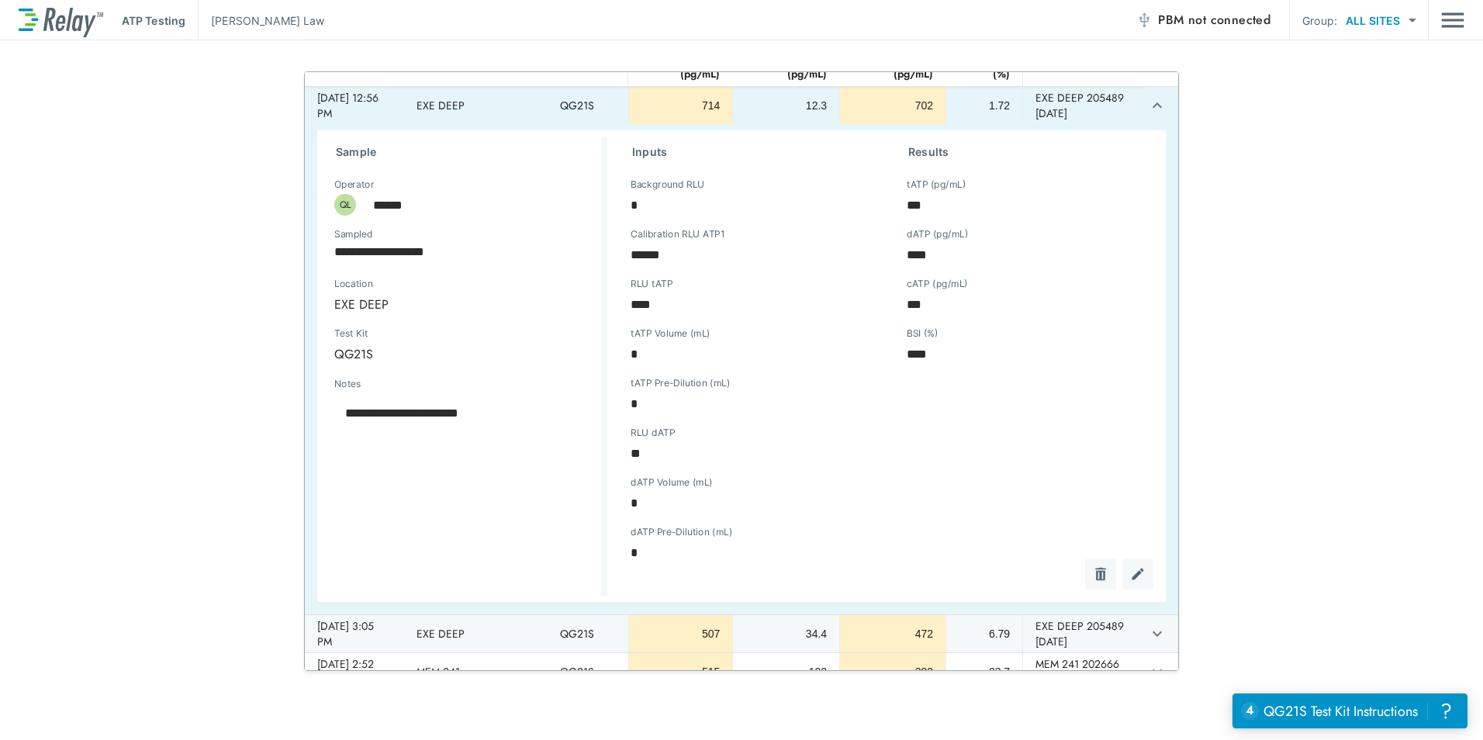
scroll to position [78, 0]
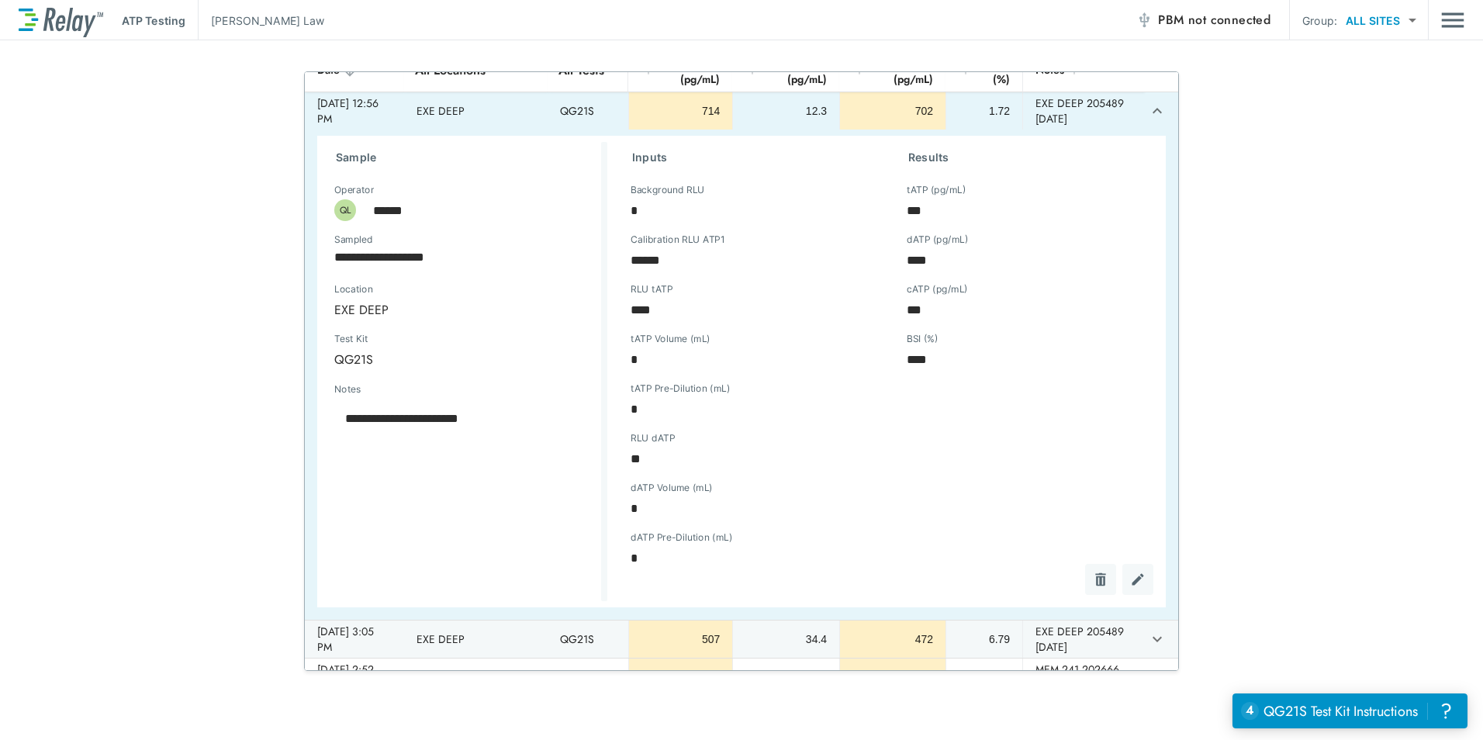
type textarea "*"
click at [1148, 109] on icon "expand row" at bounding box center [1157, 111] width 19 height 19
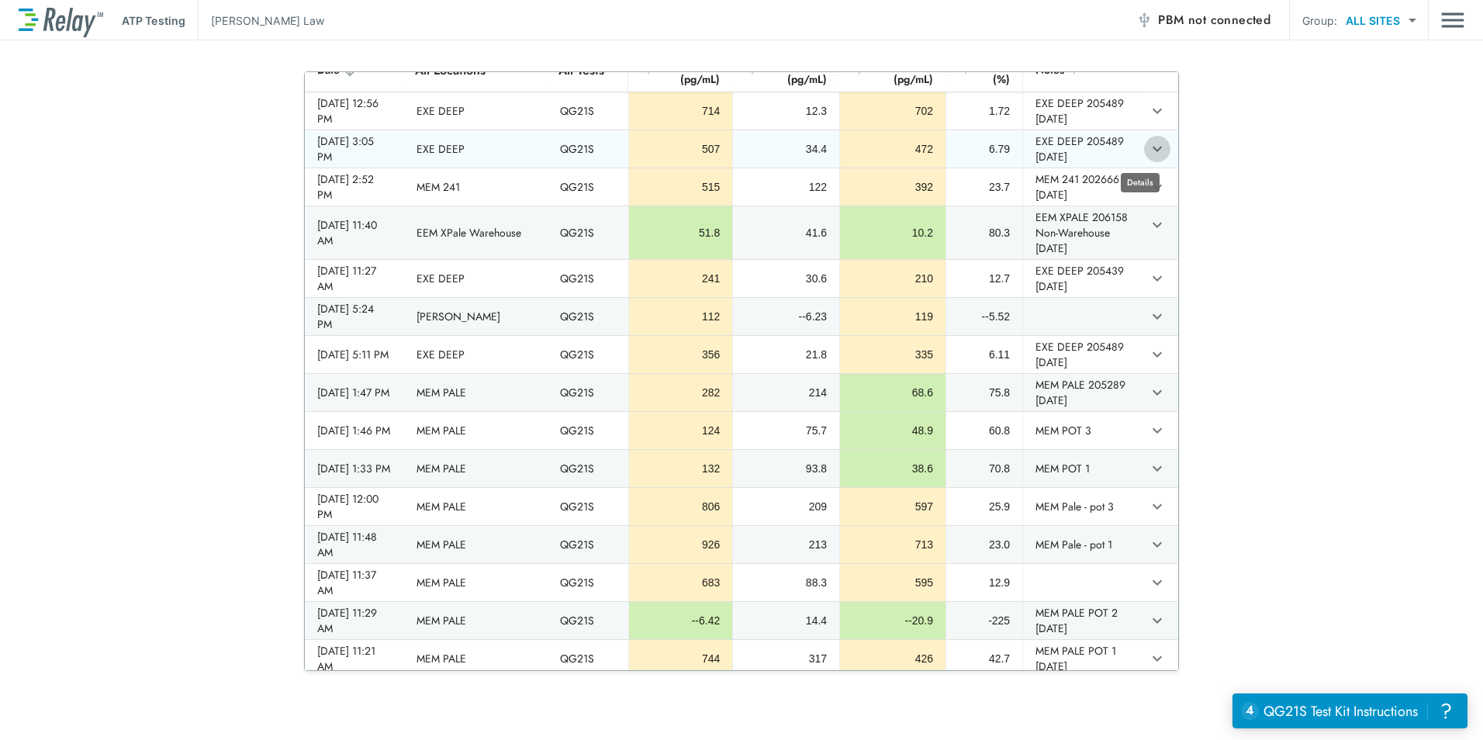
click at [1144, 160] on button "expand row" at bounding box center [1157, 149] width 26 height 26
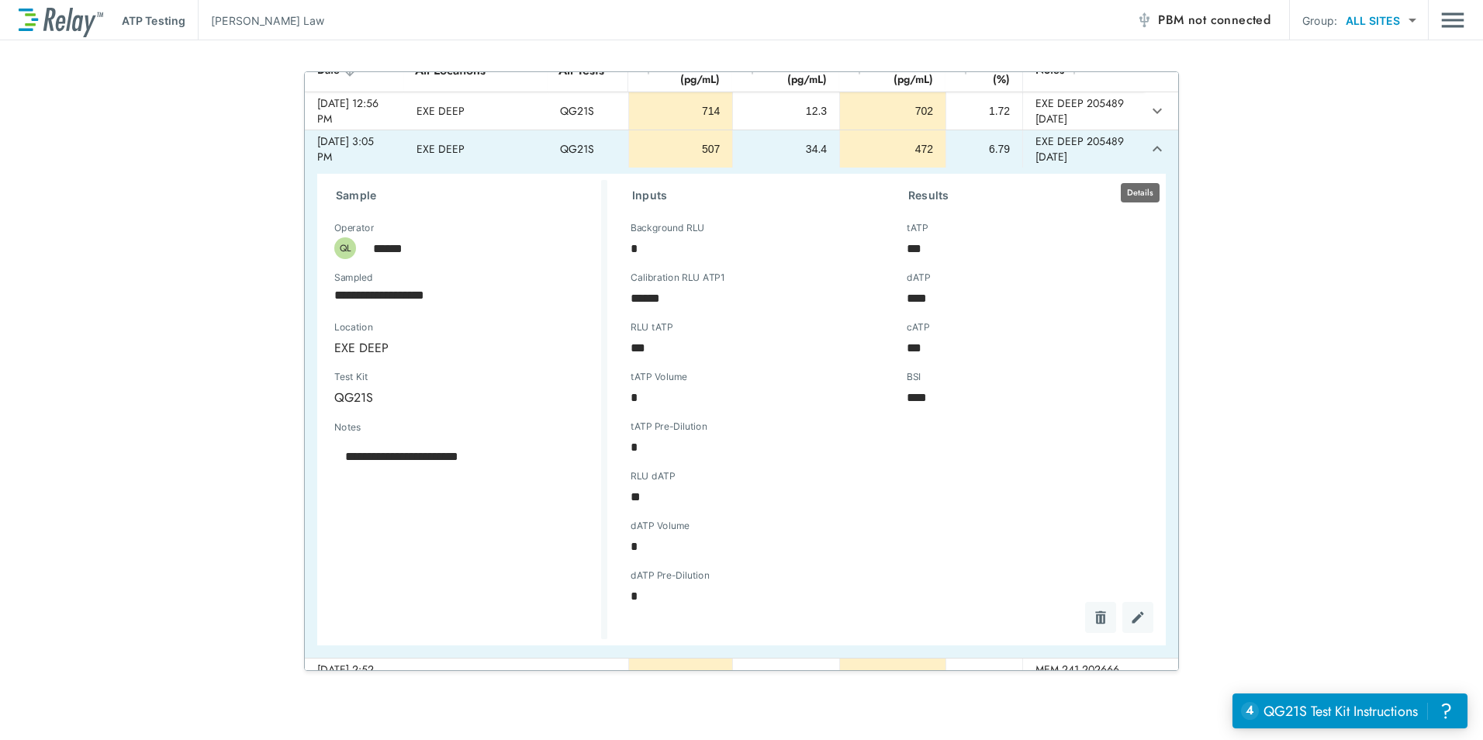
scroll to position [0, 0]
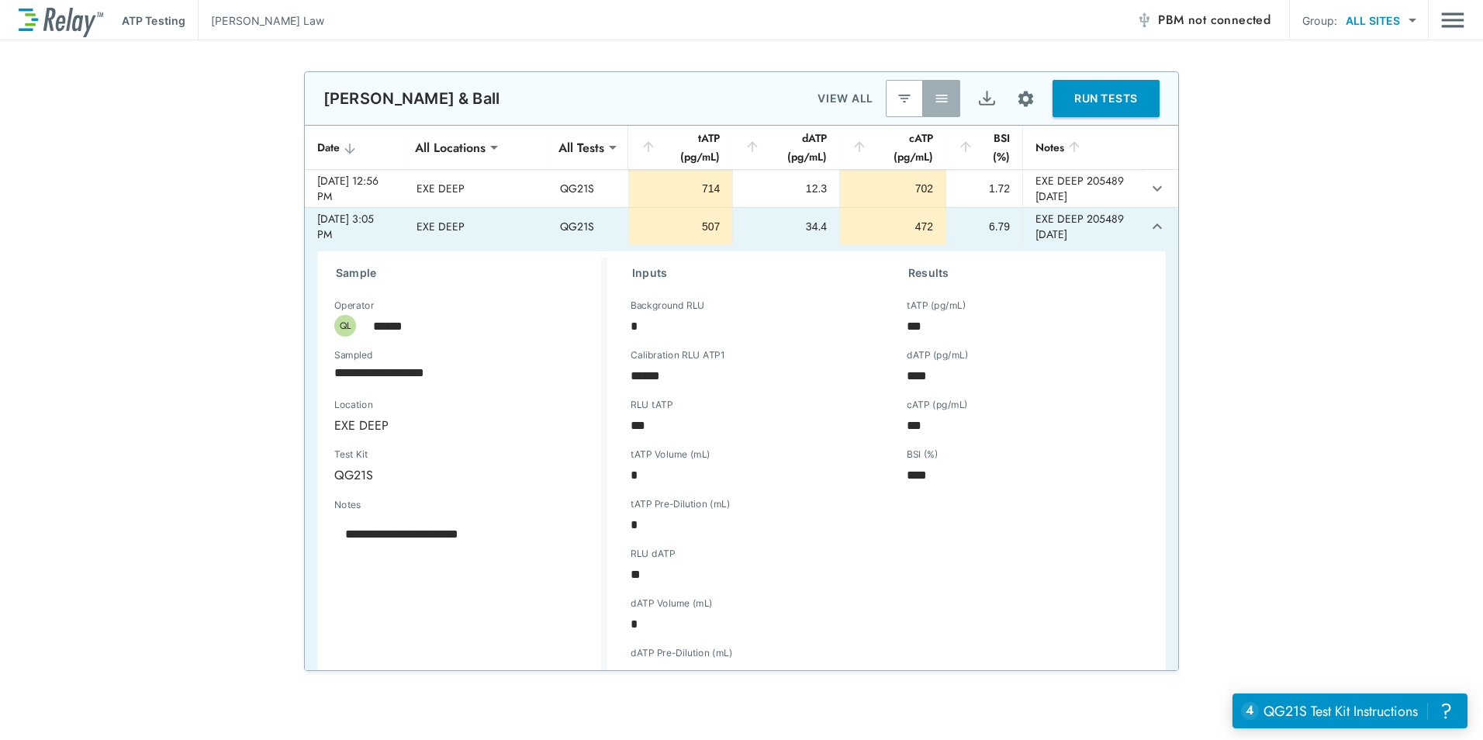
type textarea "*"
click at [1148, 223] on icon "expand row" at bounding box center [1157, 226] width 19 height 19
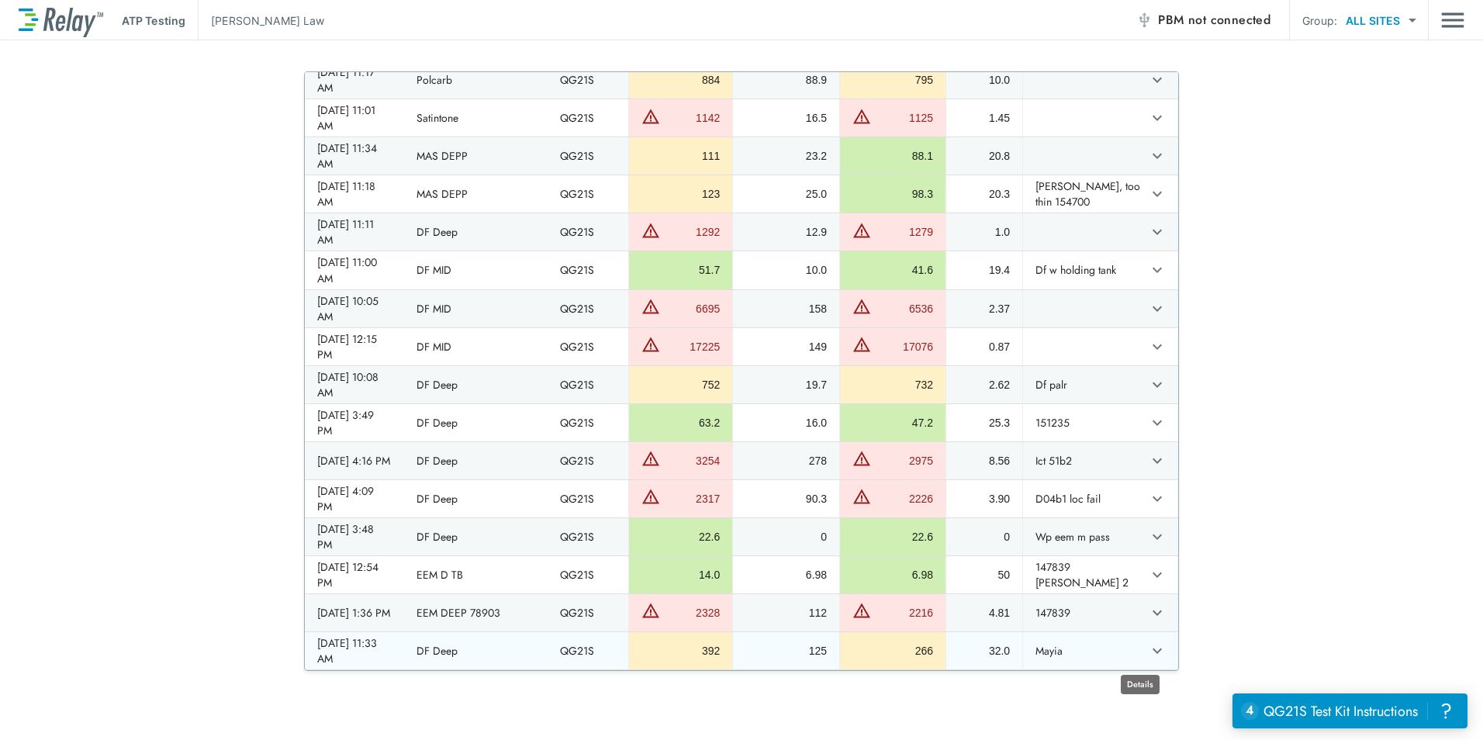
click at [1148, 654] on icon "expand row" at bounding box center [1157, 651] width 19 height 19
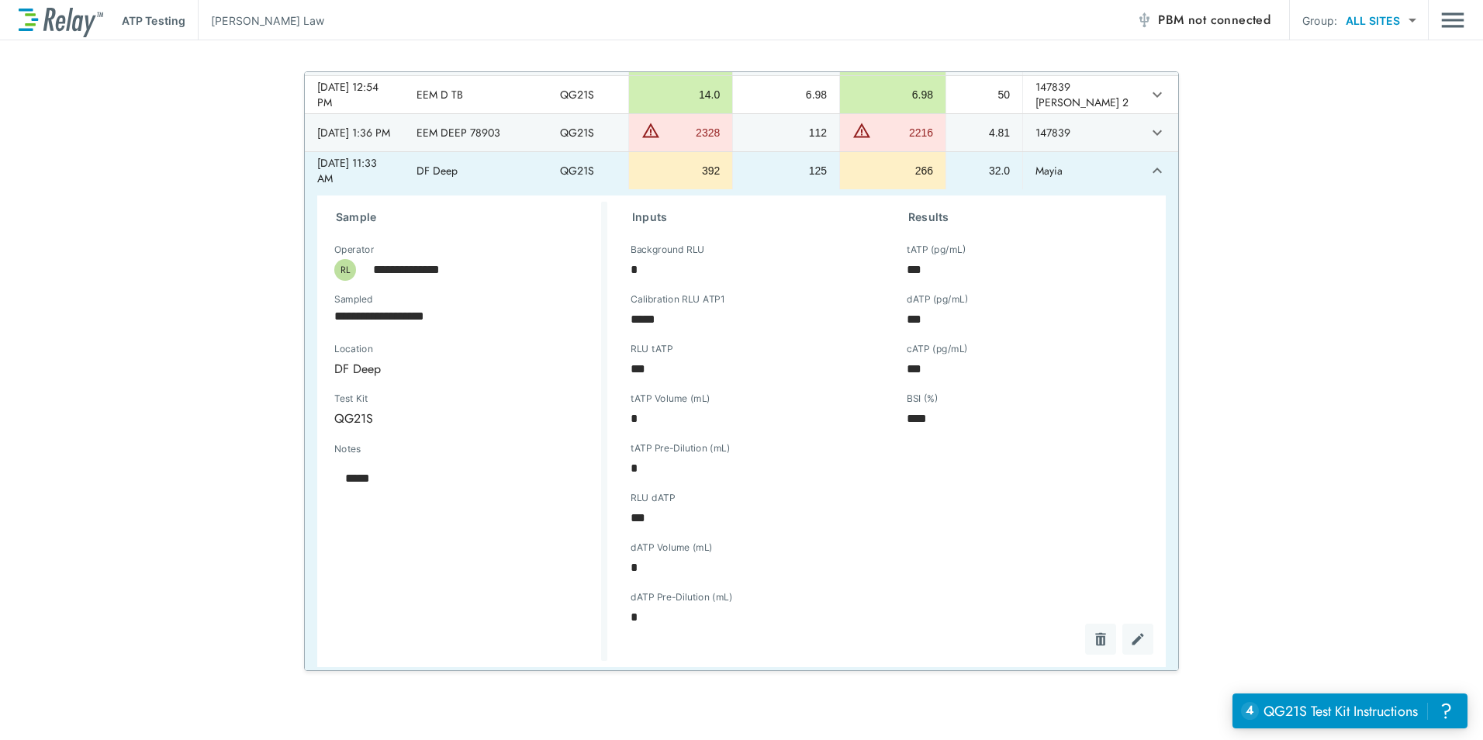
type textarea "*"
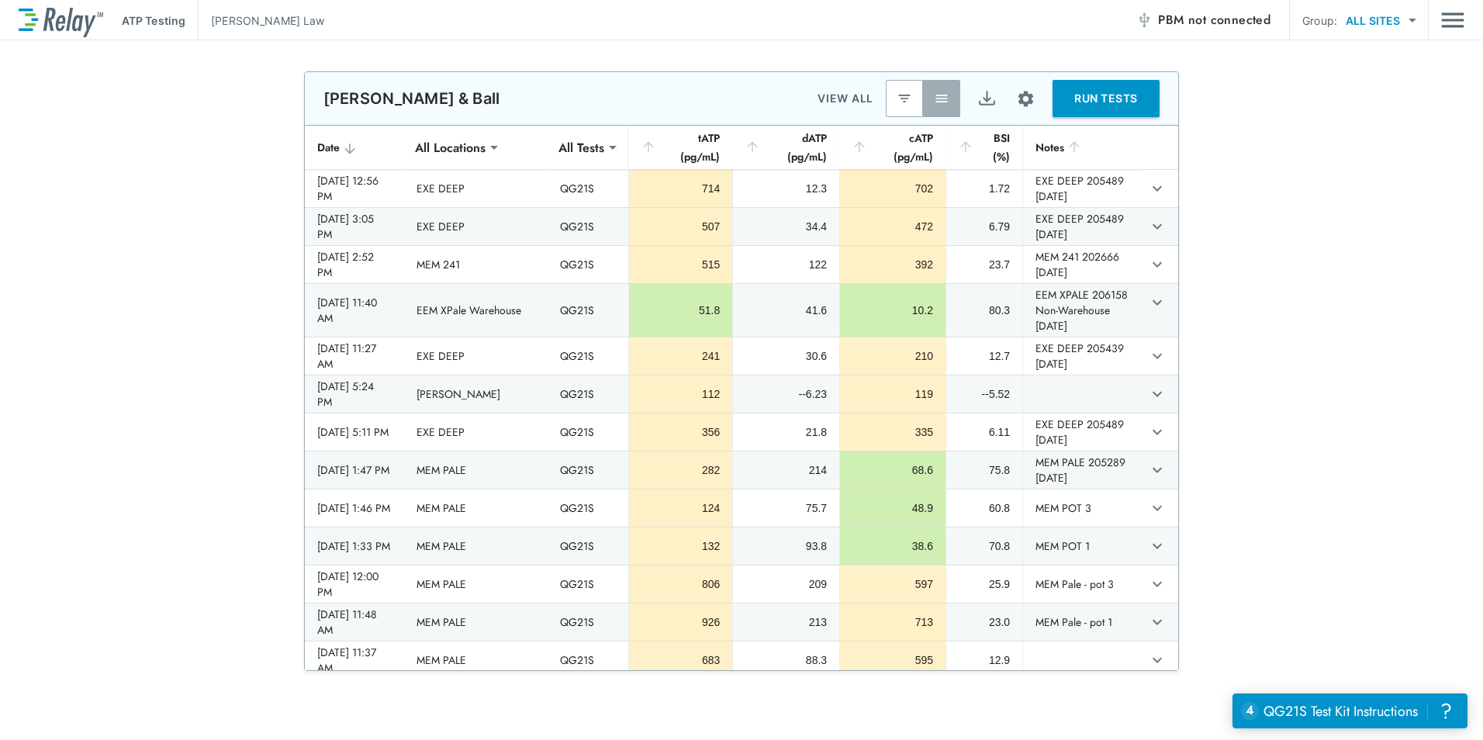
click at [489, 157] on body "**********" at bounding box center [741, 370] width 1483 height 740
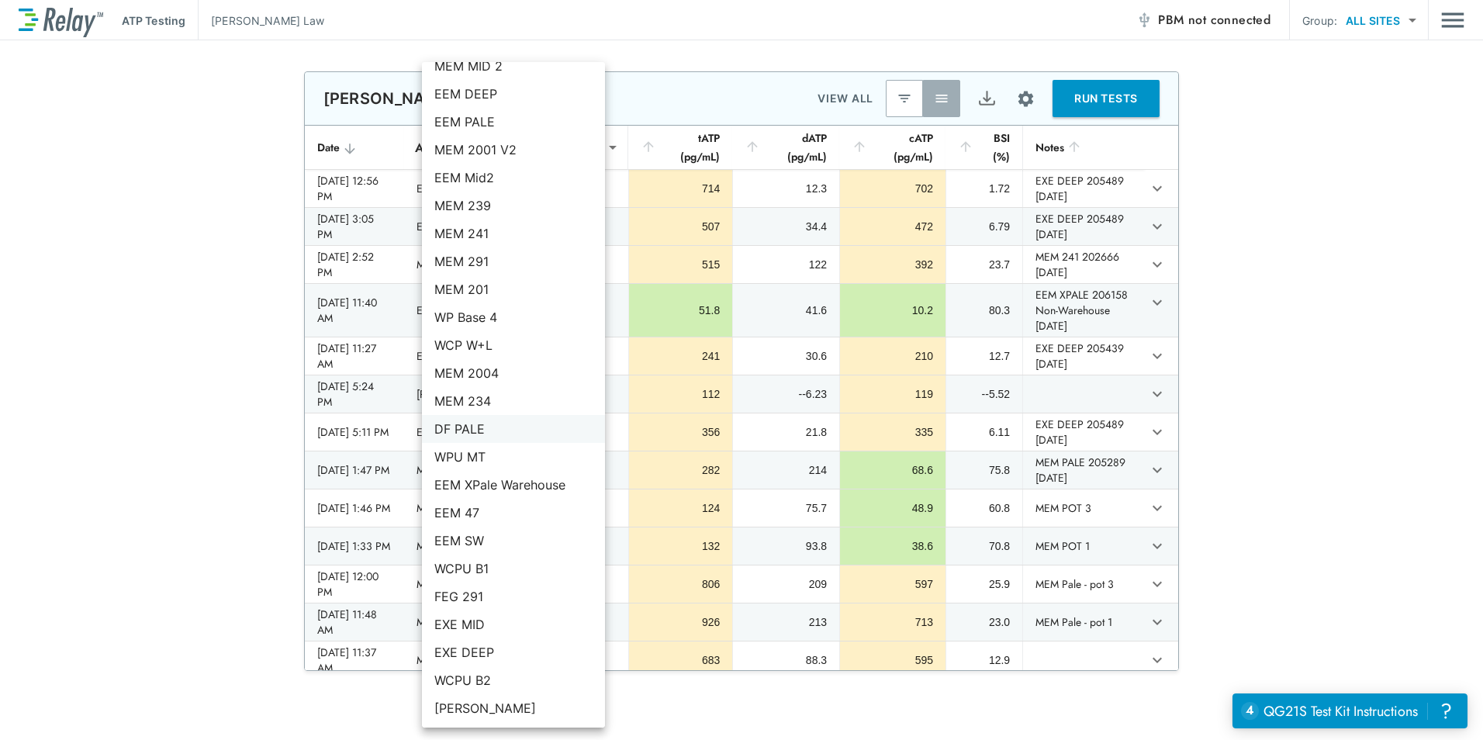
scroll to position [911, 0]
click at [486, 646] on li "EXE DEEP" at bounding box center [513, 652] width 183 height 28
type input "********"
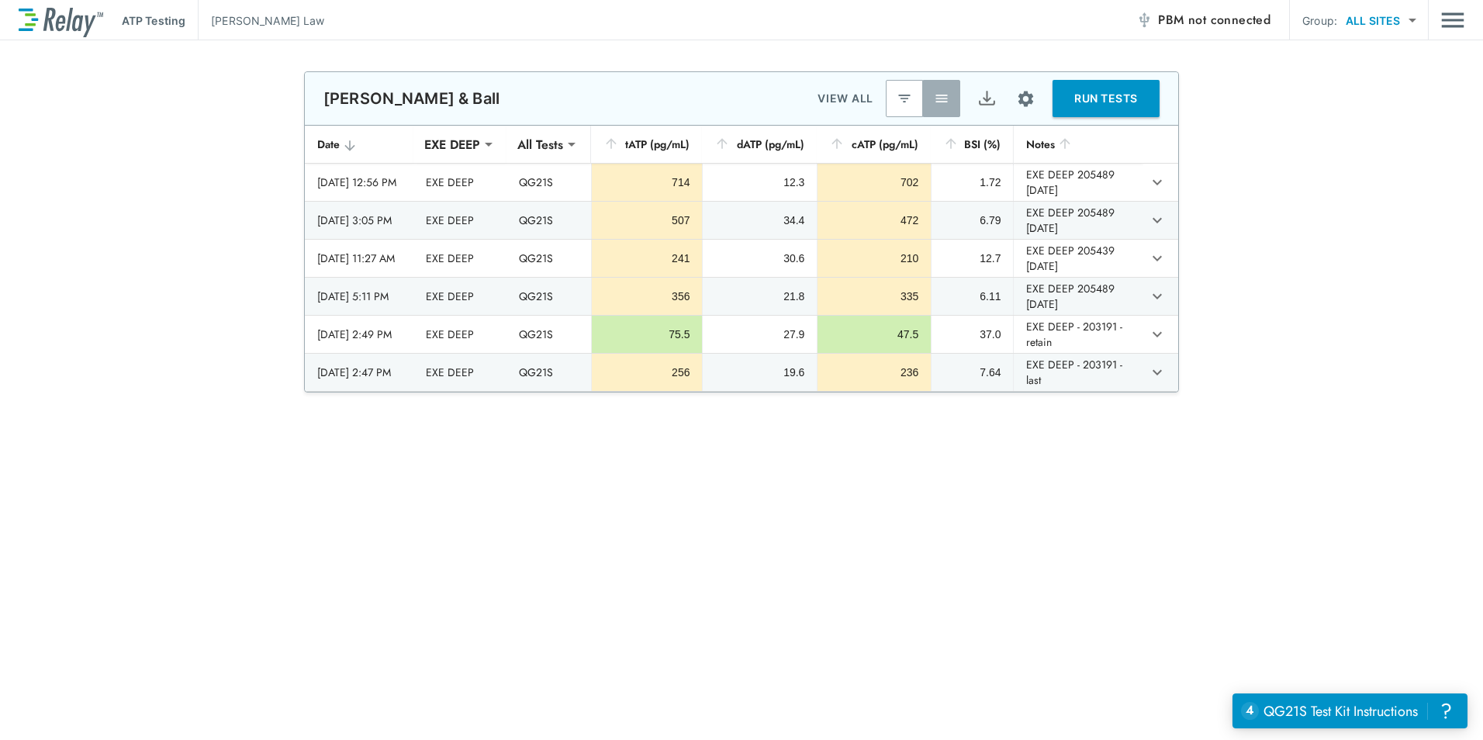
click at [240, 23] on p "[PERSON_NAME]" at bounding box center [267, 20] width 113 height 16
click at [1438, 12] on div "ATP Testing [PERSON_NAME] PBM not connected Group: ALL SITES ********* ​" at bounding box center [742, 20] width 1446 height 40
click at [1457, 22] on img "Main menu" at bounding box center [1453, 19] width 23 height 29
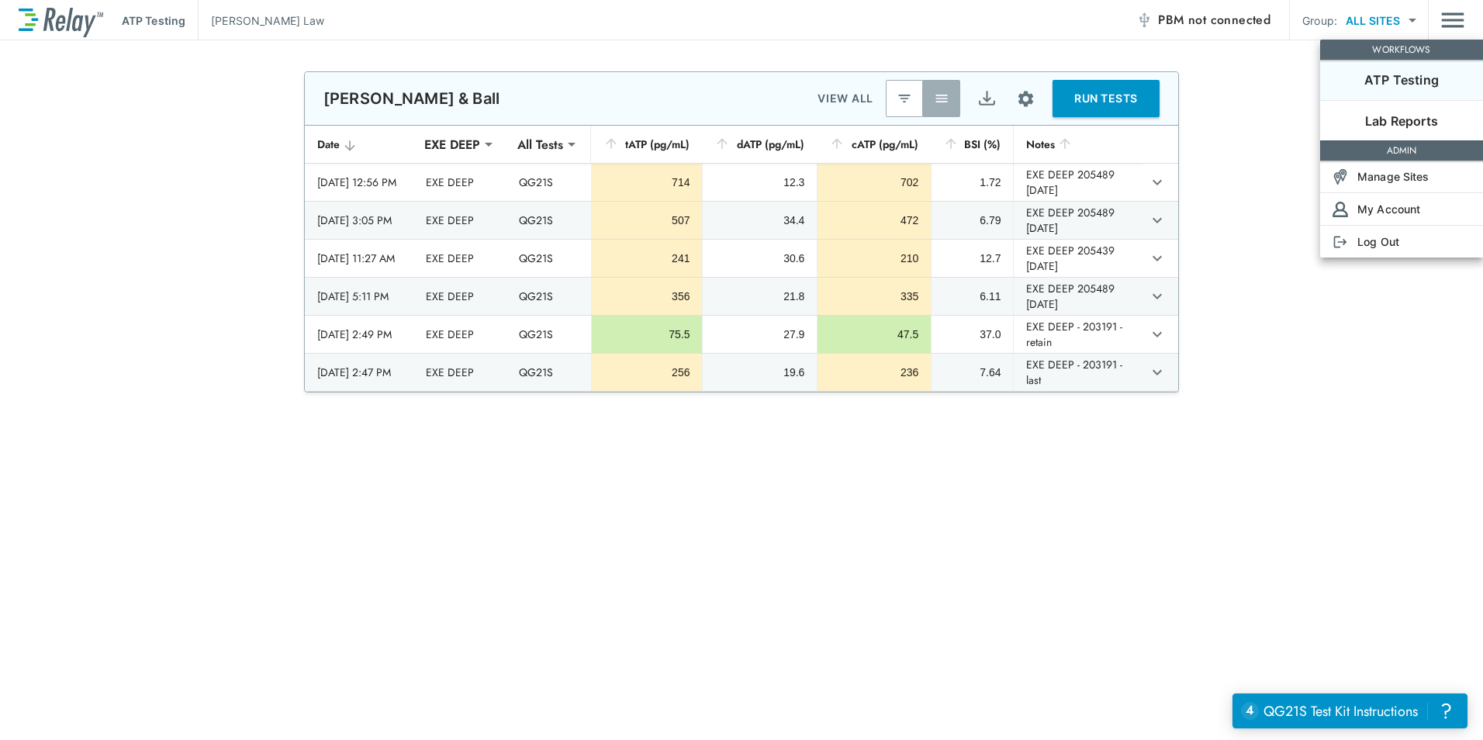
click at [1457, 22] on div at bounding box center [741, 370] width 1483 height 740
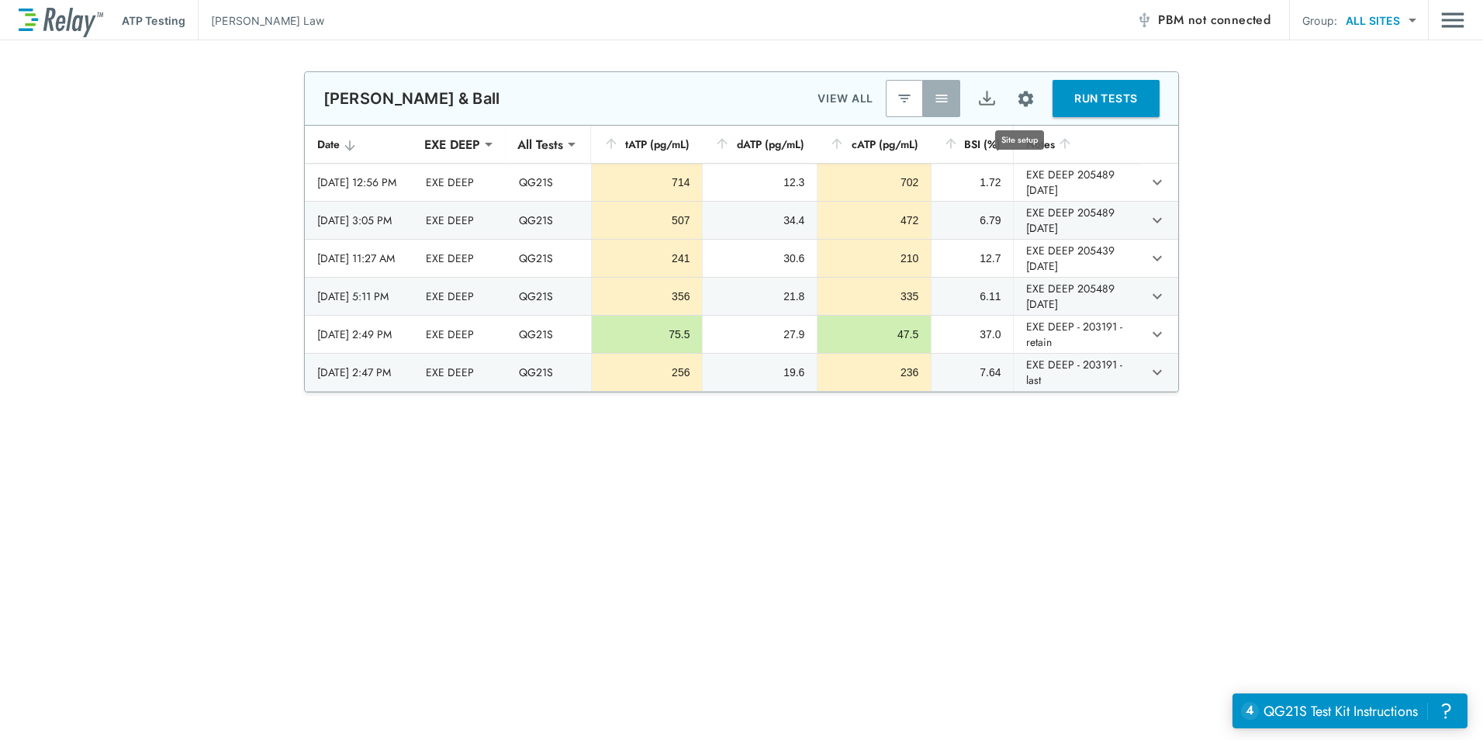
click at [1016, 100] on img "Site setup" at bounding box center [1025, 98] width 19 height 19
click at [995, 140] on p "Sample locations" at bounding box center [980, 134] width 86 height 16
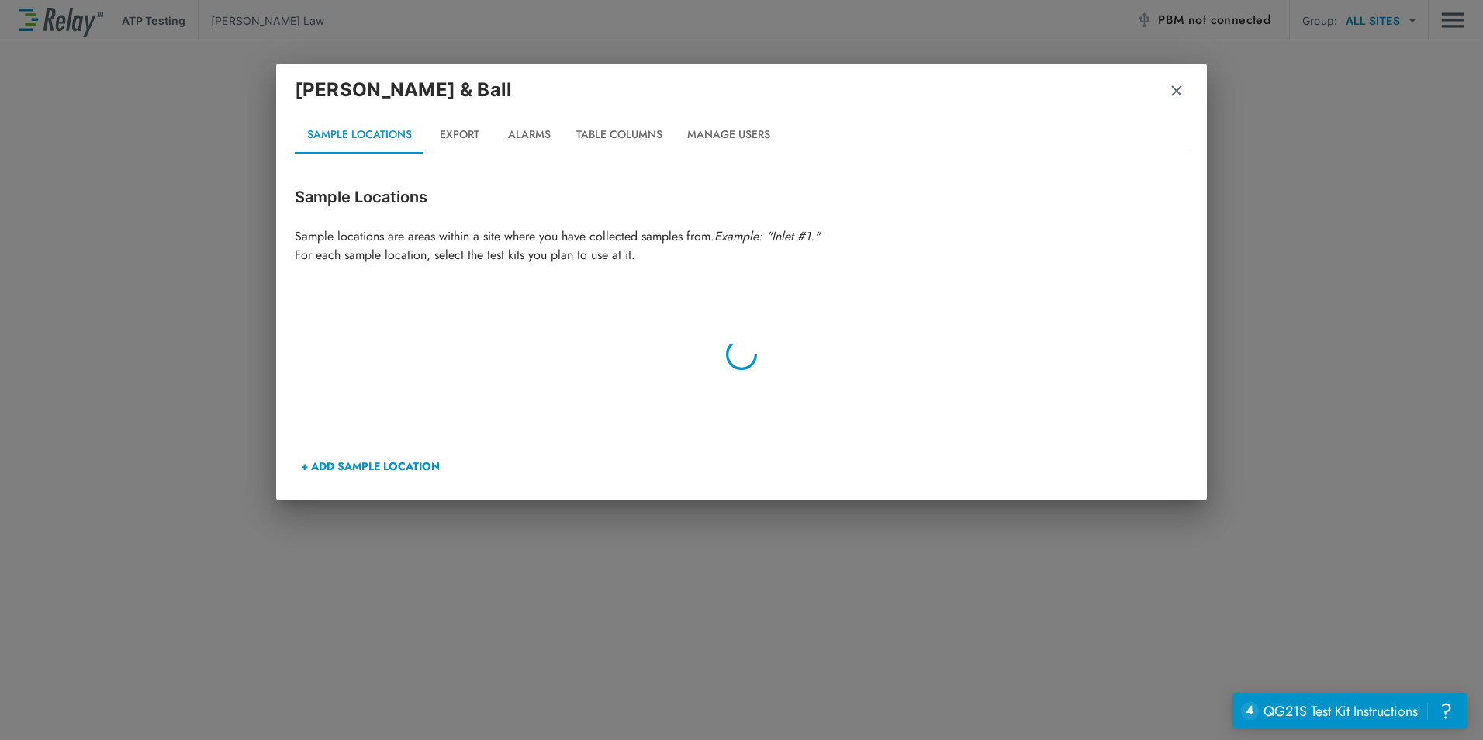
click at [533, 142] on button "Alarms" at bounding box center [529, 134] width 70 height 37
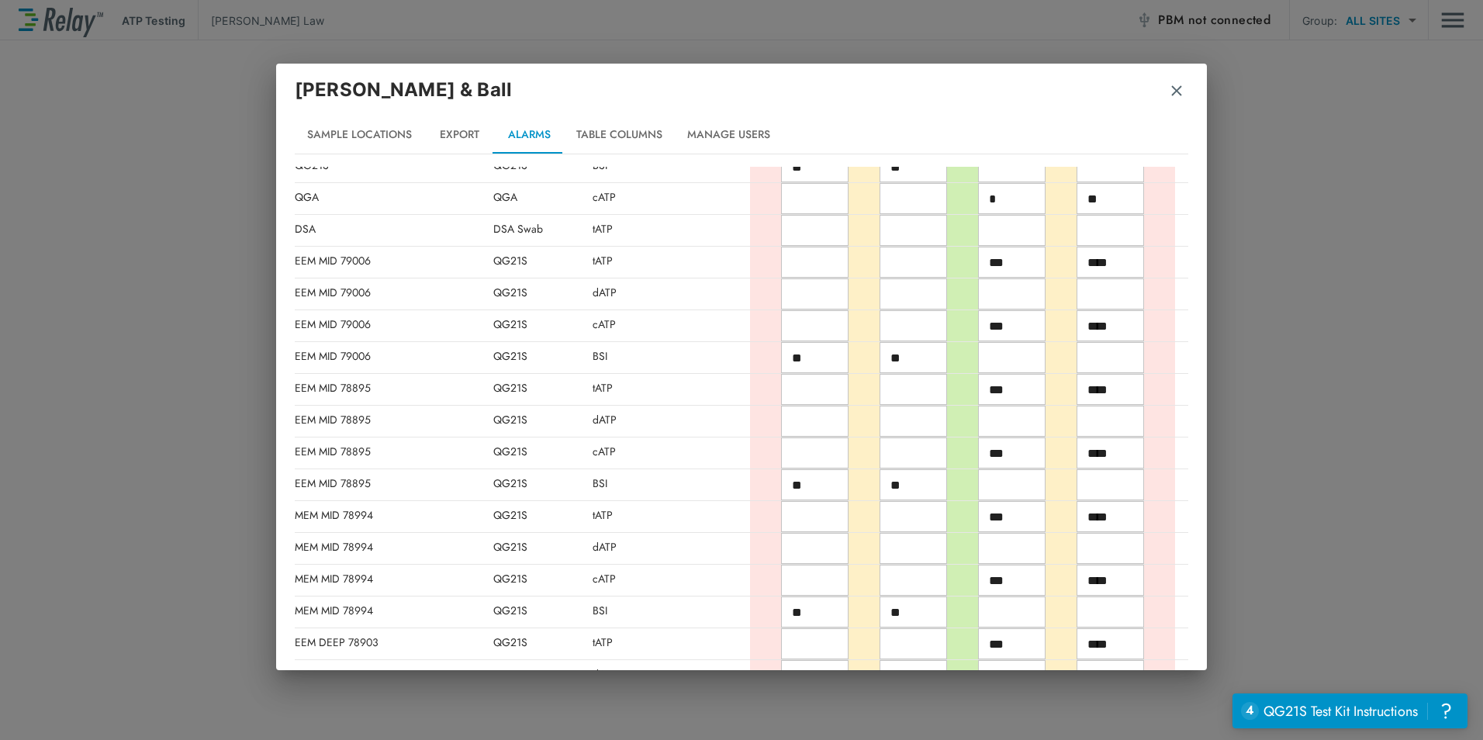
scroll to position [0, 0]
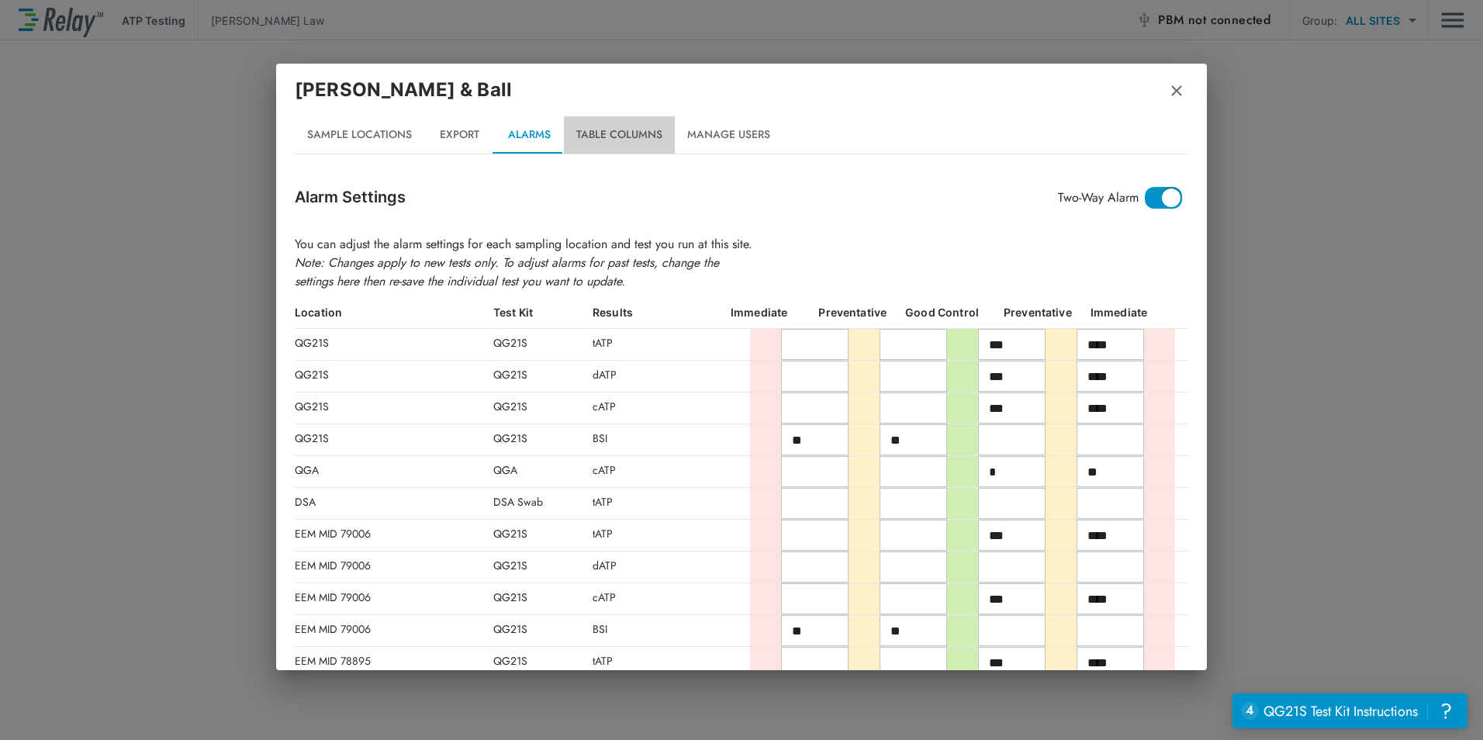
click at [623, 133] on button "Table Columns" at bounding box center [619, 134] width 111 height 37
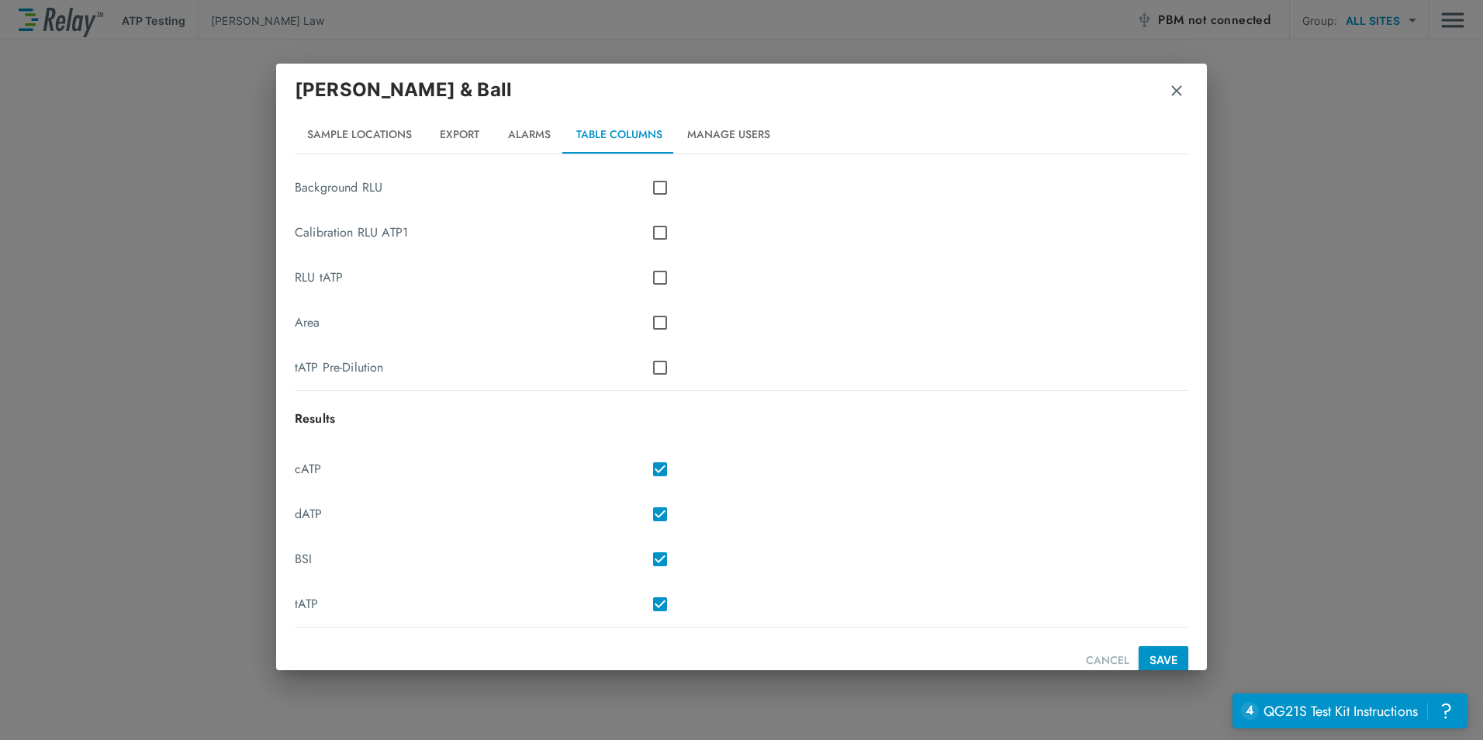
scroll to position [682, 0]
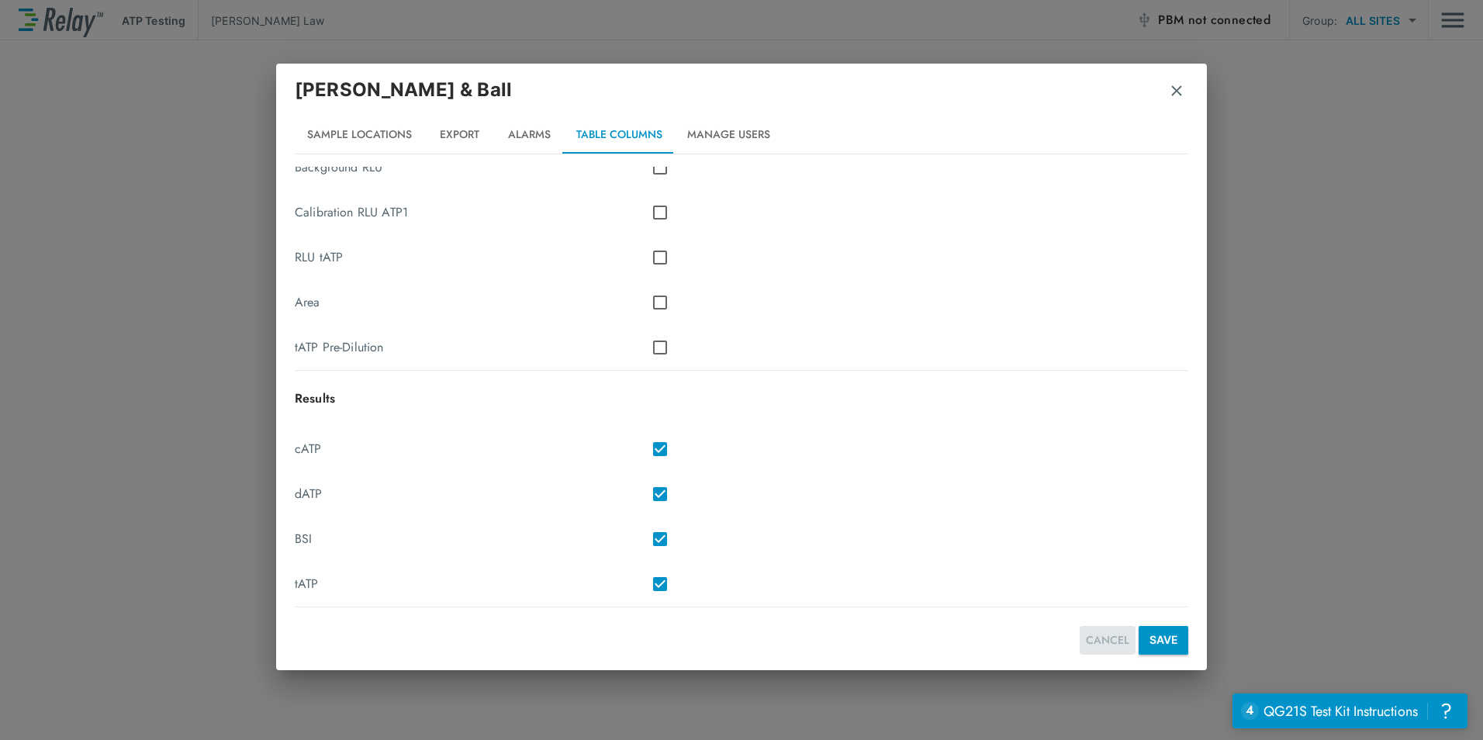
click at [1102, 645] on button "CANCEL" at bounding box center [1108, 640] width 56 height 29
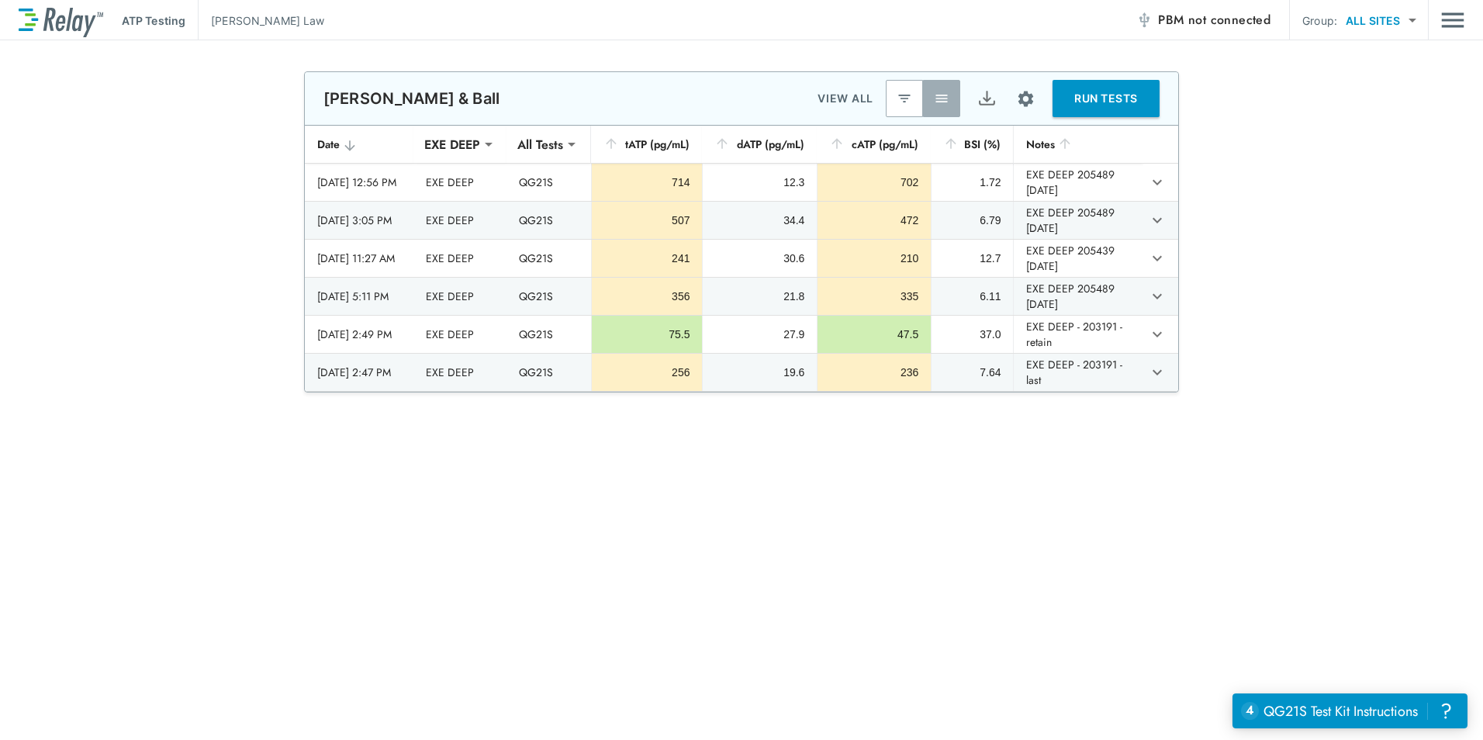
click at [1372, 19] on body "**********" at bounding box center [741, 370] width 1483 height 740
click at [1353, 56] on li "TEST+ANALYZE SITES" at bounding box center [1391, 61] width 161 height 28
click at [1338, 15] on body "**********" at bounding box center [741, 370] width 1483 height 740
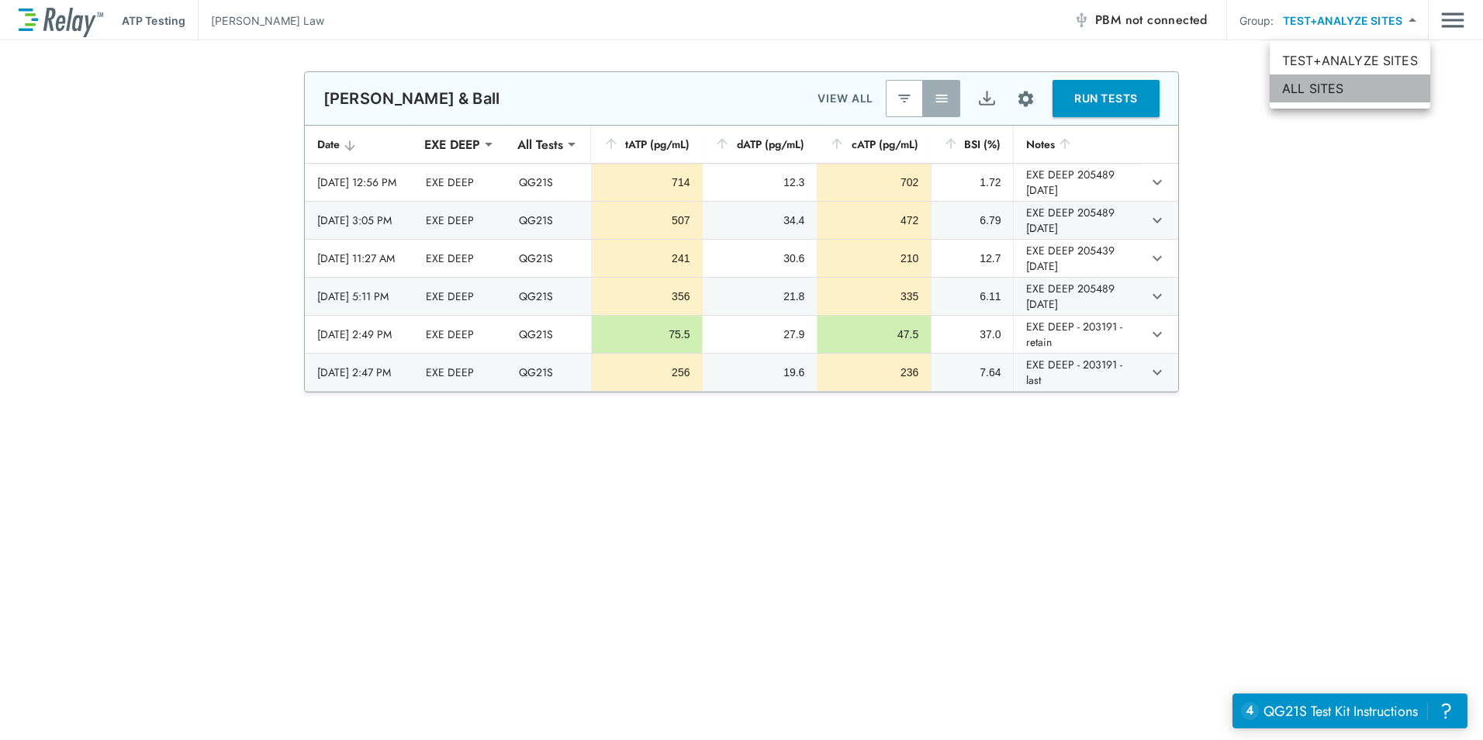
click at [1319, 82] on li "ALL SITES" at bounding box center [1350, 88] width 161 height 28
type input "*********"
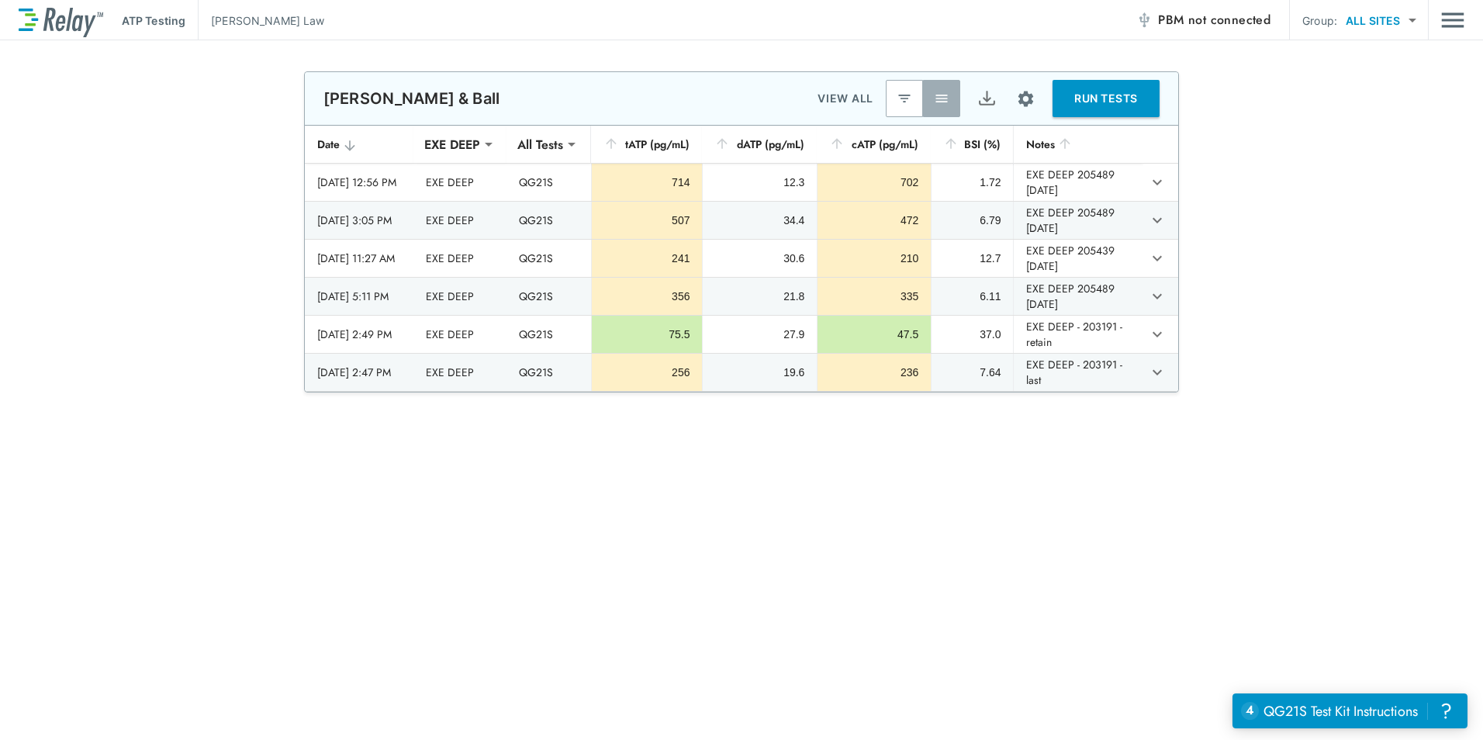
click at [1432, 18] on div "ATP Testing [PERSON_NAME] PBM not connected Group: ALL SITES ********* ​" at bounding box center [742, 20] width 1446 height 40
click at [1453, 22] on img "Main menu" at bounding box center [1453, 19] width 23 height 29
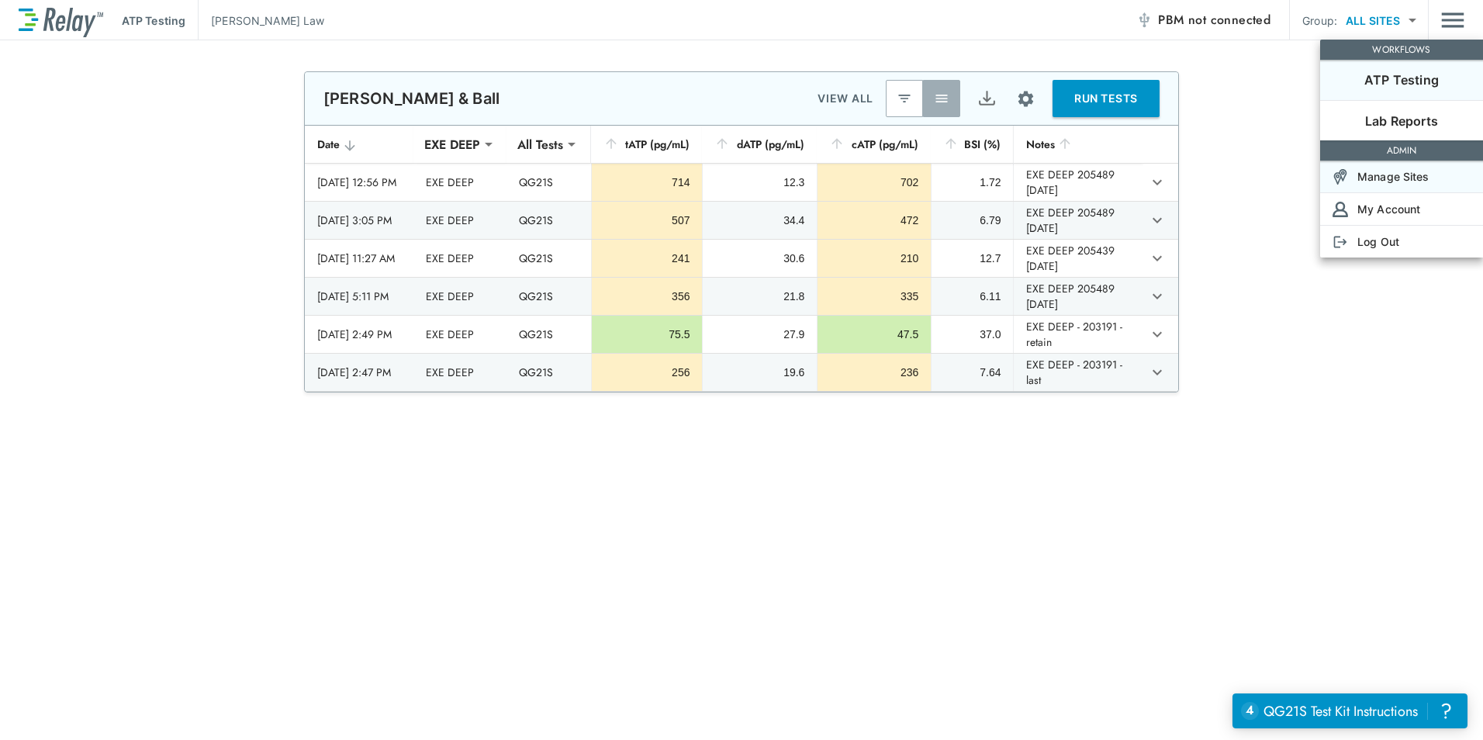
click at [1388, 178] on p "Manage Sites" at bounding box center [1394, 176] width 72 height 16
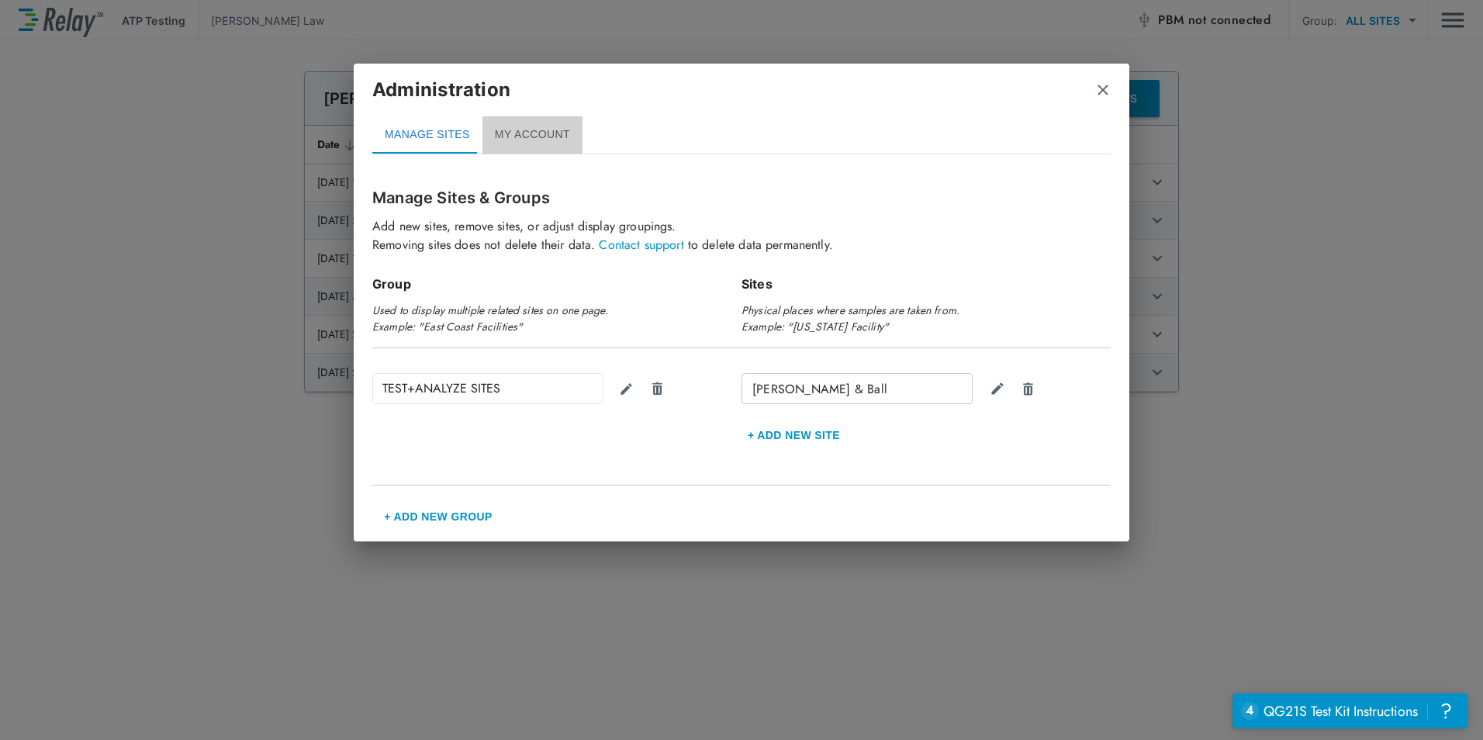
click at [538, 145] on button "MY ACCOUNT" at bounding box center [533, 134] width 100 height 37
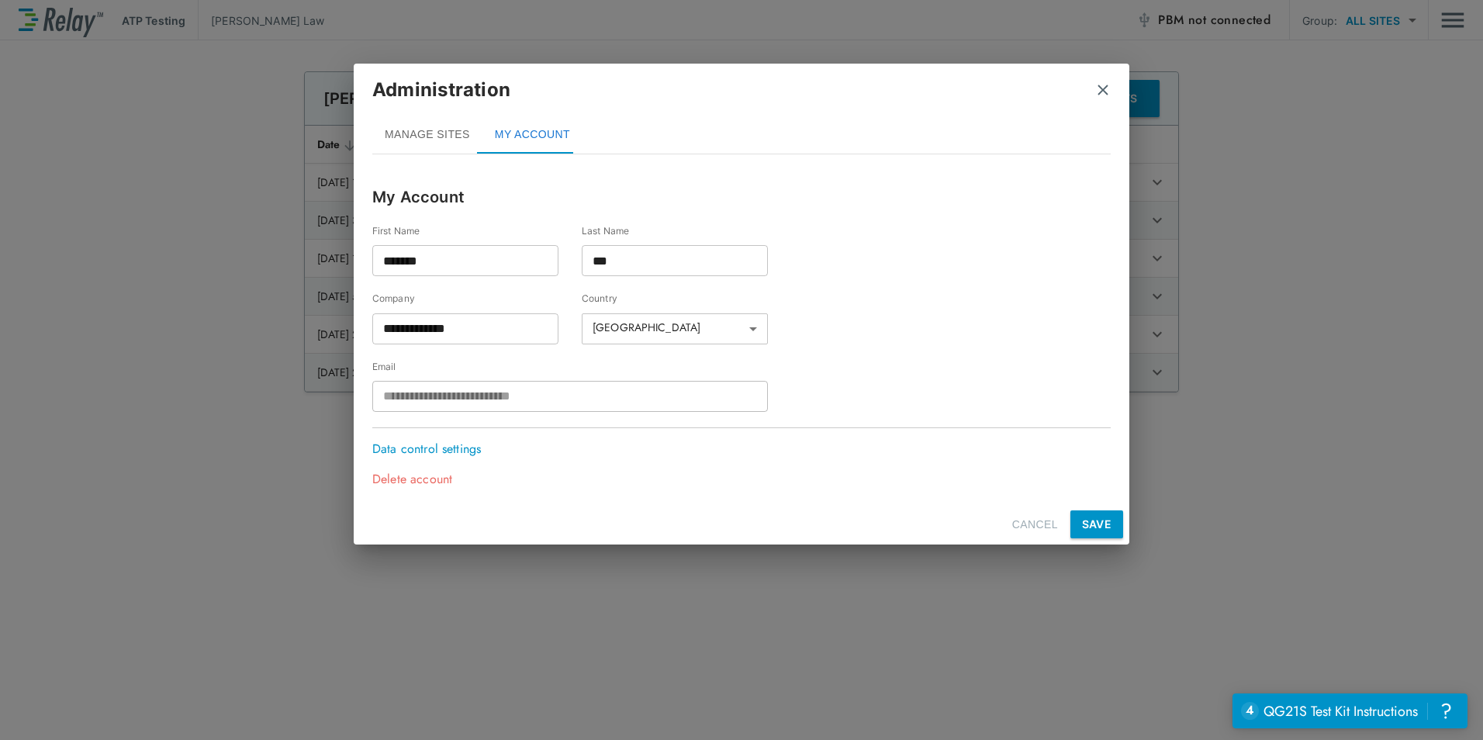
click at [431, 452] on p "Data control settings" at bounding box center [430, 449] width 116 height 19
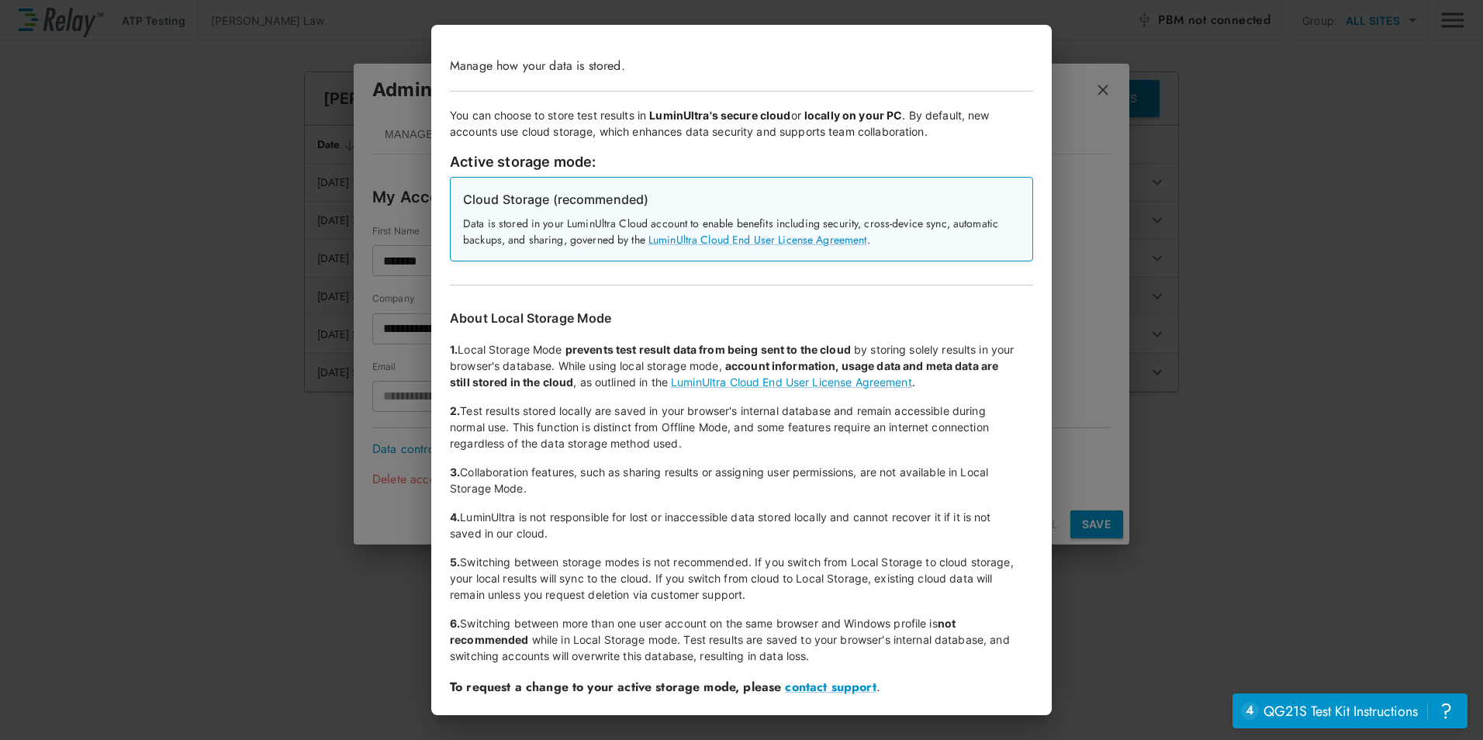
scroll to position [9, 0]
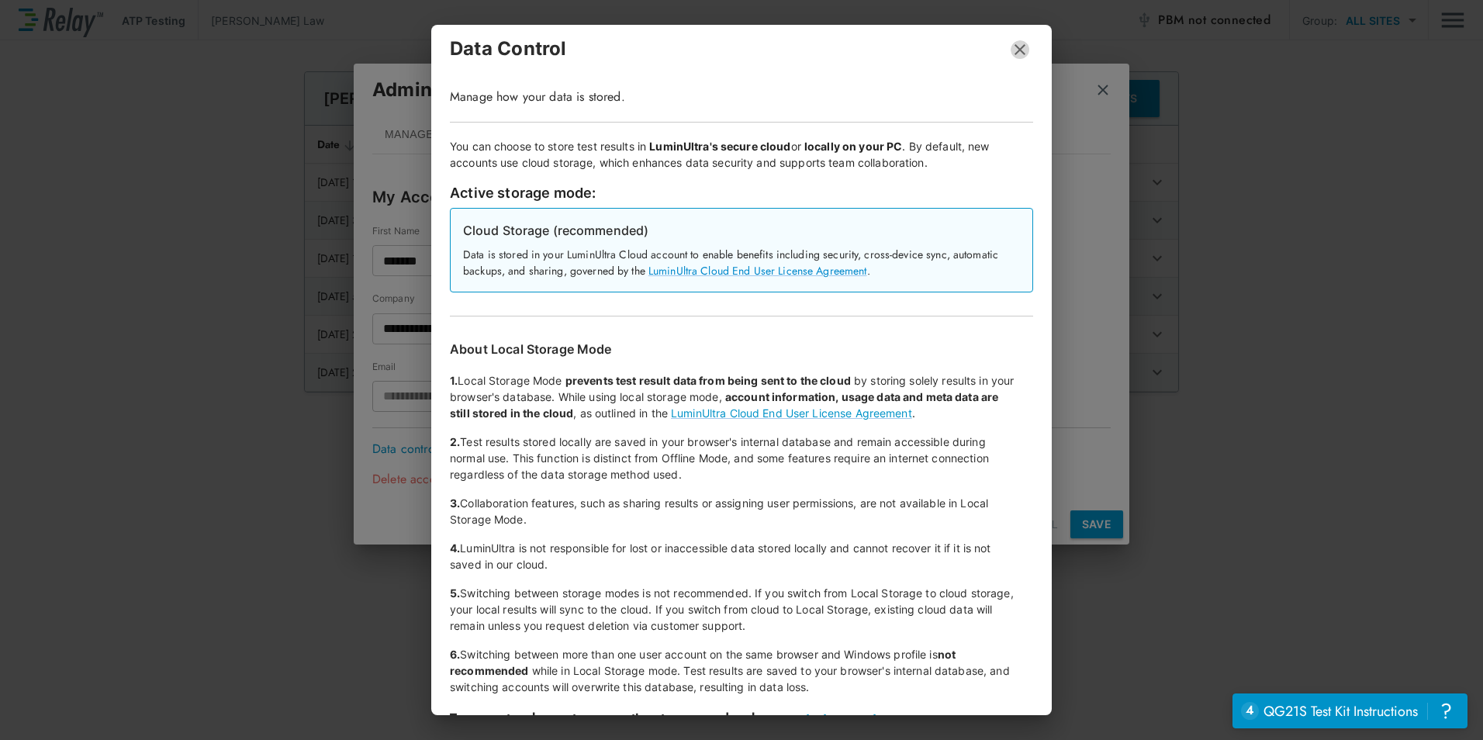
click at [1015, 51] on icon "button" at bounding box center [1020, 49] width 11 height 11
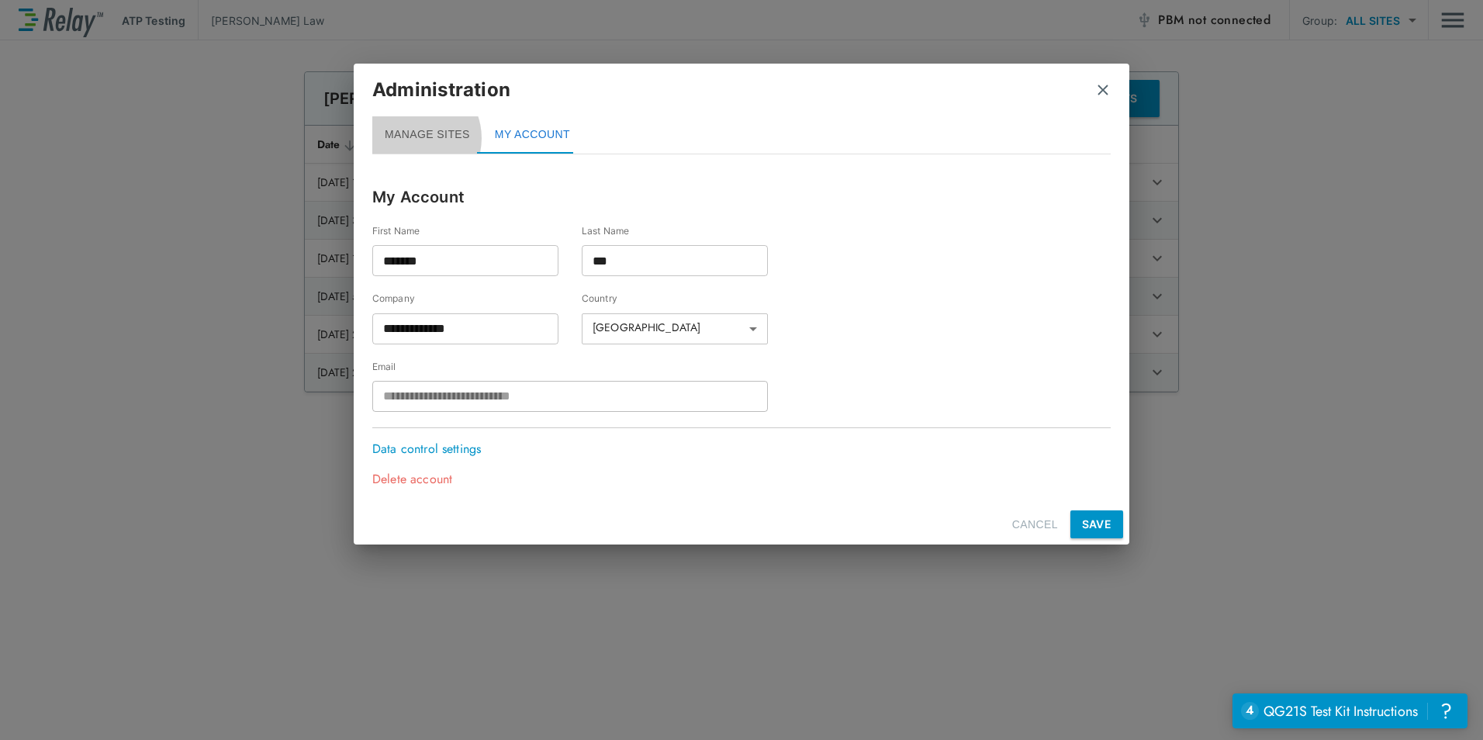
click at [414, 138] on button "MANAGE SITES" at bounding box center [427, 134] width 110 height 37
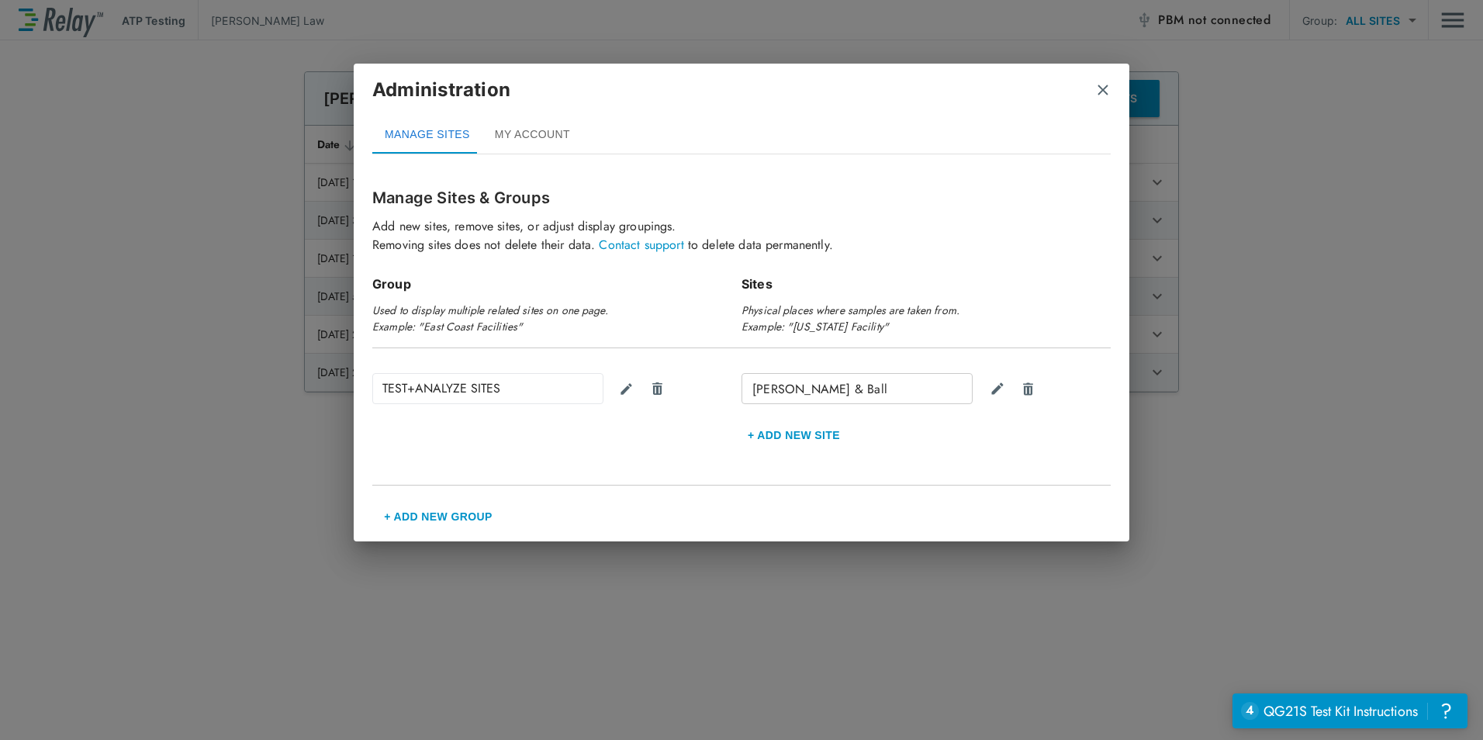
click at [1106, 90] on img "close" at bounding box center [1103, 90] width 16 height 16
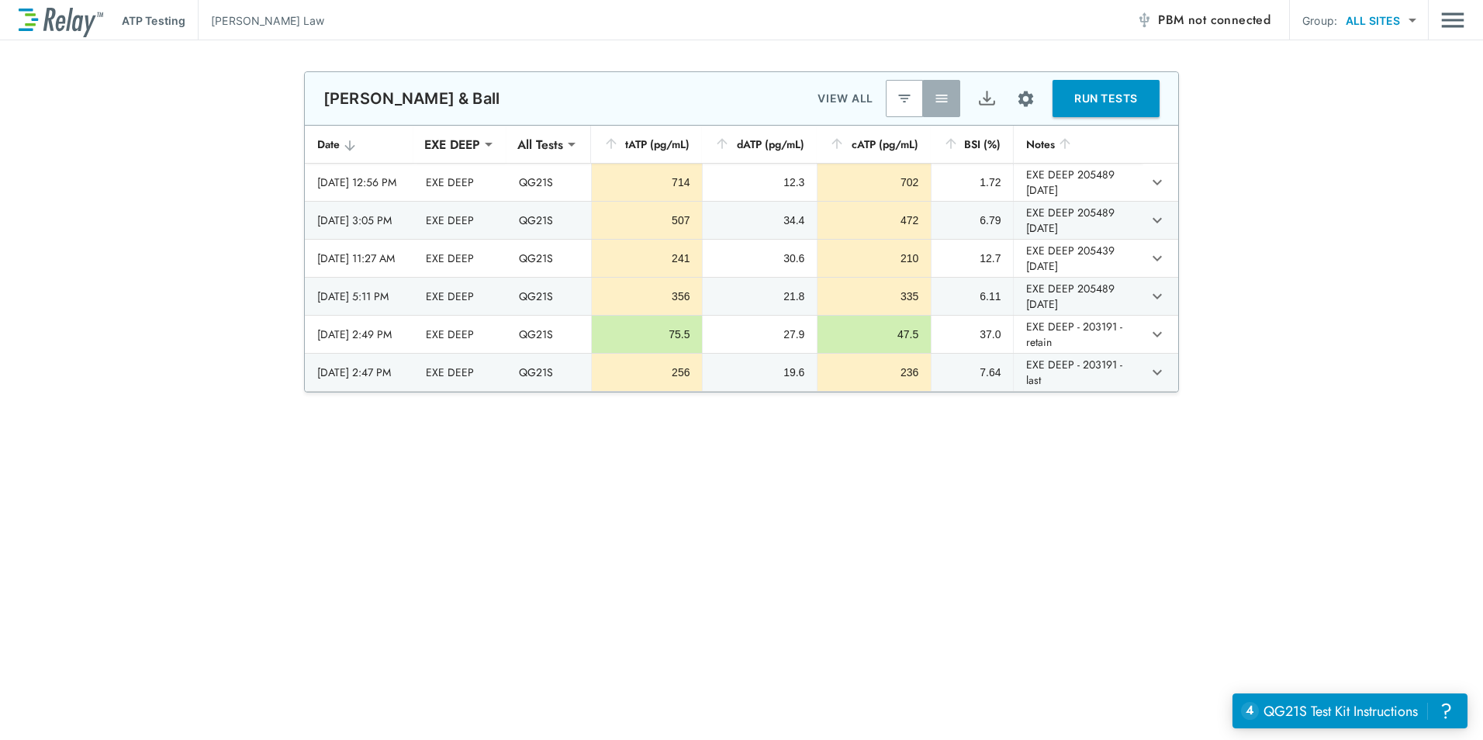
click at [984, 98] on img "Export" at bounding box center [987, 98] width 19 height 19
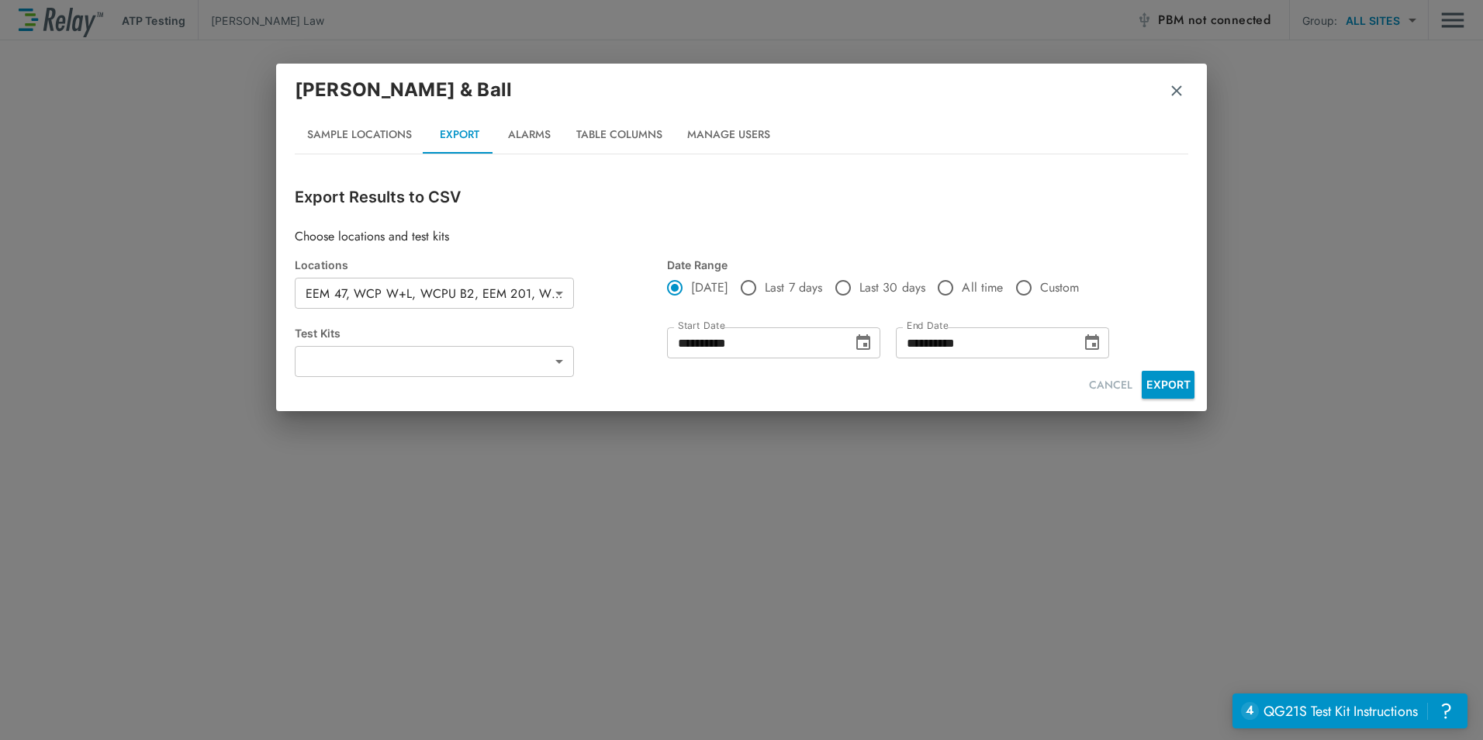
type input "**********"
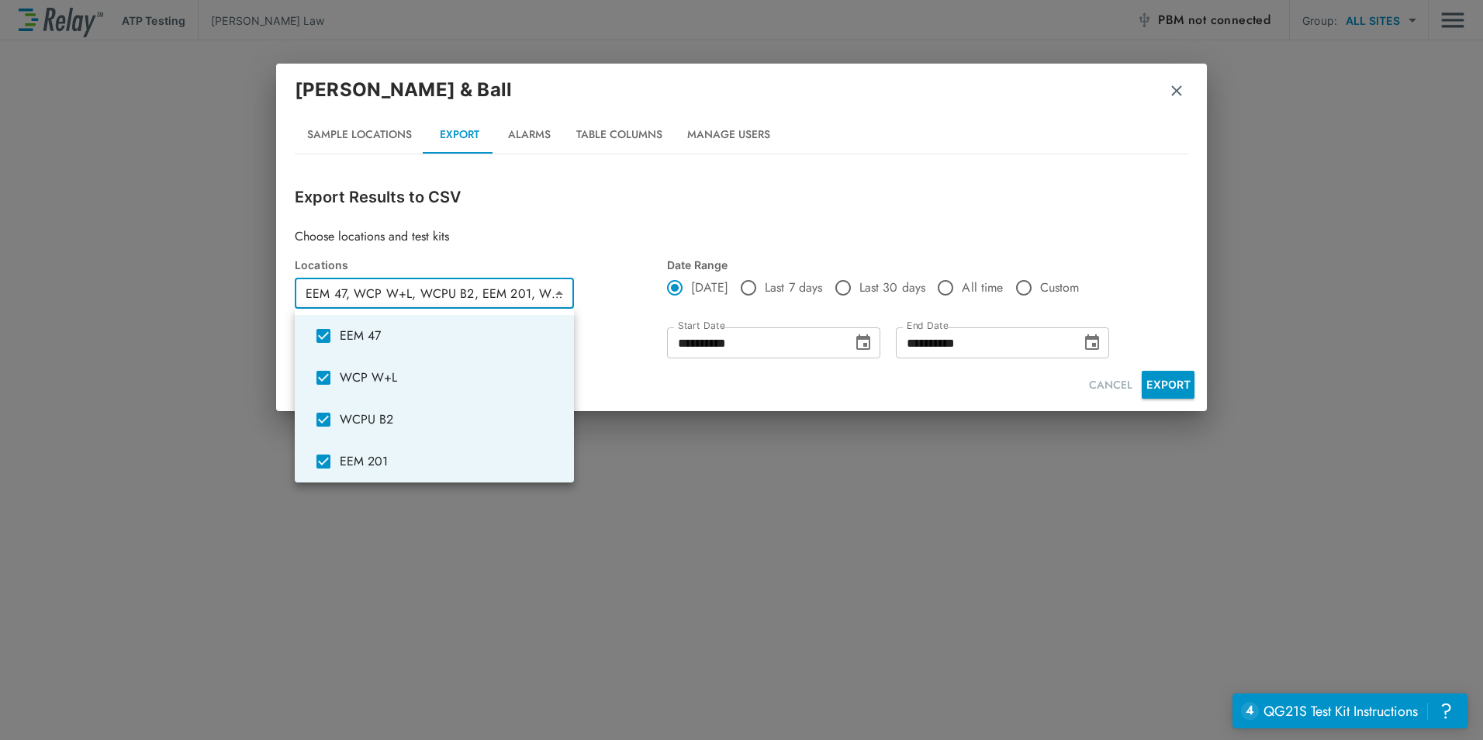
click at [566, 290] on body "**********" at bounding box center [741, 370] width 1483 height 740
click at [609, 239] on div at bounding box center [741, 370] width 1483 height 740
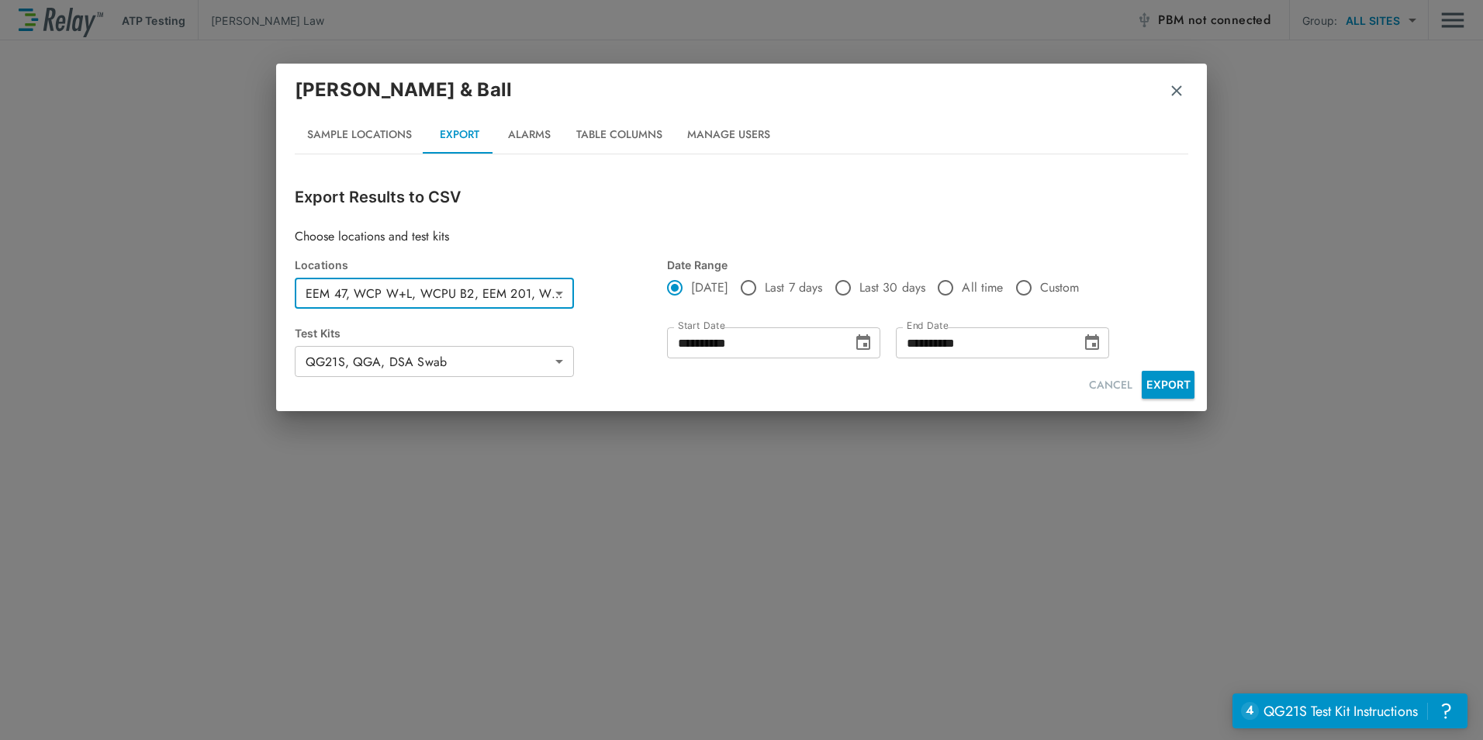
type input "**********"
click at [1157, 387] on button "EXPORT" at bounding box center [1168, 385] width 53 height 28
click at [1252, 146] on div "[PERSON_NAME] & Ball Sample Locations Export Alarms Table Columns Manage Users …" at bounding box center [741, 370] width 1483 height 740
click at [492, 361] on body "**********" at bounding box center [741, 370] width 1483 height 740
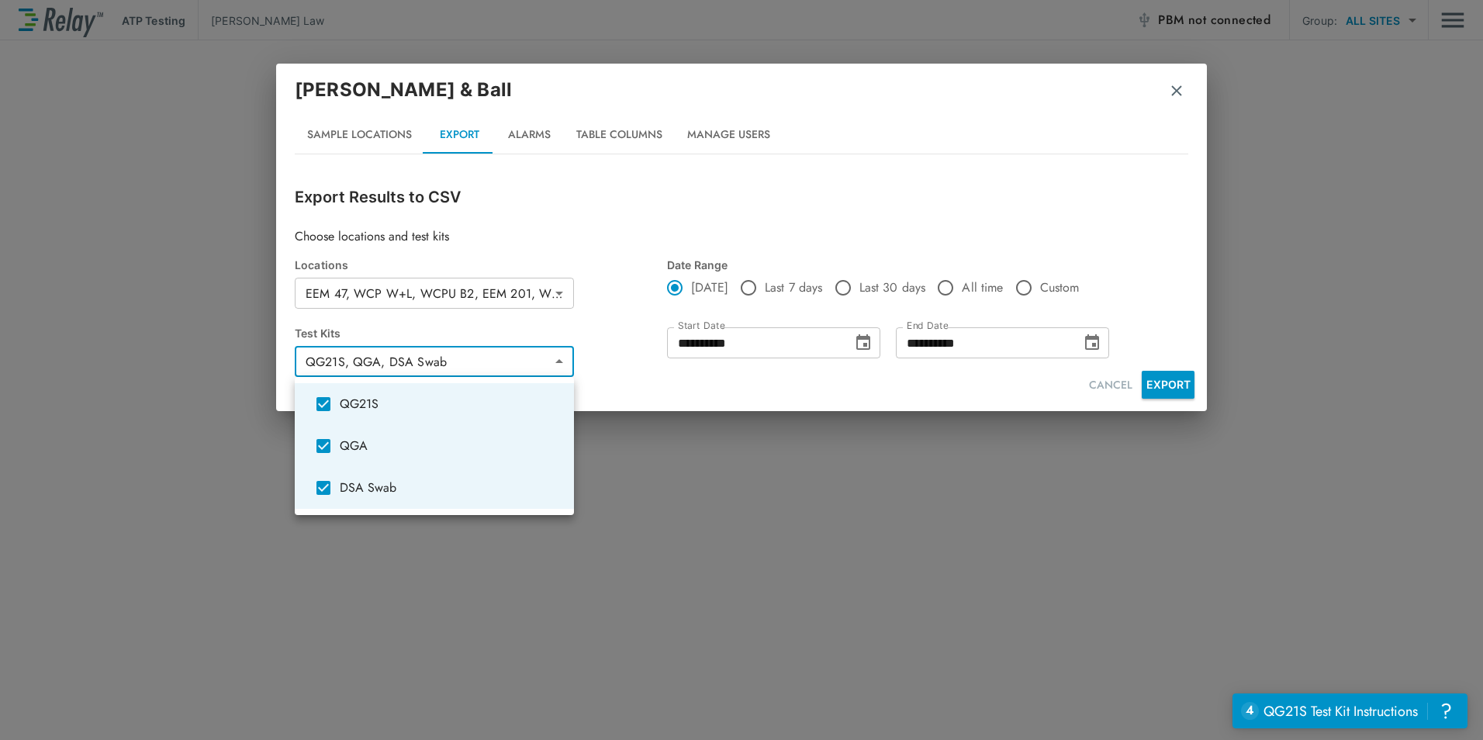
click at [346, 447] on span "QGA" at bounding box center [451, 446] width 222 height 19
type input "*****"
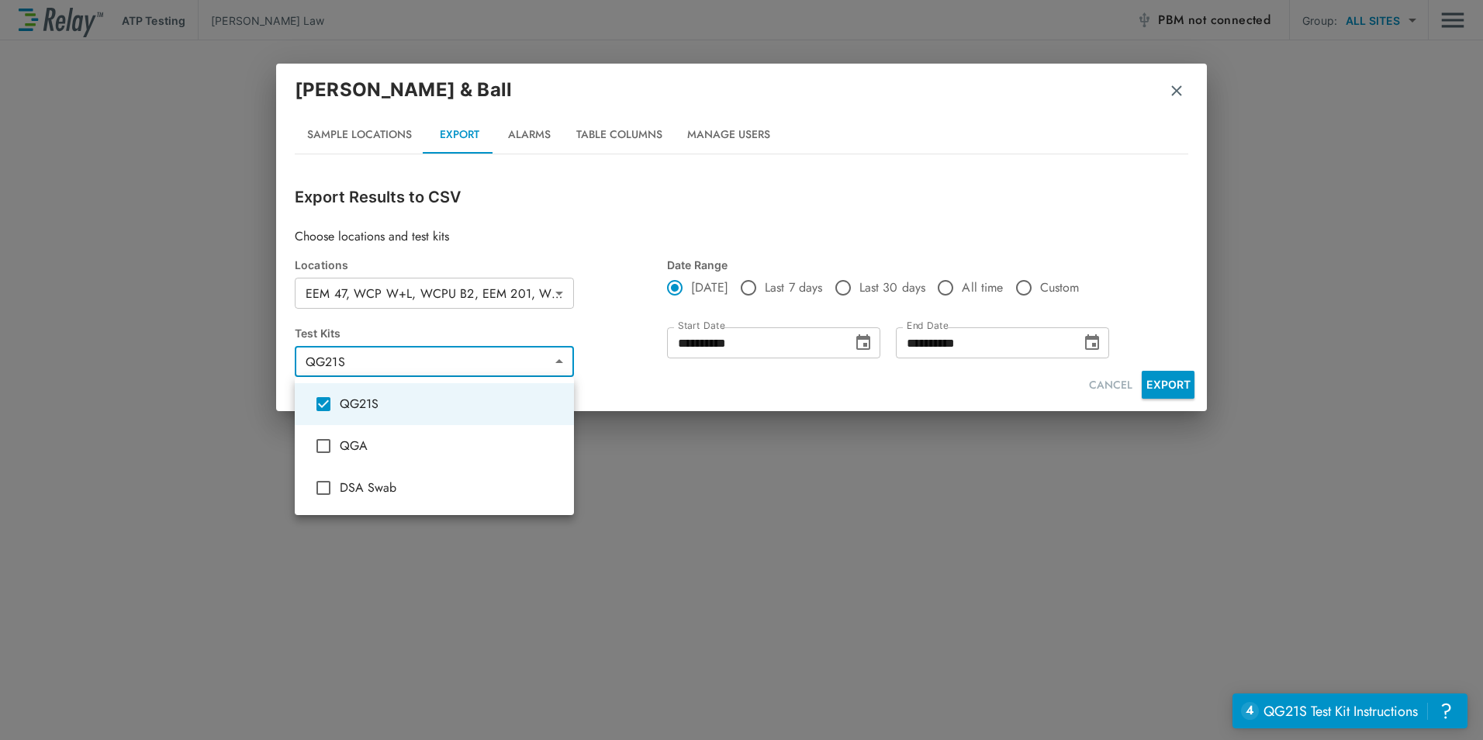
click at [637, 450] on div at bounding box center [741, 370] width 1483 height 740
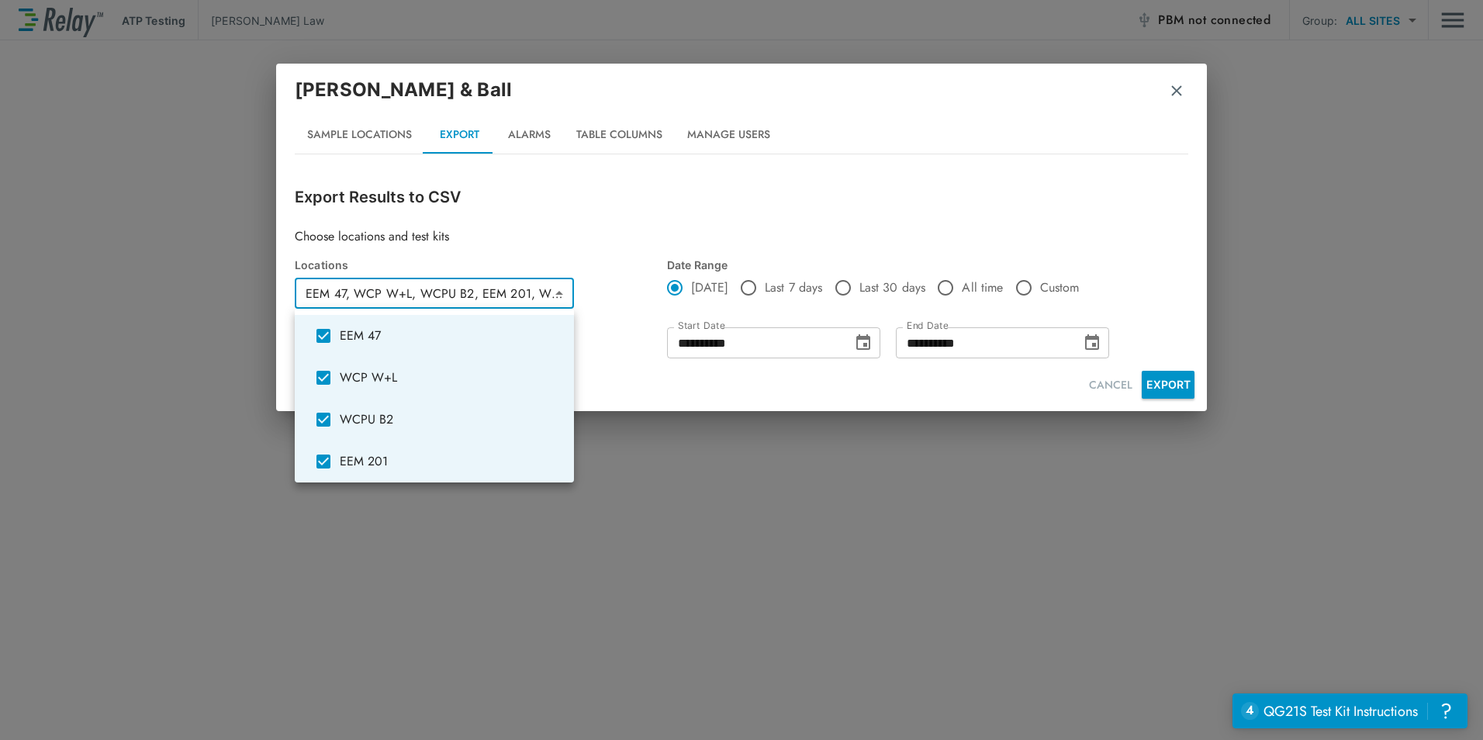
click at [558, 296] on body "**********" at bounding box center [741, 370] width 1483 height 740
click at [1110, 395] on div at bounding box center [741, 370] width 1483 height 740
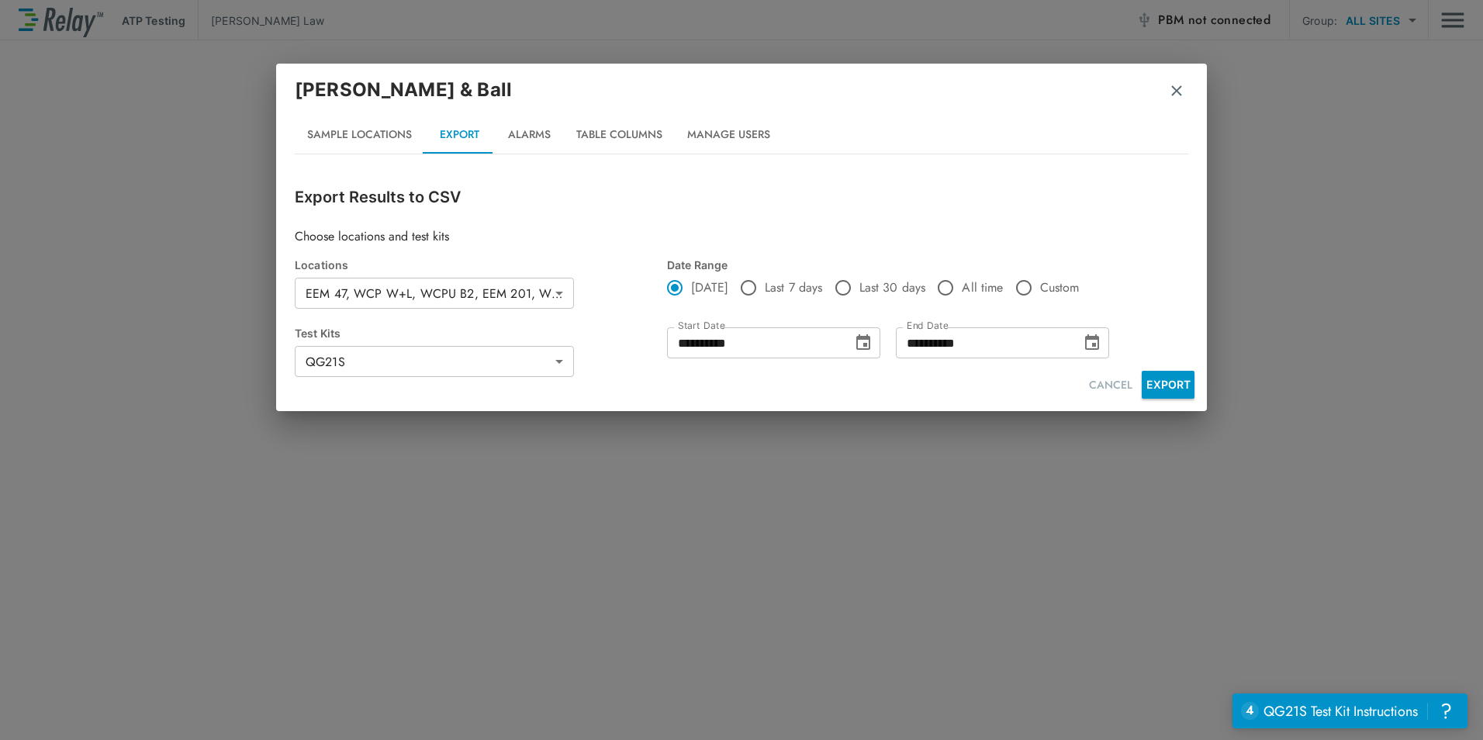
click at [1112, 389] on button "CANCEL" at bounding box center [1111, 385] width 56 height 29
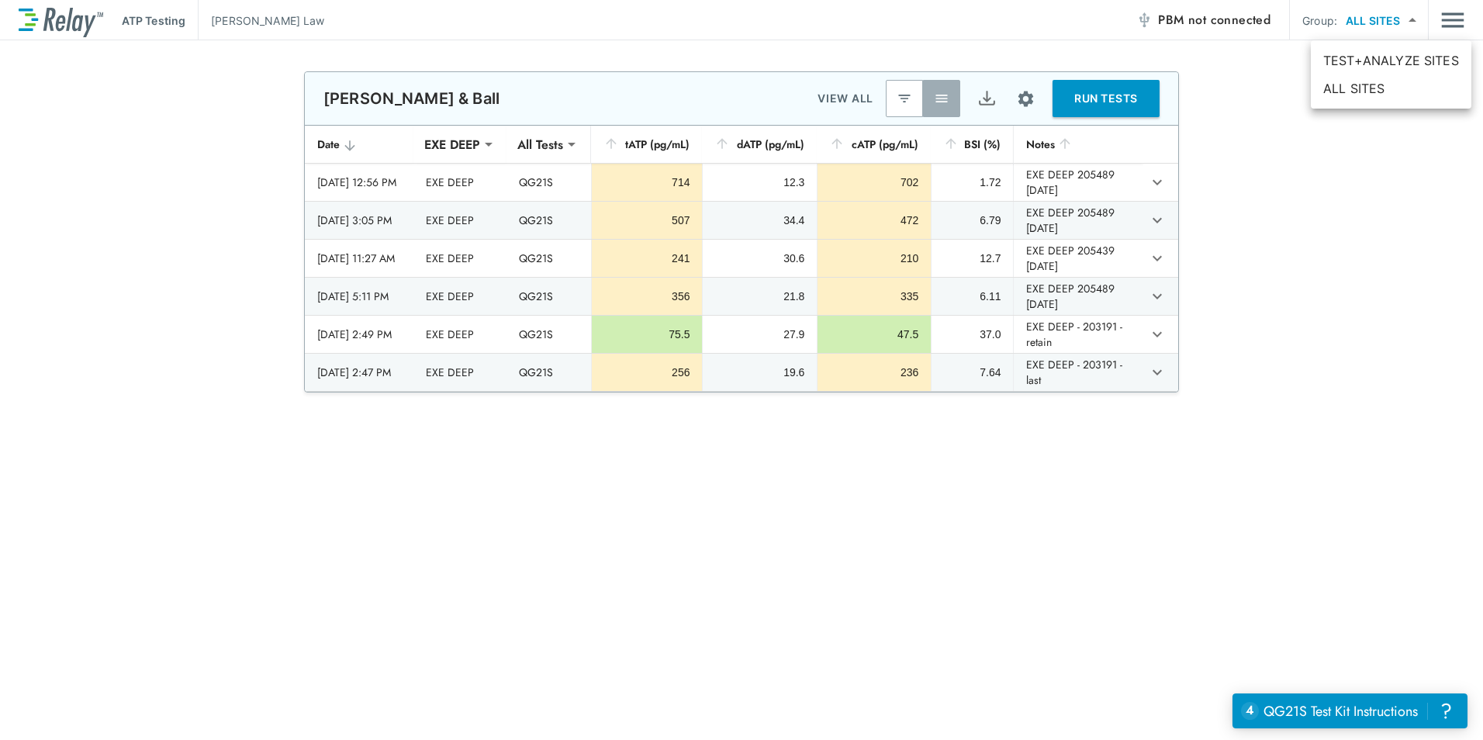
click at [1398, 17] on body "**********" at bounding box center [741, 370] width 1483 height 740
click at [1450, 25] on div at bounding box center [741, 370] width 1483 height 740
click at [1450, 25] on img "Main menu" at bounding box center [1453, 19] width 23 height 29
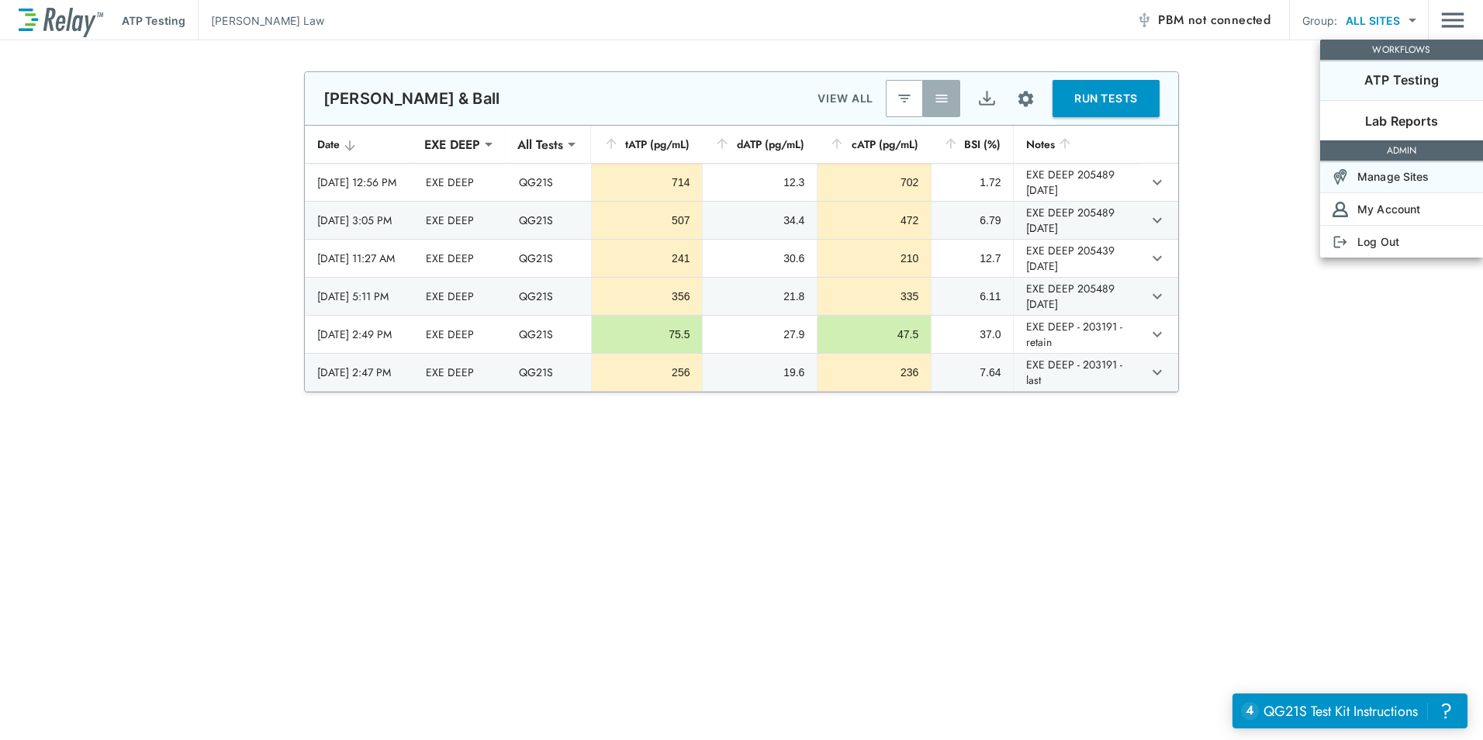
click at [1397, 171] on p "Manage Sites" at bounding box center [1394, 176] width 72 height 16
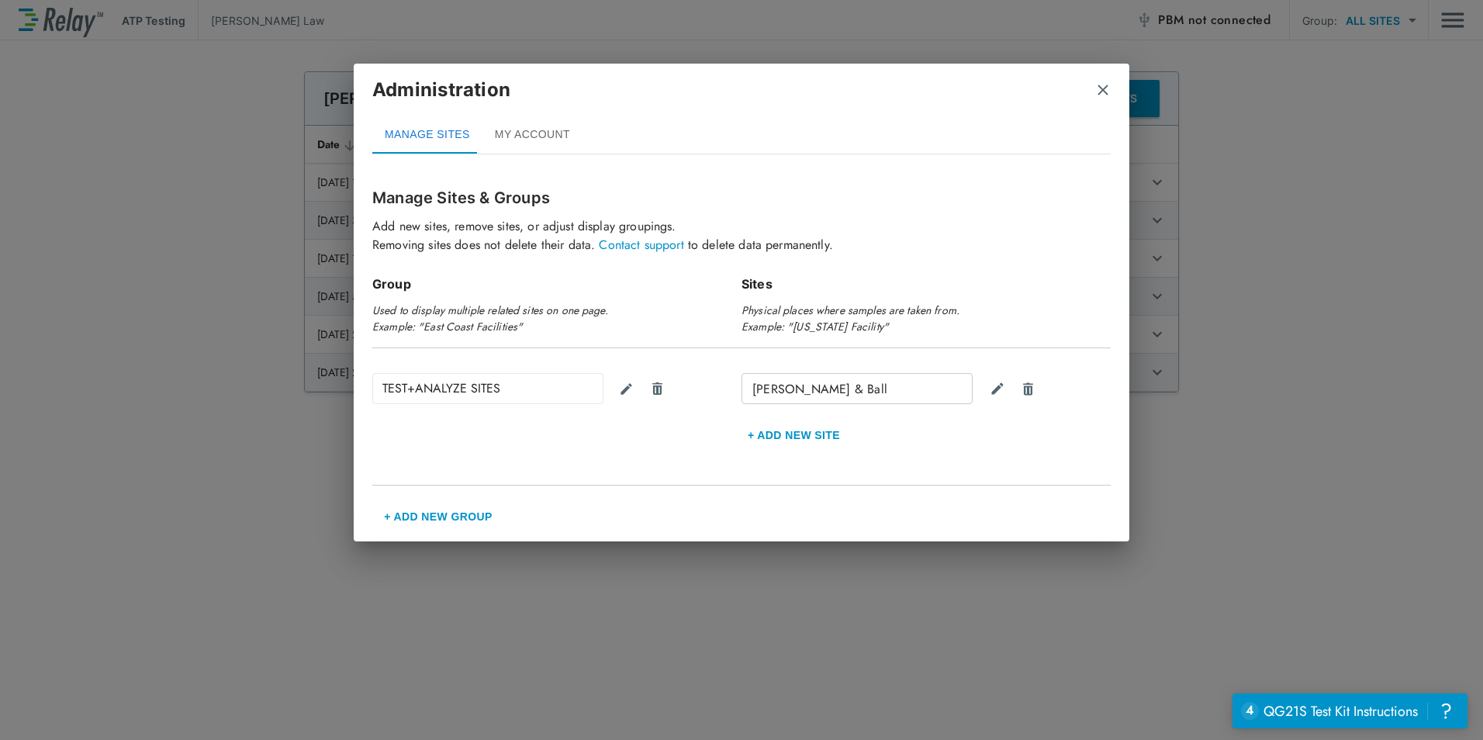
click at [749, 441] on button "+ Add new Site" at bounding box center [794, 435] width 105 height 37
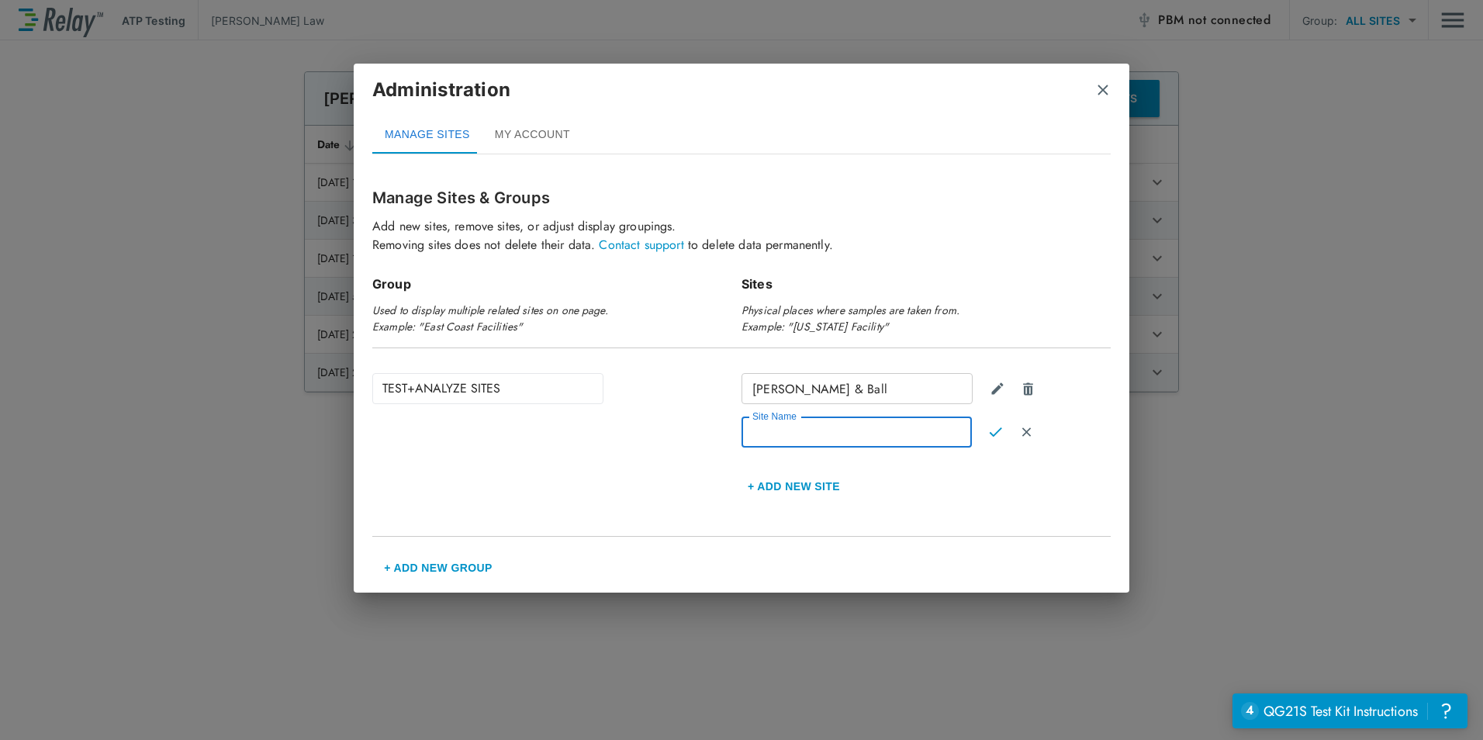
click at [839, 438] on input "Site Name" at bounding box center [857, 432] width 230 height 31
type input "**********"
click at [992, 432] on img "Confirm" at bounding box center [995, 432] width 13 height 14
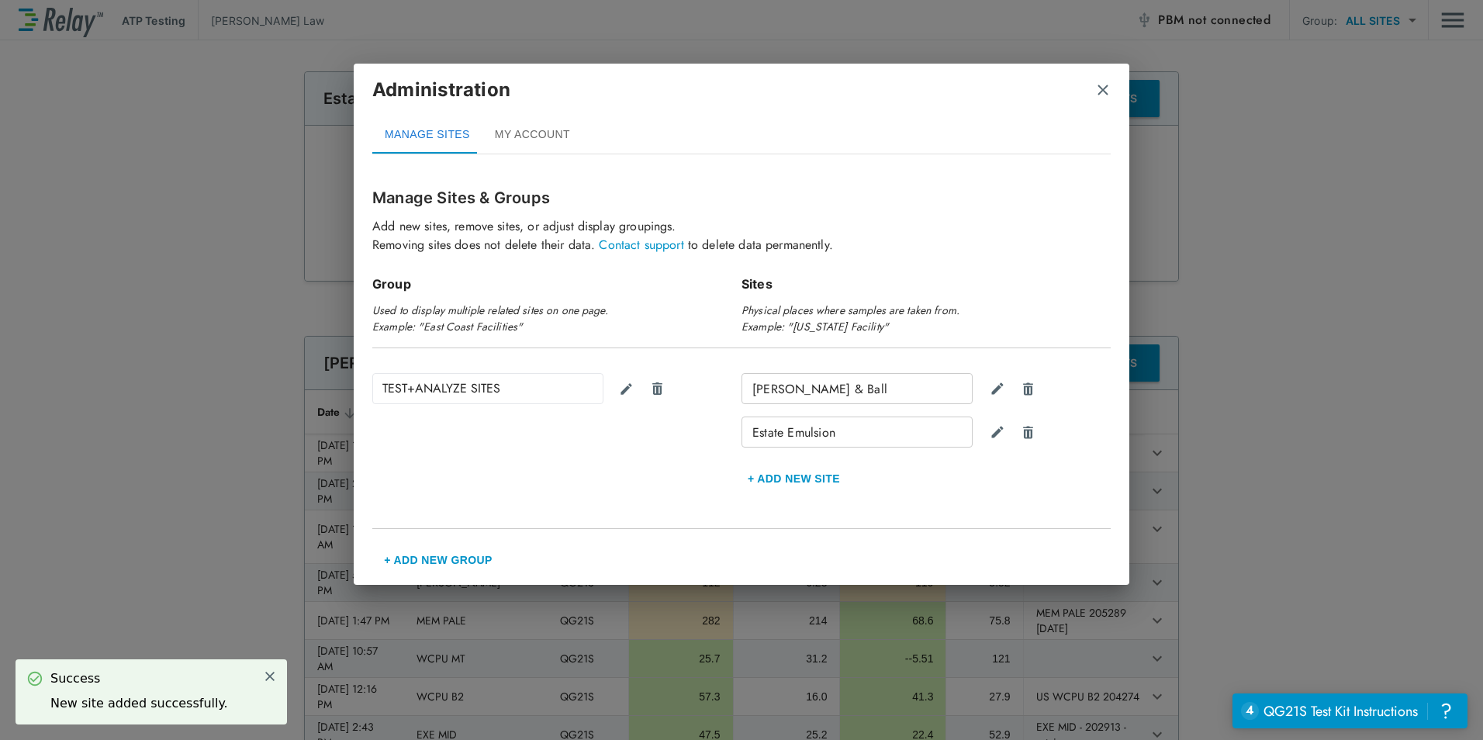
click at [1101, 96] on img "close" at bounding box center [1103, 90] width 16 height 16
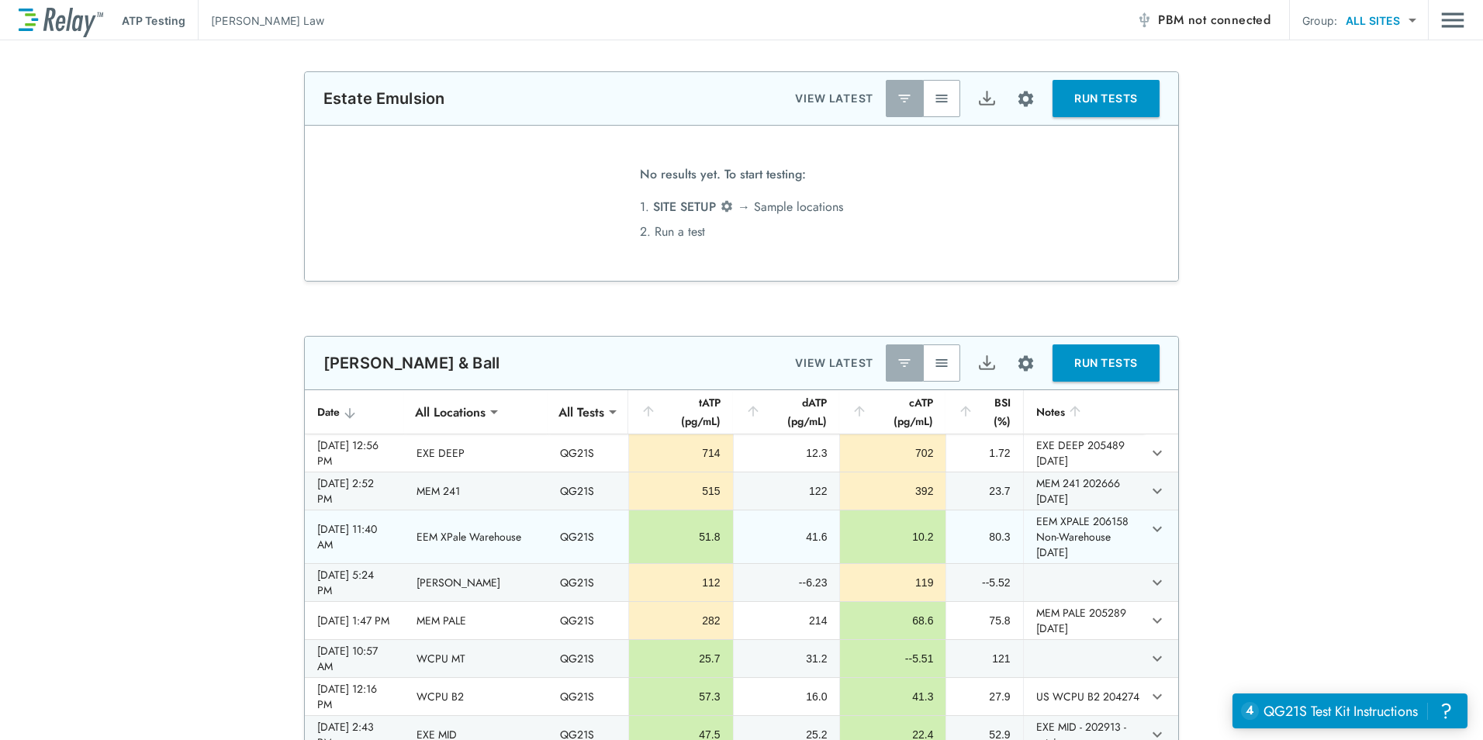
drag, startPoint x: 358, startPoint y: 540, endPoint x: 350, endPoint y: 543, distance: 8.4
click at [350, 543] on div "[DATE] 11:40 AM" at bounding box center [354, 536] width 74 height 31
drag, startPoint x: 350, startPoint y: 539, endPoint x: 427, endPoint y: 530, distance: 77.4
click at [427, 530] on tr "[DATE] 11:40 AM EEM XPale Warehouse QG21S 51.8 41.6 10.2 80.3 EEM XPALE 206158 …" at bounding box center [742, 537] width 874 height 53
click at [392, 542] on div "[DATE] 11:40 AM" at bounding box center [354, 536] width 74 height 31
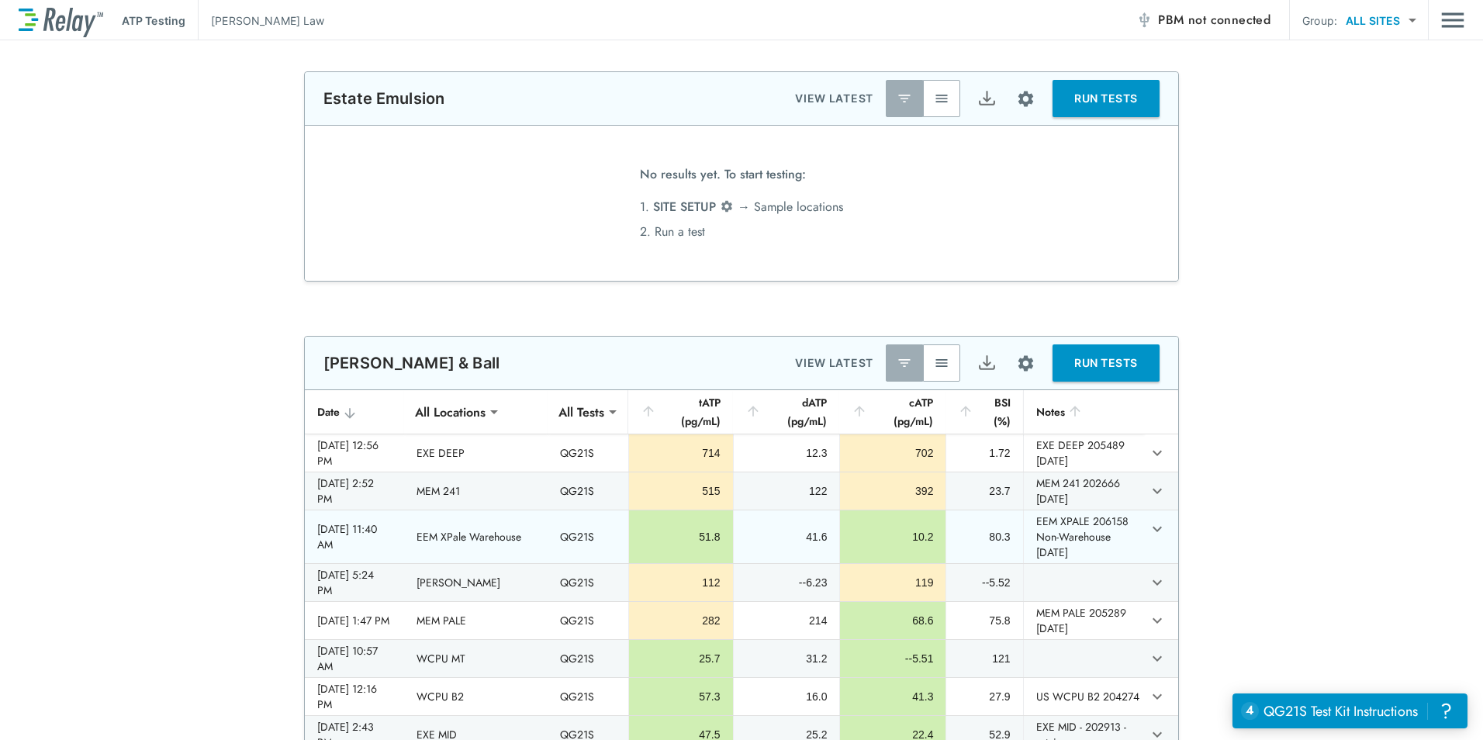
click at [476, 530] on td "EEM XPale Warehouse" at bounding box center [476, 537] width 144 height 53
click at [750, 537] on div "41.6" at bounding box center [786, 537] width 81 height 16
click at [876, 539] on div "10.2" at bounding box center [893, 537] width 81 height 16
click at [1004, 544] on td "80.3" at bounding box center [984, 537] width 77 height 53
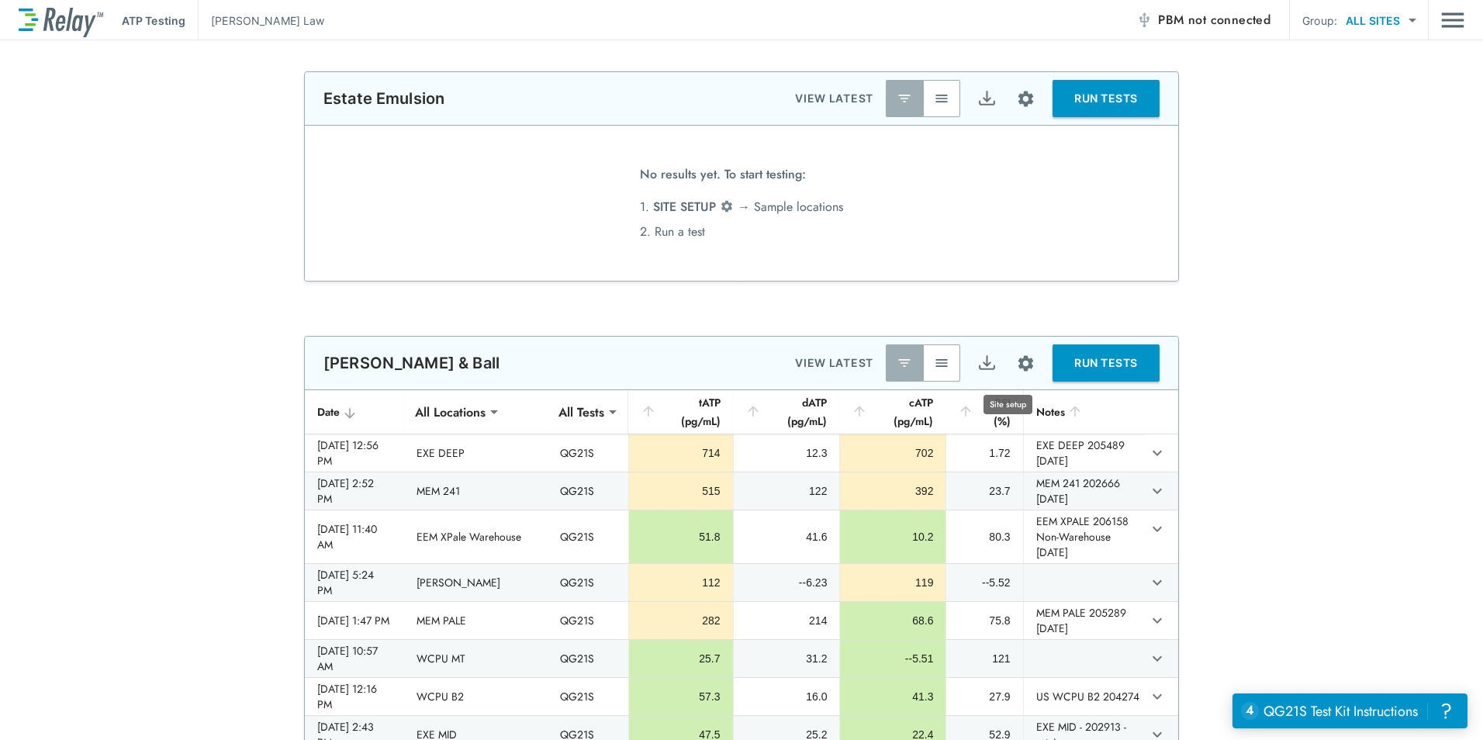
click at [1016, 365] on img "Site setup" at bounding box center [1025, 363] width 19 height 19
click at [1034, 154] on div at bounding box center [741, 370] width 1483 height 740
click at [940, 96] on img "button" at bounding box center [942, 99] width 16 height 16
click at [899, 99] on img "button" at bounding box center [905, 99] width 16 height 16
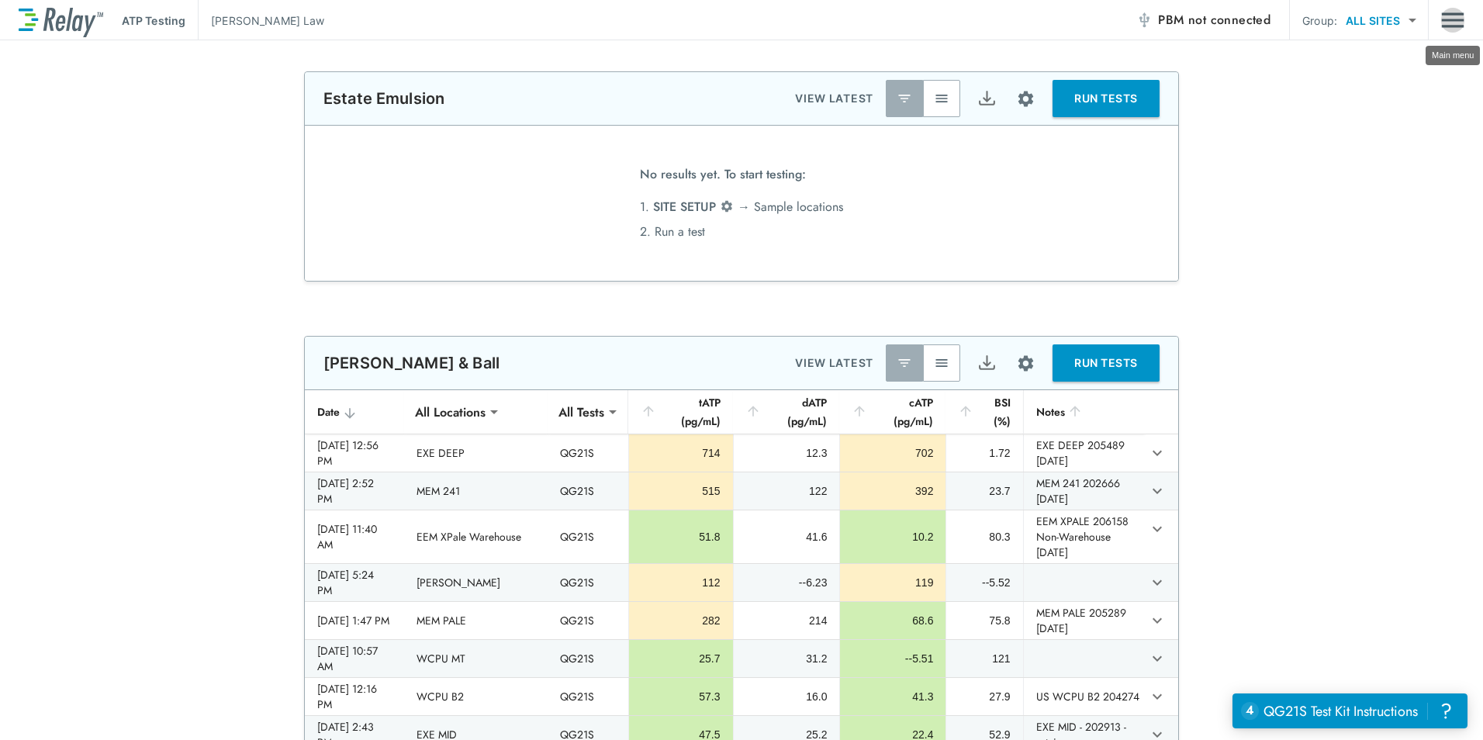
click at [1449, 26] on img "Main menu" at bounding box center [1453, 19] width 23 height 29
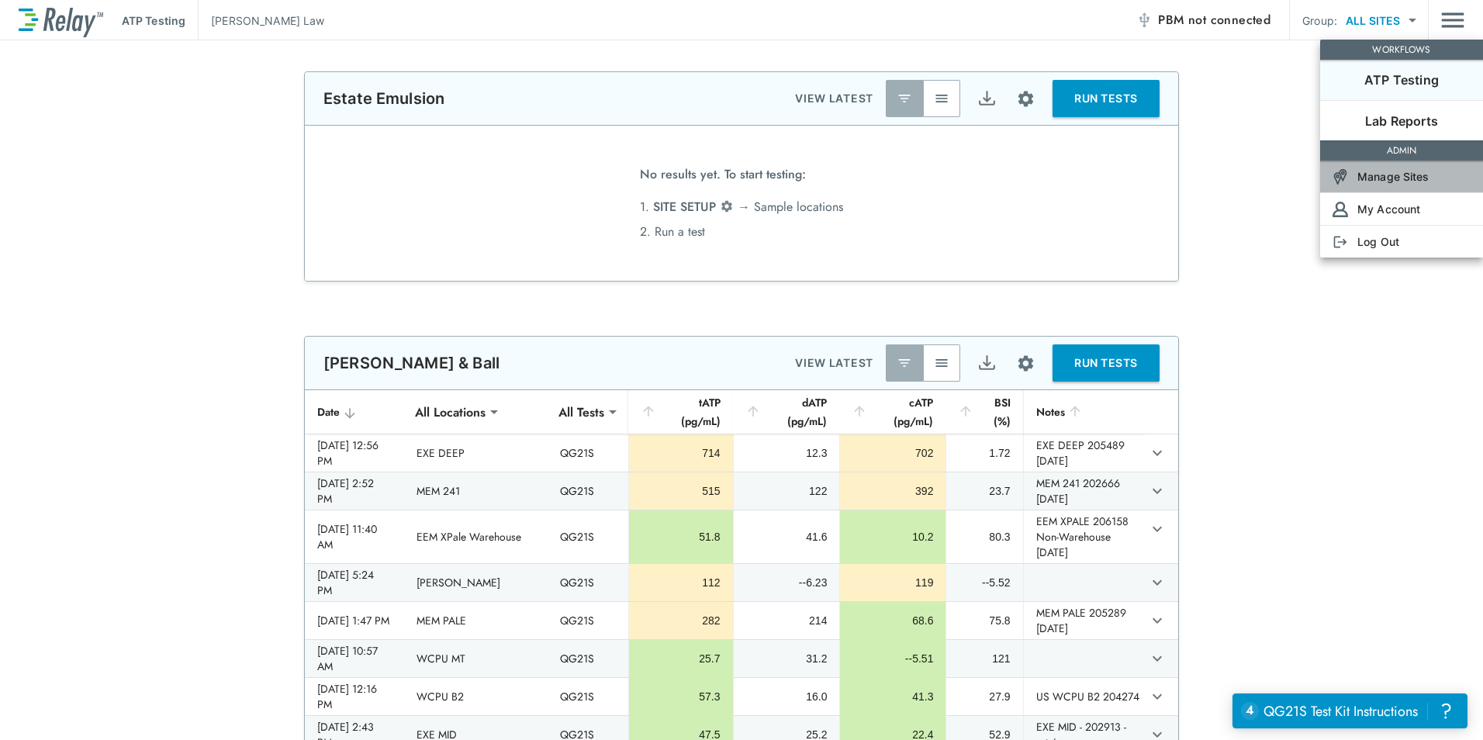
click at [1391, 179] on p "Manage Sites" at bounding box center [1394, 176] width 72 height 16
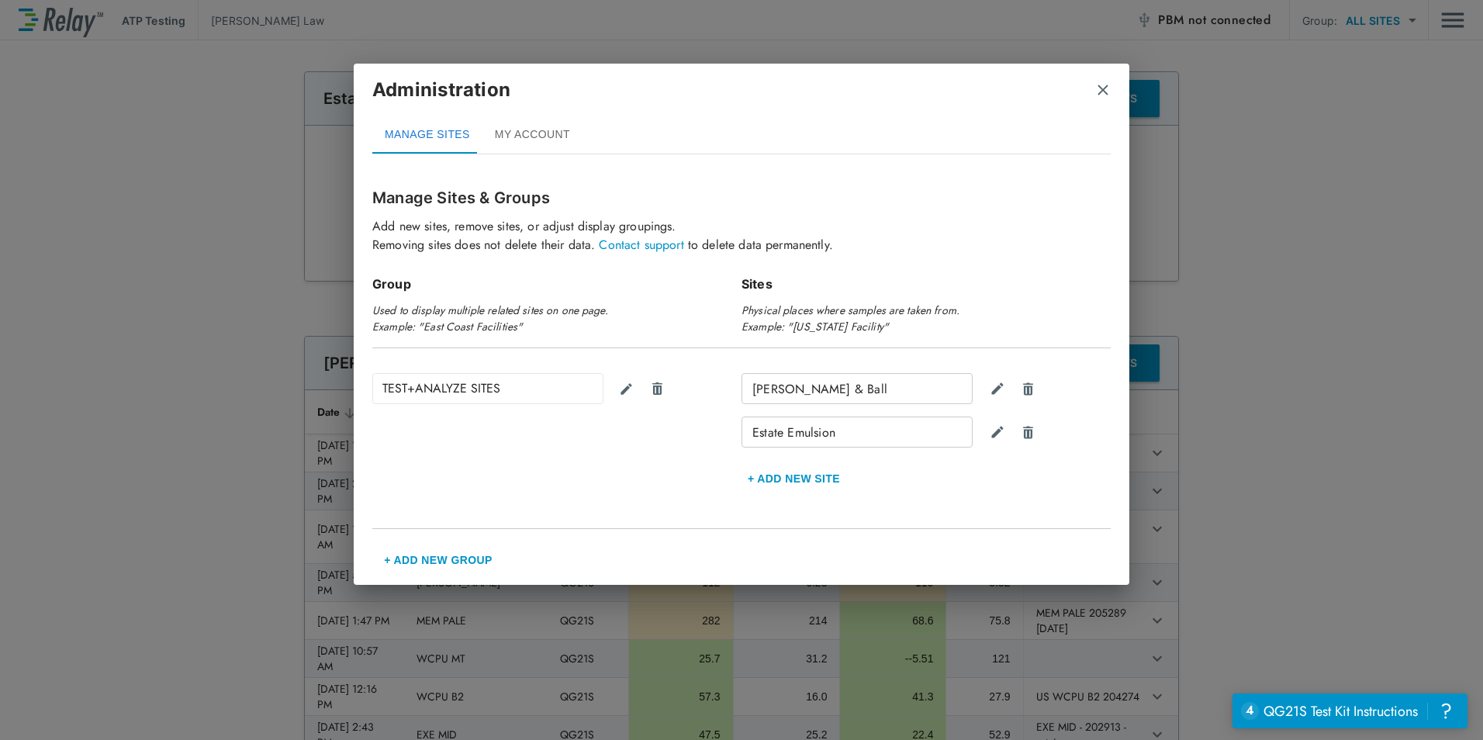
click at [790, 477] on button "+ Add new Site" at bounding box center [794, 478] width 105 height 37
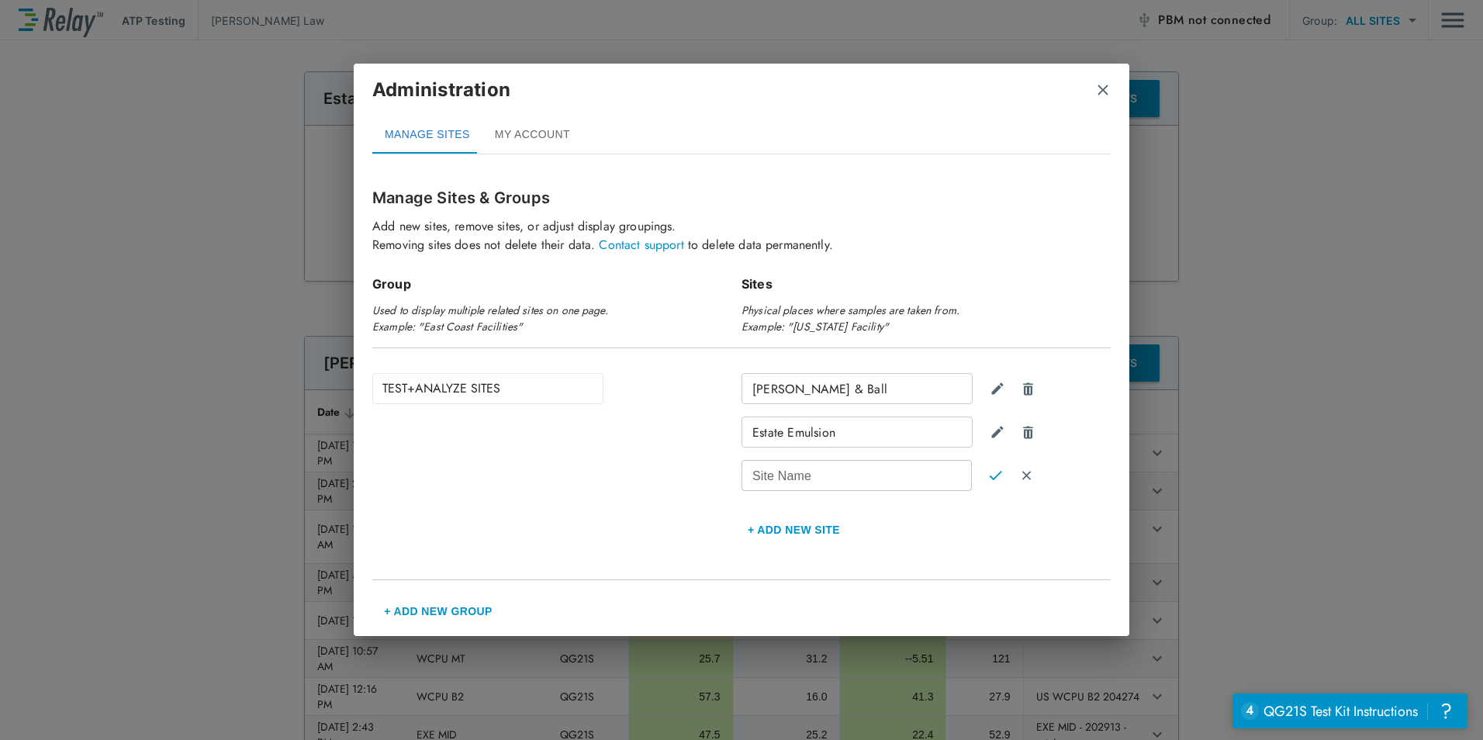
click at [811, 475] on input "Site Name" at bounding box center [857, 475] width 230 height 31
type input "**********"
click at [992, 480] on img "Confirm" at bounding box center [995, 476] width 13 height 14
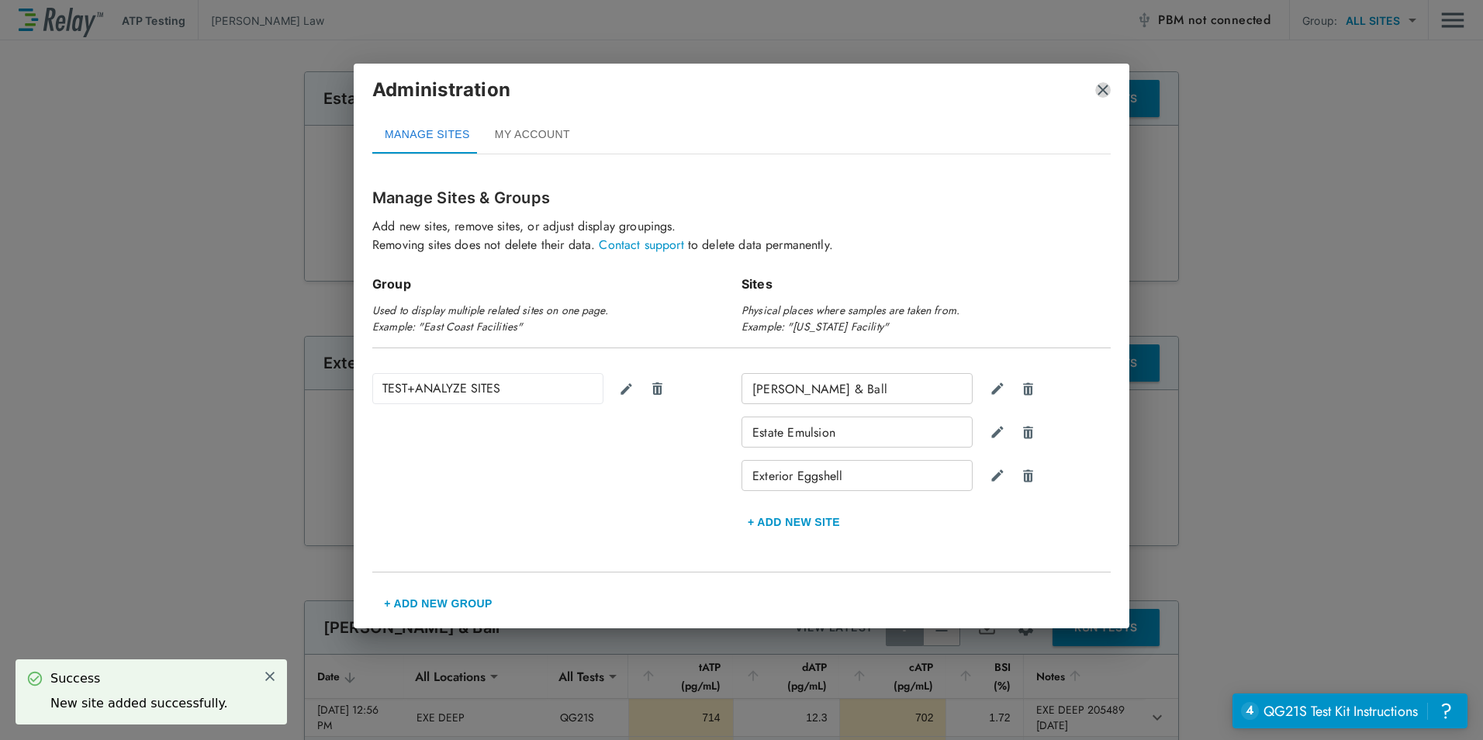
click at [1099, 88] on img "close" at bounding box center [1103, 90] width 16 height 16
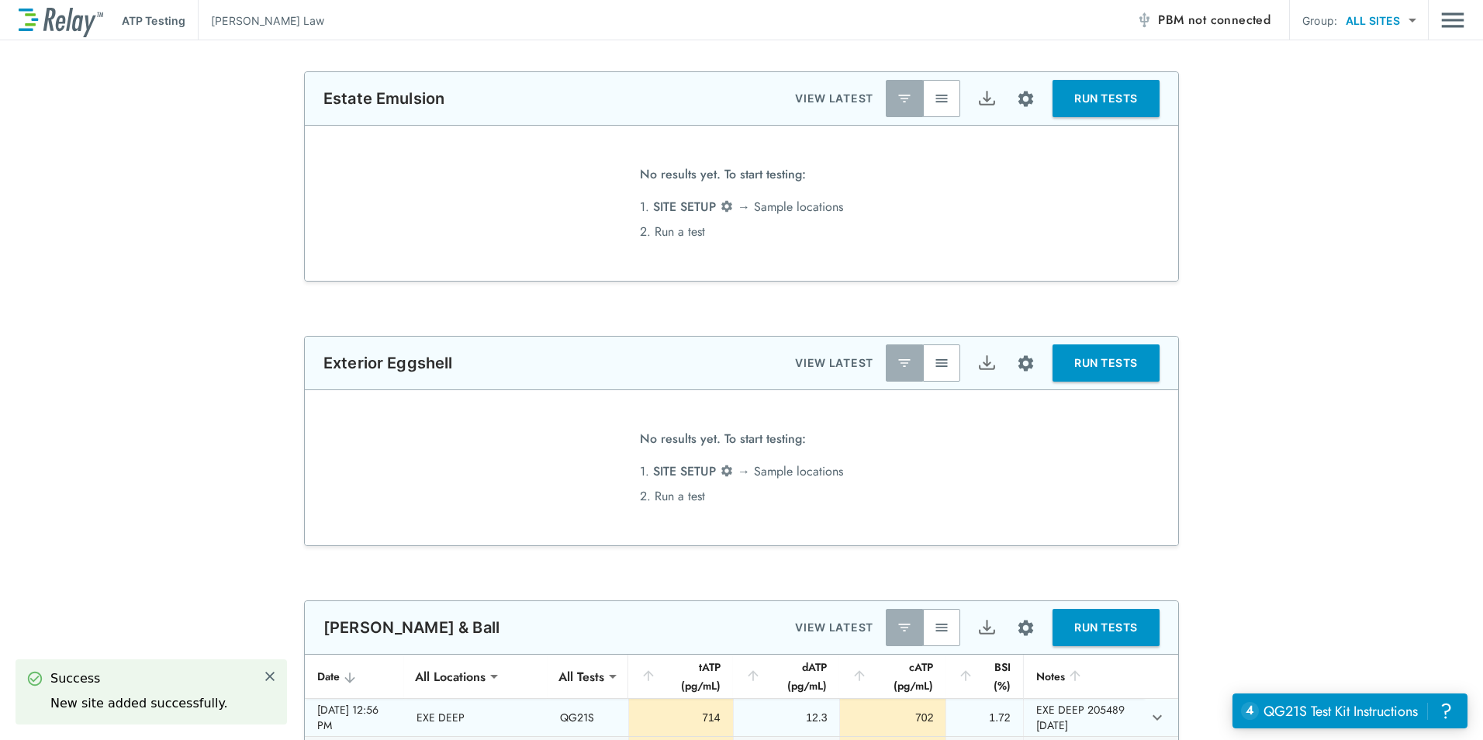
click at [375, 715] on div "[DATE] 12:56 PM" at bounding box center [354, 717] width 74 height 31
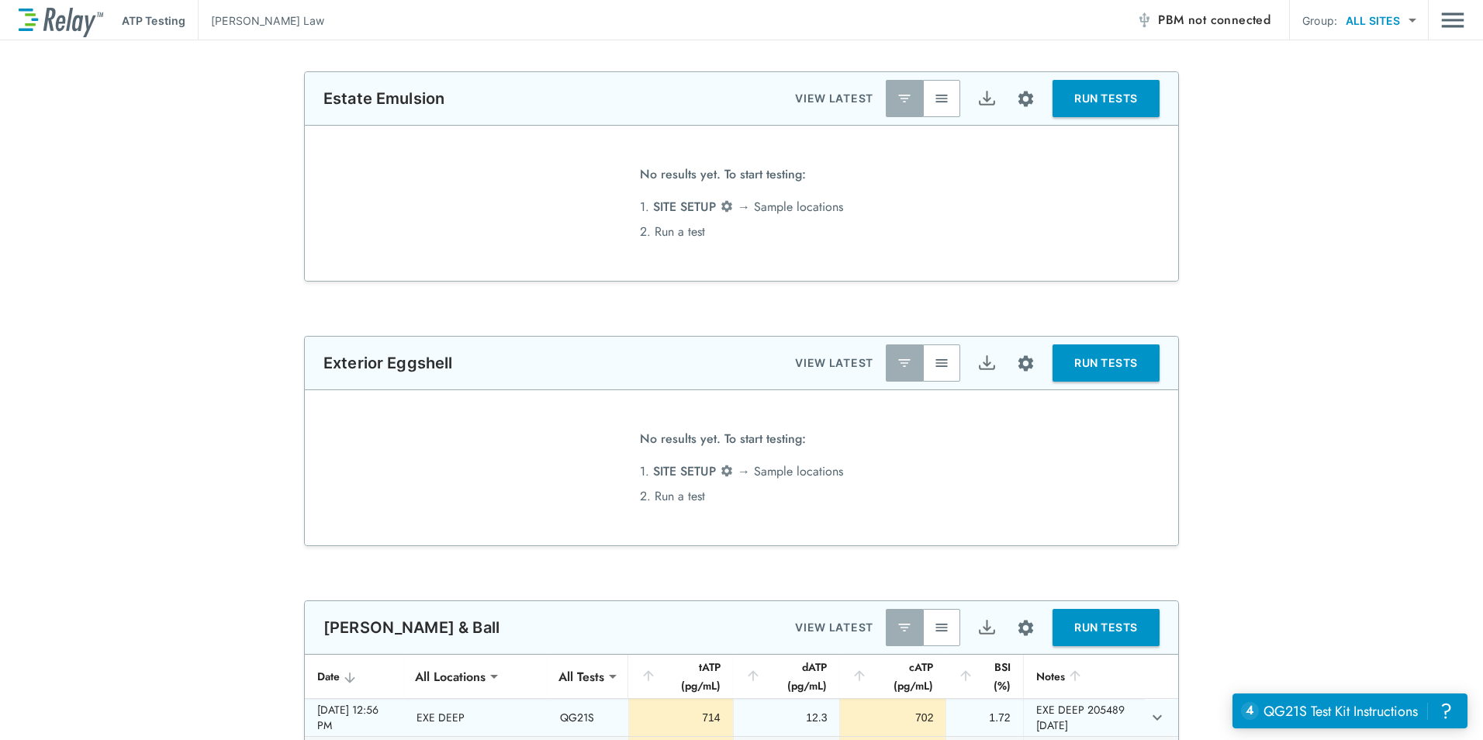
click at [365, 713] on div "[DATE] 12:56 PM" at bounding box center [354, 717] width 74 height 31
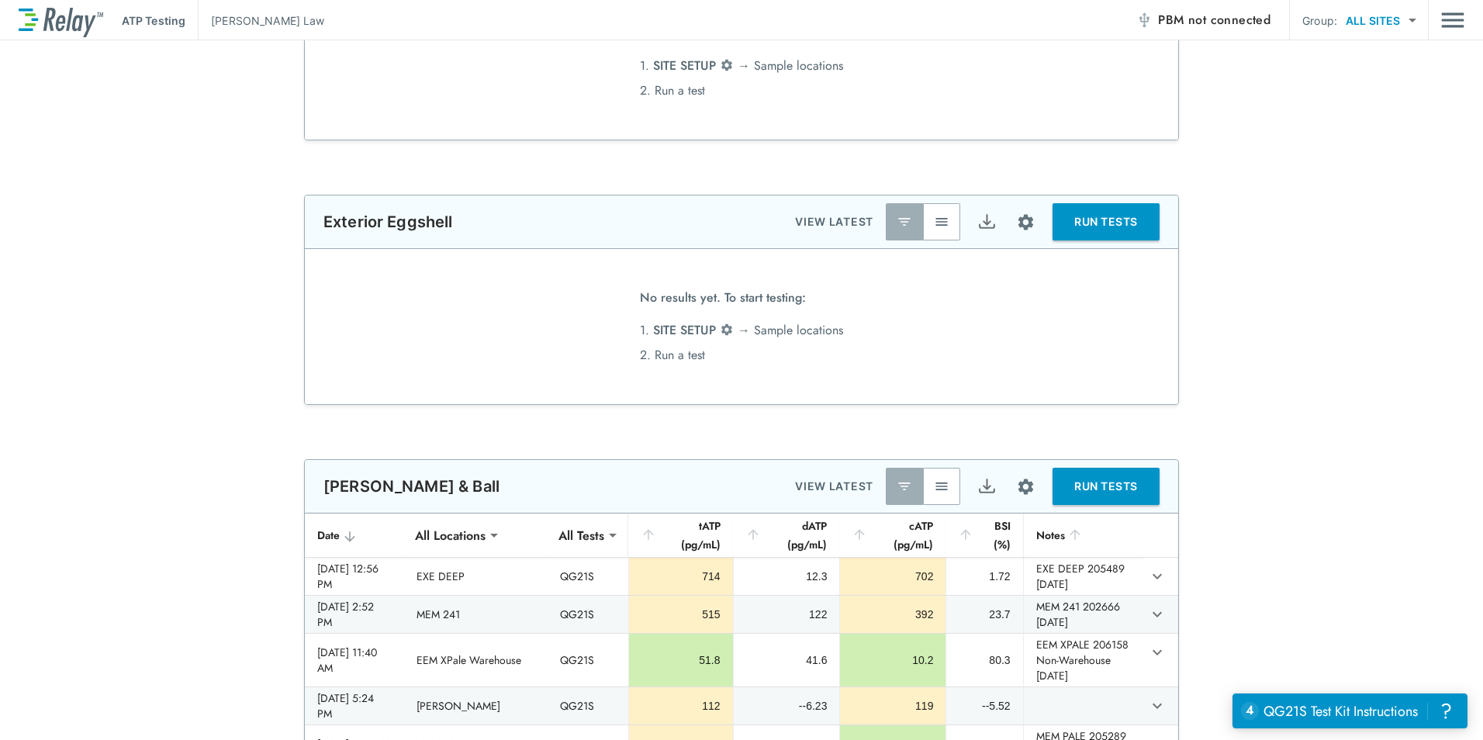
scroll to position [155, 0]
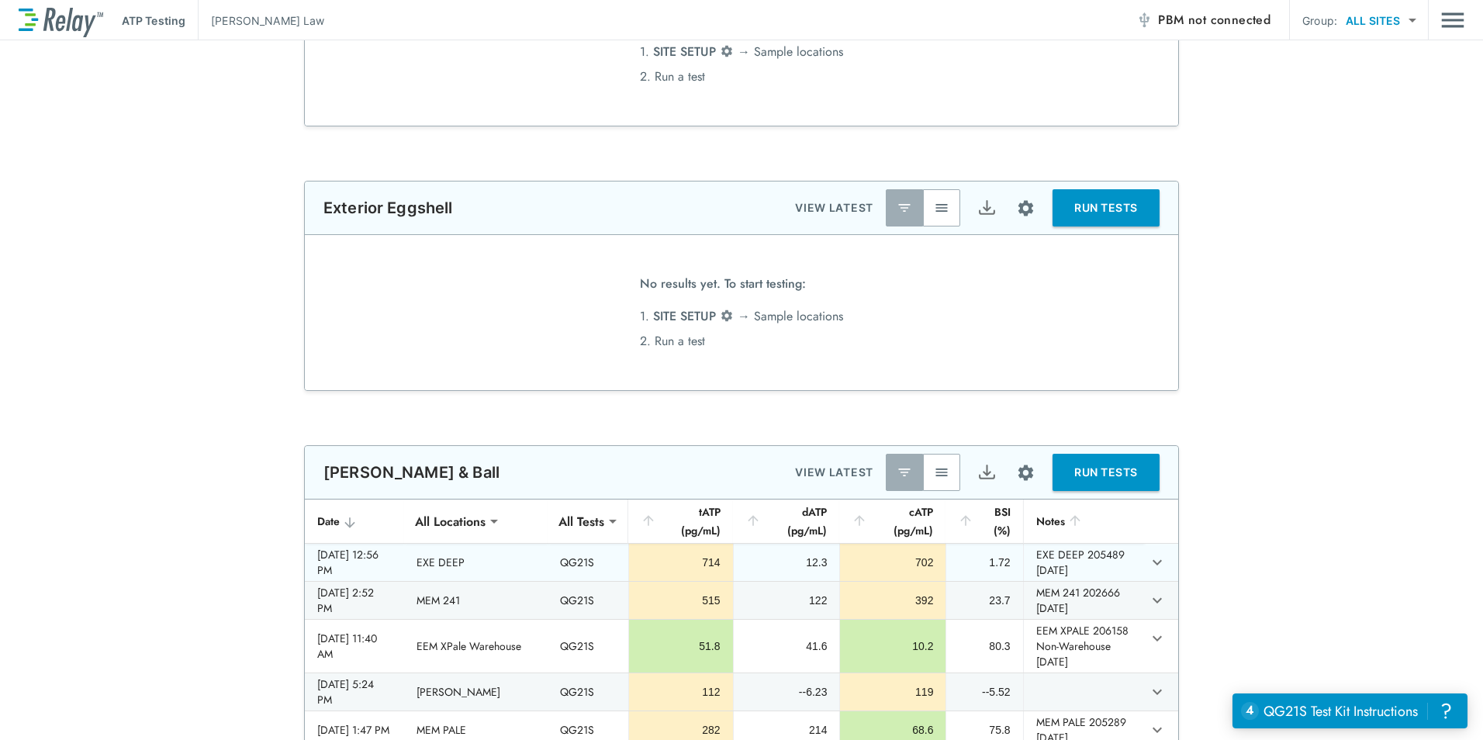
click at [1148, 558] on icon "expand row" at bounding box center [1157, 562] width 19 height 19
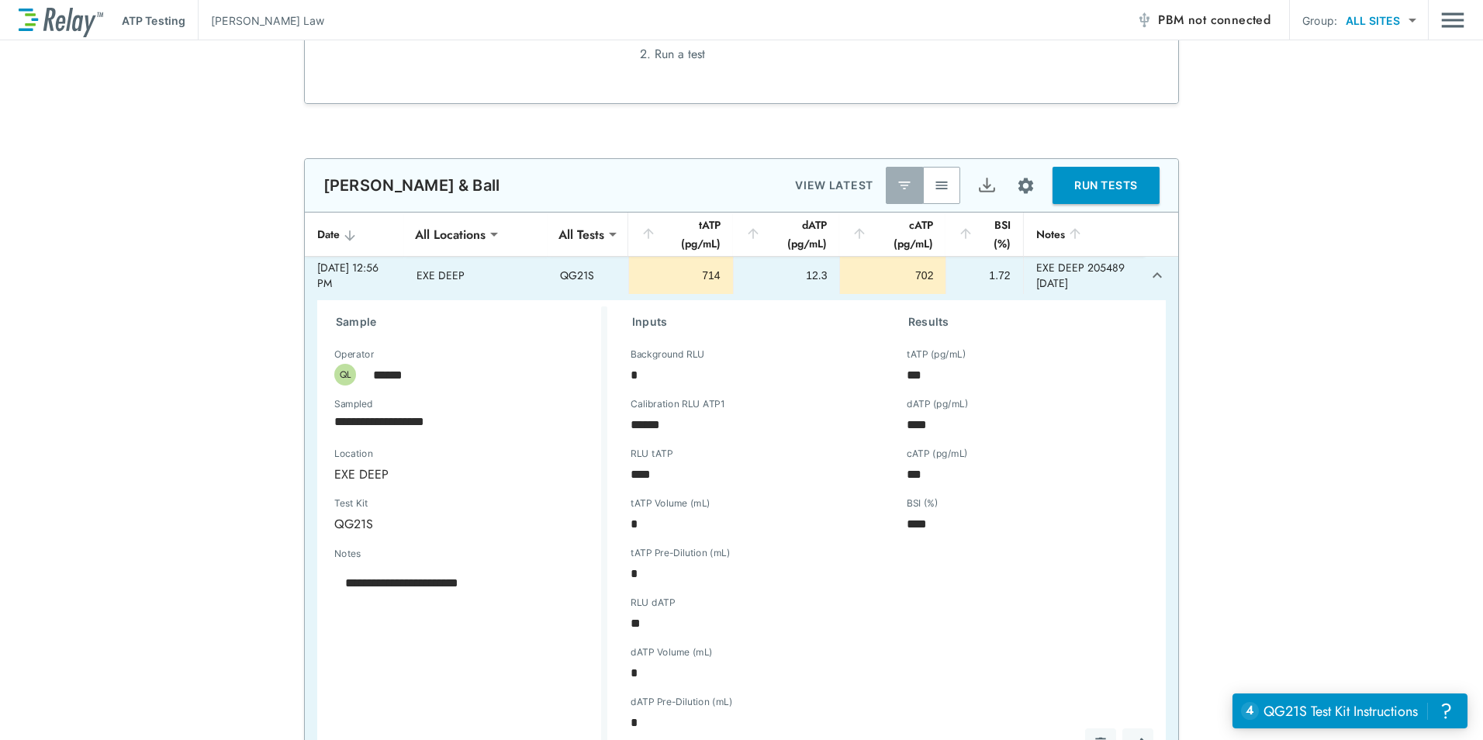
scroll to position [466, 0]
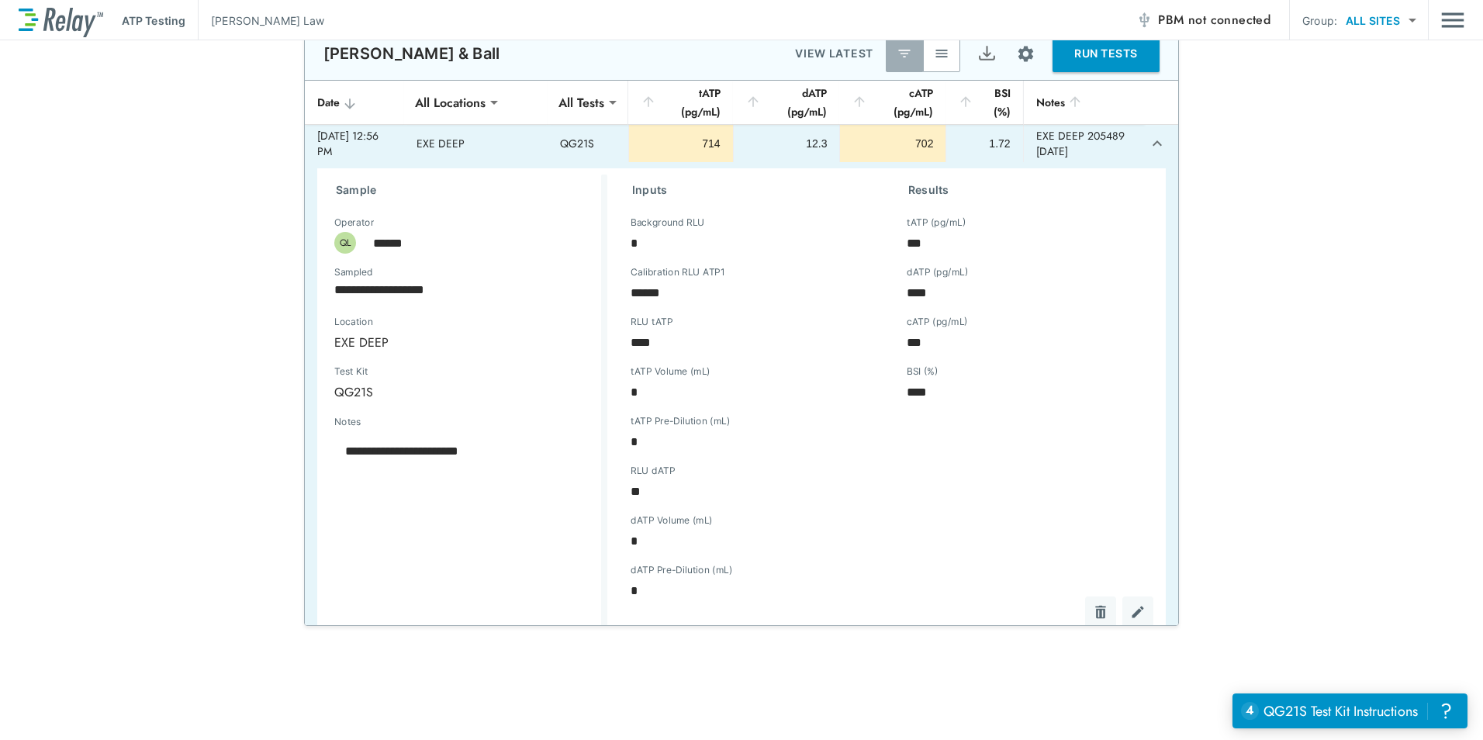
click at [1130, 613] on img "Edit test" at bounding box center [1138, 612] width 16 height 16
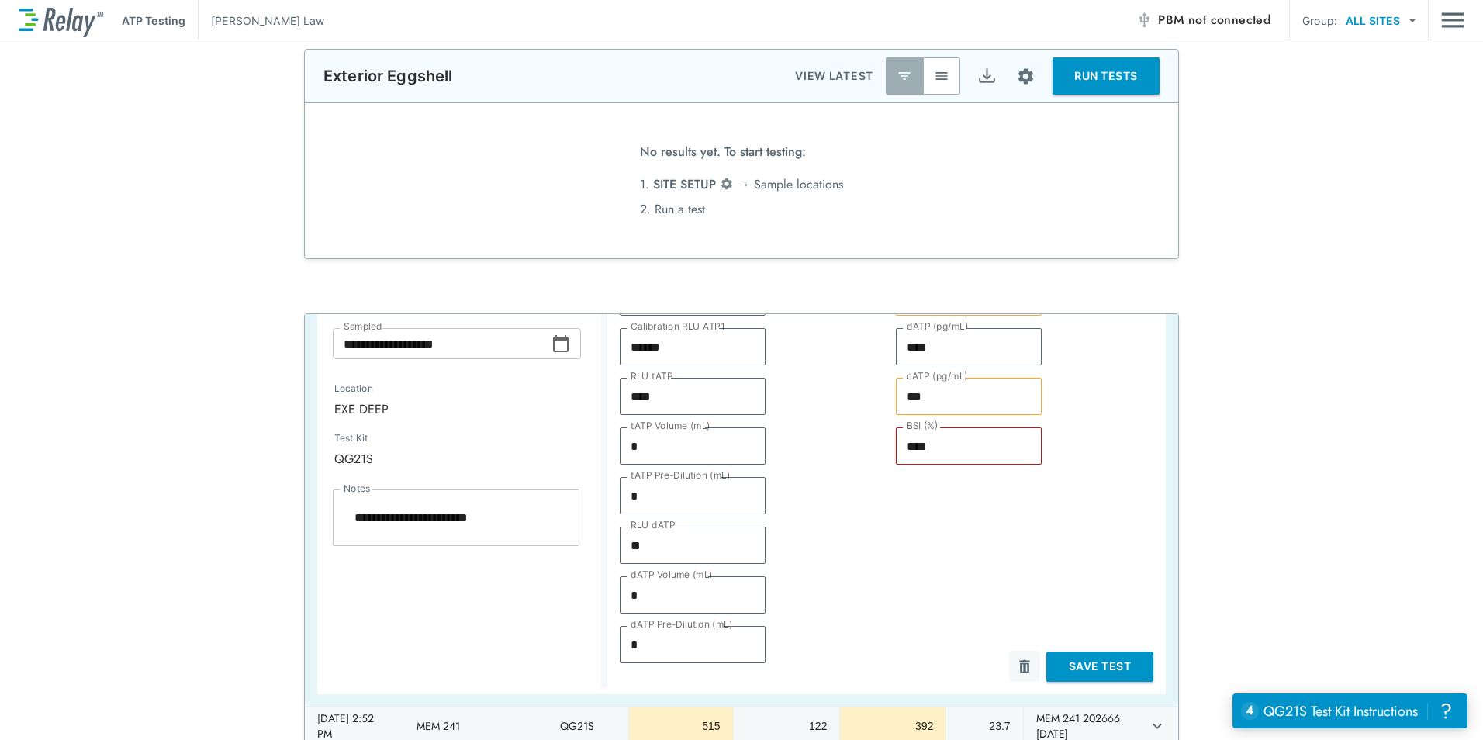
scroll to position [0, 0]
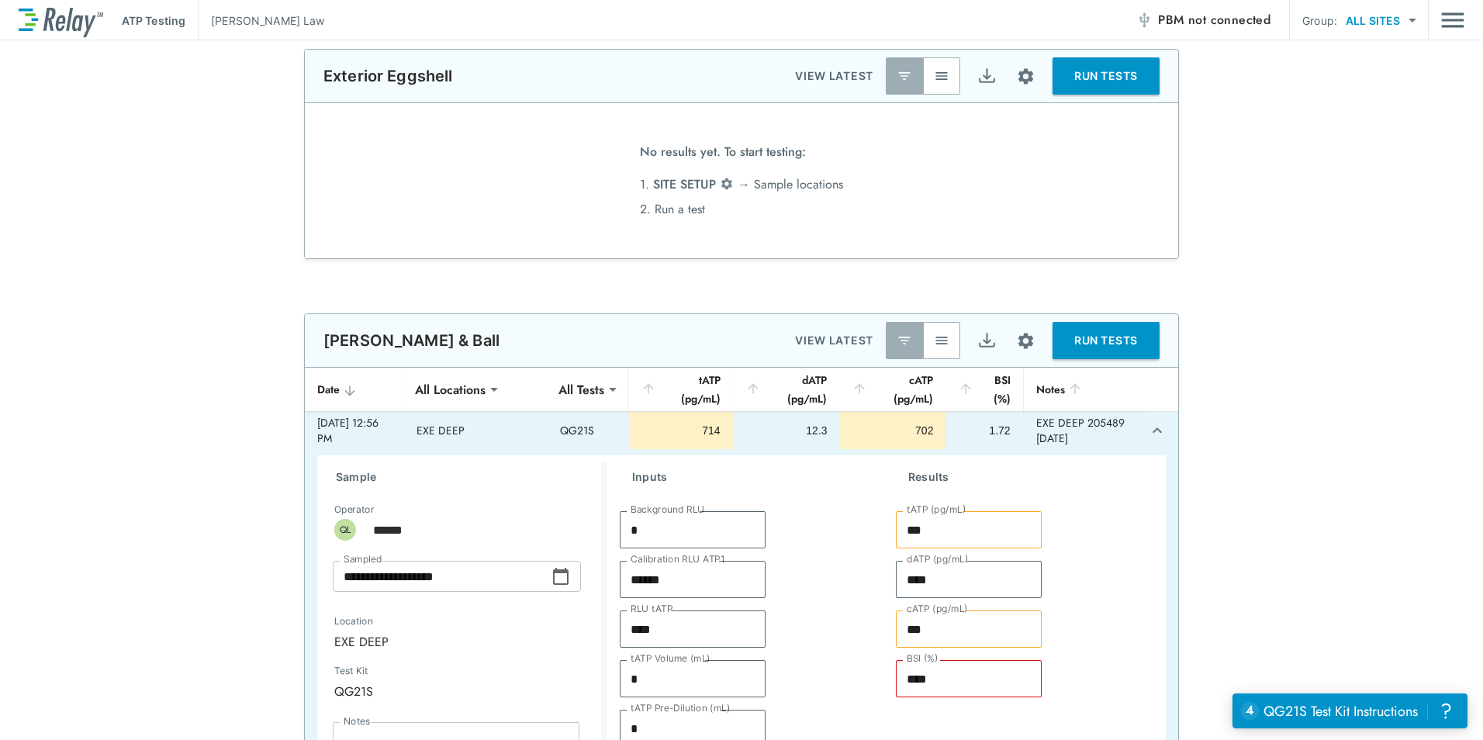
click at [1269, 334] on div "**********" at bounding box center [741, 613] width 1483 height 600
type textarea "*"
click at [1148, 430] on icon "expand row" at bounding box center [1157, 430] width 19 height 19
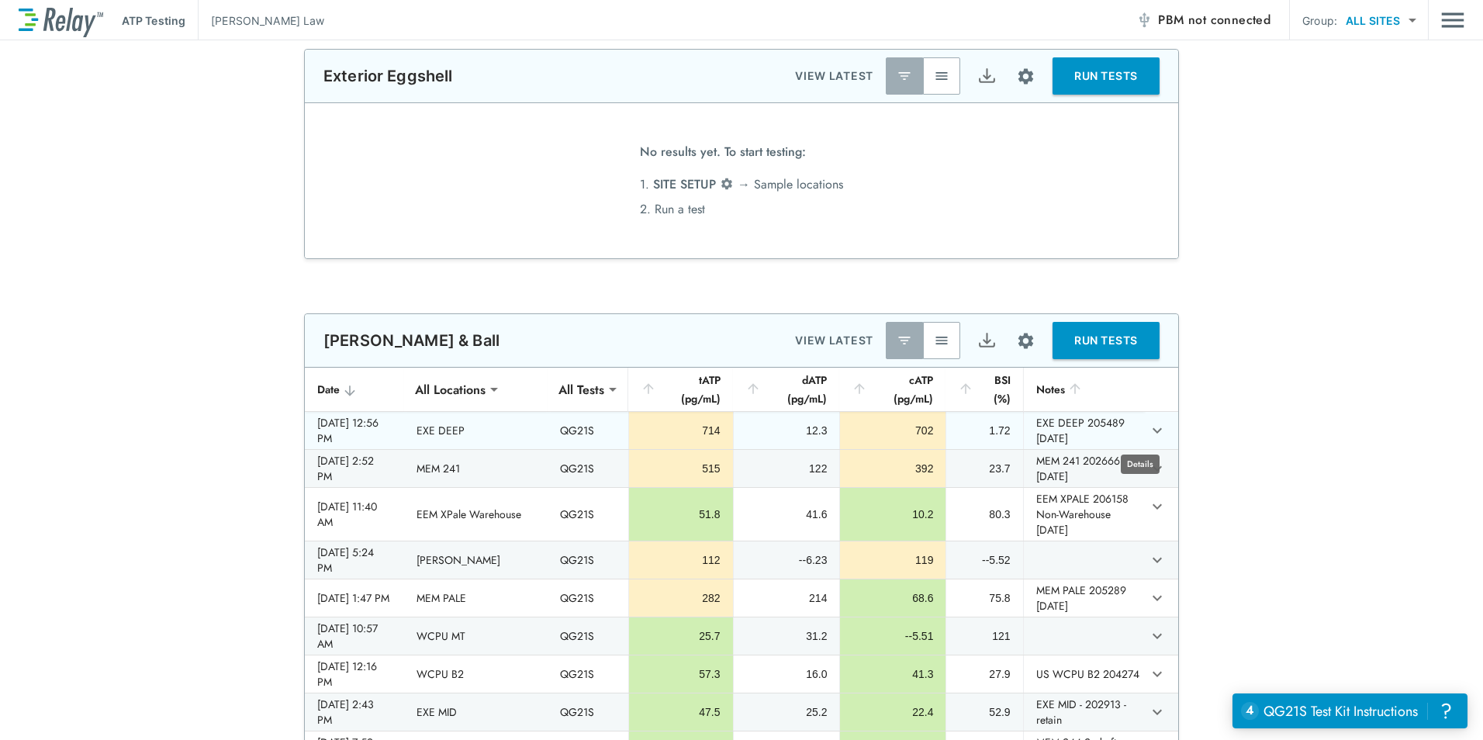
type textarea "*"
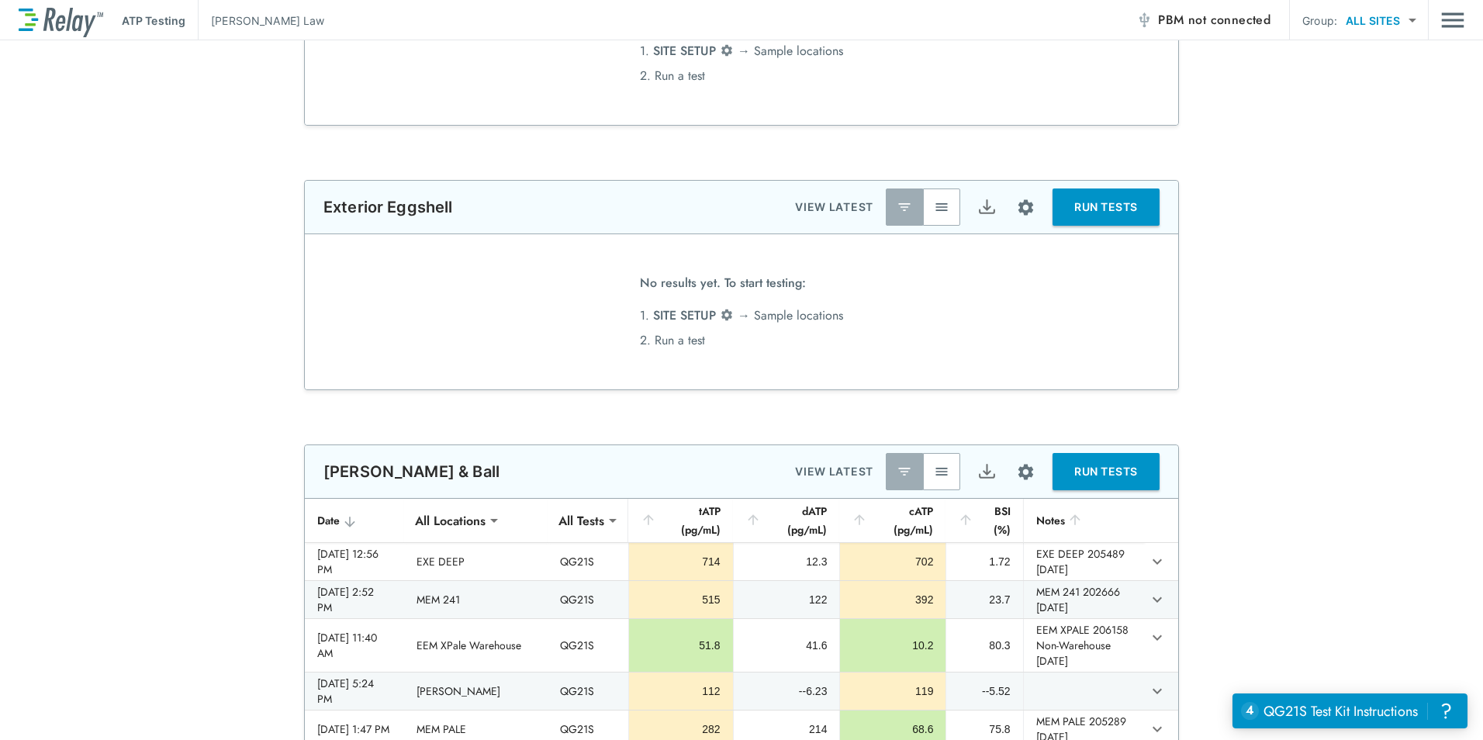
scroll to position [155, 0]
click at [1025, 213] on img "Site setup" at bounding box center [1025, 208] width 19 height 19
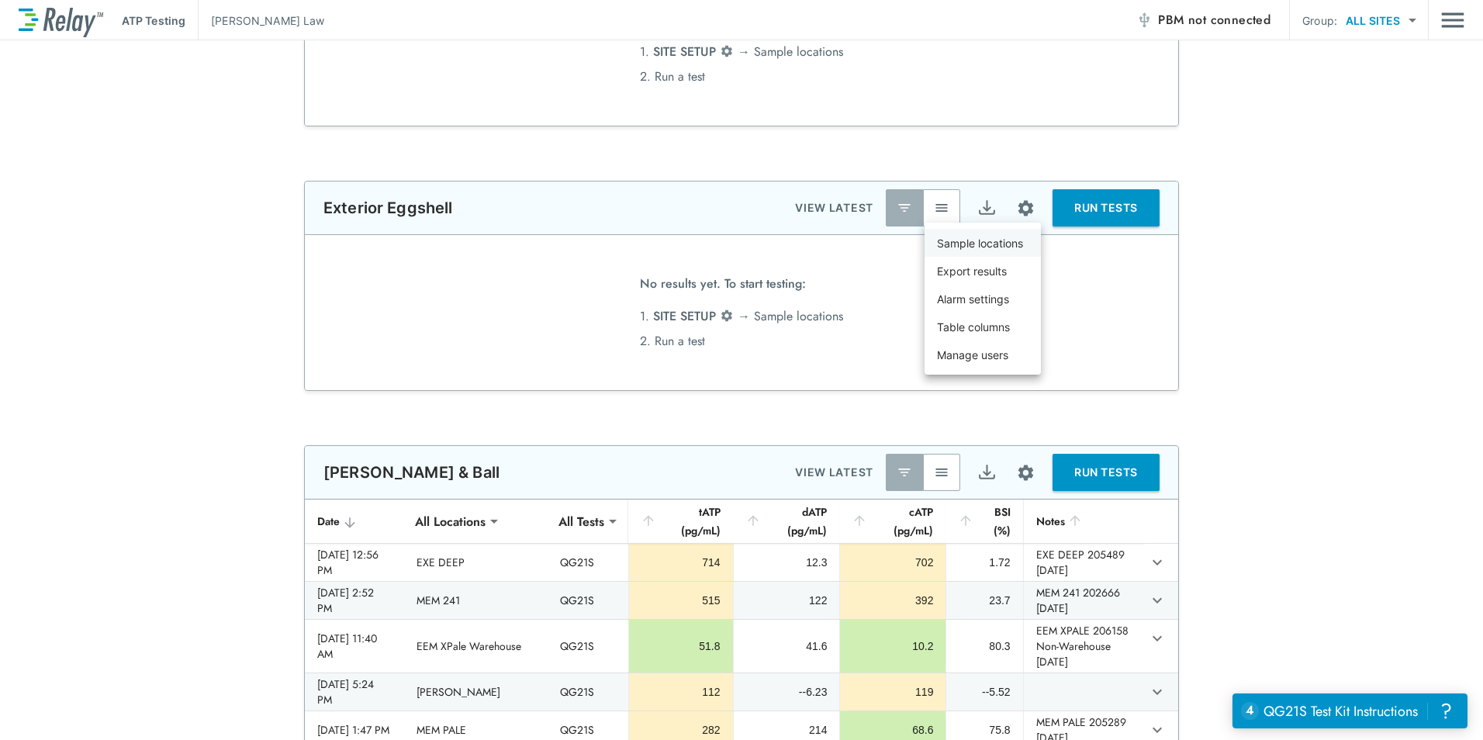
click at [1002, 243] on p "Sample locations" at bounding box center [980, 243] width 86 height 16
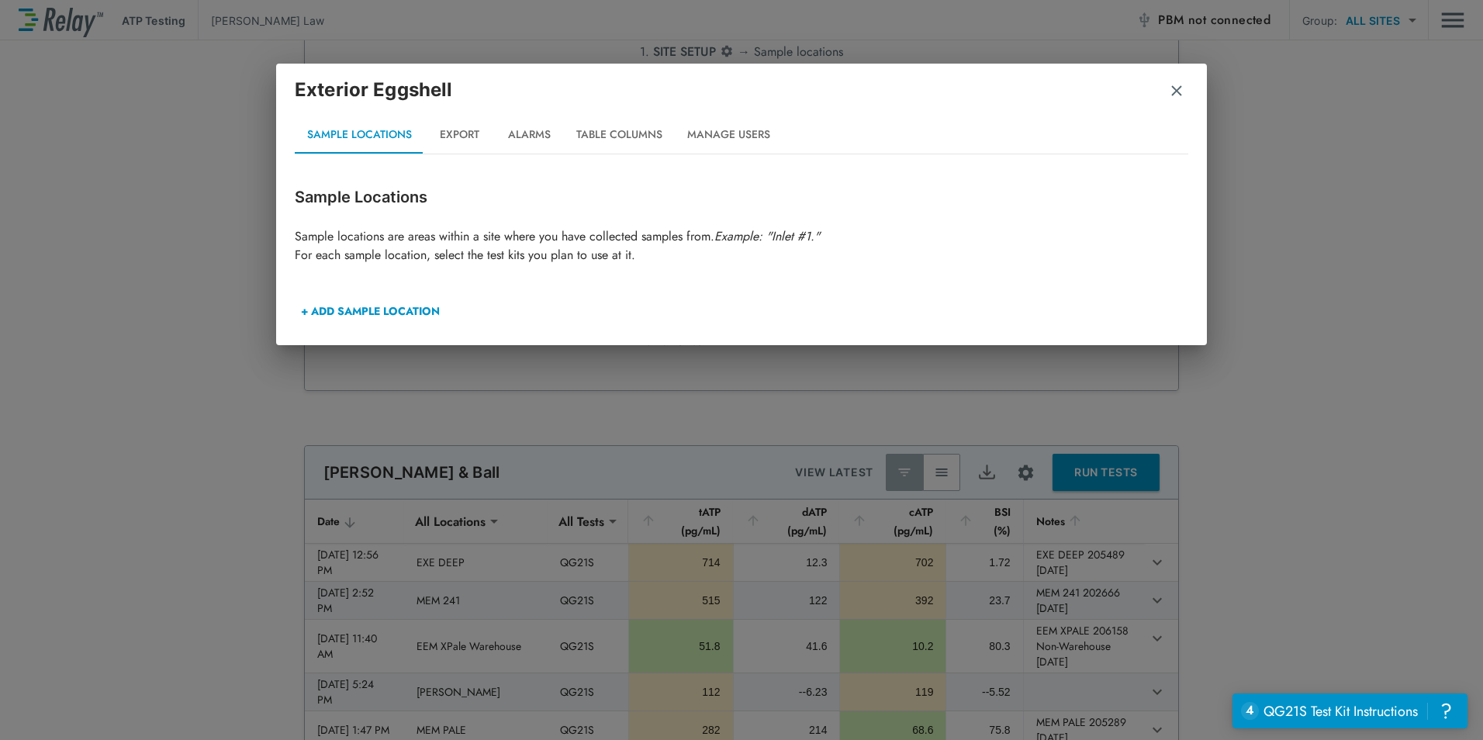
click at [397, 313] on button "+ ADD SAMPLE LOCATION" at bounding box center [370, 310] width 151 height 37
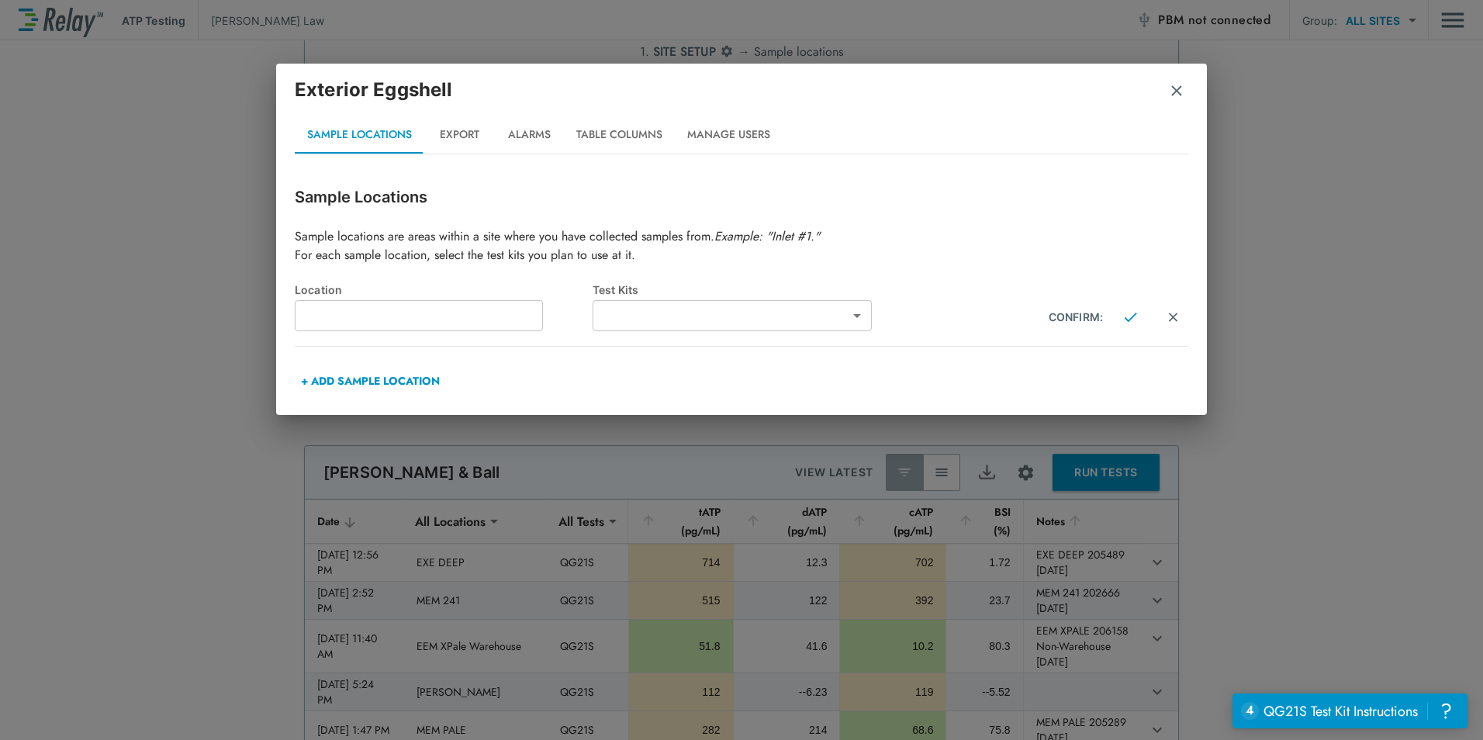
click at [397, 313] on input "text" at bounding box center [419, 315] width 248 height 31
type input "********"
click at [708, 310] on body "**********" at bounding box center [741, 370] width 1483 height 740
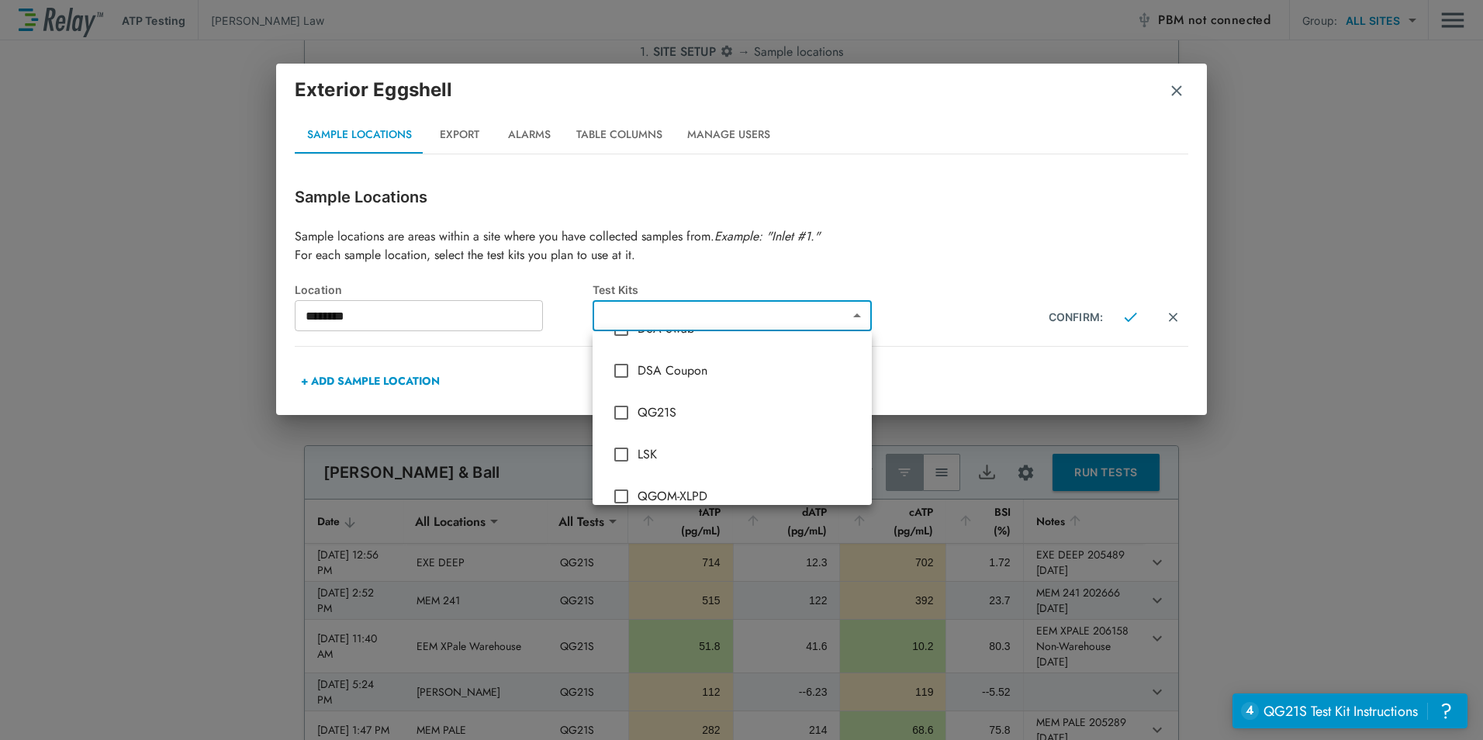
click at [679, 413] on span "QG21S" at bounding box center [749, 412] width 222 height 19
type input "*****"
click at [1129, 320] on div at bounding box center [741, 370] width 1483 height 740
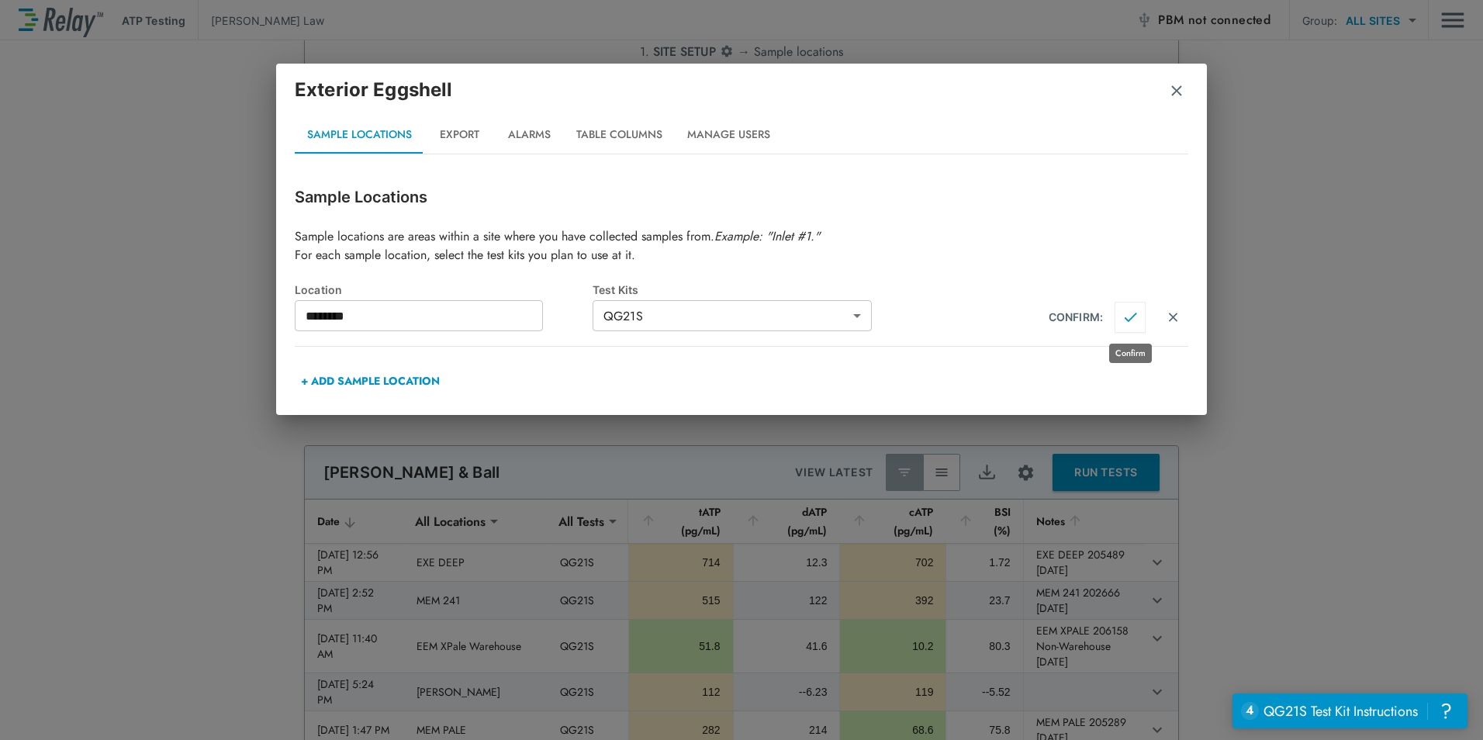
click at [1134, 315] on img "Confirm" at bounding box center [1130, 317] width 13 height 14
type input "********"
type input "*****"
click at [391, 375] on button "+ ADD SAMPLE LOCATION" at bounding box center [370, 380] width 151 height 37
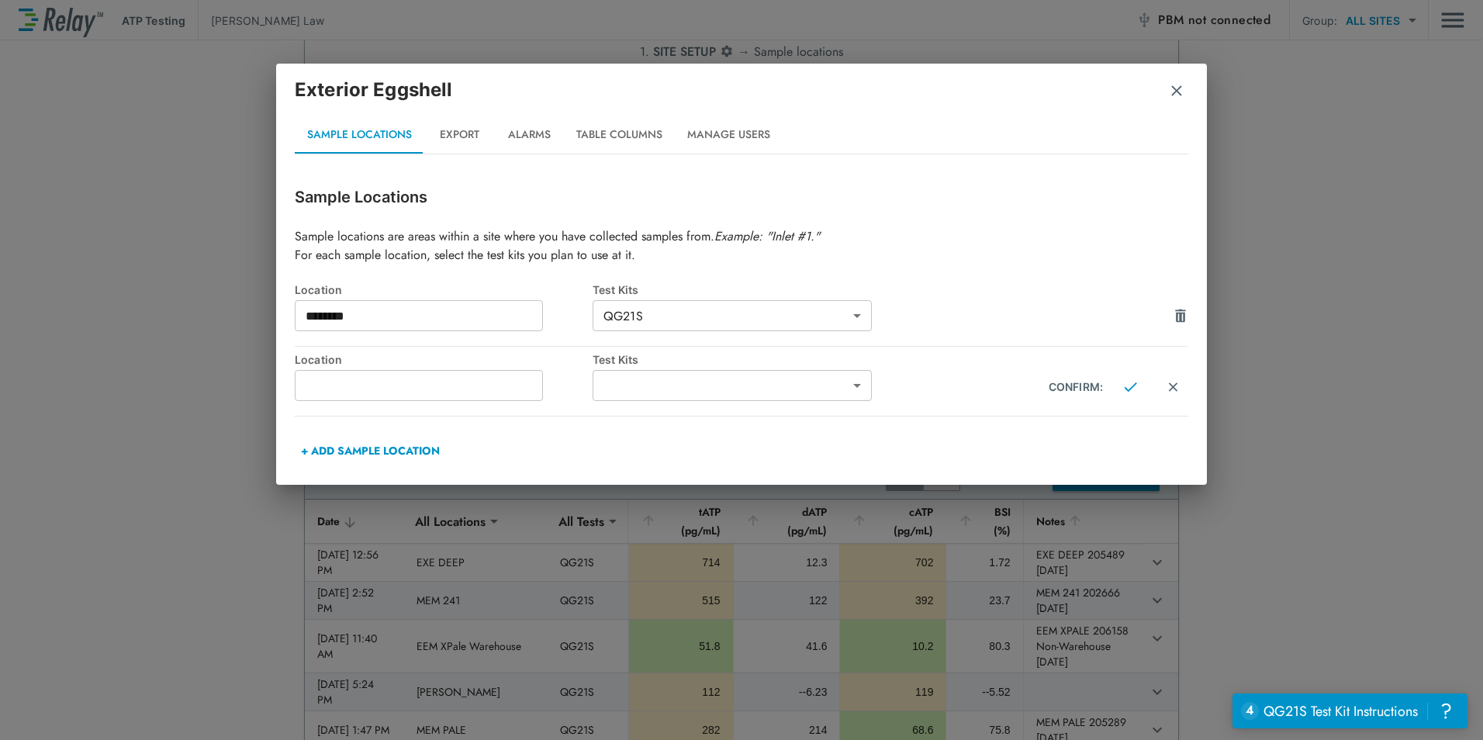
click at [391, 375] on input "text" at bounding box center [419, 385] width 248 height 31
type input "*******"
click at [1127, 382] on img "Confirm" at bounding box center [1130, 387] width 13 height 14
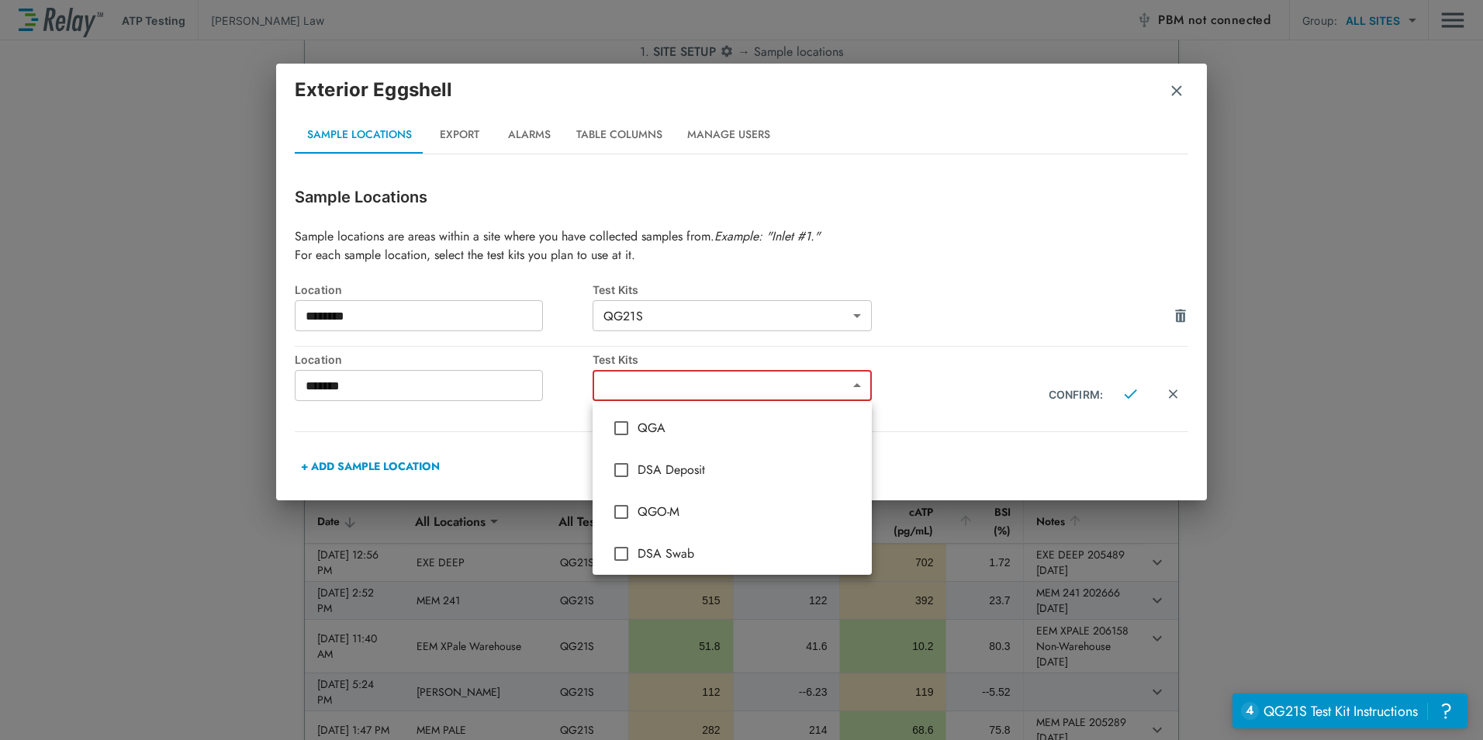
click at [812, 386] on body "**********" at bounding box center [741, 370] width 1483 height 740
click at [666, 490] on span "QG21S" at bounding box center [749, 482] width 222 height 19
type input "*****"
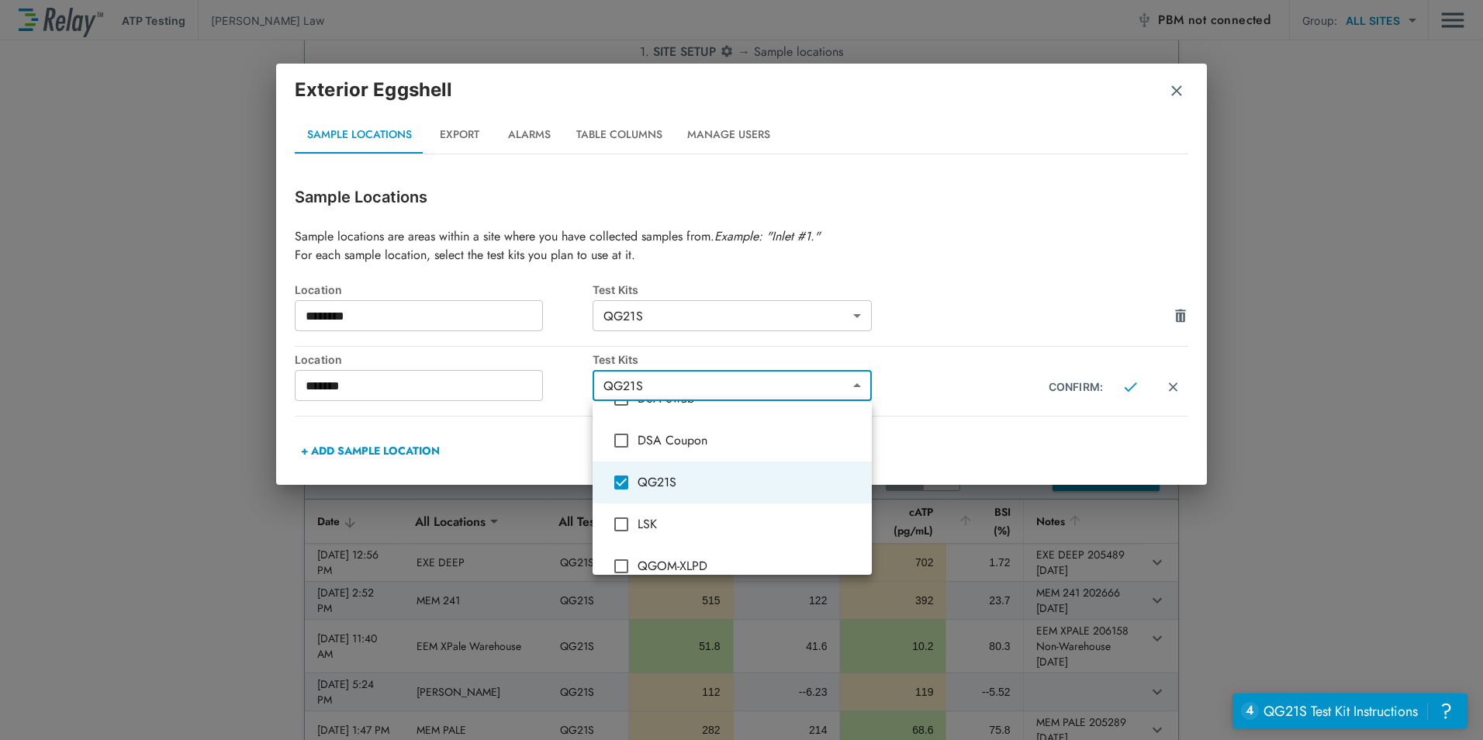
click at [986, 407] on div at bounding box center [741, 370] width 1483 height 740
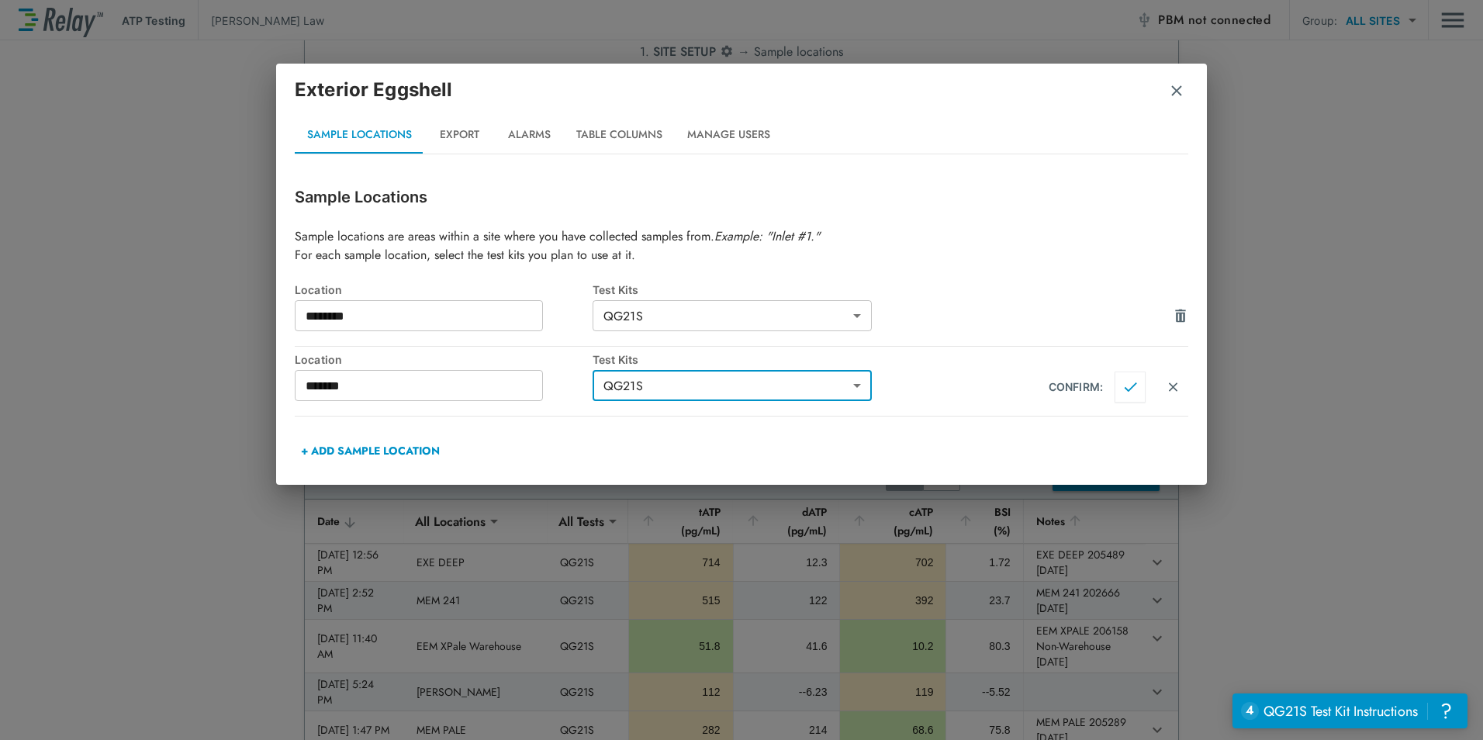
click at [1127, 382] on img "Confirm" at bounding box center [1130, 387] width 13 height 14
click at [417, 446] on button "+ ADD SAMPLE LOCATION" at bounding box center [370, 450] width 151 height 37
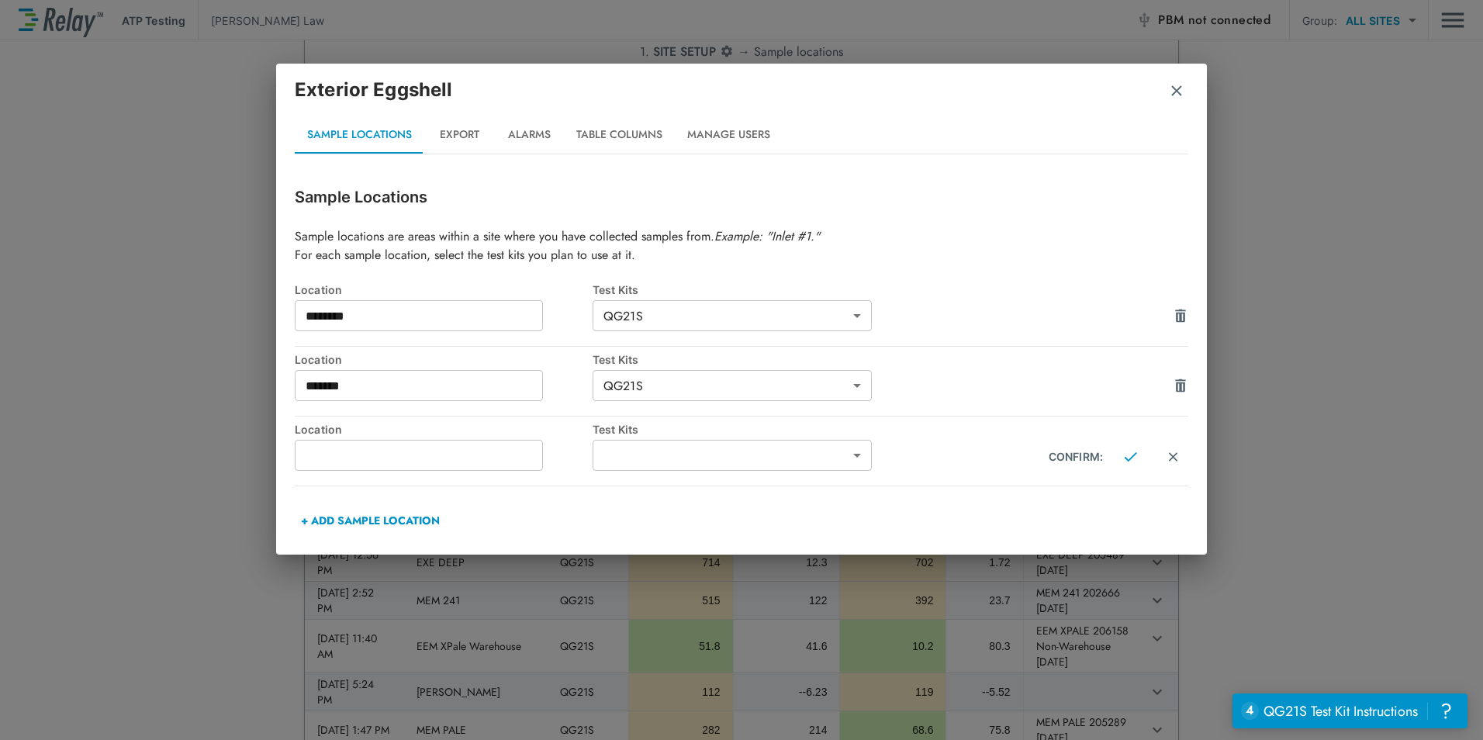
click at [413, 456] on input "text" at bounding box center [419, 455] width 248 height 31
type input "********"
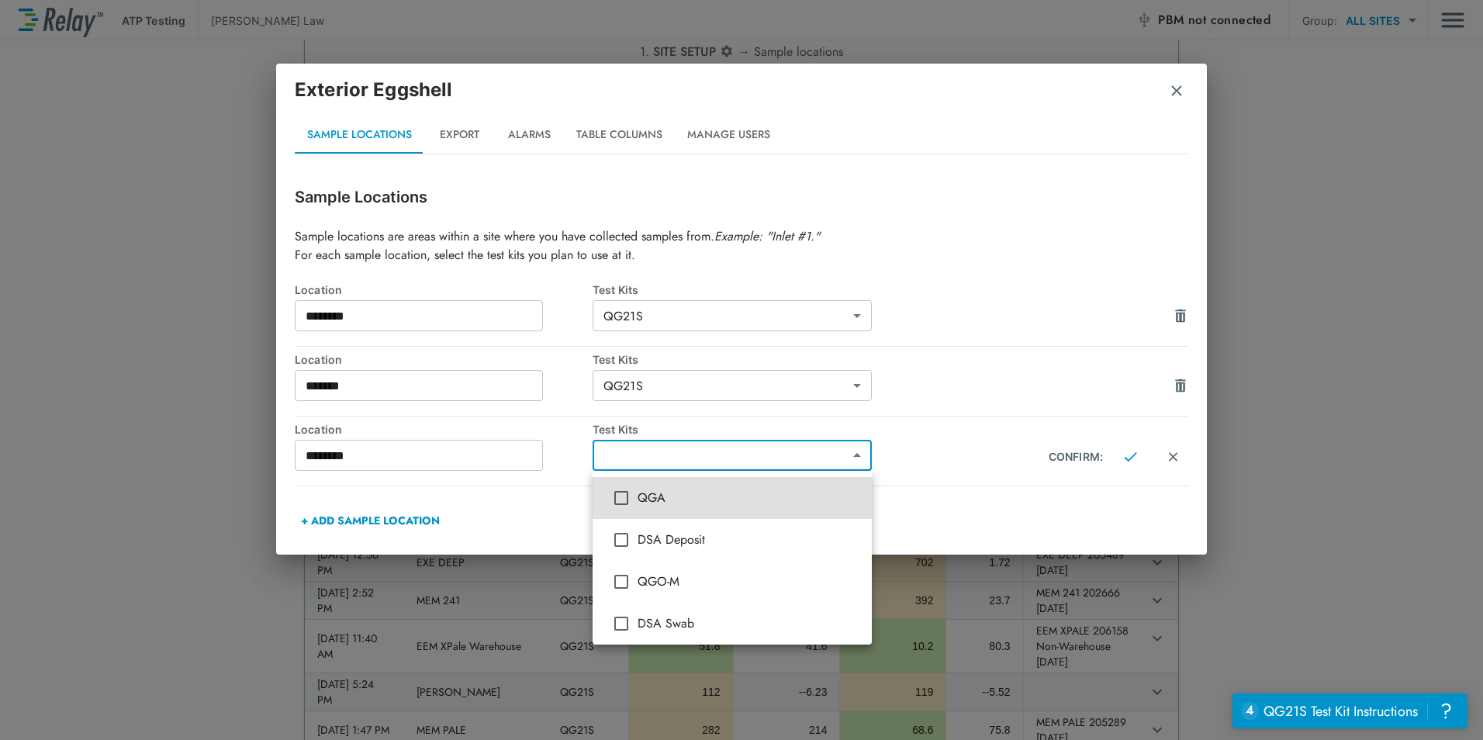
click at [611, 461] on body "**********" at bounding box center [741, 370] width 1483 height 740
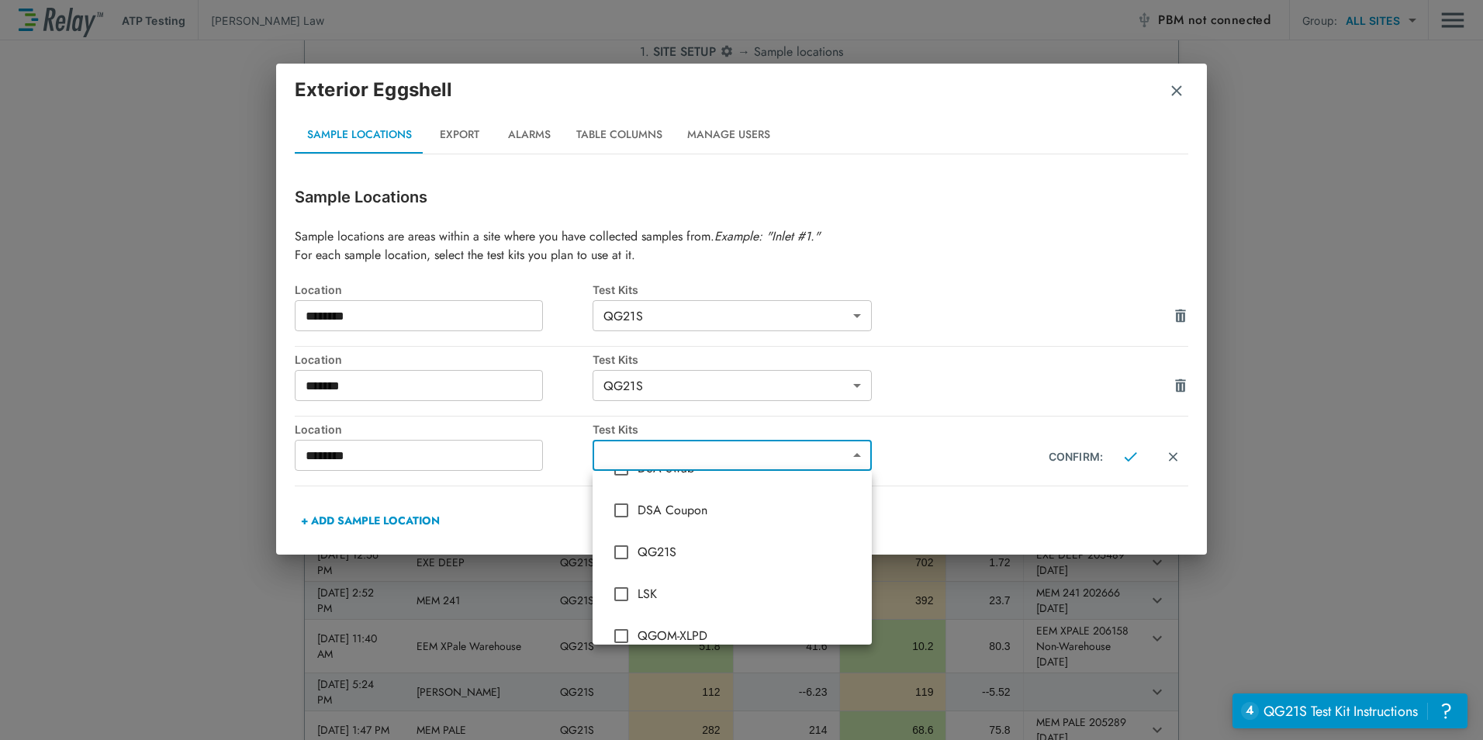
click at [669, 541] on li "QG21S" at bounding box center [732, 552] width 279 height 42
type input "*****"
click at [1135, 457] on div at bounding box center [741, 370] width 1483 height 740
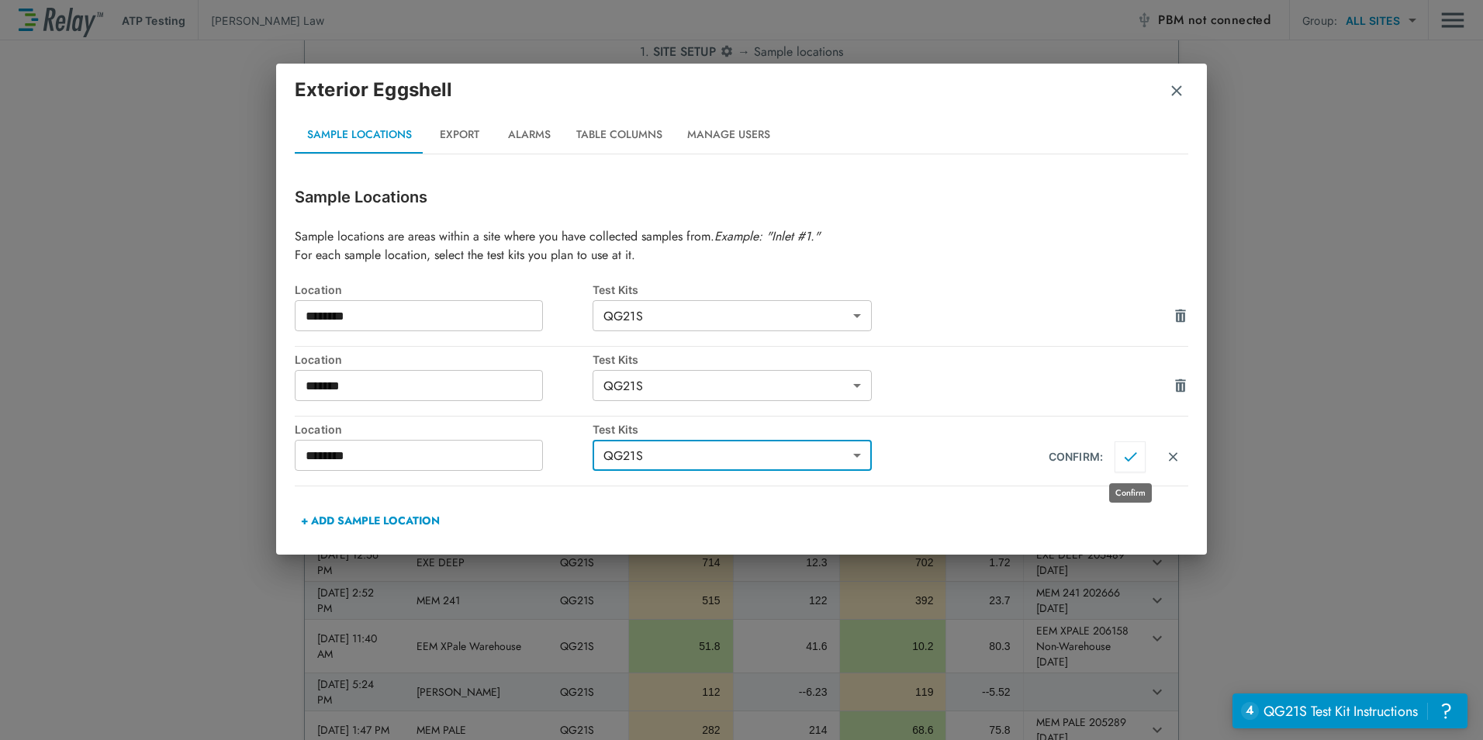
click at [1131, 458] on img "Confirm" at bounding box center [1130, 457] width 13 height 14
click at [1171, 93] on img "button" at bounding box center [1177, 91] width 16 height 16
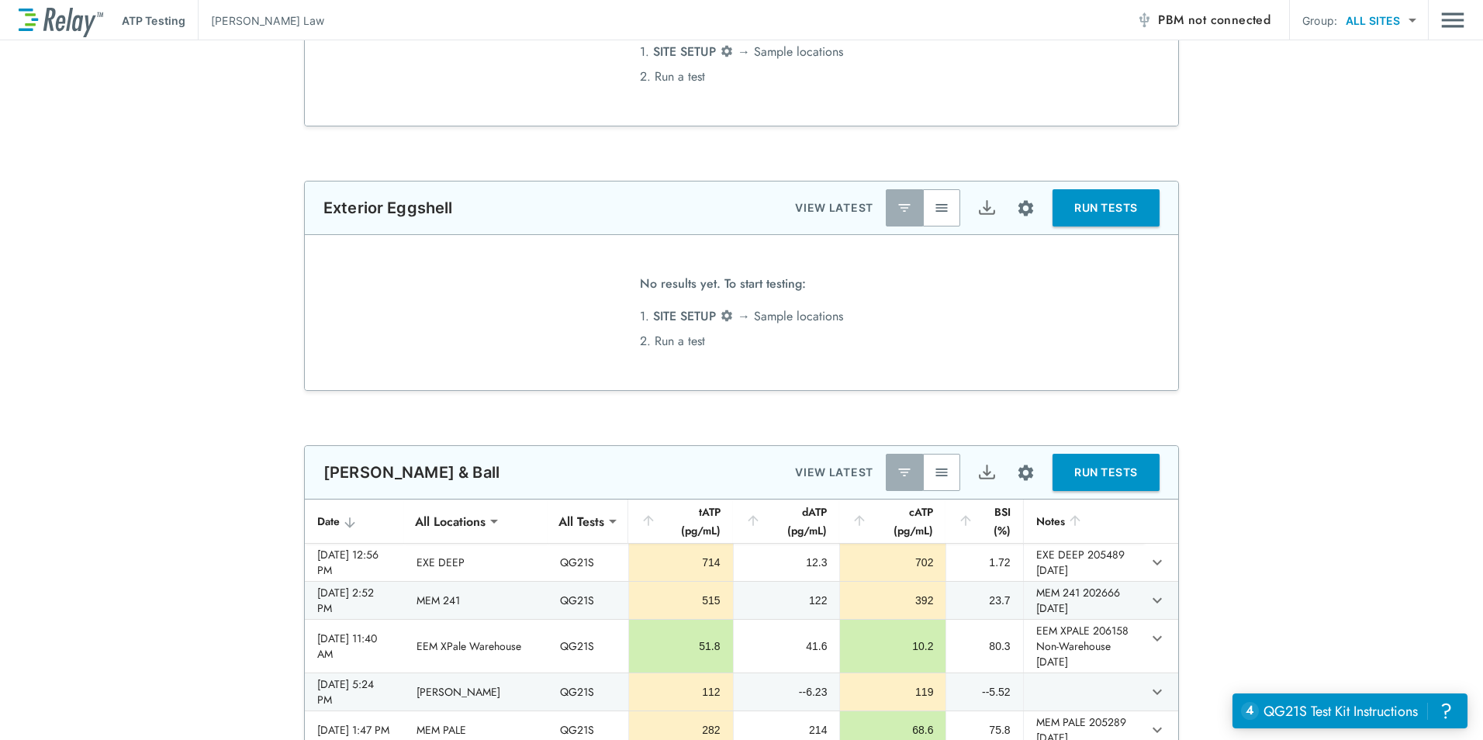
scroll to position [0, 0]
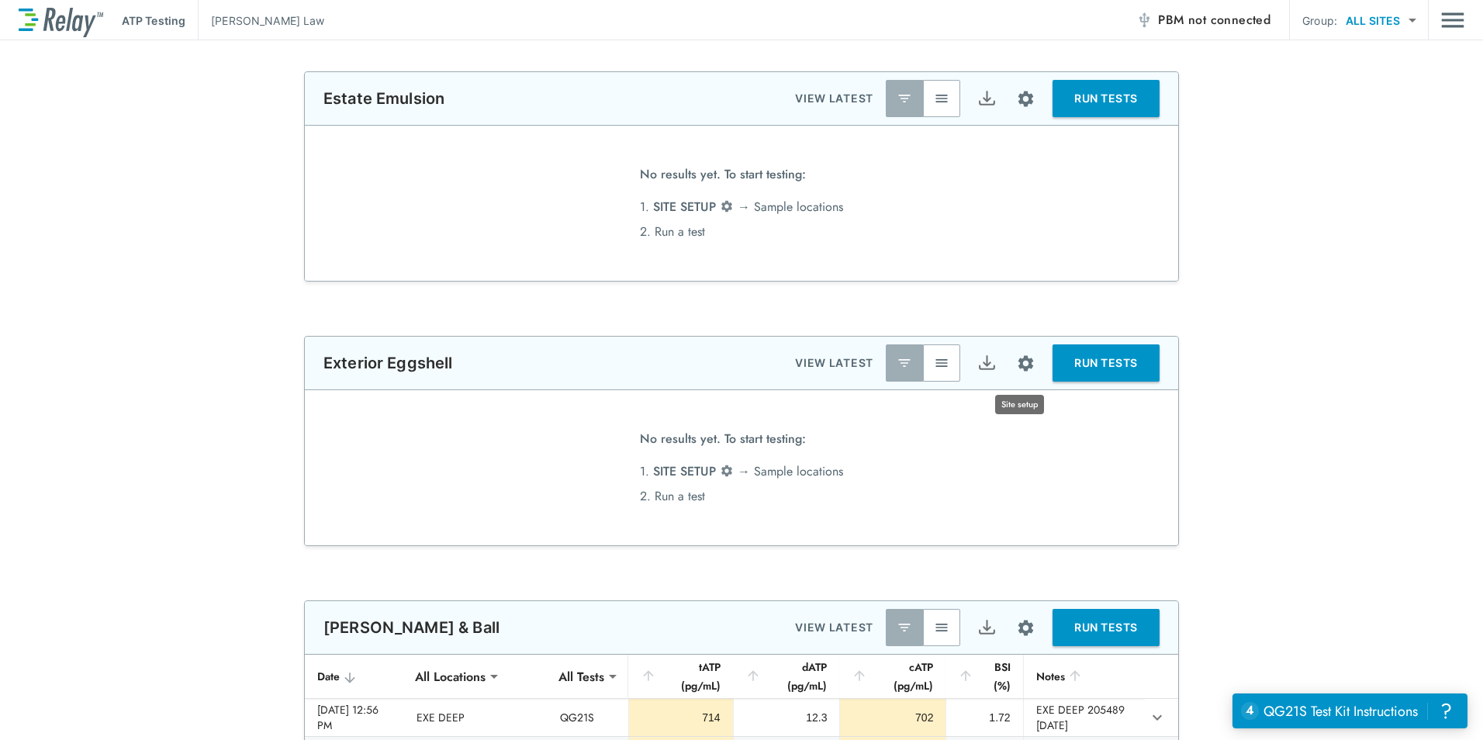
click at [1016, 360] on img "Site setup" at bounding box center [1025, 363] width 19 height 19
click at [954, 511] on p "Manage users" at bounding box center [972, 510] width 71 height 16
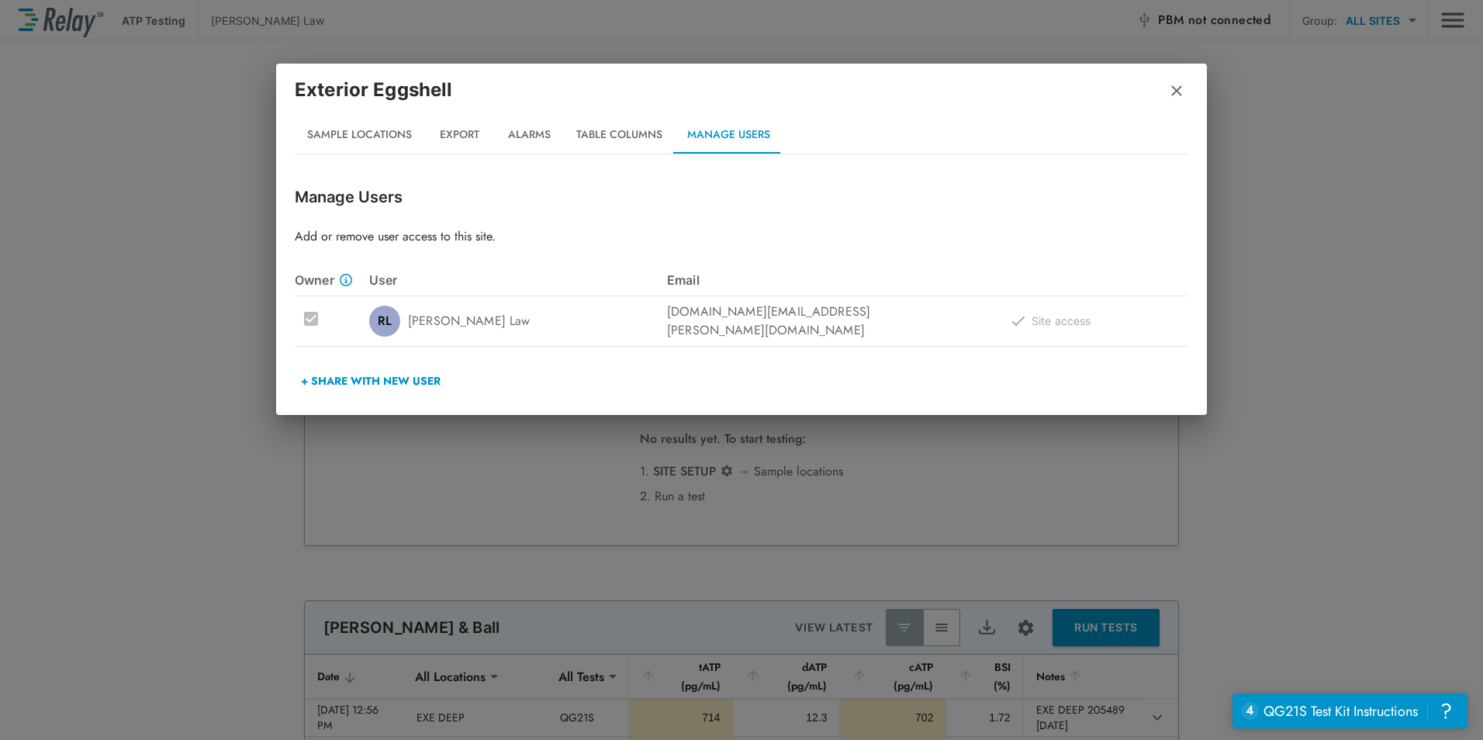
click at [1172, 92] on img "button" at bounding box center [1177, 91] width 16 height 16
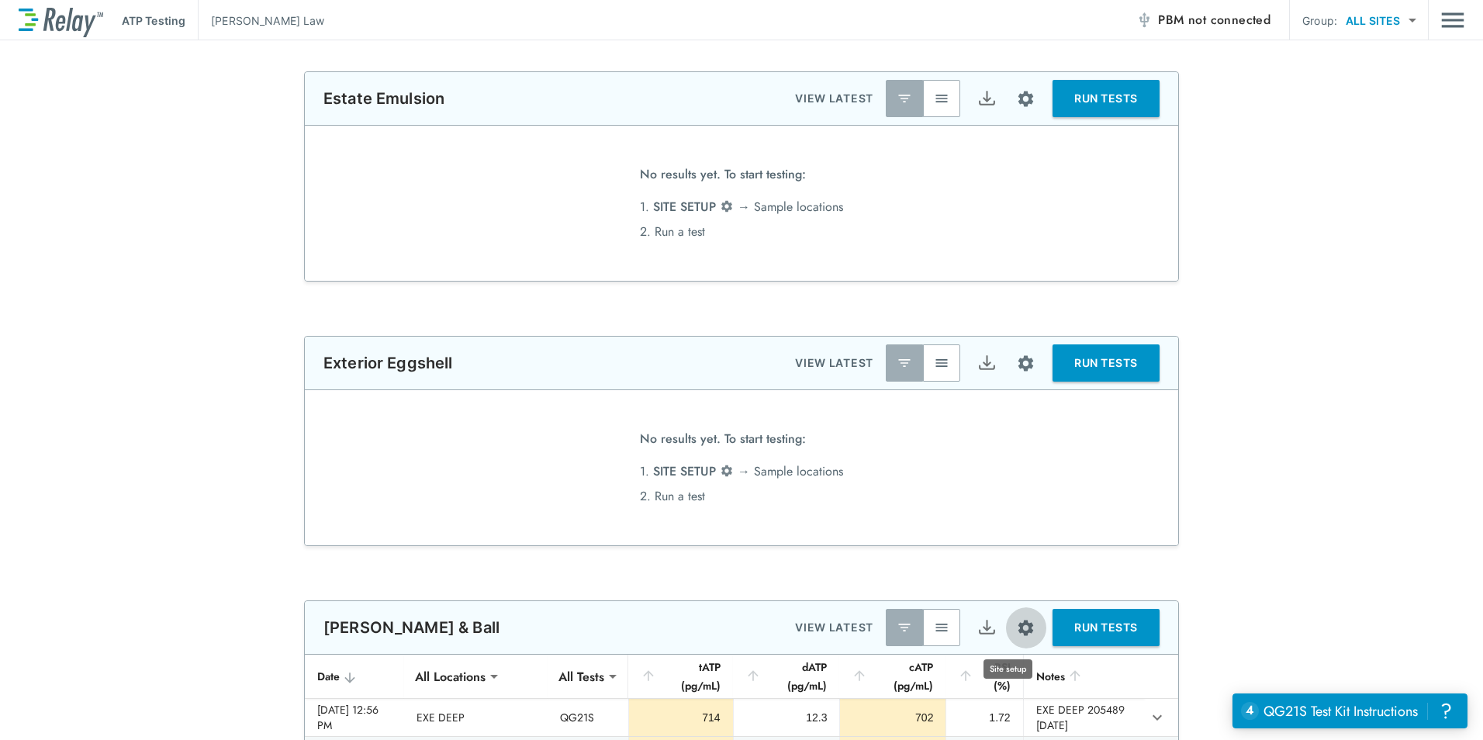
click at [1016, 623] on img "Site setup" at bounding box center [1025, 627] width 19 height 19
drag, startPoint x: 1480, startPoint y: 258, endPoint x: 1454, endPoint y: 369, distance: 114.8
click at [1471, 351] on div at bounding box center [741, 370] width 1483 height 740
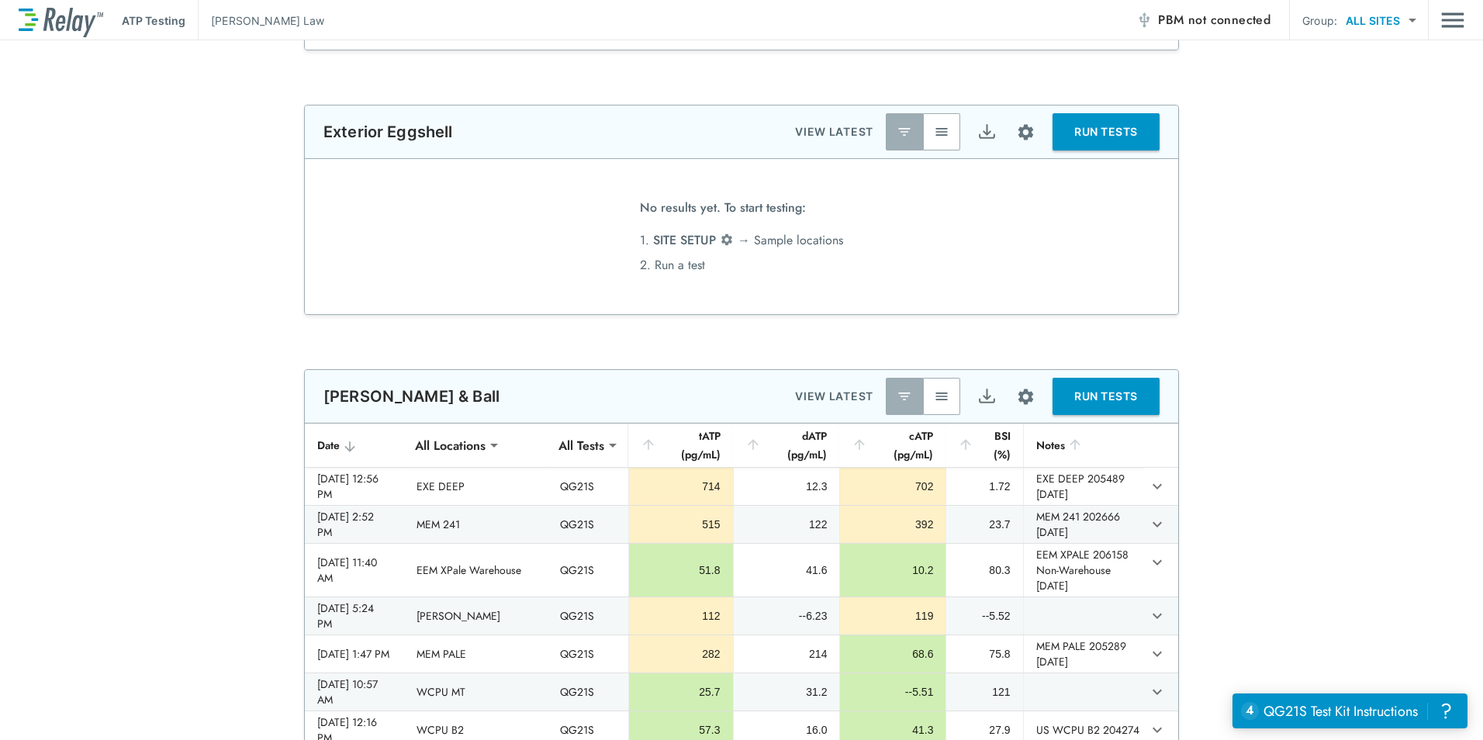
scroll to position [233, 0]
click at [1016, 391] on img "Site setup" at bounding box center [1025, 395] width 19 height 19
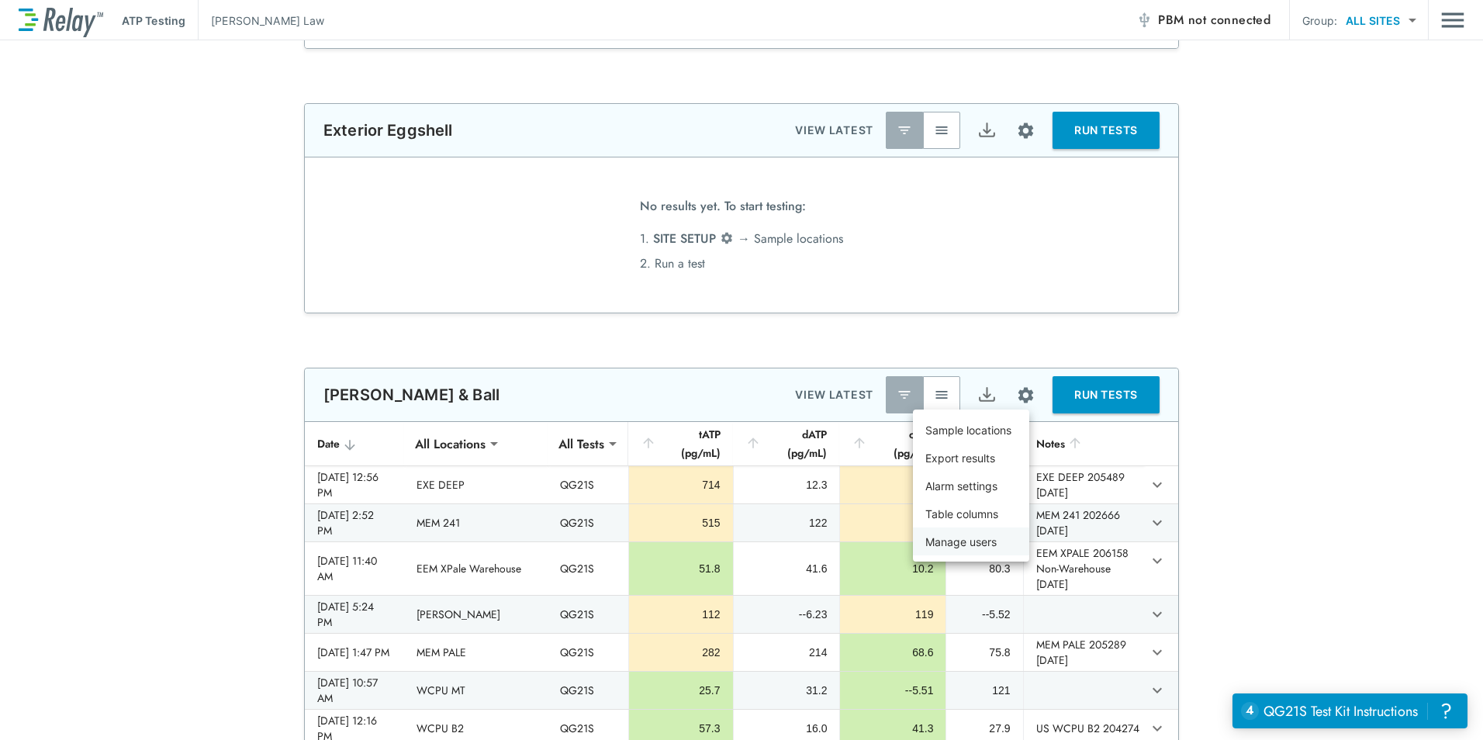
click at [980, 547] on p "Manage users" at bounding box center [961, 542] width 71 height 16
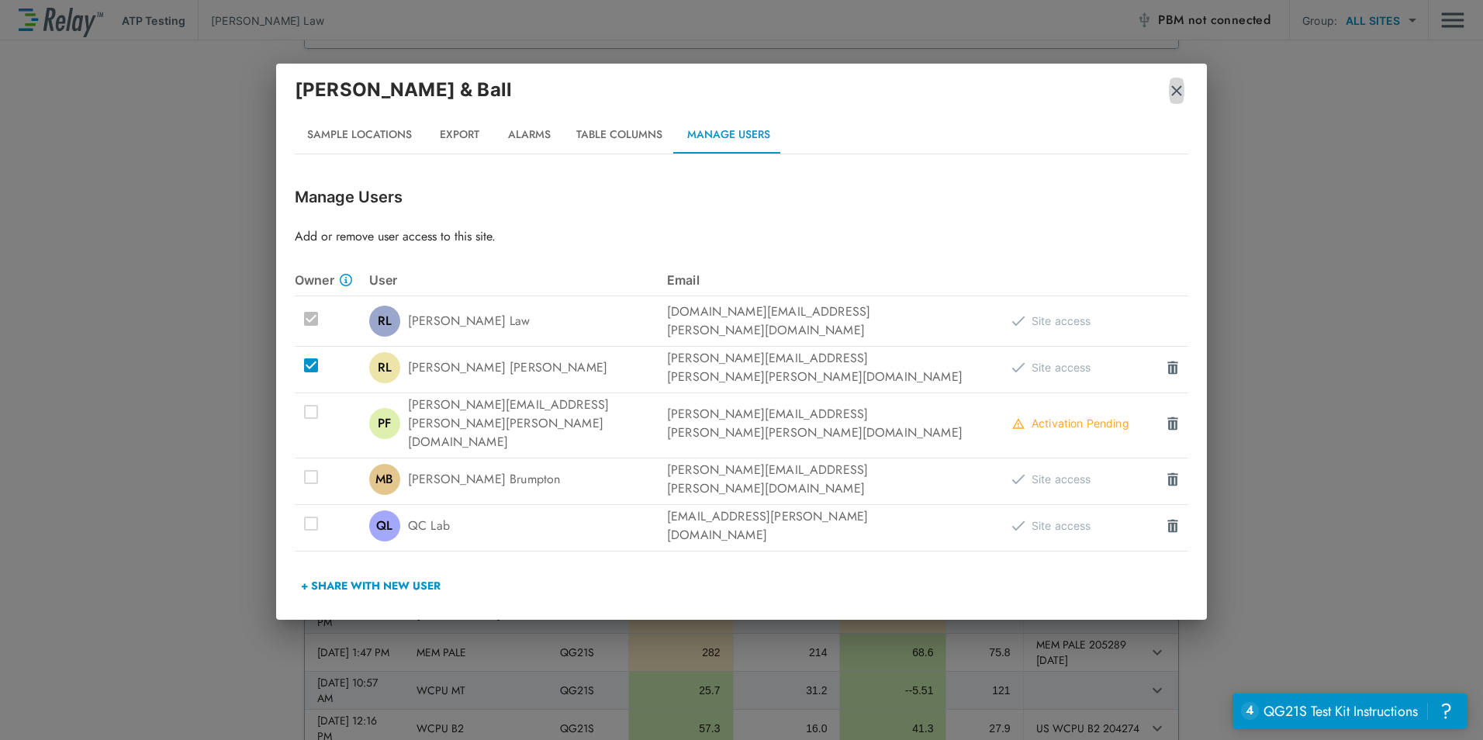
click at [1173, 86] on img "button" at bounding box center [1177, 91] width 16 height 16
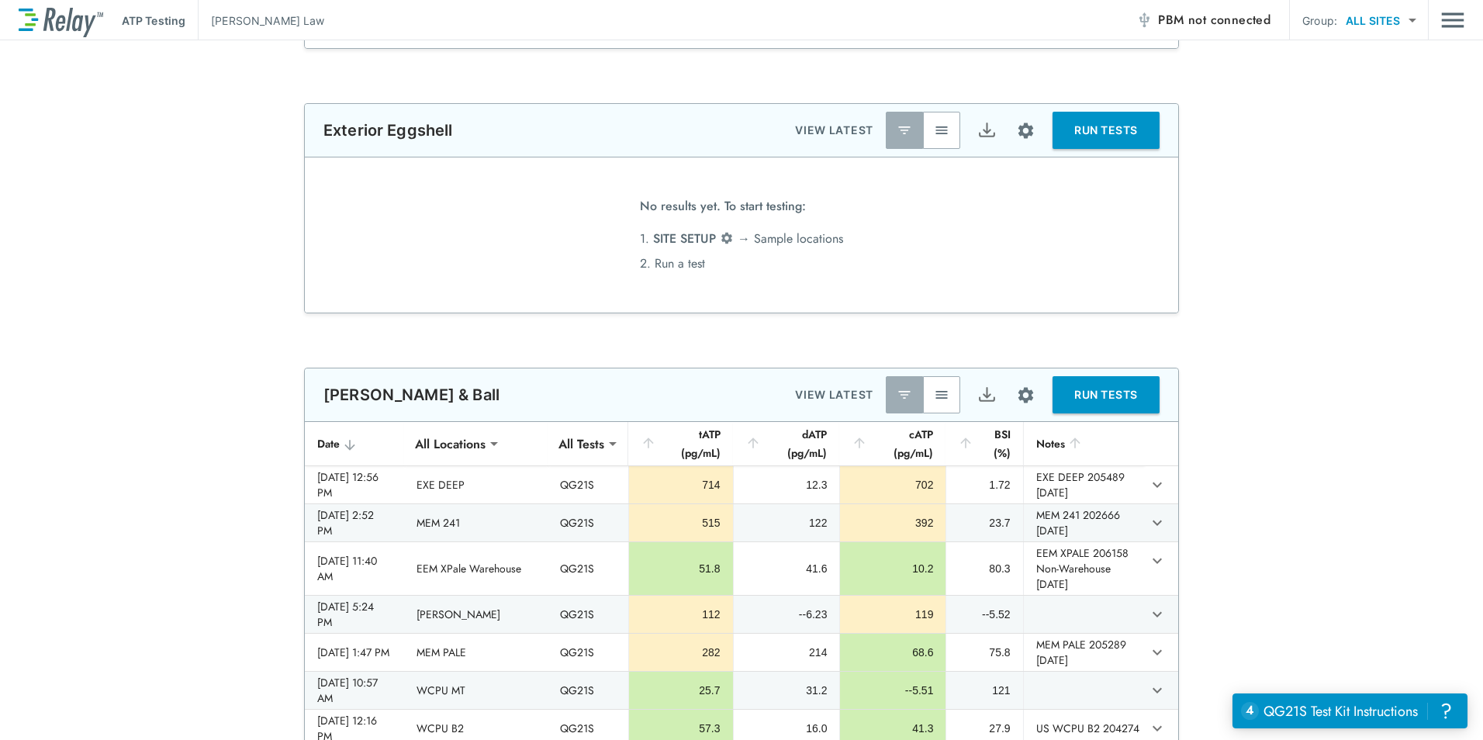
scroll to position [0, 0]
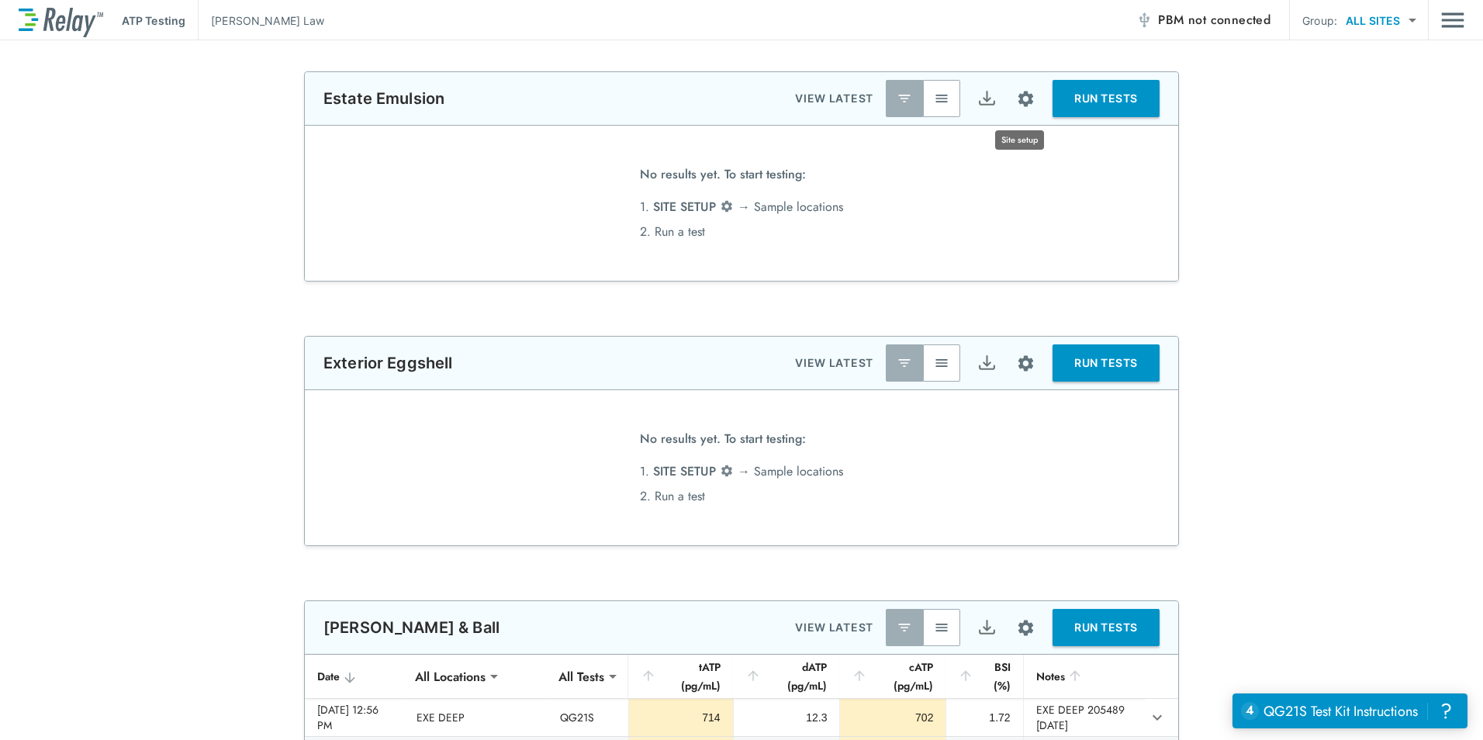
click at [1026, 102] on img "Site setup" at bounding box center [1025, 98] width 19 height 19
click at [962, 241] on p "Manage users" at bounding box center [972, 245] width 71 height 16
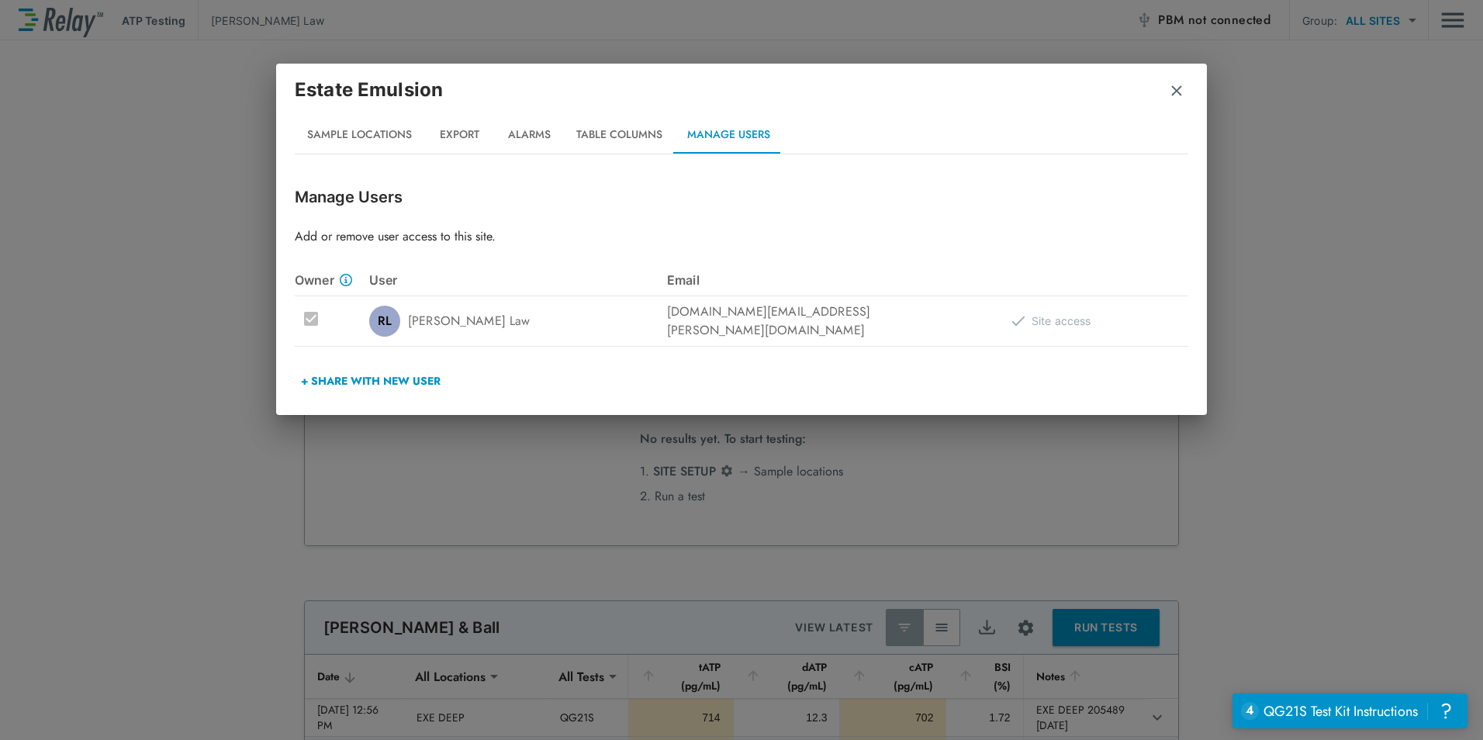
click at [1185, 91] on div "Estate Emulsion" at bounding box center [742, 96] width 894 height 40
click at [1175, 92] on img "button" at bounding box center [1177, 91] width 16 height 16
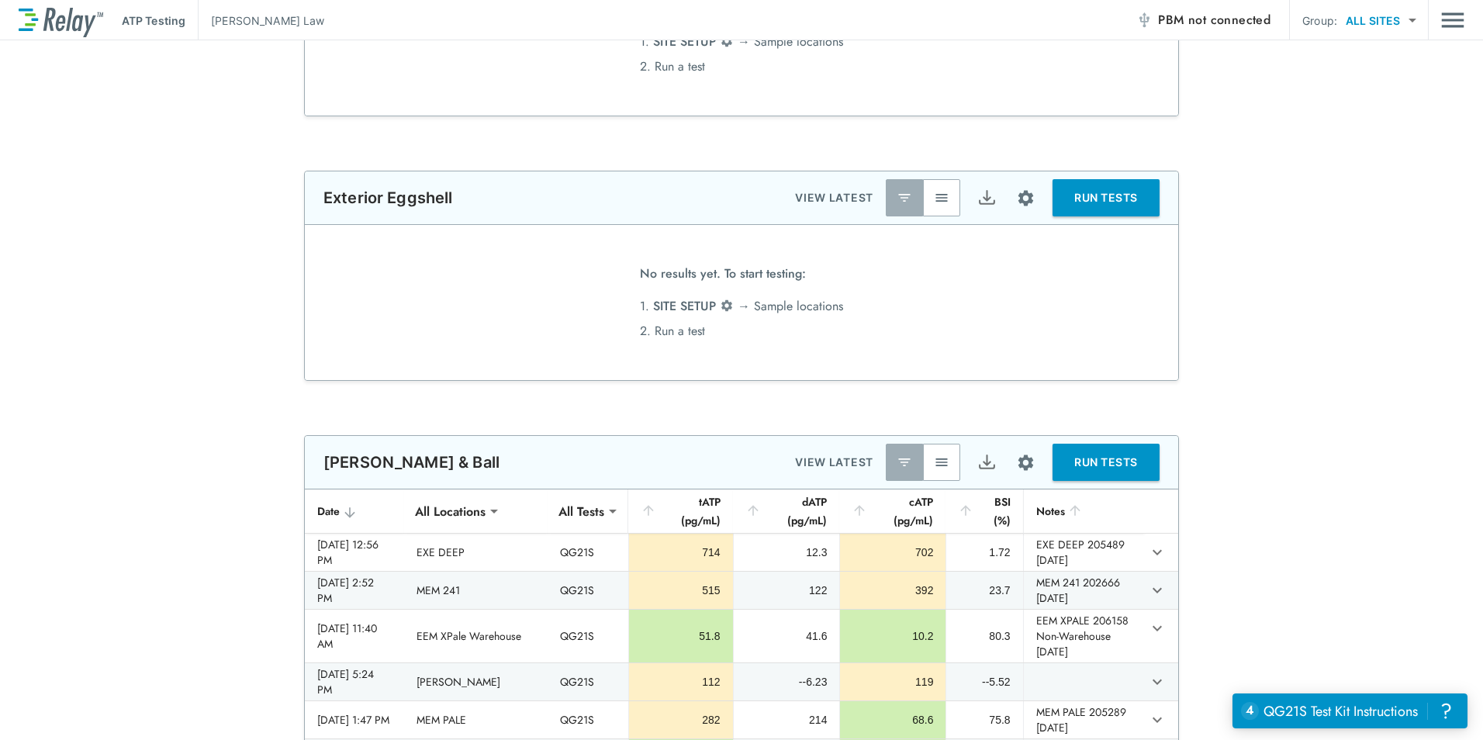
scroll to position [233, 0]
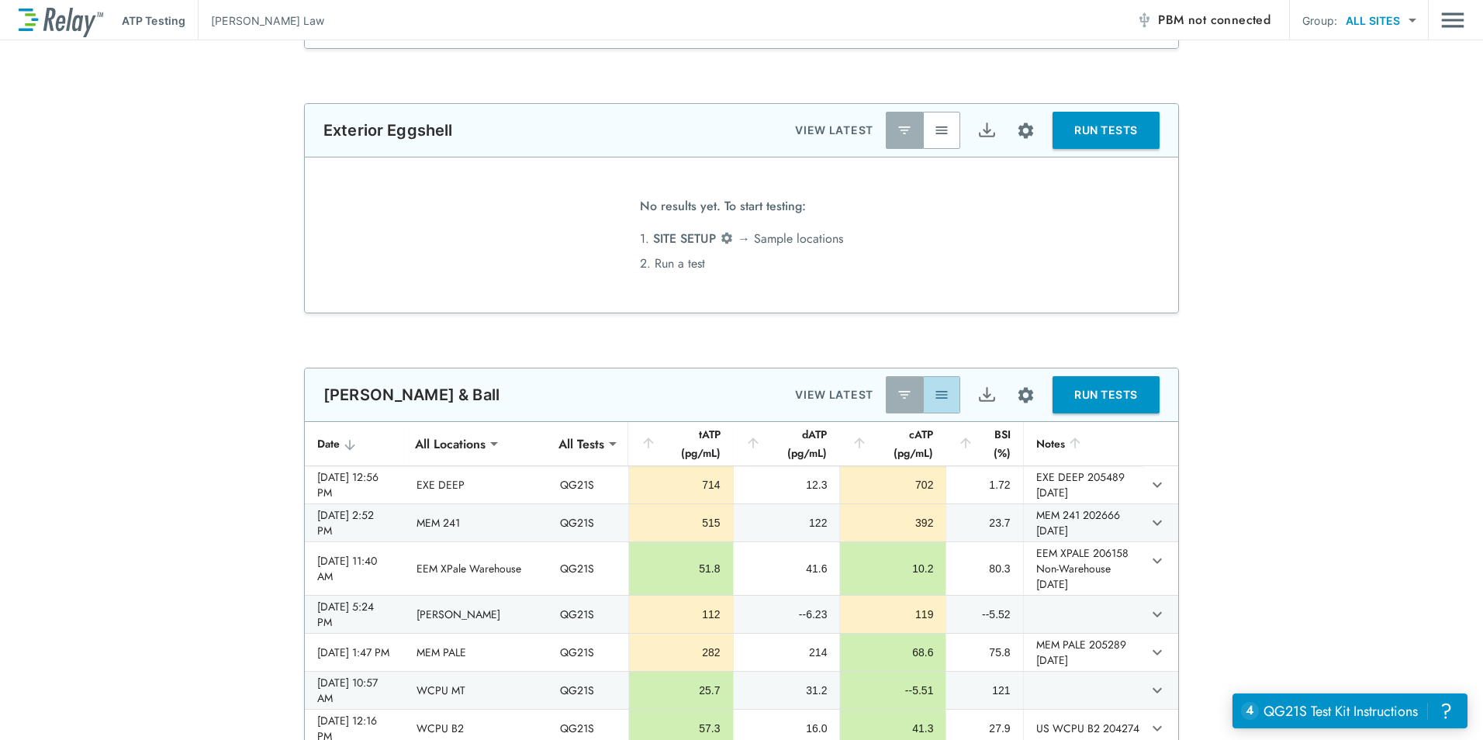
click at [923, 404] on button "button" at bounding box center [941, 394] width 37 height 37
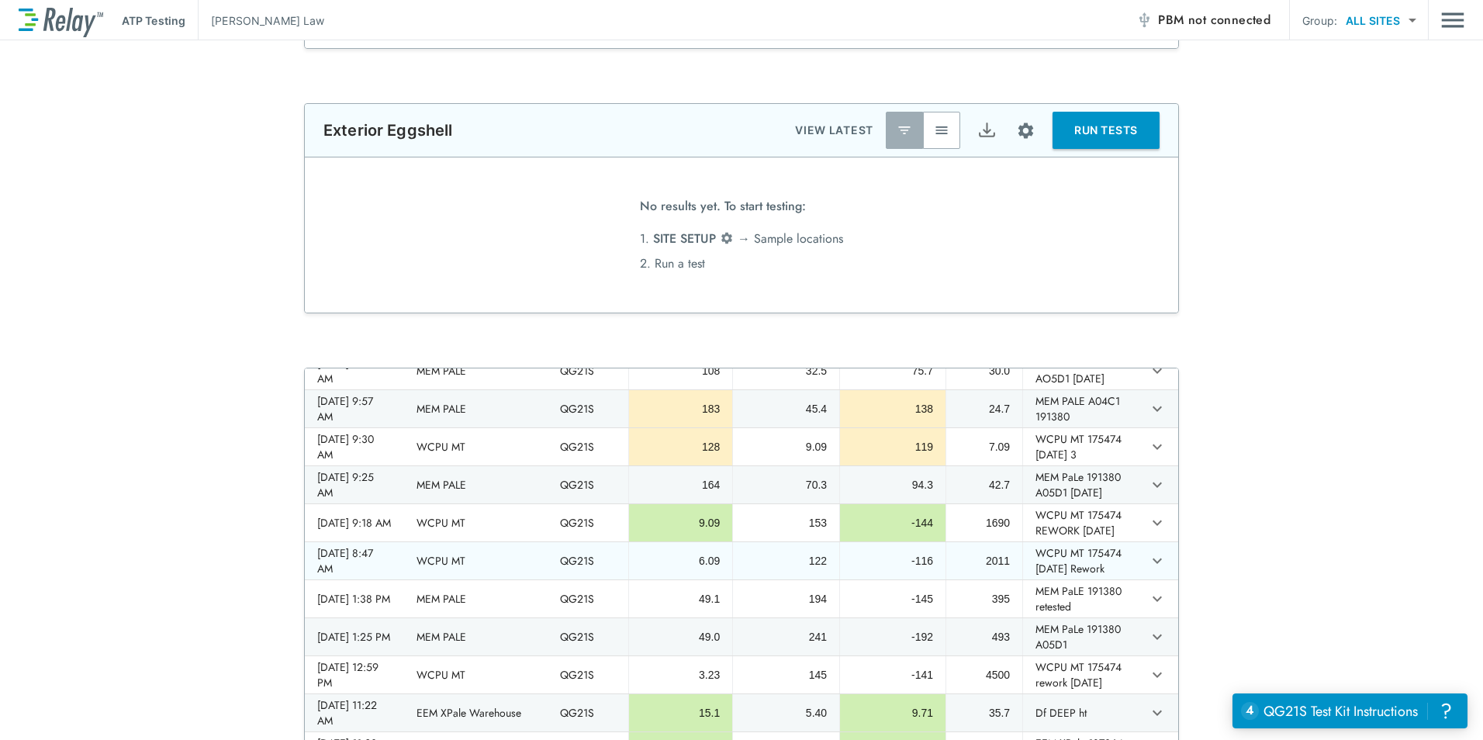
scroll to position [2715, 0]
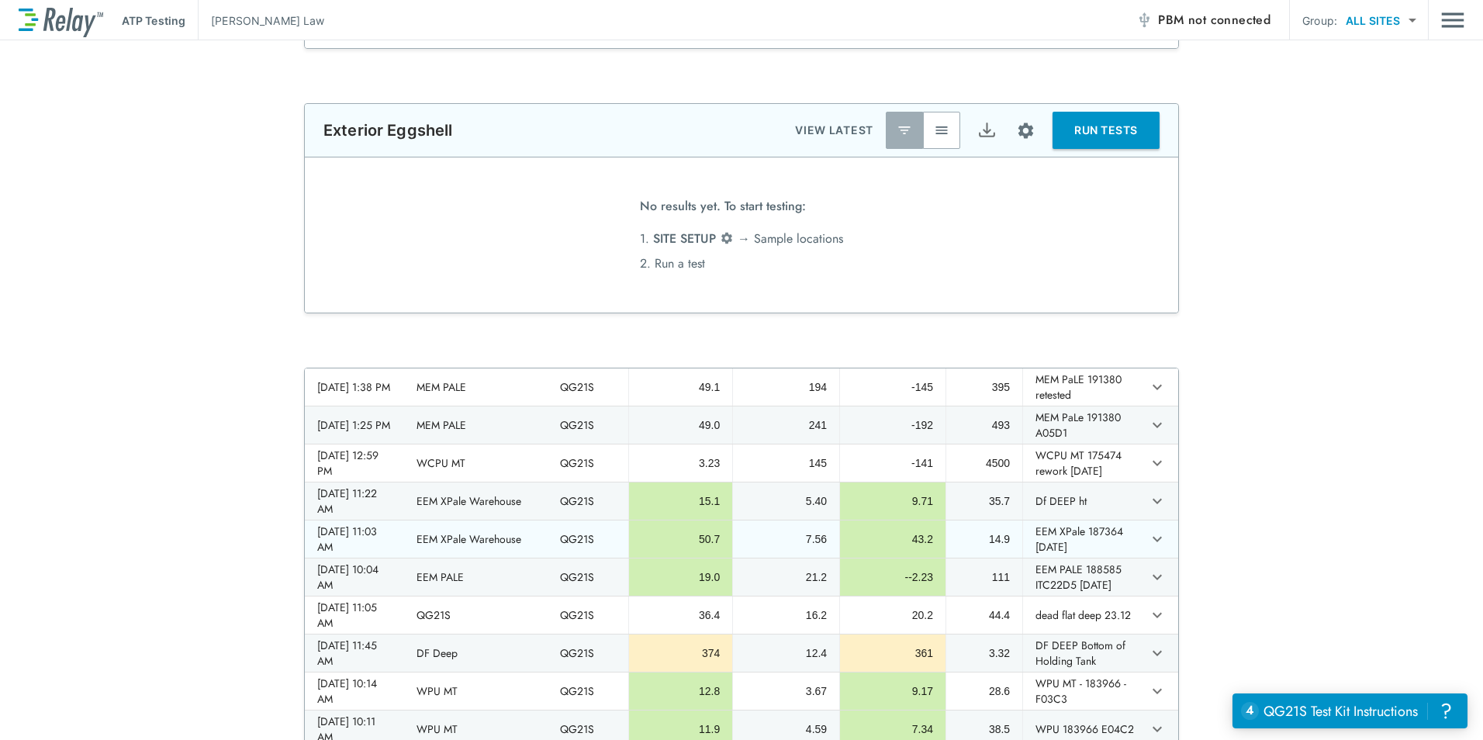
click at [1160, 556] on td "sticky table" at bounding box center [1161, 539] width 34 height 37
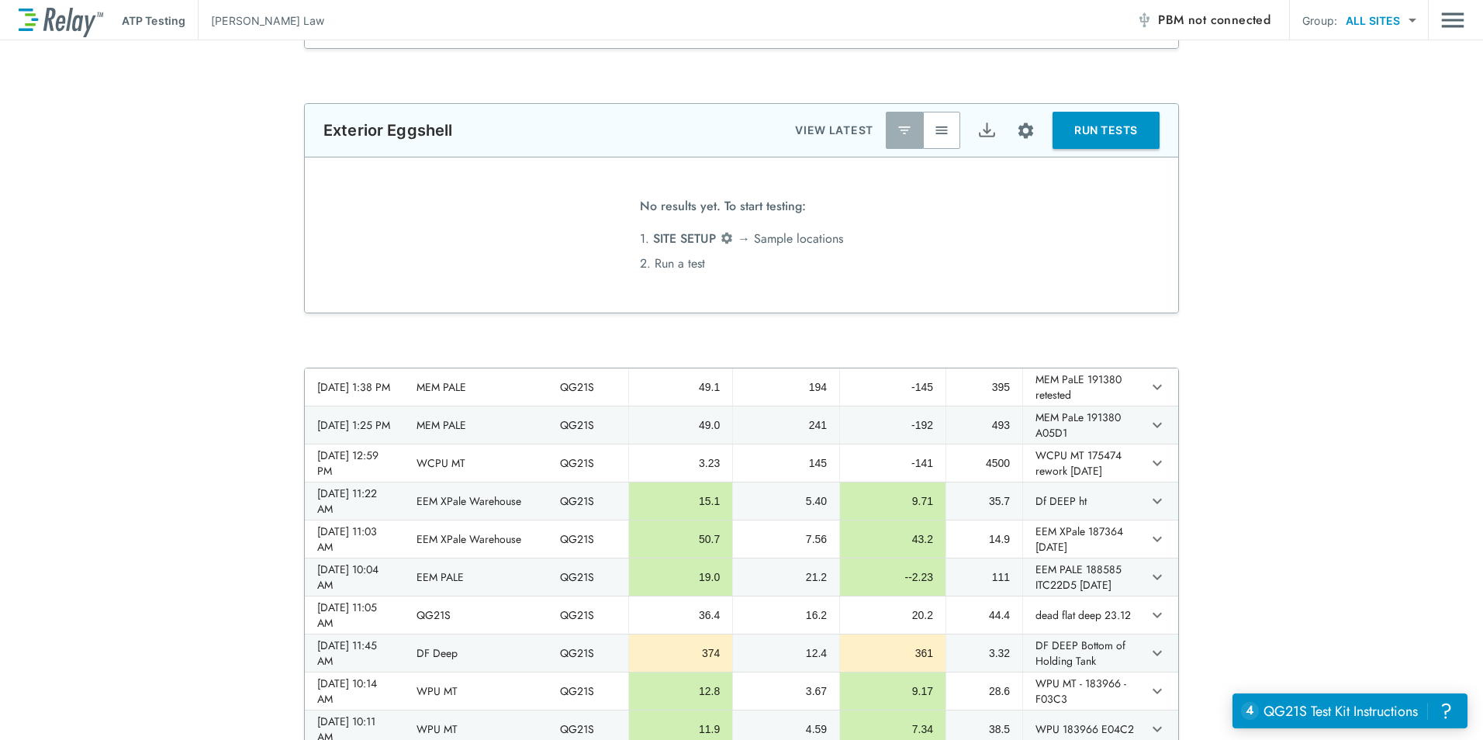
scroll to position [0, 0]
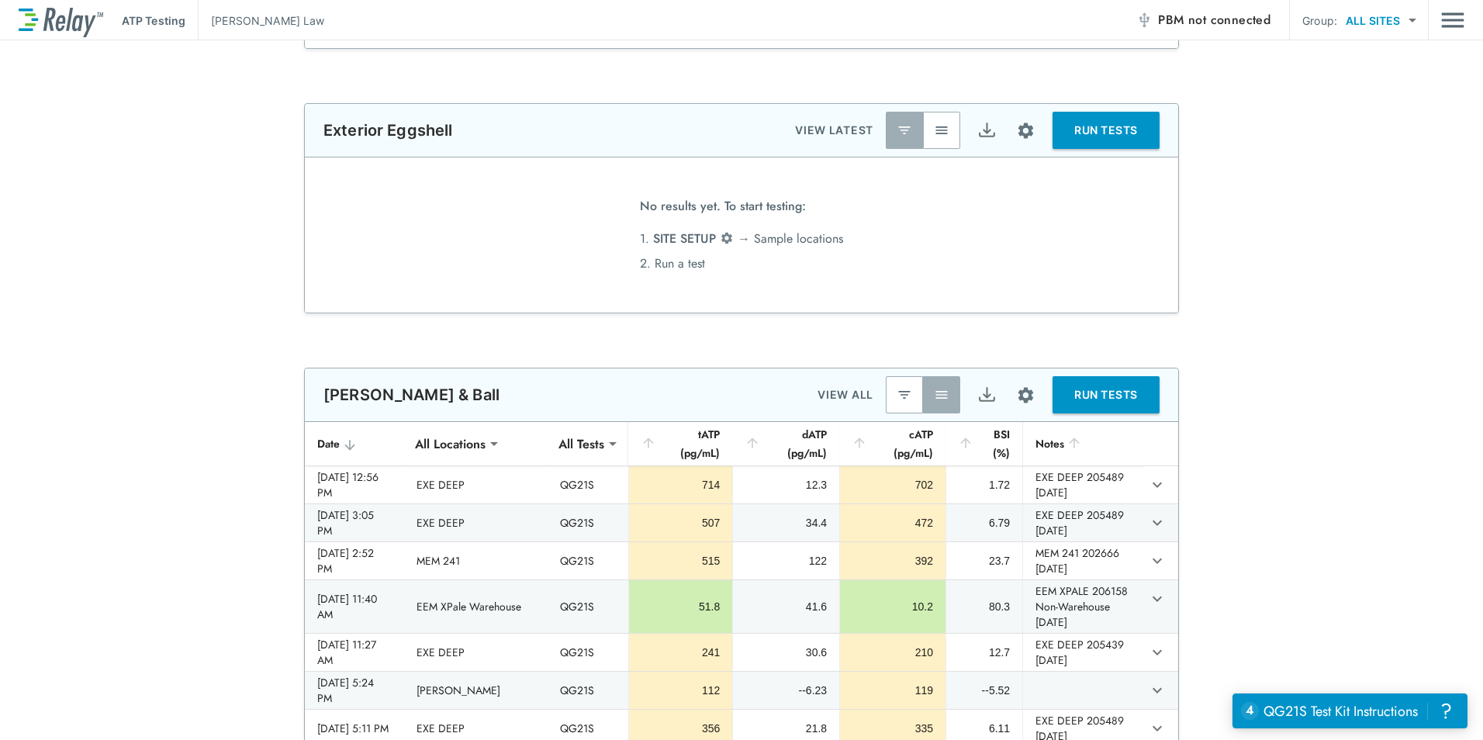
click at [507, 450] on body "**********" at bounding box center [741, 370] width 1483 height 740
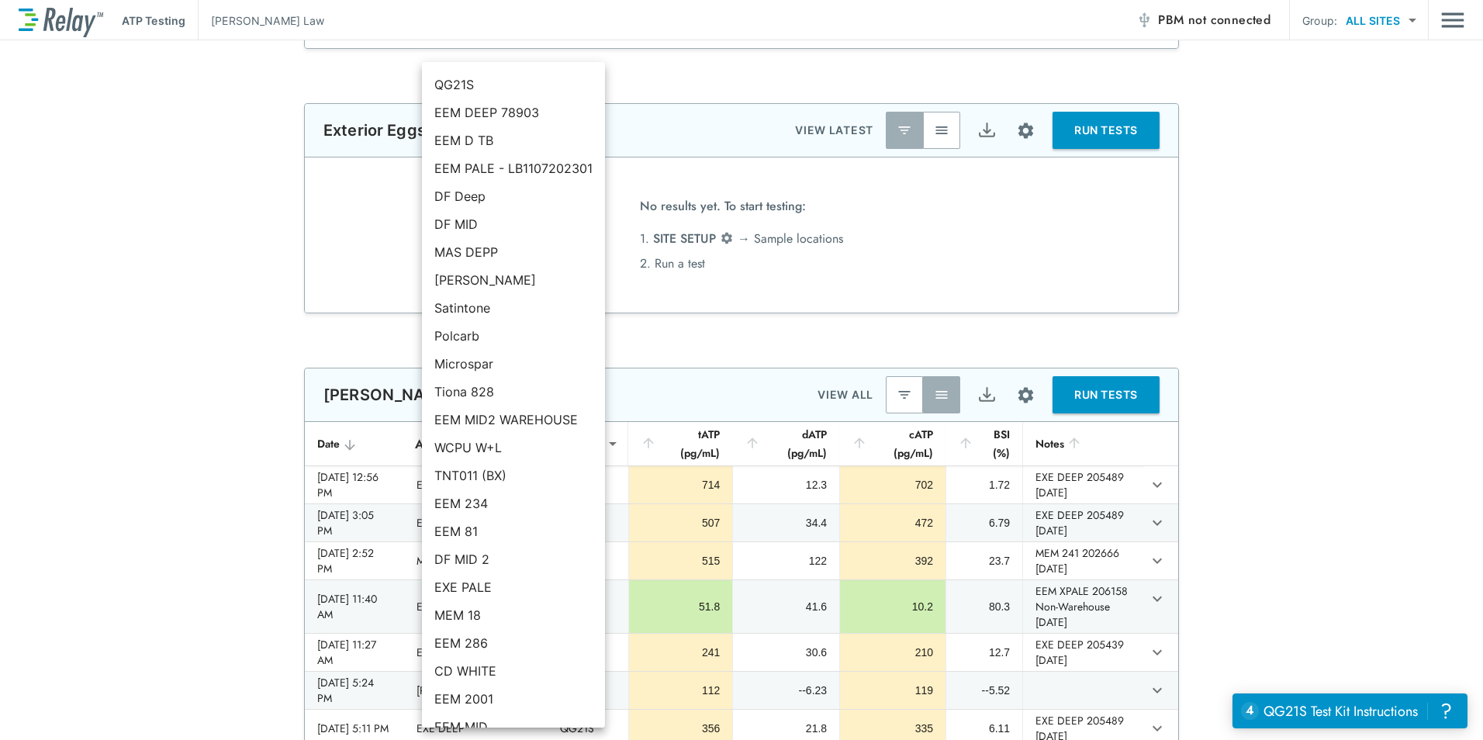
scroll to position [23, 0]
